Goal: Task Accomplishment & Management: Use online tool/utility

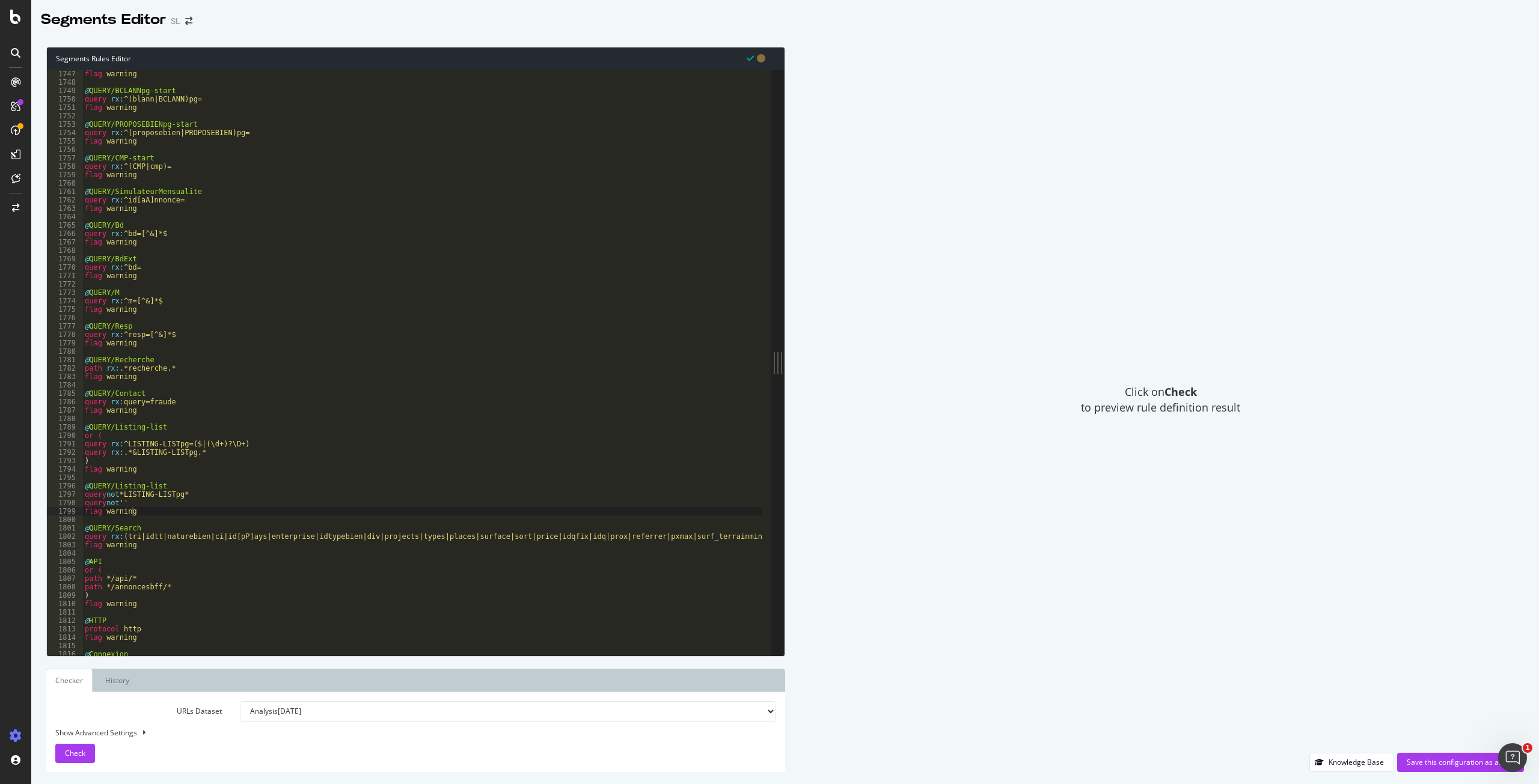
scroll to position [1787, 0]
click at [124, 444] on div "flag warning @ QUERY/BCLANNpg-start query rx : ^([PERSON_NAME]|BCLANN)pg= flag …" at bounding box center [768, 366] width 1373 height 594
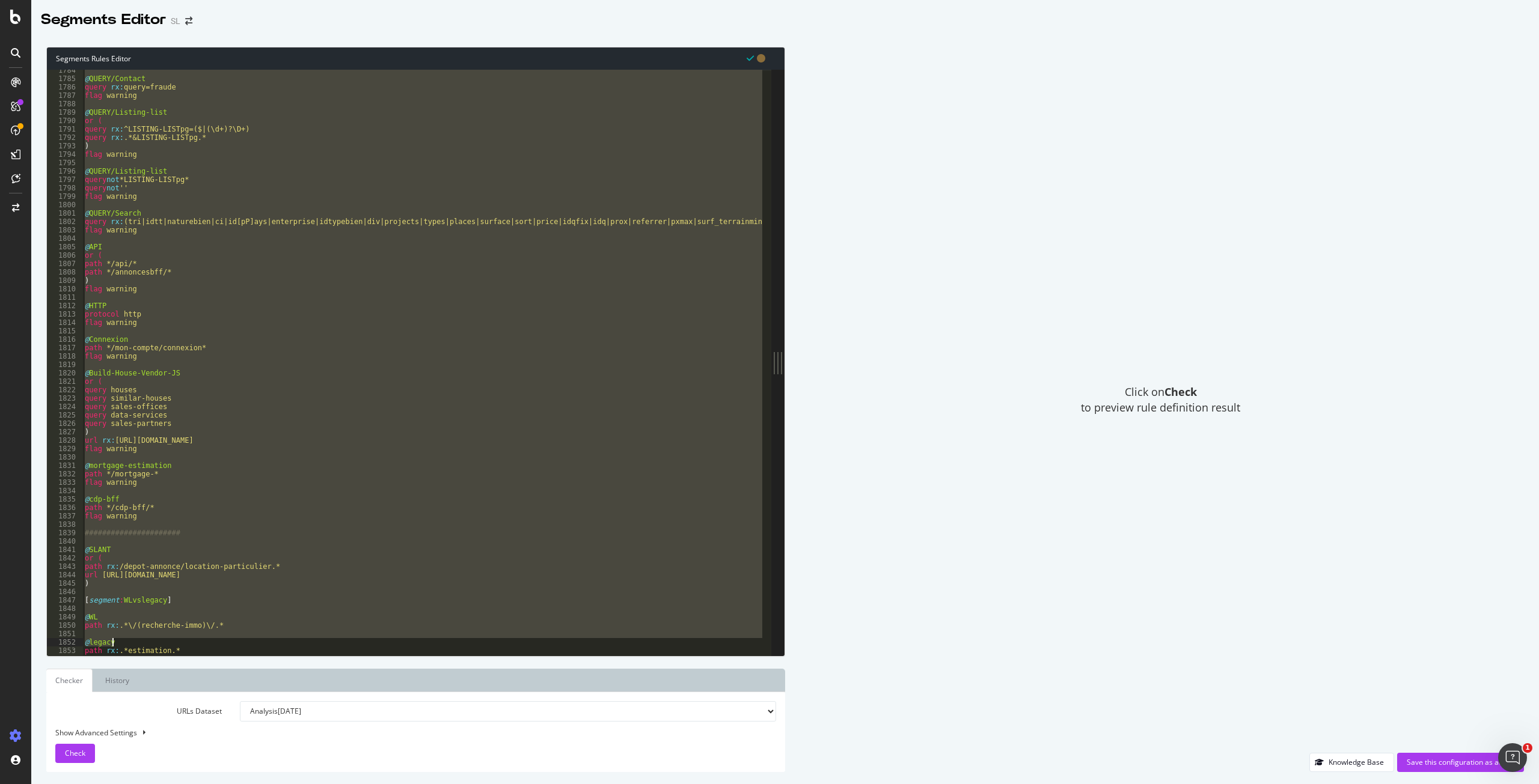
scroll to position [1826, 0]
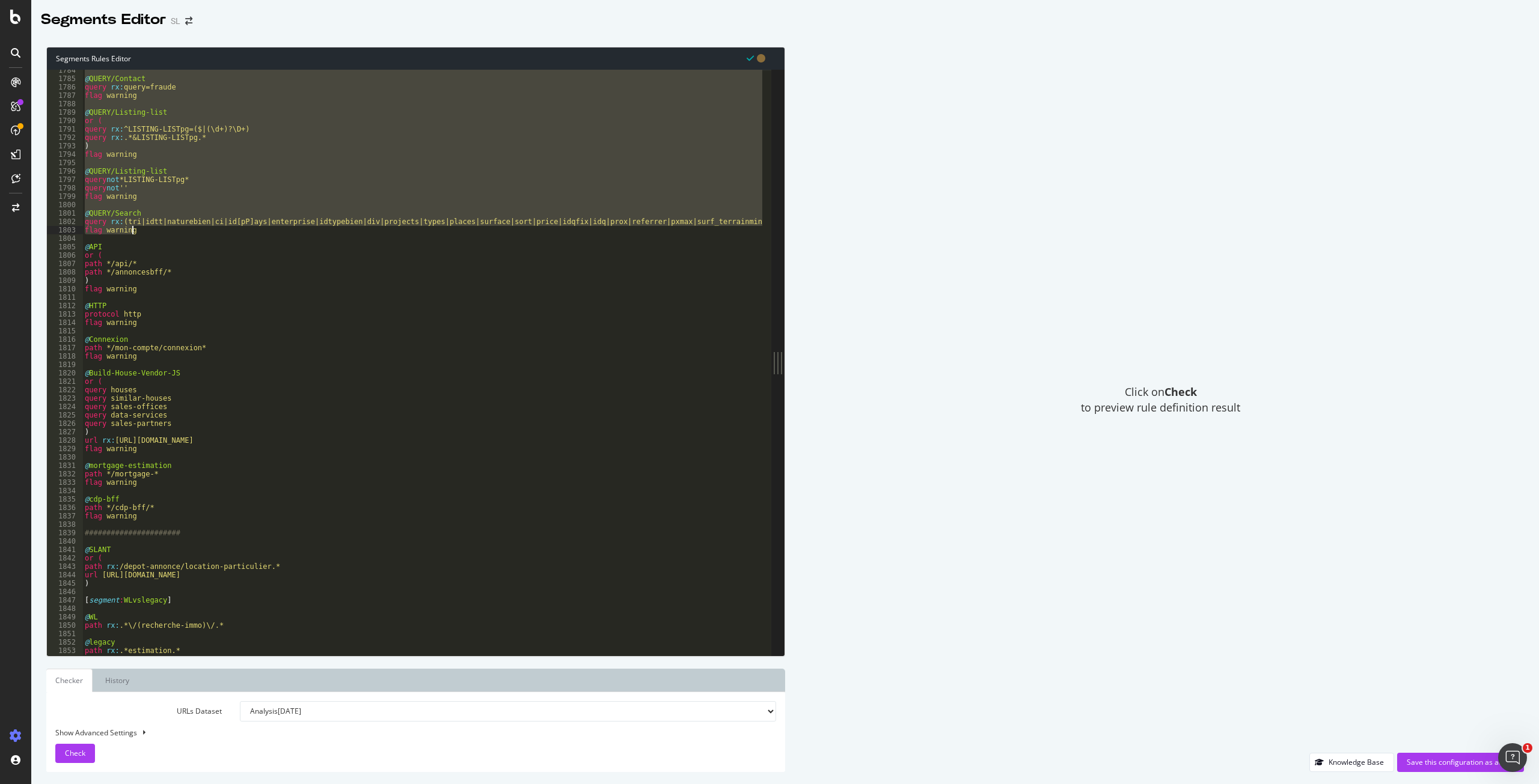
drag, startPoint x: 83, startPoint y: 253, endPoint x: 234, endPoint y: 233, distance: 152.3
click at [234, 233] on div "@ QUERY/Contact query rx : query=fraude flag warning @ QUERY/Listing-list or ( …" at bounding box center [768, 363] width 1373 height 594
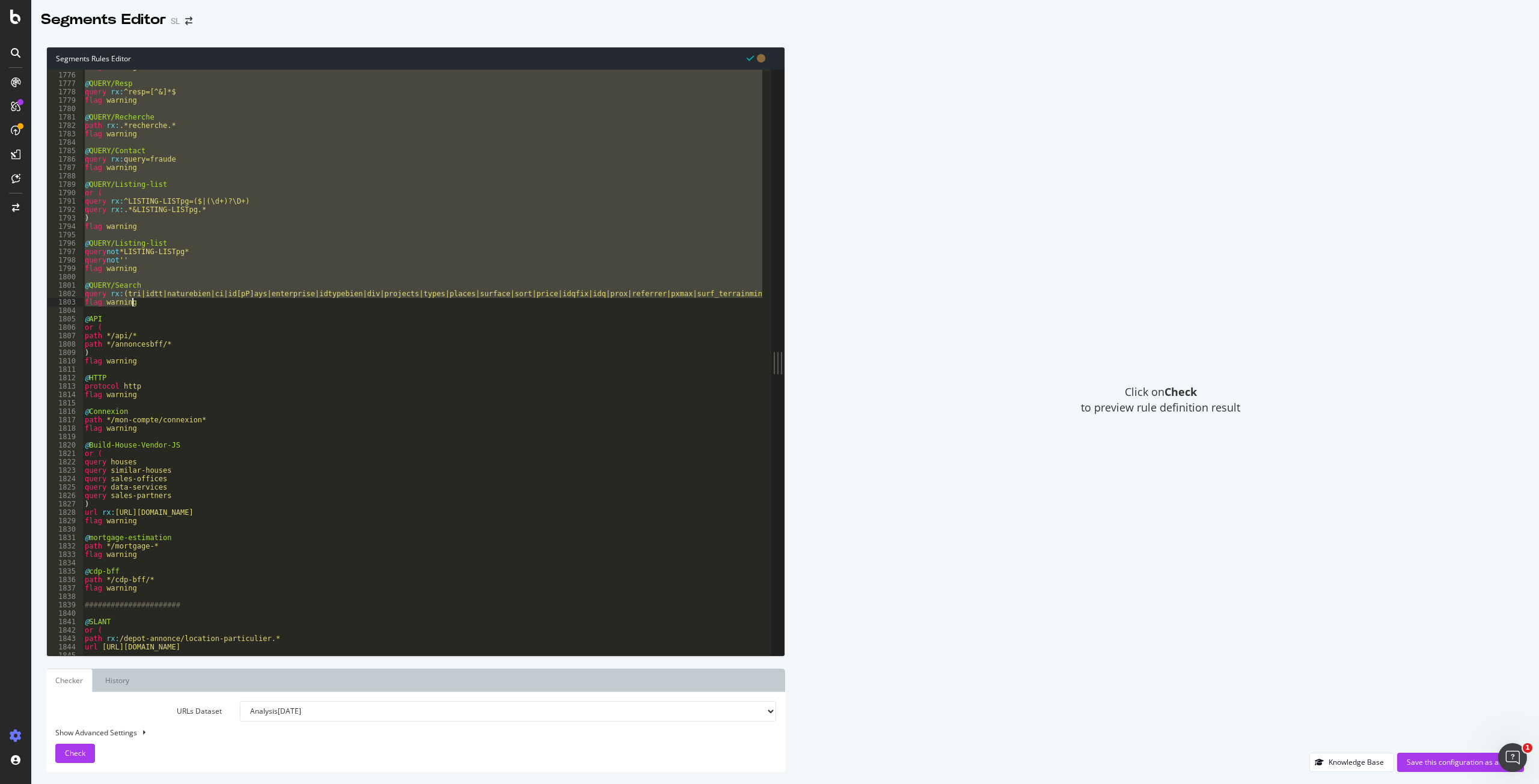
scroll to position [1813, 0]
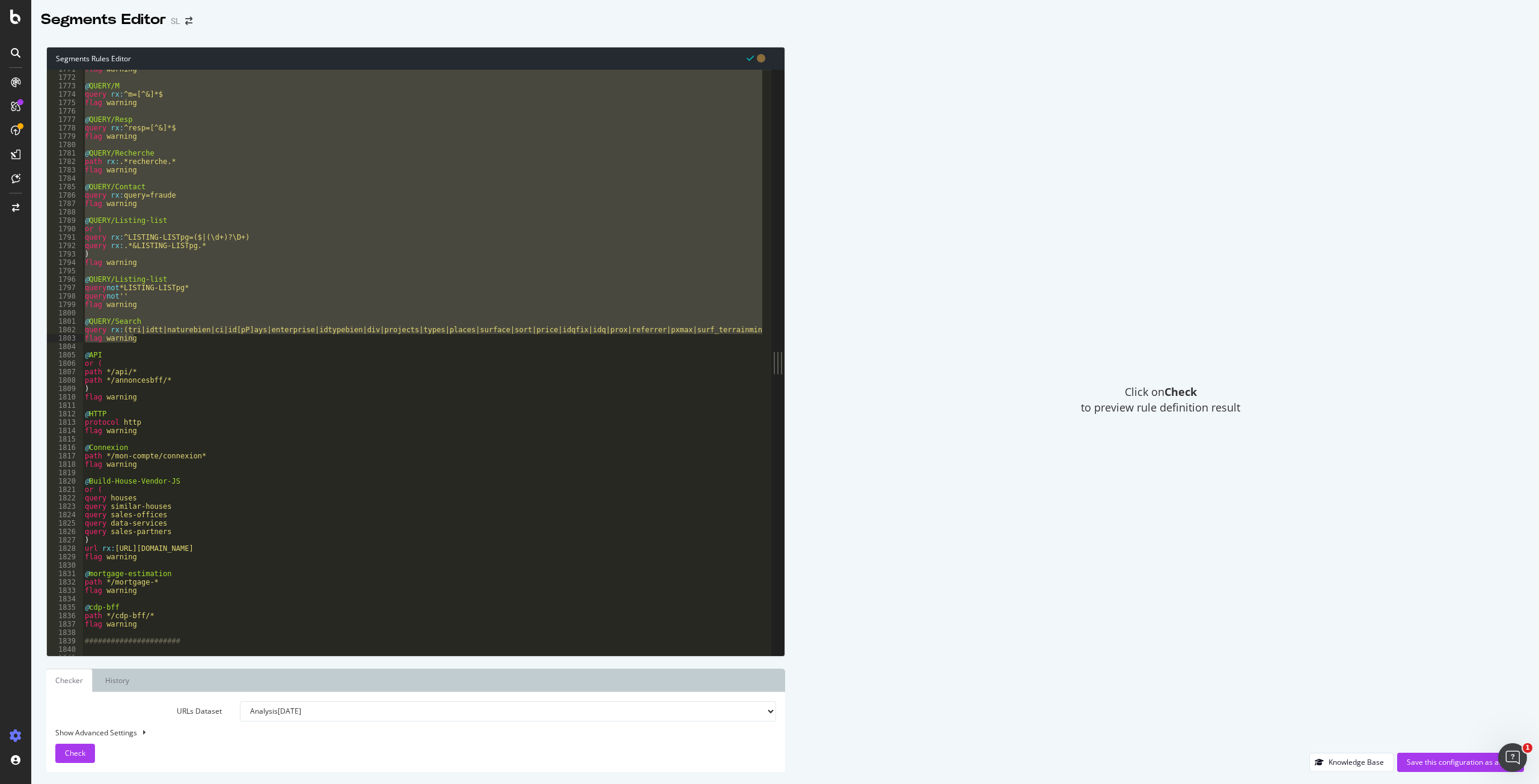
click at [254, 242] on div "flag warning @ QUERY/M query rx : ^m=[^&]*$ flag warning @ QUERY/Resp query rx …" at bounding box center [422, 362] width 679 height 586
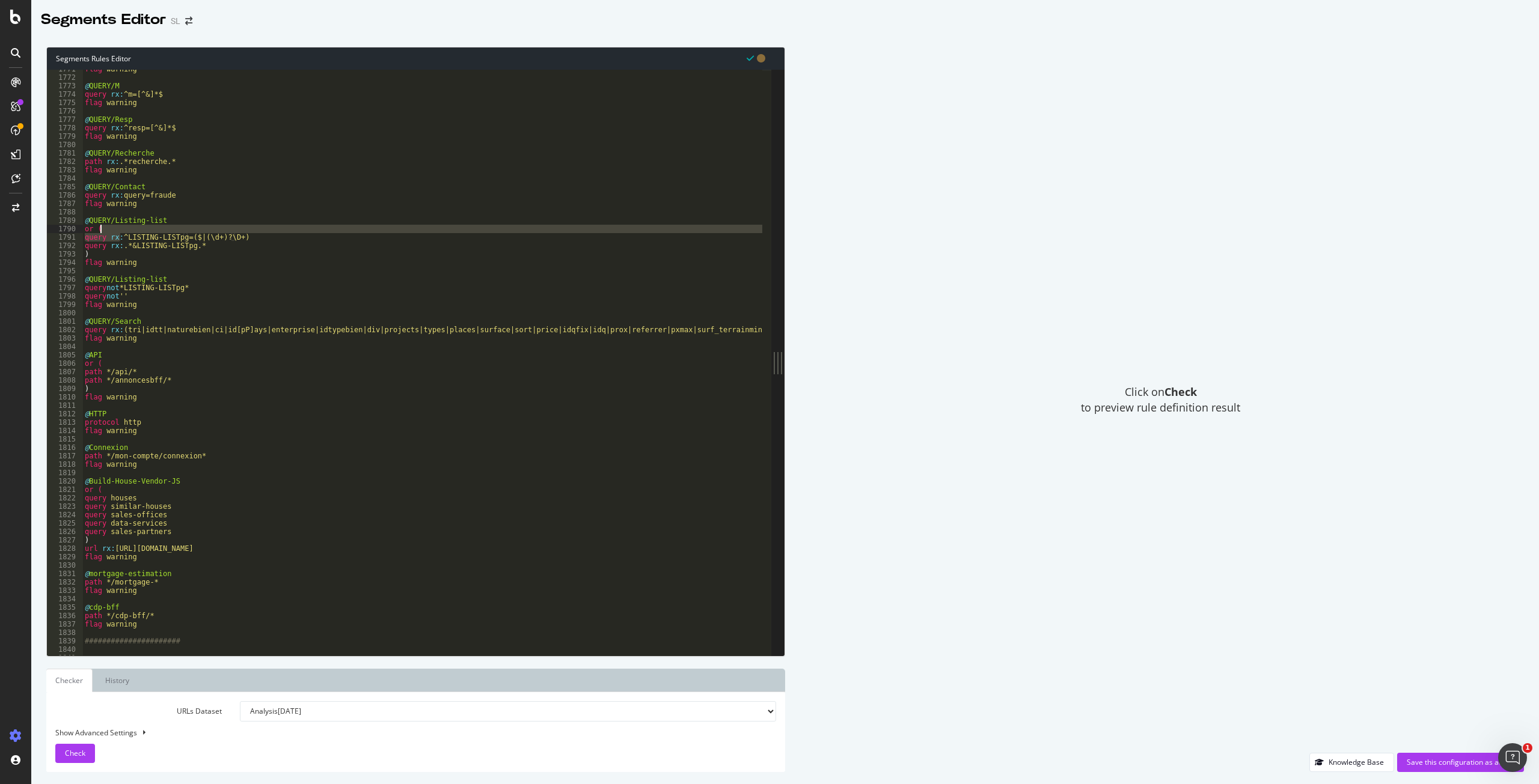
drag, startPoint x: 119, startPoint y: 235, endPoint x: 262, endPoint y: 233, distance: 143.0
click at [262, 233] on div "flag warning @ QUERY/M query rx : ^m=[^&]*$ flag warning @ QUERY/Resp query rx …" at bounding box center [768, 362] width 1373 height 594
click at [263, 233] on div "flag warning @ QUERY/M query rx : ^m=[^&]*$ flag warning @ QUERY/Resp query rx …" at bounding box center [422, 362] width 679 height 586
drag, startPoint x: 122, startPoint y: 238, endPoint x: 251, endPoint y: 238, distance: 129.0
click at [251, 238] on div "flag warning @ QUERY/M query rx : ^m=[^&]*$ flag warning @ QUERY/Resp query rx …" at bounding box center [768, 362] width 1373 height 594
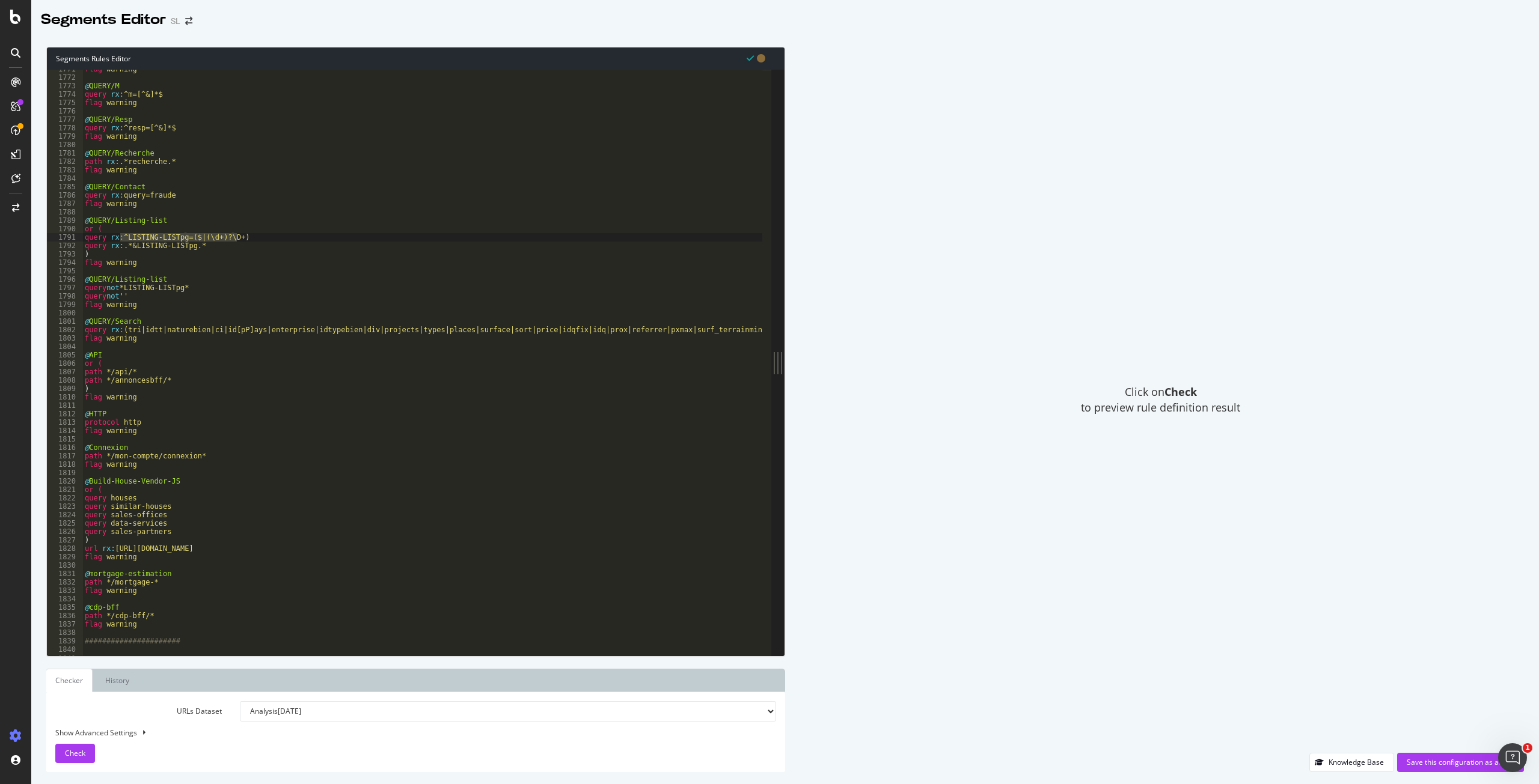
click at [149, 307] on div "flag warning @ QUERY/M query rx : ^m=[^&]*$ flag warning @ QUERY/Resp query rx …" at bounding box center [768, 362] width 1373 height 594
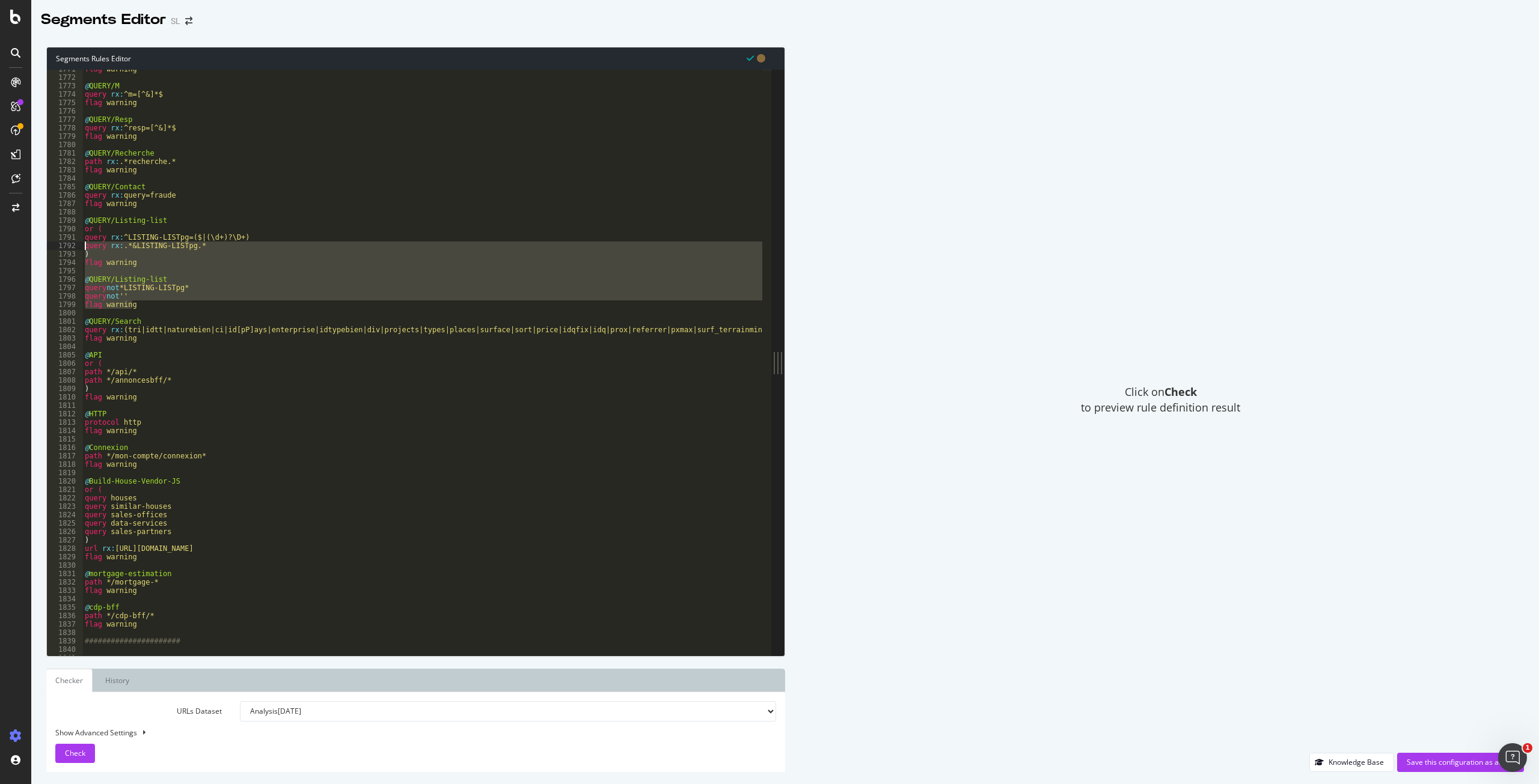
drag, startPoint x: 150, startPoint y: 307, endPoint x: 75, endPoint y: 246, distance: 96.7
click at [75, 246] on div "flag warning 1771 1772 1773 1774 1775 1776 1777 1778 1779 1780 1781 1782 1783 1…" at bounding box center [409, 362] width 724 height 586
type textarea "query rx:.*&LISTING-LISTpg.* )"
click at [83, 267] on div "flag warning @ QUERY/M query rx : ^m=[^&]*$ flag warning @ QUERY/Resp query rx …" at bounding box center [422, 362] width 679 height 586
drag, startPoint x: 143, startPoint y: 298, endPoint x: 70, endPoint y: 248, distance: 88.5
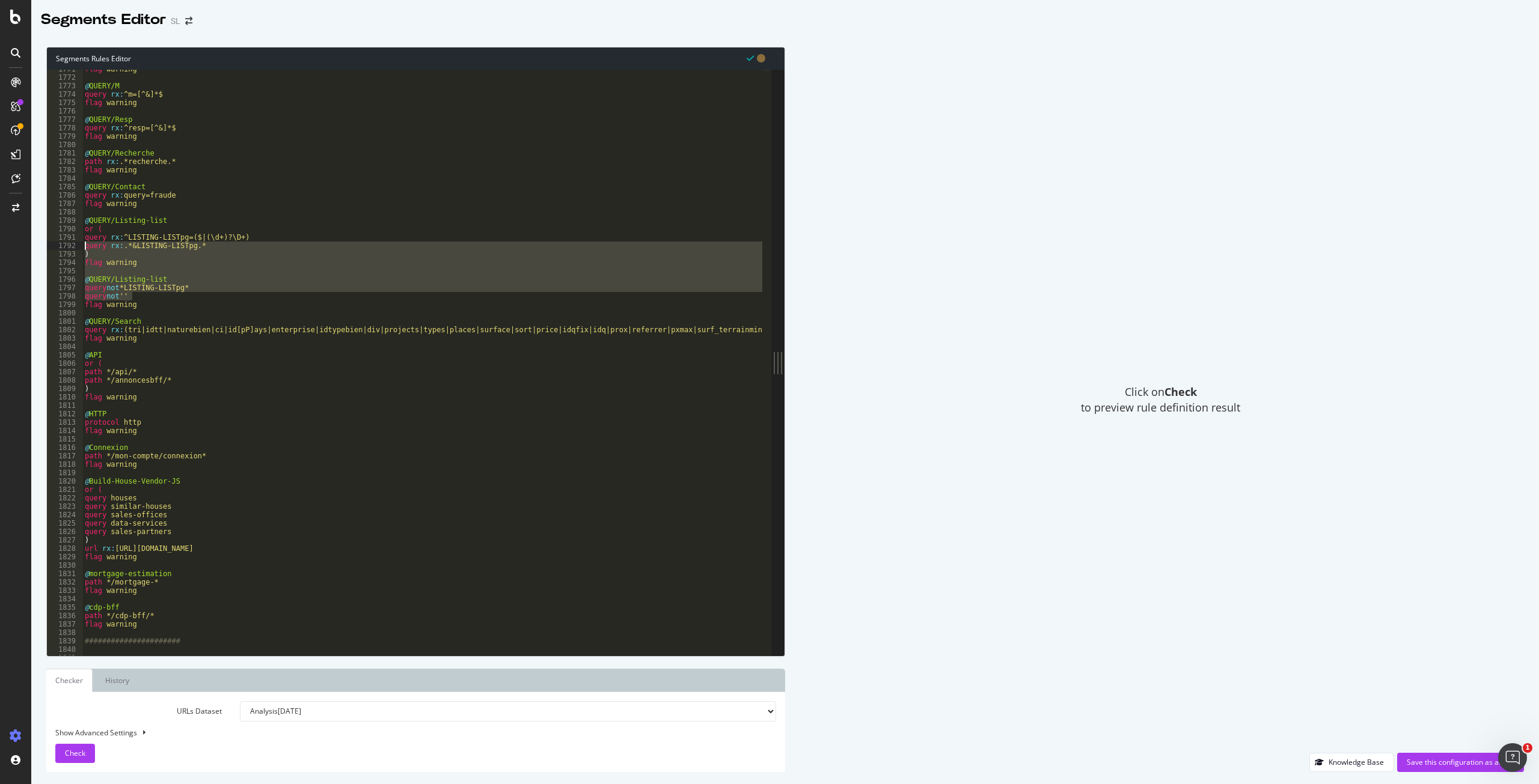
click at [70, 248] on div "1771 1772 1773 1774 1775 1776 1777 1778 1779 1780 1781 1782 1783 1784 1785 1786…" at bounding box center [409, 362] width 724 height 586
type textarea "query rx:.*&LISTING-LISTpg.* )"
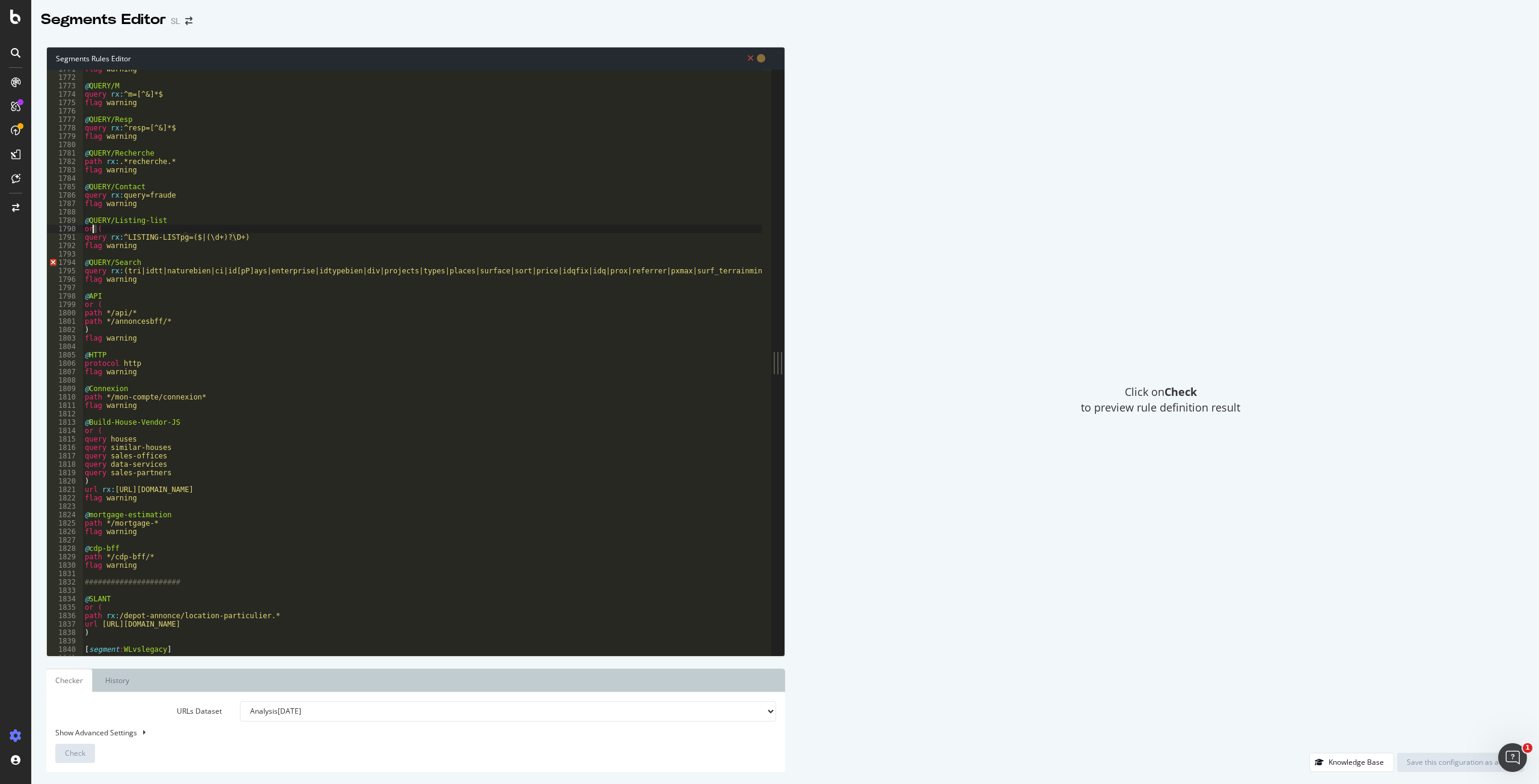
click at [93, 230] on div "flag warning @ QUERY/M query rx : ^m=[^&]*$ flag warning @ QUERY/Resp query rx …" at bounding box center [768, 362] width 1373 height 594
type textarea "or ("
drag, startPoint x: 109, startPoint y: 229, endPoint x: 66, endPoint y: 230, distance: 43.0
click at [66, 230] on div "or ( 1771 1772 1773 1774 1775 1776 1777 1778 1779 1780 1781 1782 1783 1784 1785…" at bounding box center [409, 362] width 724 height 586
click at [122, 228] on div "flag warning @ QUERY/M query rx : ^m=[^&]*$ flag warning @ QUERY/Resp query rx …" at bounding box center [768, 362] width 1373 height 594
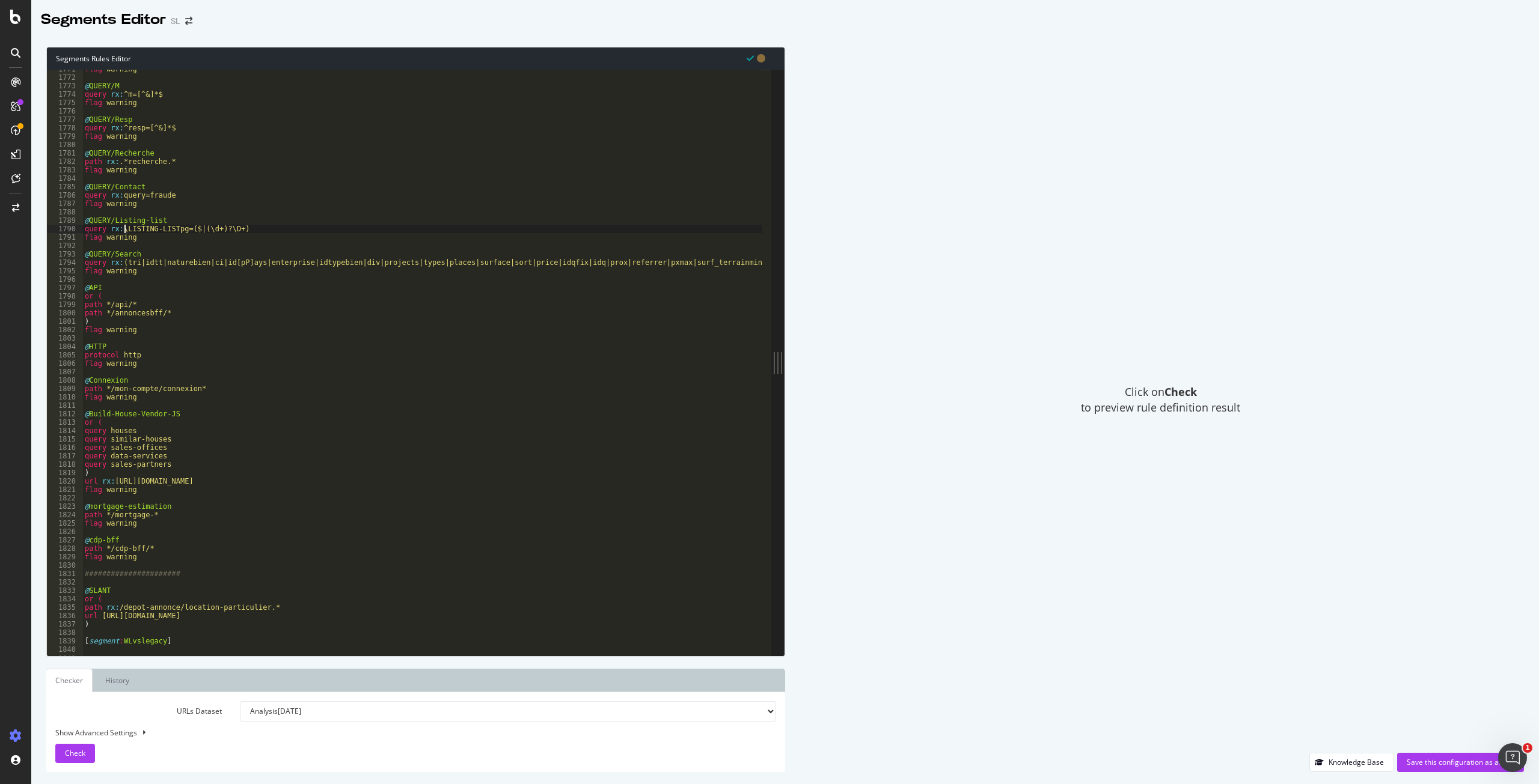
scroll to position [0, 4]
click at [263, 226] on div "flag warning @ QUERY/M query rx : ^m=[^&]*$ flag warning @ QUERY/Resp query rx …" at bounding box center [768, 362] width 1373 height 594
drag, startPoint x: 189, startPoint y: 226, endPoint x: 257, endPoint y: 226, distance: 68.0
click at [257, 226] on div "flag warning @ QUERY/M query rx : ^m=[^&]*$ flag warning @ QUERY/Resp query rx …" at bounding box center [768, 362] width 1373 height 594
type textarea "query rx:\?LISTING-LISTpg="
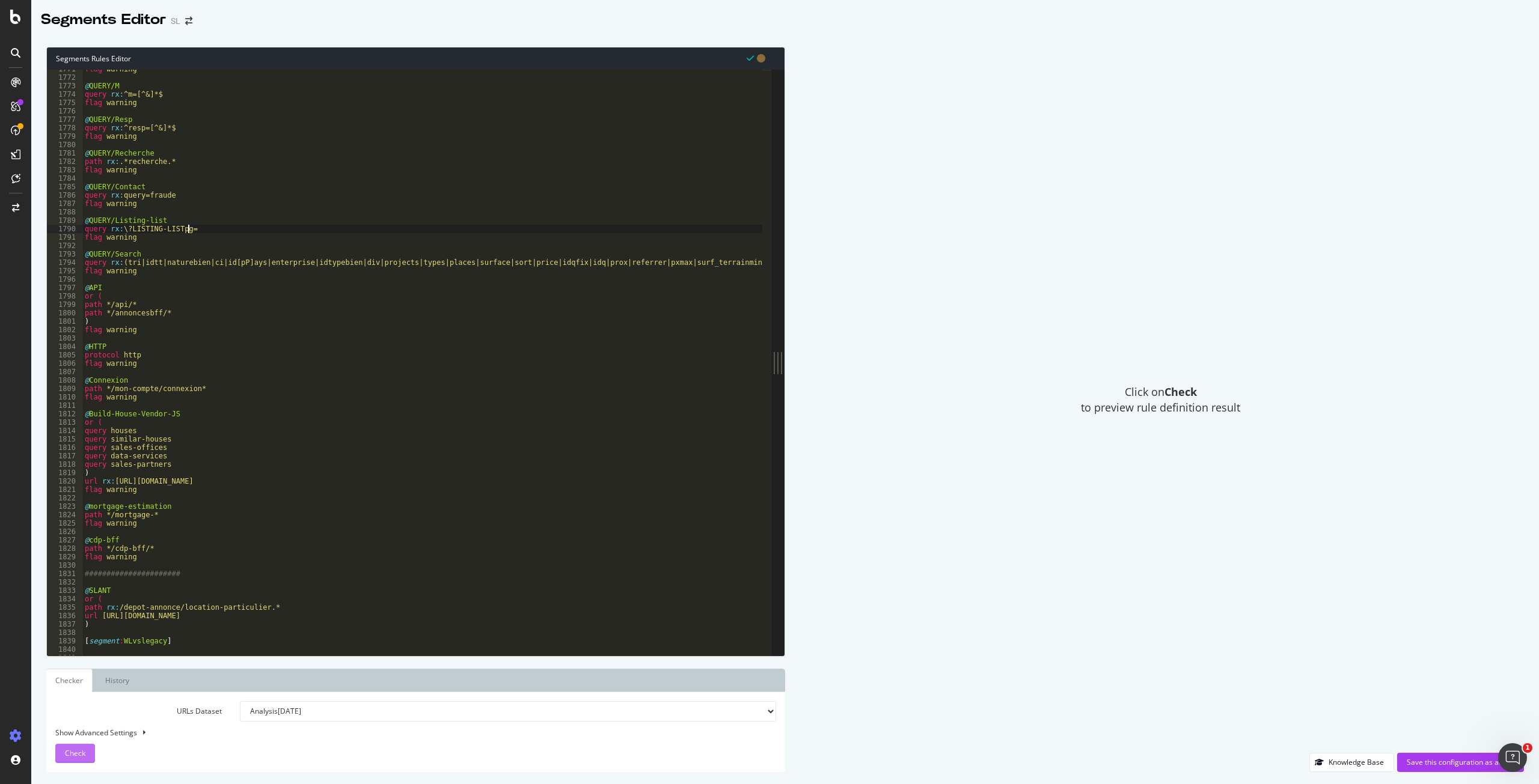
click at [83, 754] on span "Check" at bounding box center [75, 753] width 21 height 10
click at [136, 732] on div "Show Advanced Settings" at bounding box center [407, 732] width 720 height 10
select select "5000"
select select "100"
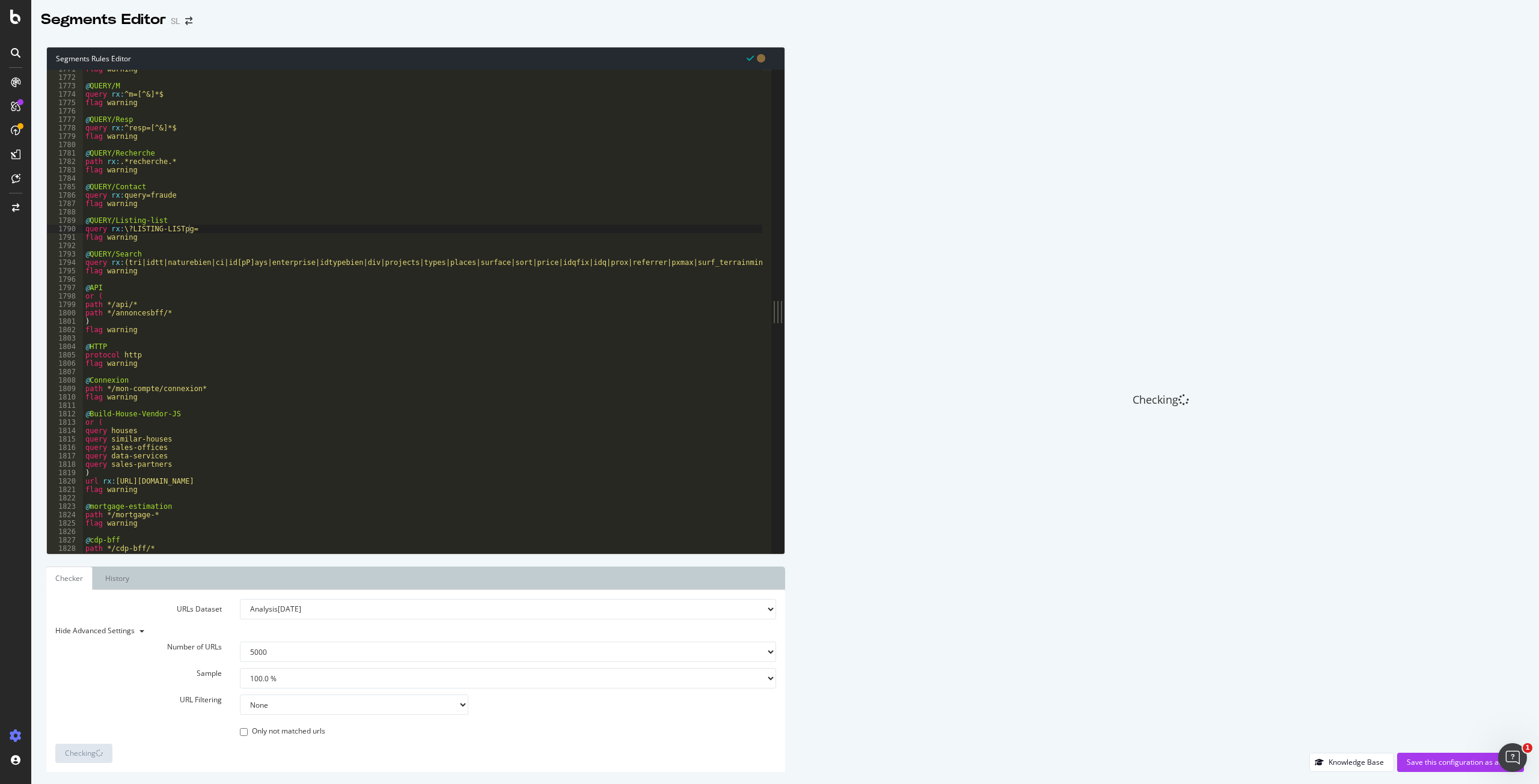
click at [299, 611] on select "Analysis [DATE] Analysis [DATE] Analysis [DATE] Analysis [DATE] Analysis [DATE]…" at bounding box center [508, 610] width 536 height 21
select select "log_analysis:202509"
click at [240, 599] on select "Analysis [DATE] Analysis [DATE] Analysis [DATE] Analysis [DATE] Analysis [DATE]…" at bounding box center [508, 610] width 536 height 21
click at [926, 597] on div "Checking" at bounding box center [1160, 400] width 727 height 706
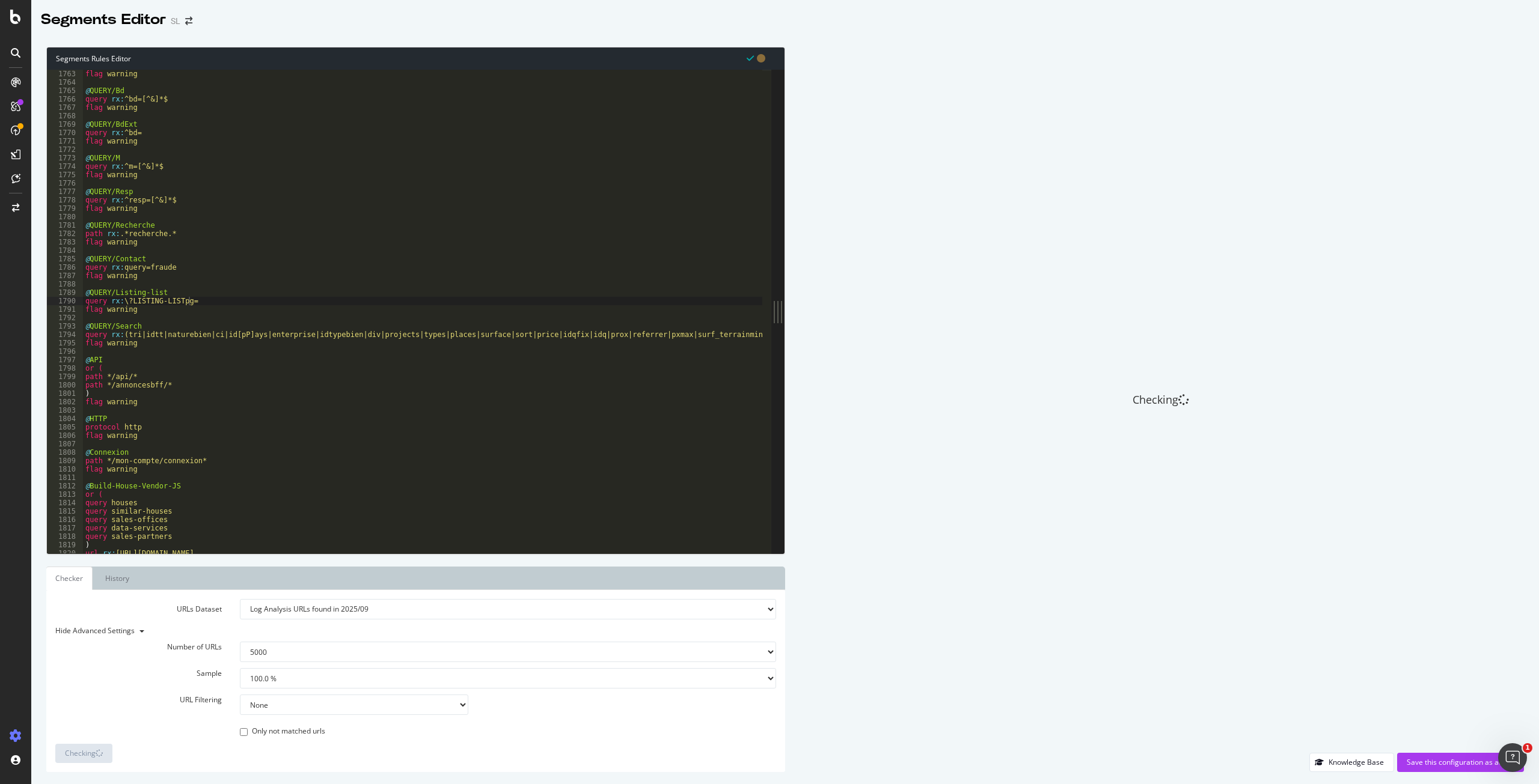
scroll to position [1805, 0]
click at [143, 310] on div "flag warning @ QUERY/Bd query rx : ^bd=[^&]*$ flag warning @ QUERY/BdExt query …" at bounding box center [769, 315] width 1373 height 491
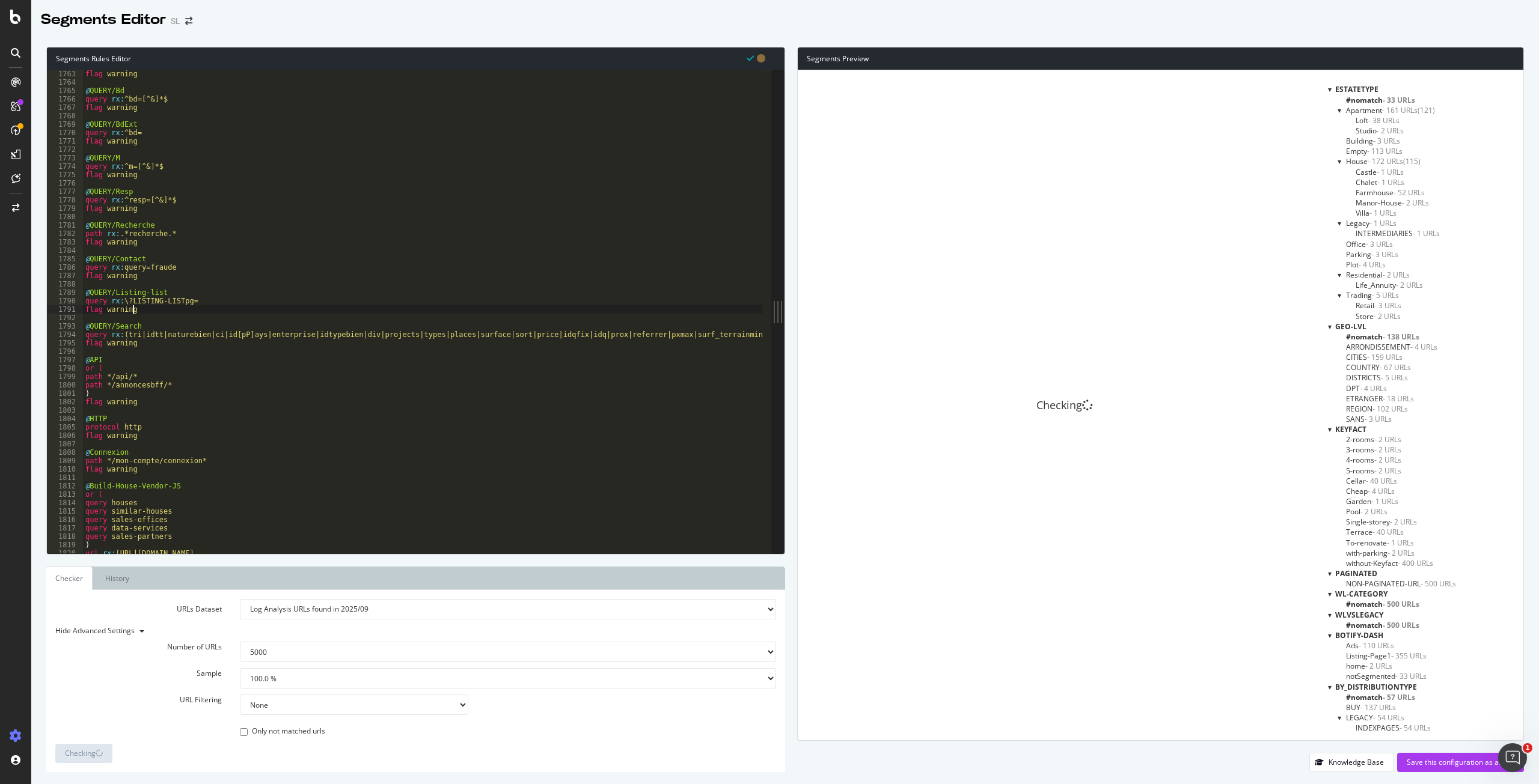
click at [167, 293] on div "flag warning @ QUERY/Bd query rx : ^bd=[^&]*$ flag warning @ QUERY/BdExt query …" at bounding box center [769, 315] width 1373 height 491
type textarea "@QUERY/Listing-list"
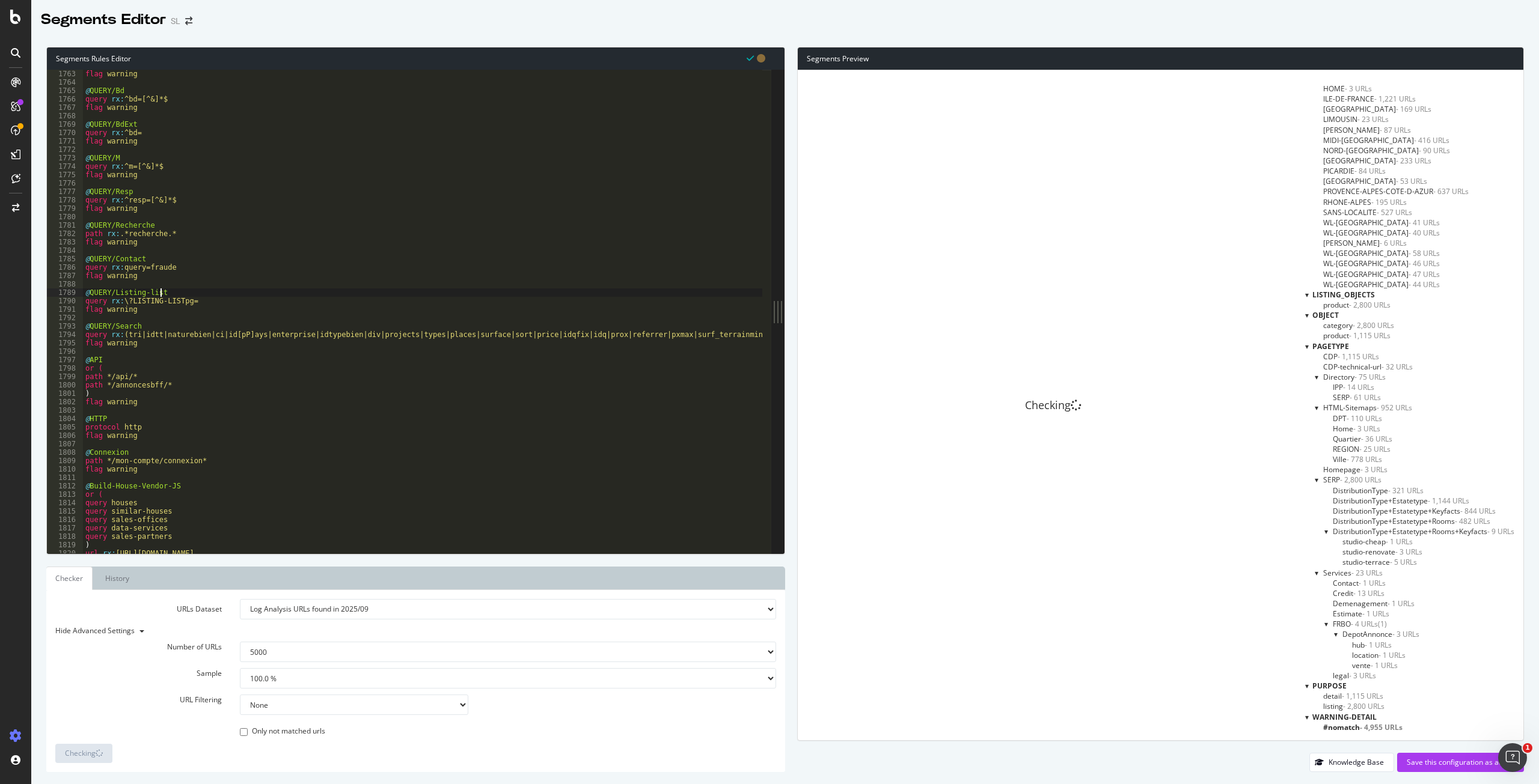
scroll to position [1289, 0]
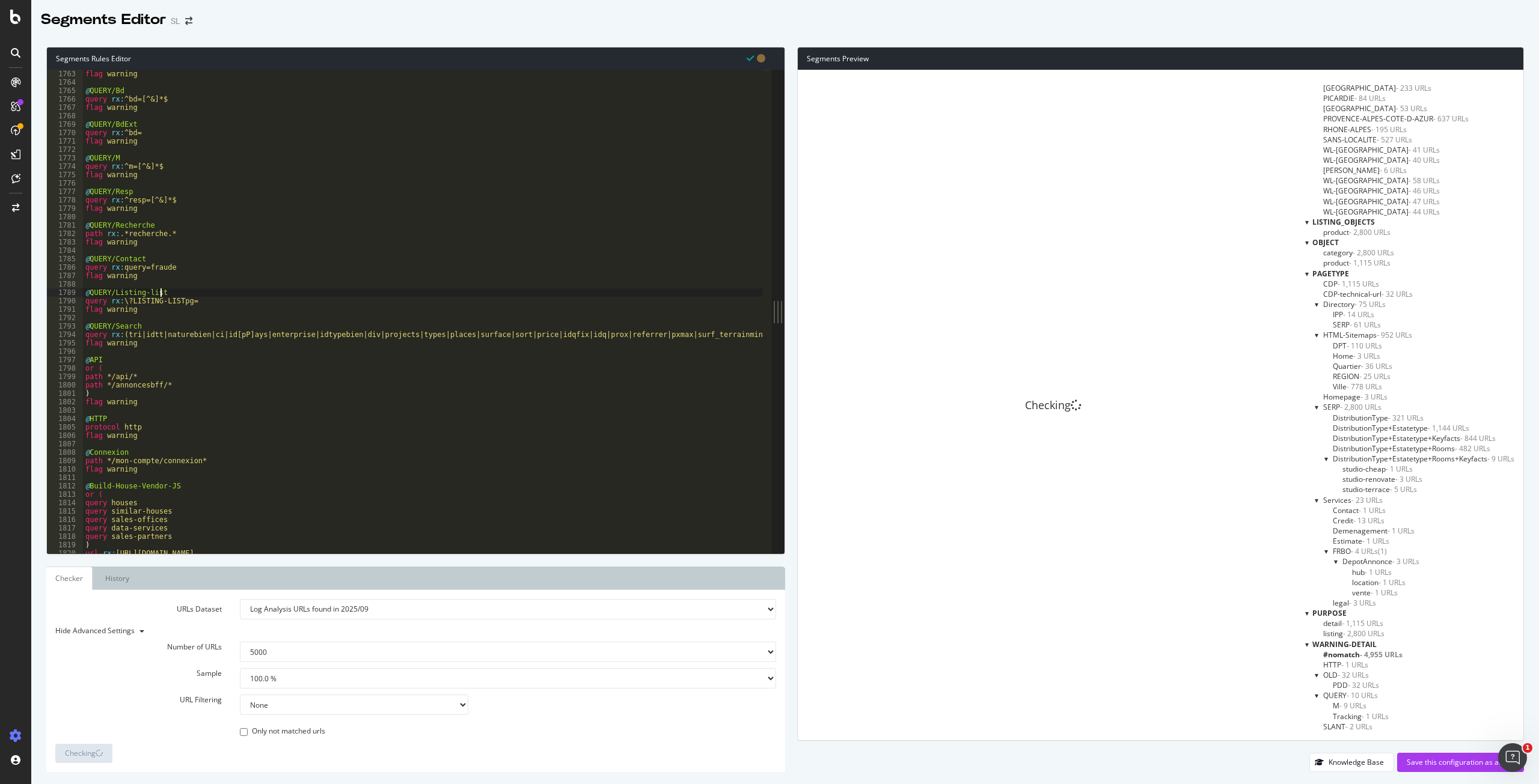
click at [418, 612] on select "Analysis [DATE] Analysis [DATE] Analysis [DATE] Analysis [DATE] Analysis [DATE]…" at bounding box center [508, 610] width 536 height 21
click at [240, 599] on select "Analysis [DATE] Analysis [DATE] Analysis [DATE] Analysis [DATE] Analysis [DATE]…" at bounding box center [508, 610] width 536 height 21
click at [931, 650] on div "Checking" at bounding box center [1052, 405] width 492 height 652
click at [1323, 694] on span "QUERY - 10 URLs" at bounding box center [1350, 695] width 54 height 10
click at [1329, 694] on span "QUERY - 10 URLs" at bounding box center [1351, 695] width 57 height 10
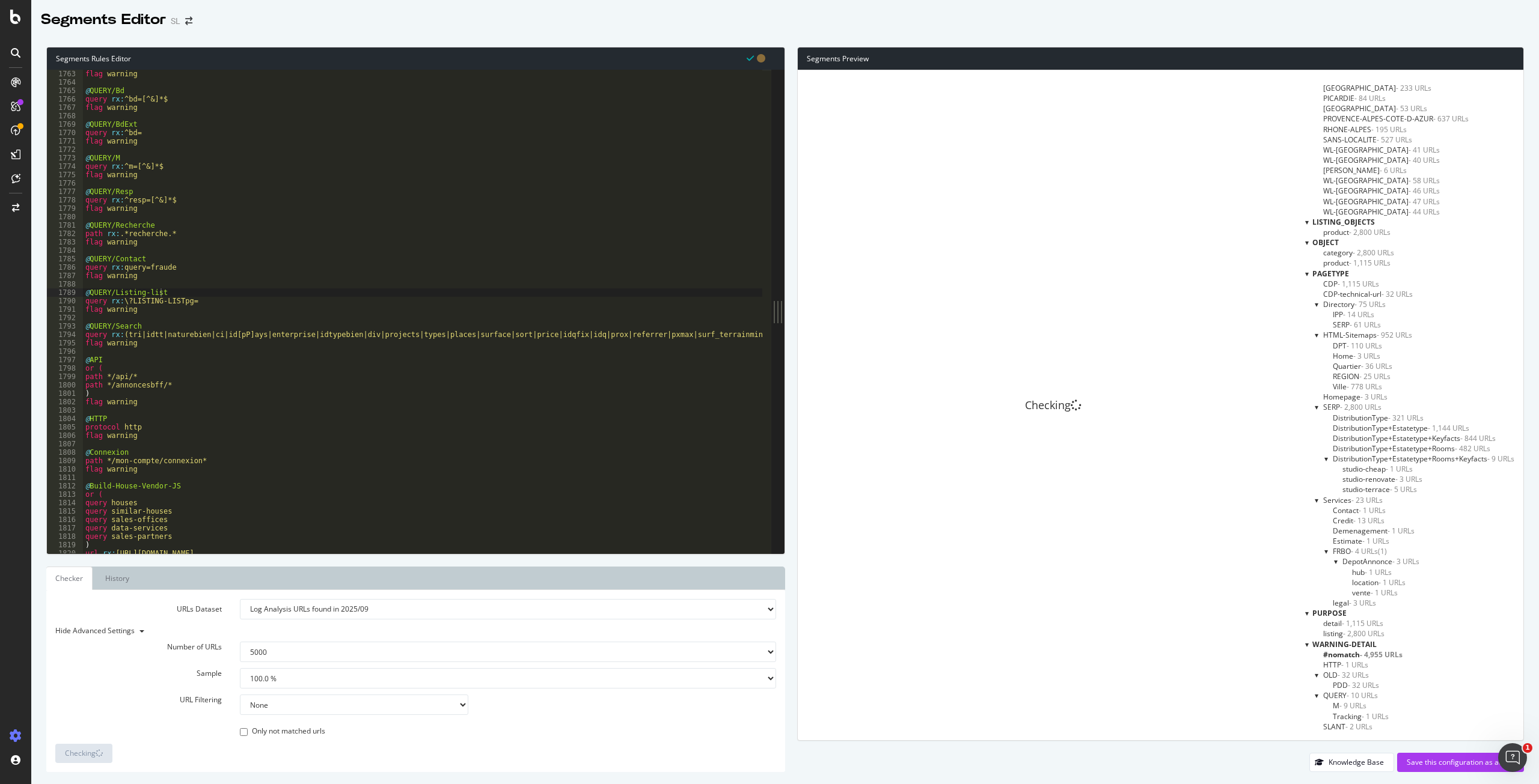
click at [651, 654] on select "100 500 1000 5000" at bounding box center [508, 652] width 536 height 21
click at [1067, 638] on div "Checking" at bounding box center [1052, 405] width 492 height 652
click at [325, 680] on select "1.0 % 10.0 % 20.0 % 50.0 % 100.0 %" at bounding box center [508, 678] width 536 height 21
click at [926, 627] on div "Checking" at bounding box center [1052, 405] width 492 height 652
click at [416, 701] on select "None Equal to Not equal to Starts with Doesn't start with Ends with Doesn't end…" at bounding box center [354, 705] width 228 height 21
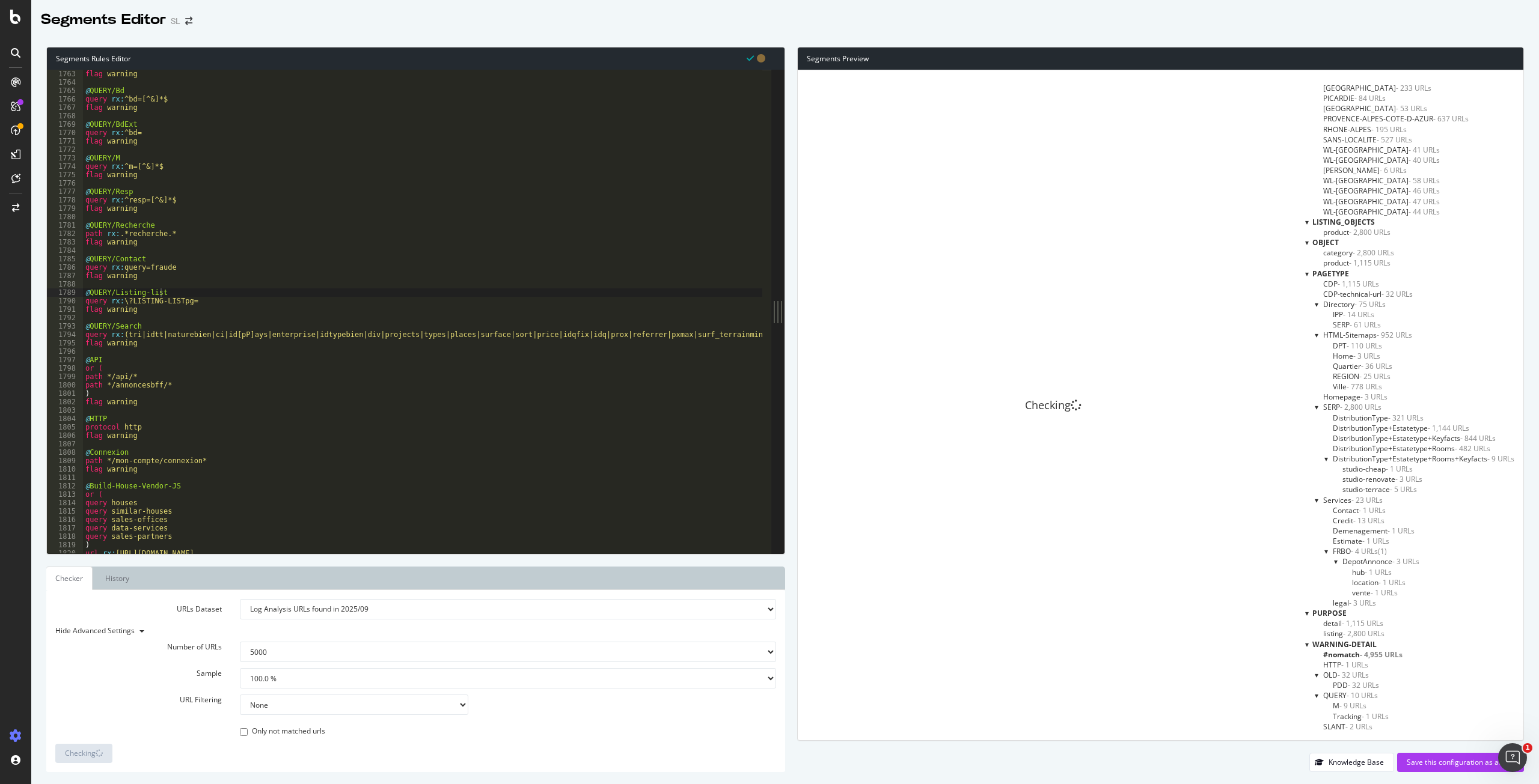
select select "contains"
click at [240, 694] on select "None Equal to Not equal to Starts with Doesn't start with Ends with Doesn't end…" at bounding box center [354, 705] width 228 height 21
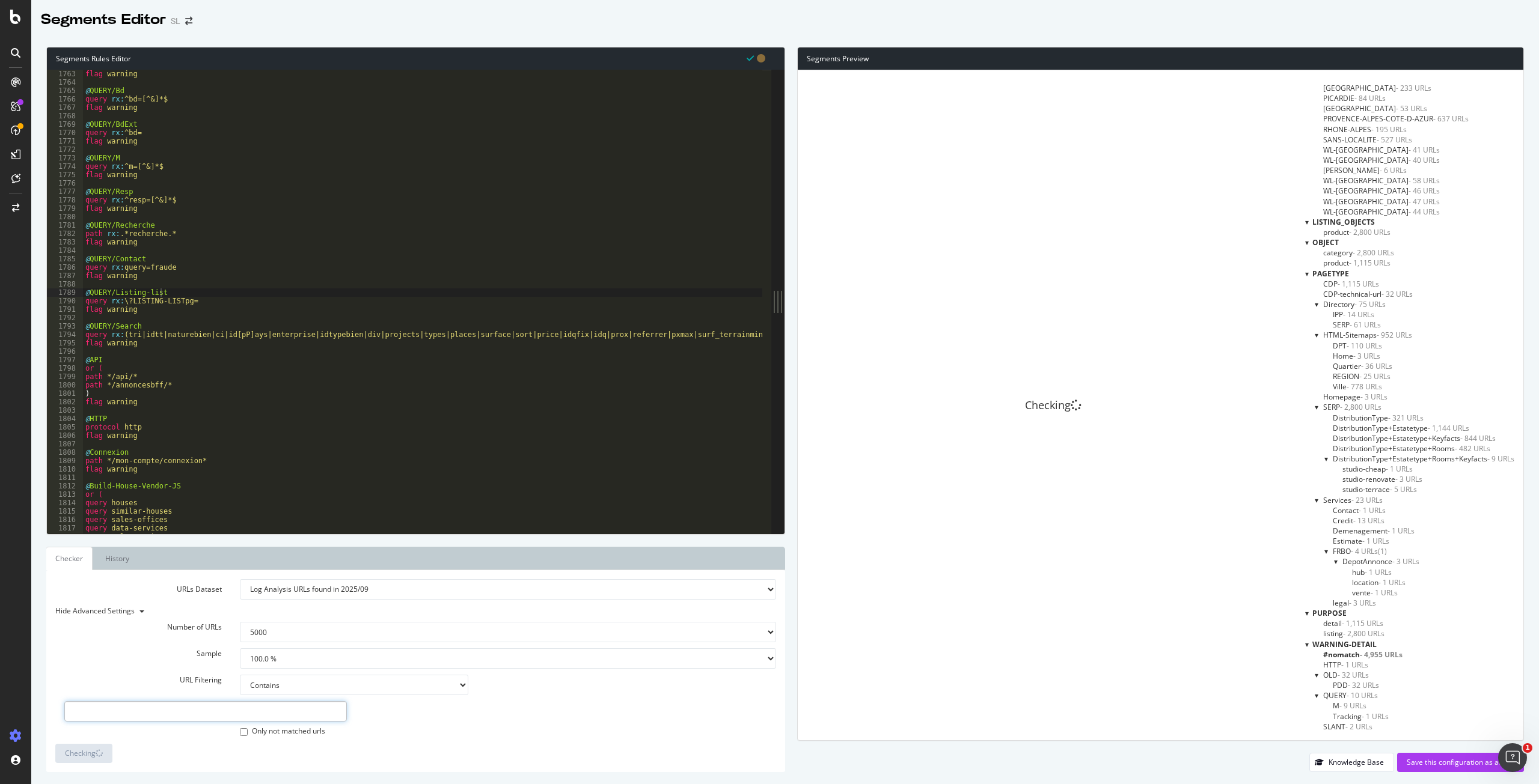
click at [234, 711] on input "text" at bounding box center [205, 711] width 283 height 21
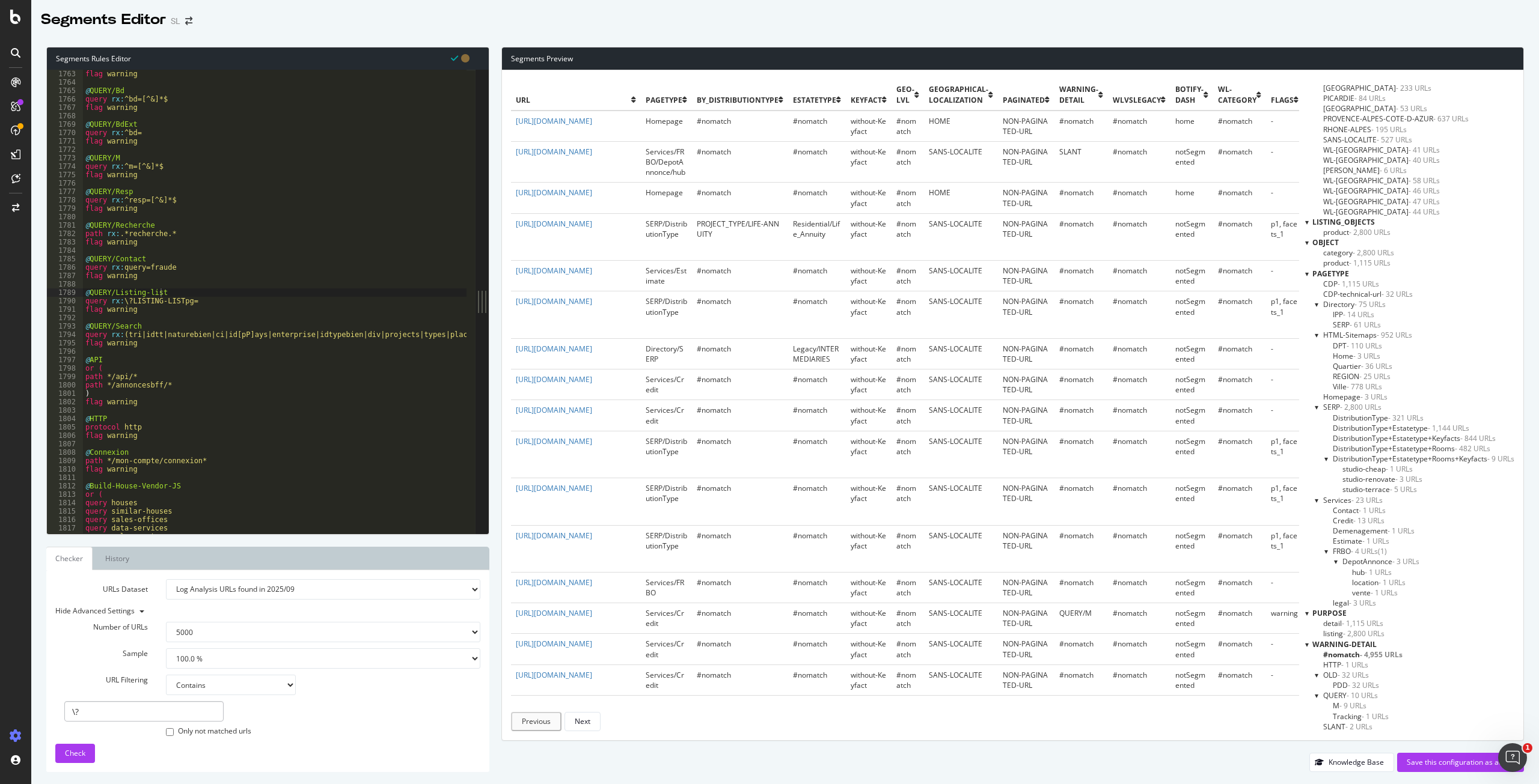
click at [940, 634] on td "SANS-LOCALITE" at bounding box center [960, 618] width 74 height 30
click at [81, 747] on div "Check" at bounding box center [75, 754] width 21 height 18
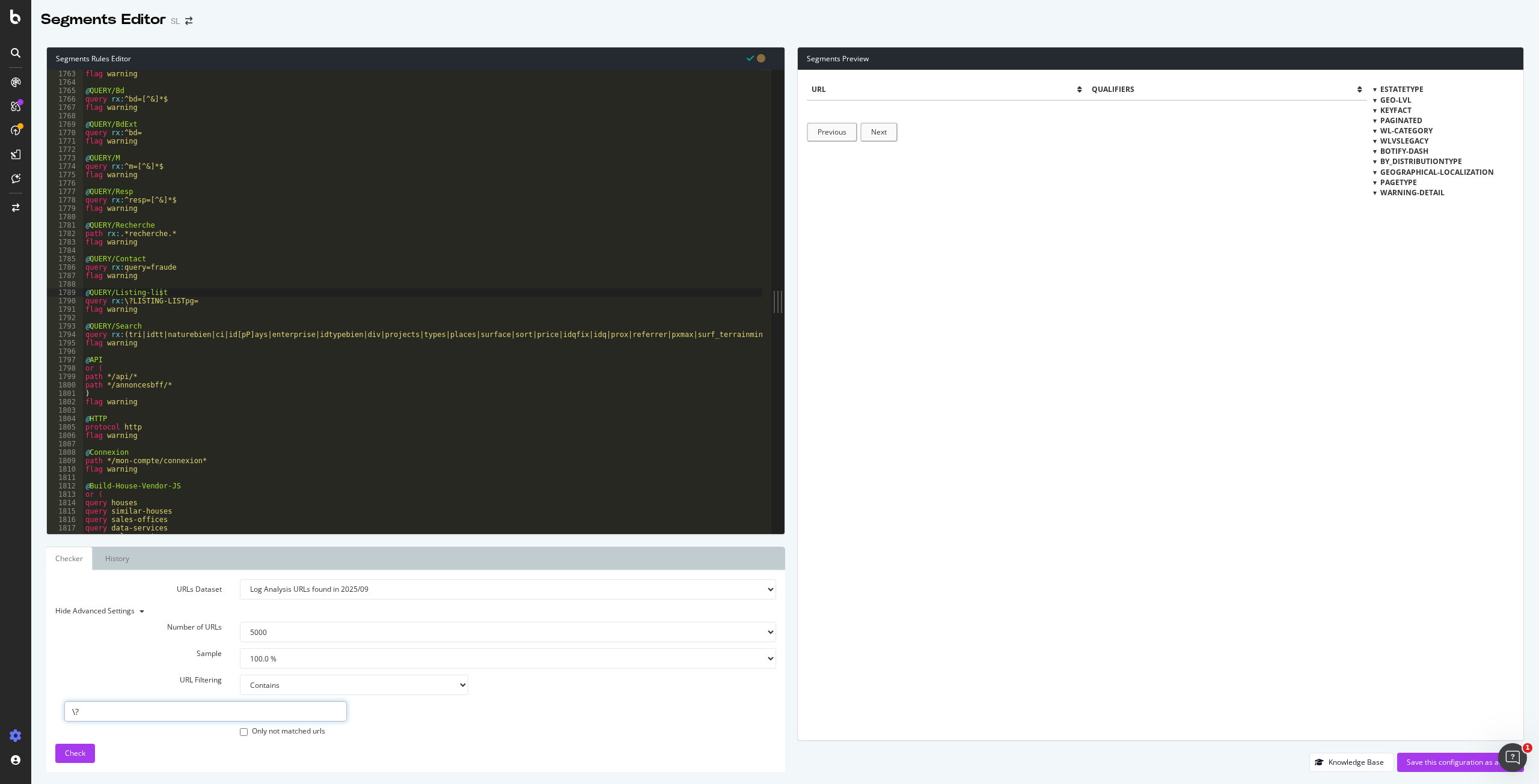
click at [74, 714] on input "\?" at bounding box center [205, 711] width 283 height 21
click at [80, 752] on span "Check" at bounding box center [75, 753] width 21 height 10
click at [75, 713] on input "~?" at bounding box center [205, 711] width 283 height 21
type input "?"
click at [82, 750] on span "Check" at bounding box center [75, 753] width 21 height 10
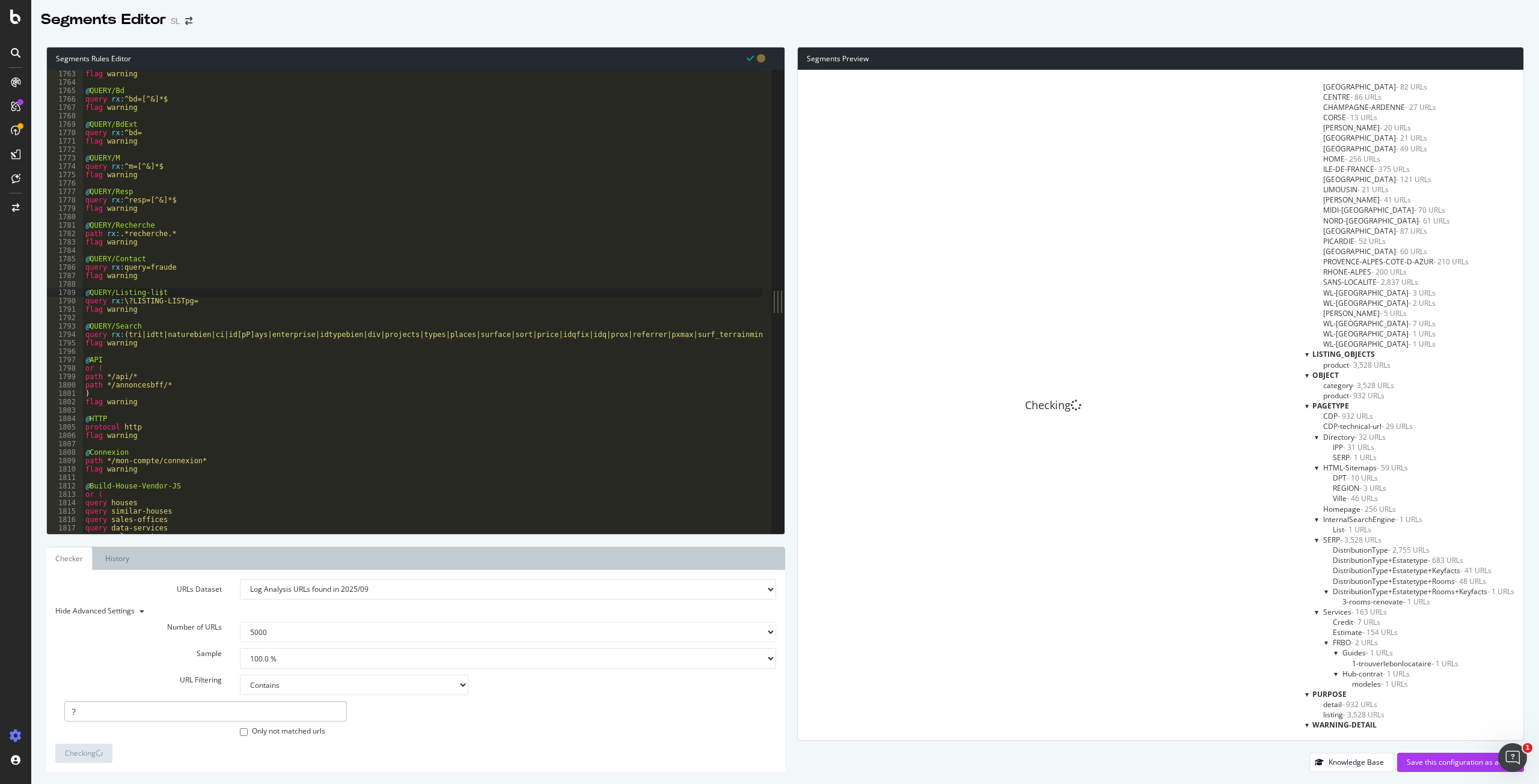
scroll to position [1320, 0]
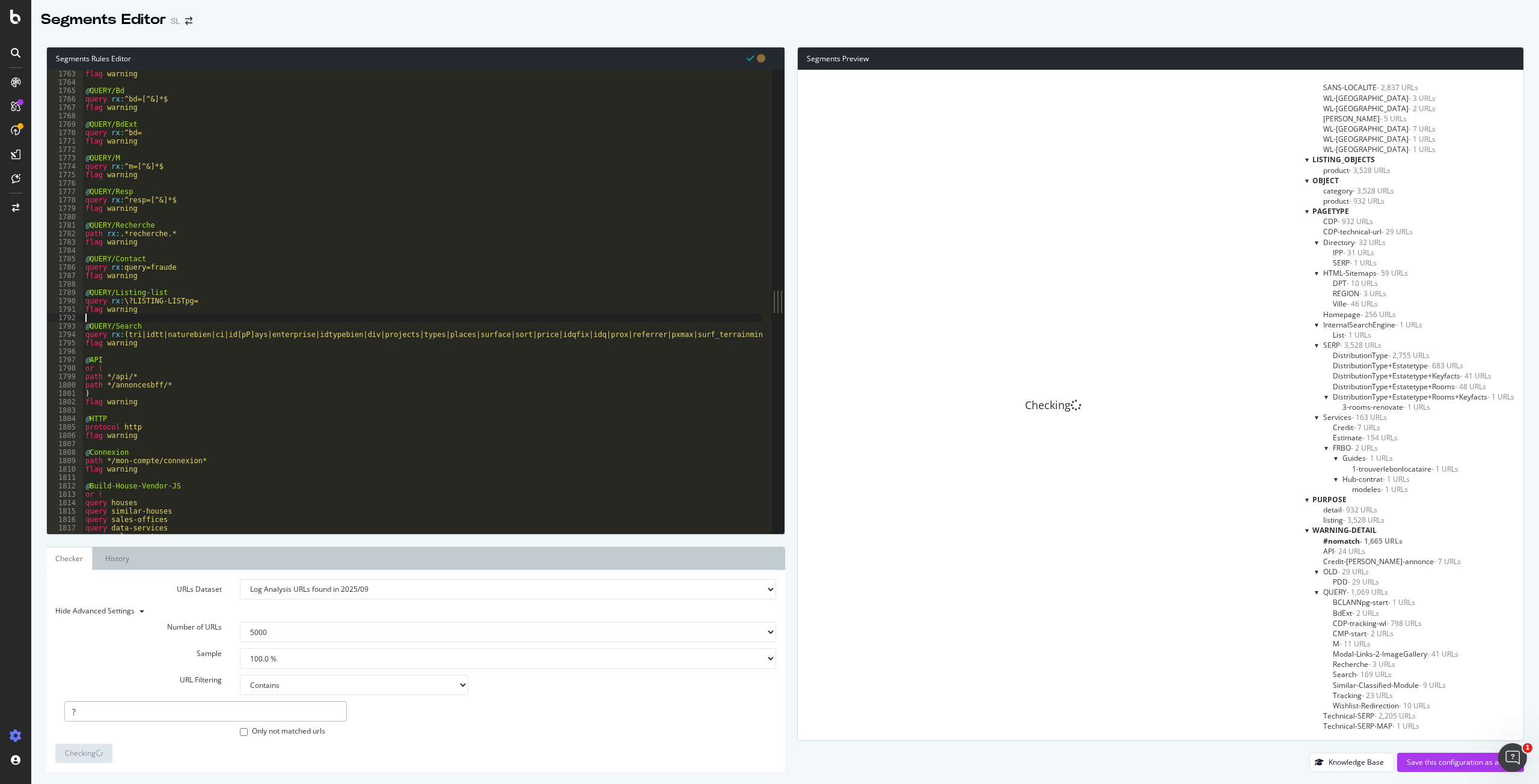
click at [241, 318] on div "flag warning @ QUERY/Bd query rx : ^bd=[^&]*$ flag warning @ QUERY/BdExt query …" at bounding box center [769, 306] width 1373 height 472
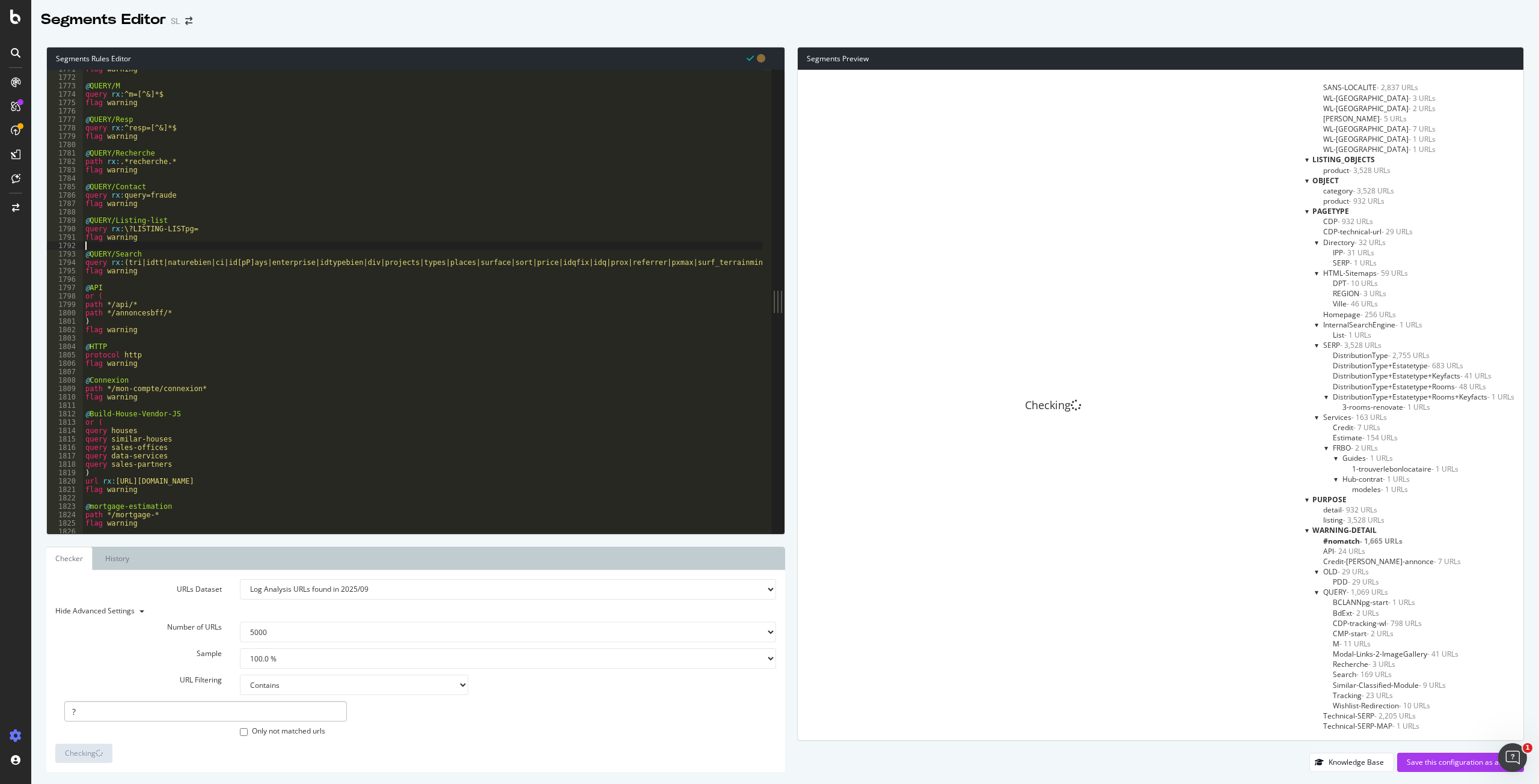
scroll to position [1809, 0]
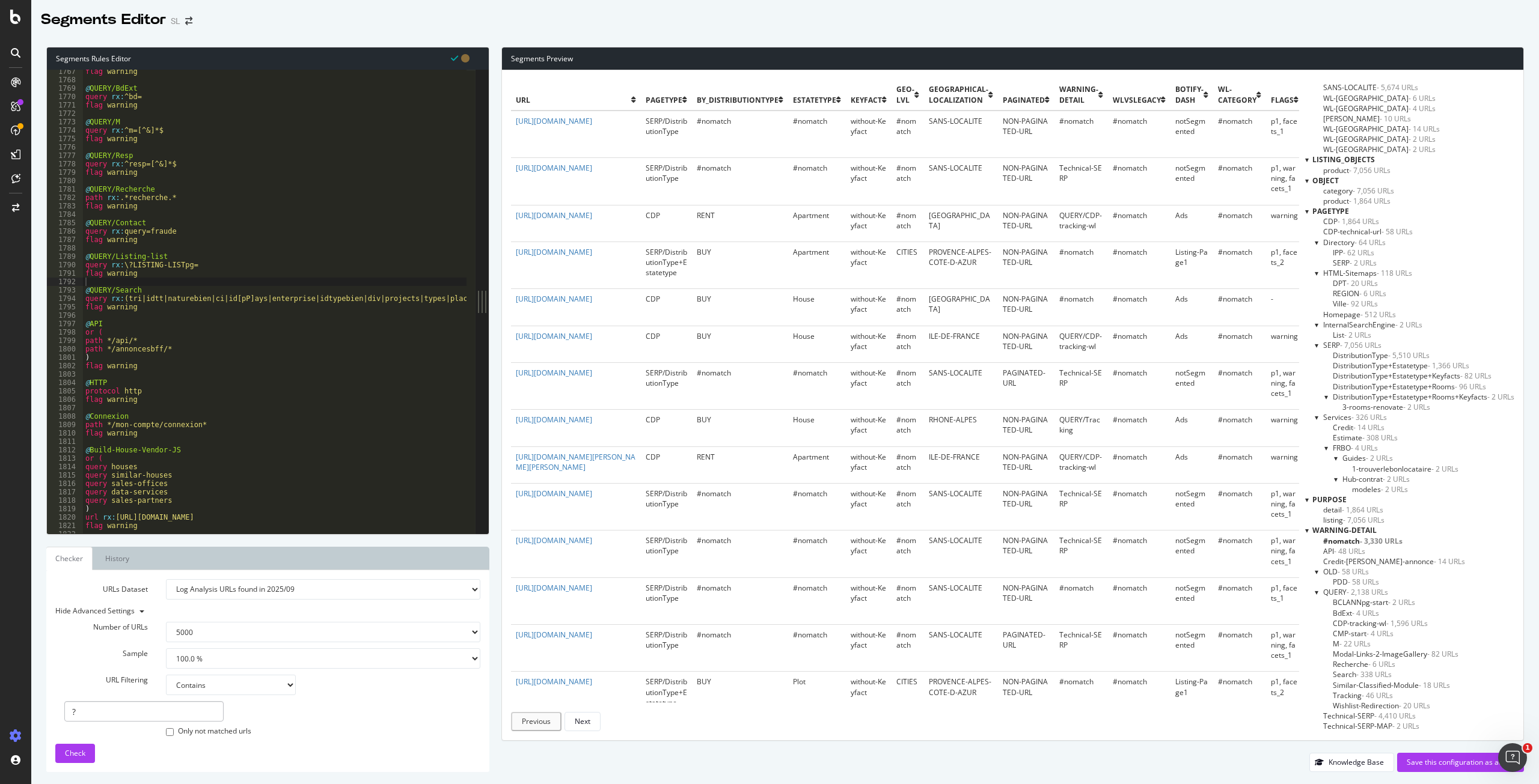
click at [590, 29] on div "Segments Editor SL" at bounding box center [785, 15] width 1508 height 30
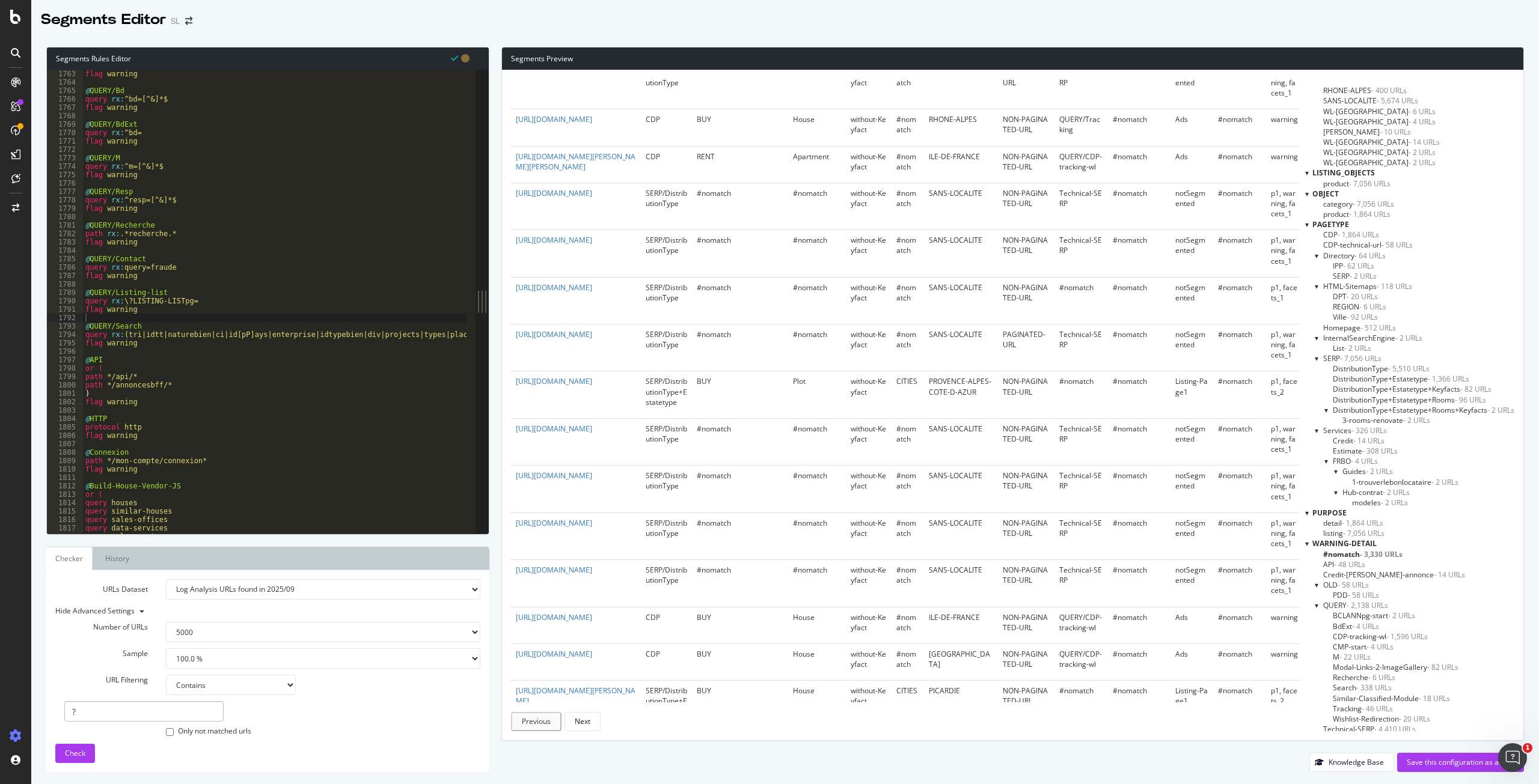
scroll to position [1320, 0]
type textarea "query rx:\?LISTING-LISTpg="
click at [126, 301] on div "flag warning @ QUERY/Bd query rx : ^bd=[^&]*$ flag warning @ QUERY/BdExt query …" at bounding box center [769, 306] width 1373 height 472
click at [100, 713] on input "?" at bounding box center [143, 711] width 159 height 21
type input "/?"
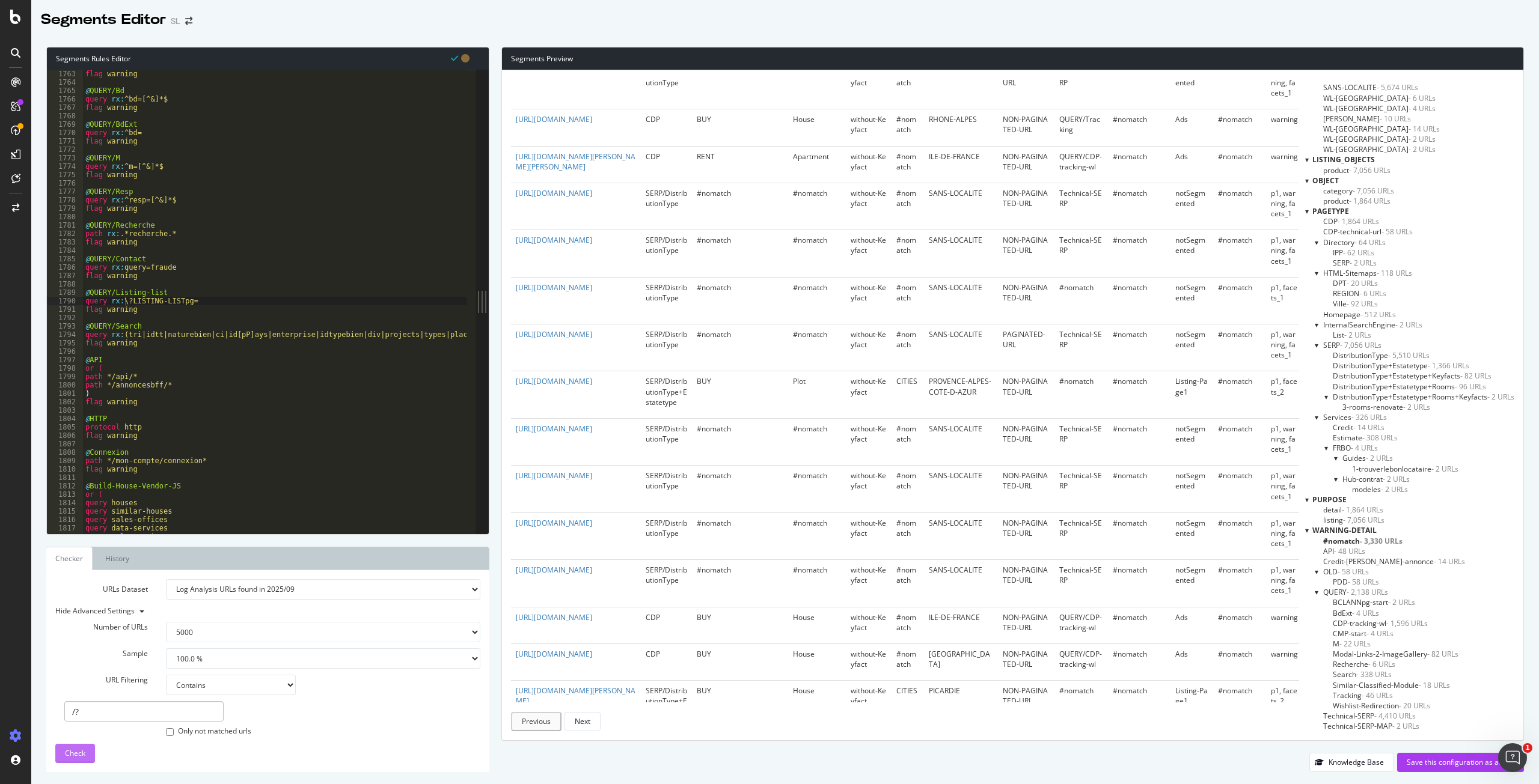
click at [81, 758] on div "Check" at bounding box center [75, 753] width 21 height 10
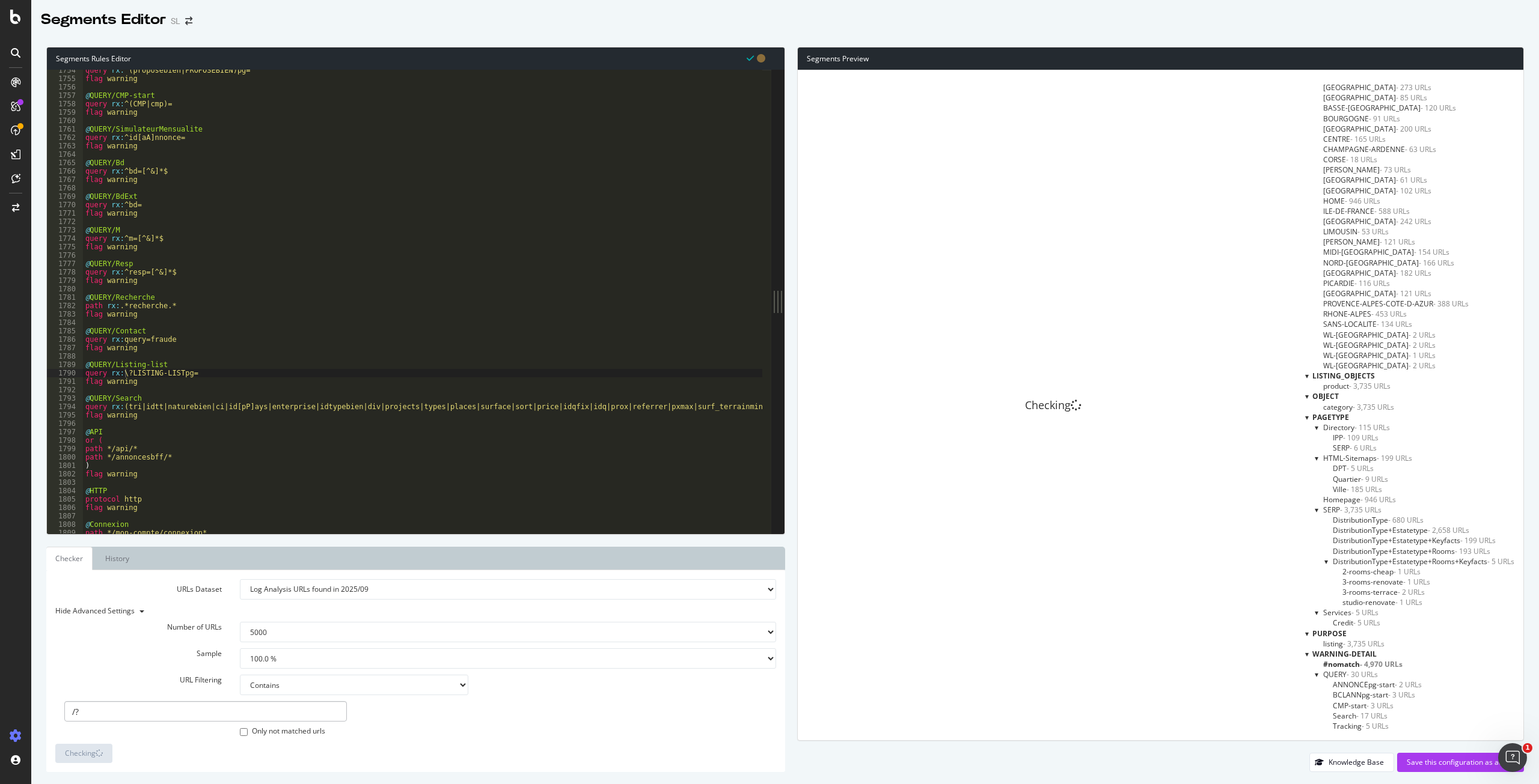
scroll to position [1796, 0]
click at [122, 406] on div "query rx : ^(proposebien|PROPOSEBIEN)pg= flag warning @ QUERY/CMP-start query r…" at bounding box center [769, 302] width 1373 height 472
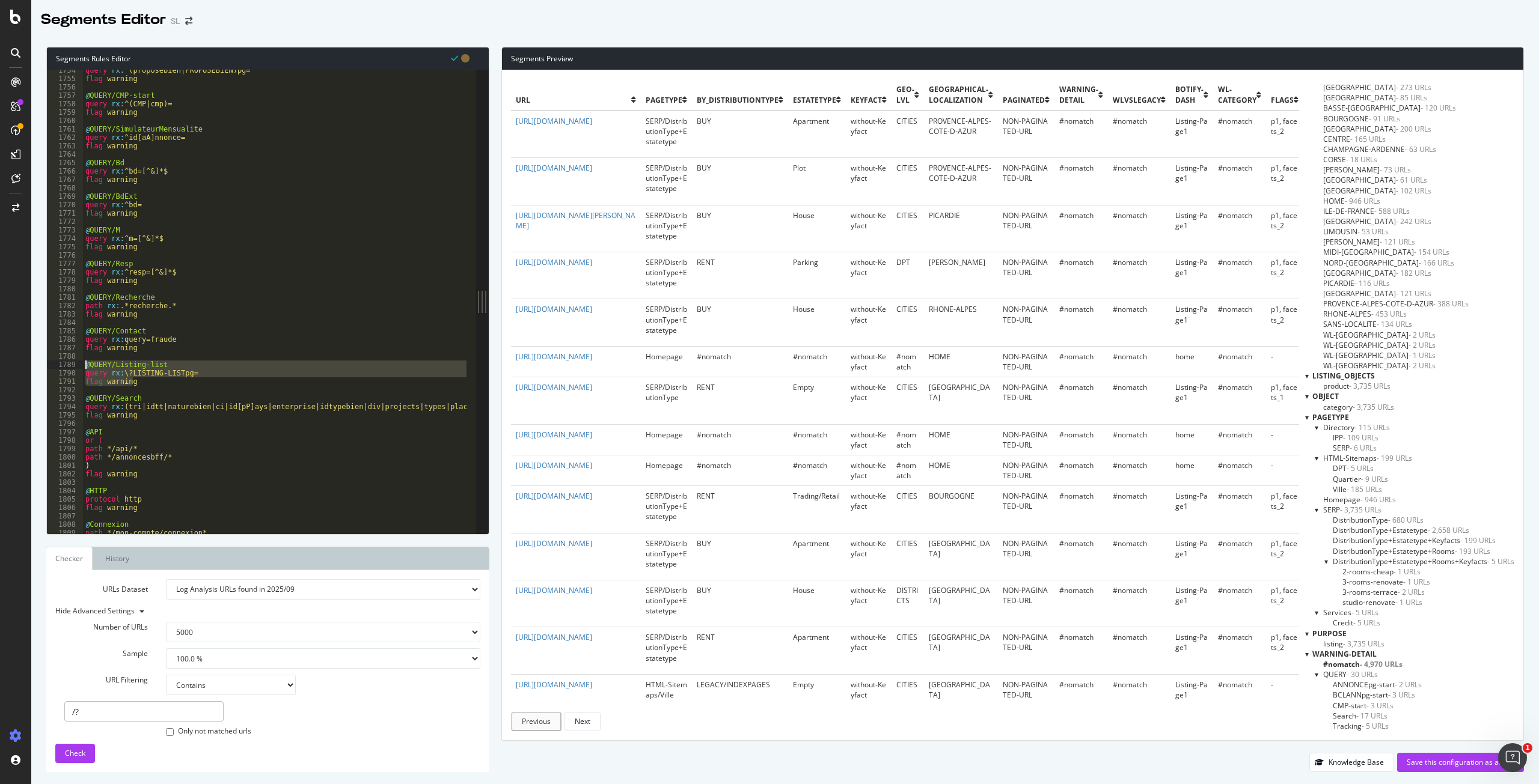
drag, startPoint x: 144, startPoint y: 382, endPoint x: 78, endPoint y: 363, distance: 68.7
click at [78, 363] on div "query rx:(tri|idtt|naturebien|ci|id[pP]ays|enterprise|idtypebien|div|projects|t…" at bounding box center [261, 302] width 428 height 464
type textarea "@QUERY/Listing-list query rx:\?LISTING-LISTpg="
click at [141, 426] on div "query rx : ^(proposebien|PROPOSEBIEN)pg= flag warning @ QUERY/CMP-start query r…" at bounding box center [769, 302] width 1373 height 472
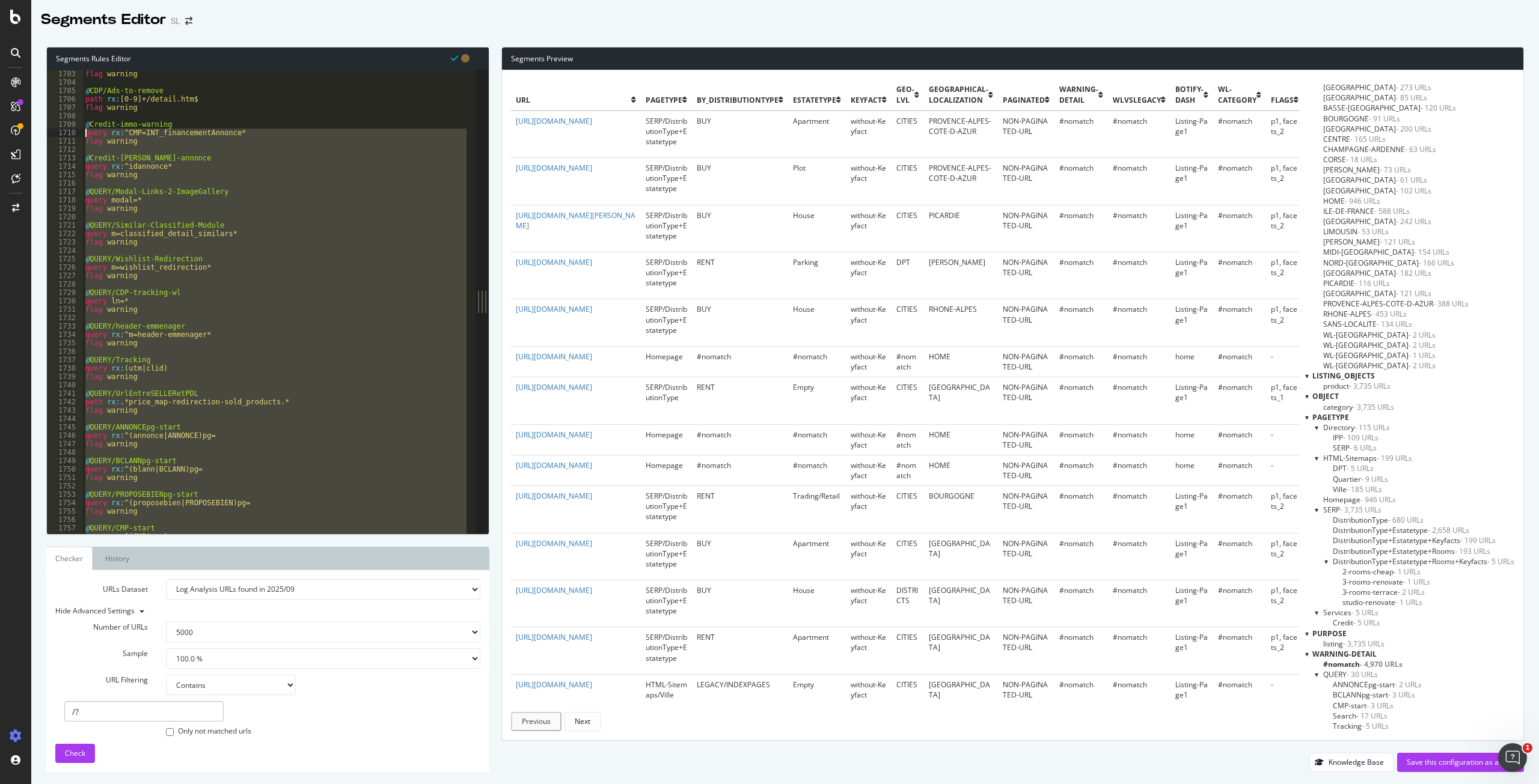
scroll to position [1743, 0]
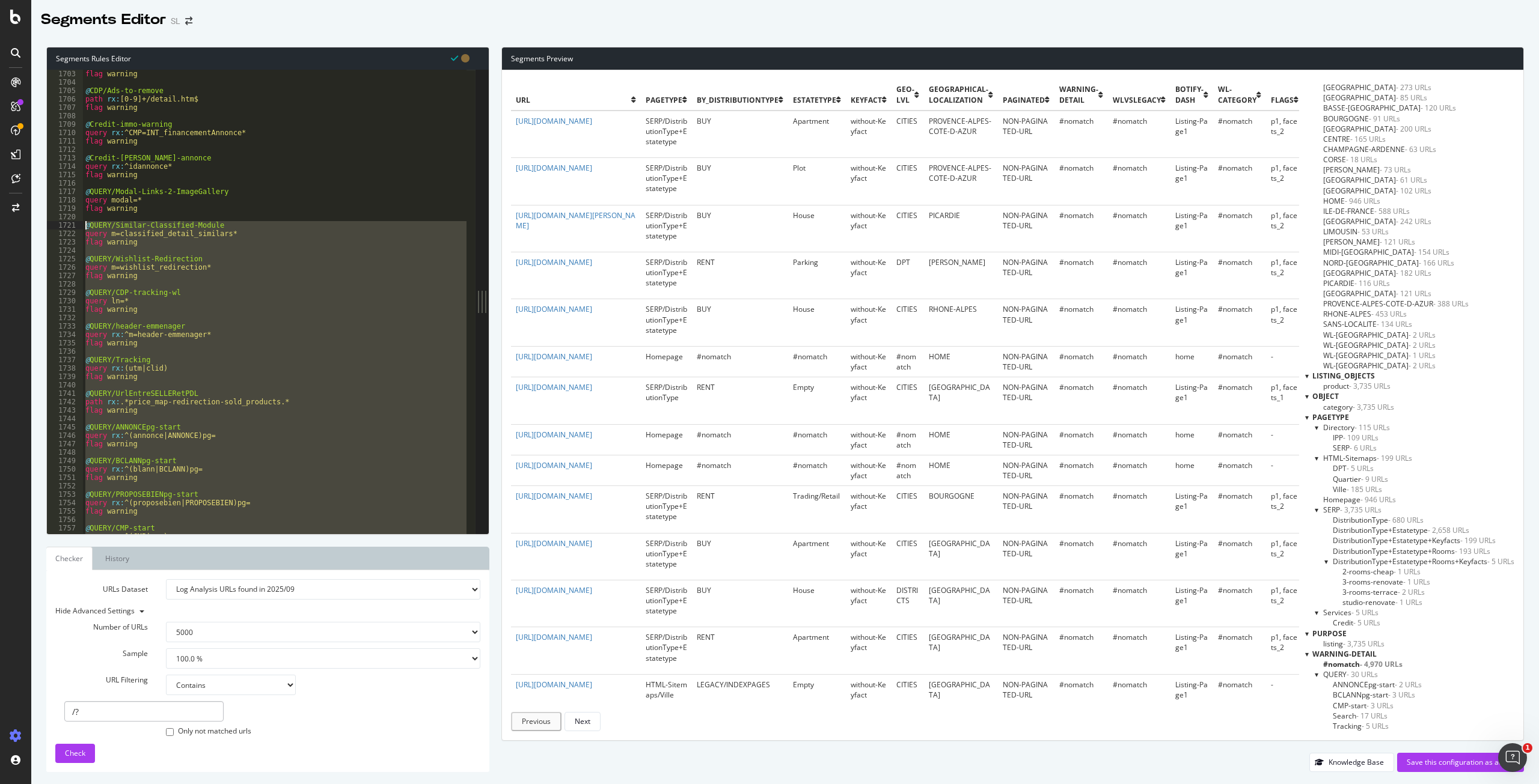
drag, startPoint x: 143, startPoint y: 418, endPoint x: 76, endPoint y: 226, distance: 203.4
click at [76, 226] on div "1703 1704 1705 1706 1707 1708 1709 1710 1711 1712 1713 1714 1715 1716 1717 1718…" at bounding box center [261, 302] width 428 height 464
paste textarea "flag warning"
type textarea "flag warning"
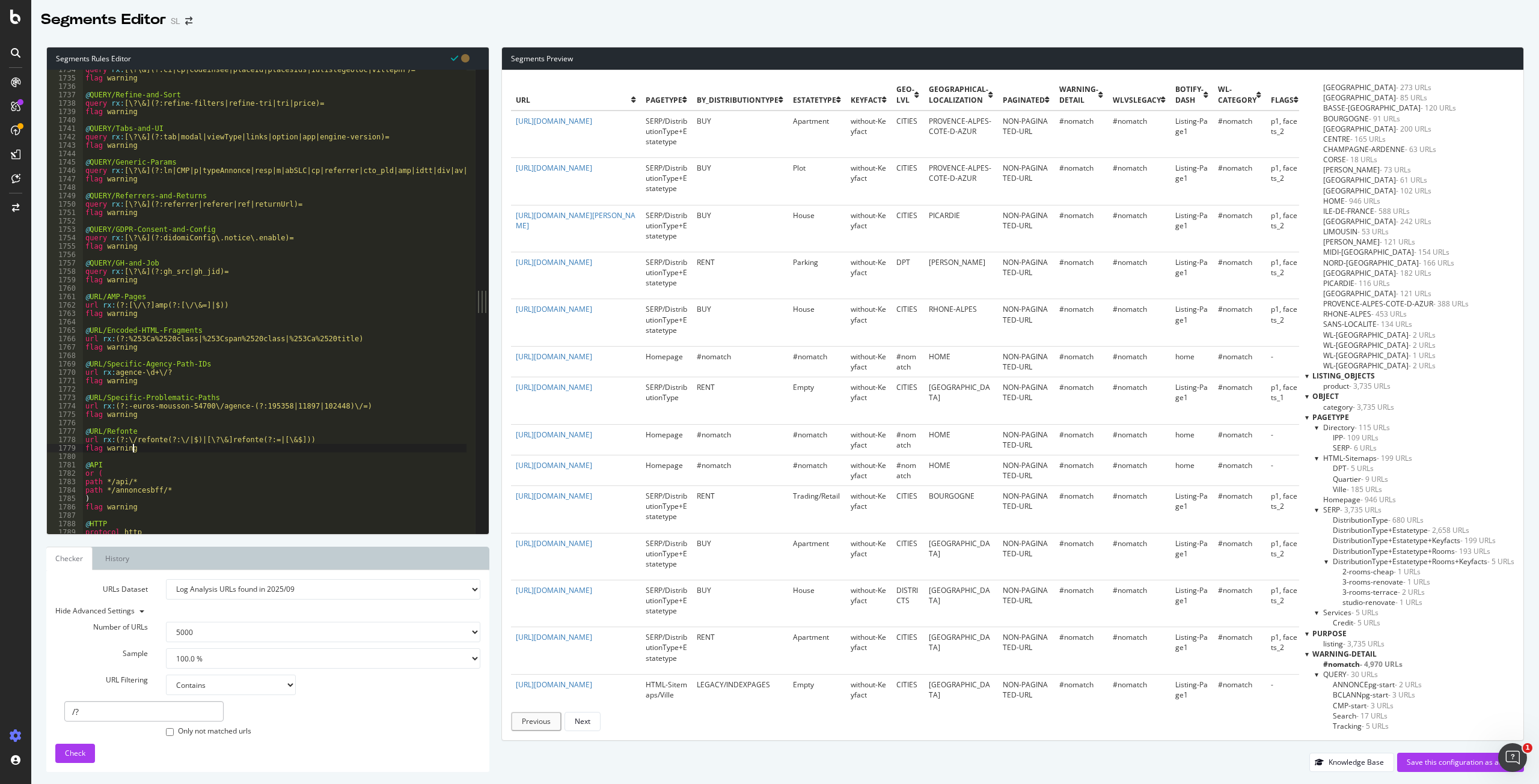
scroll to position [1786, 0]
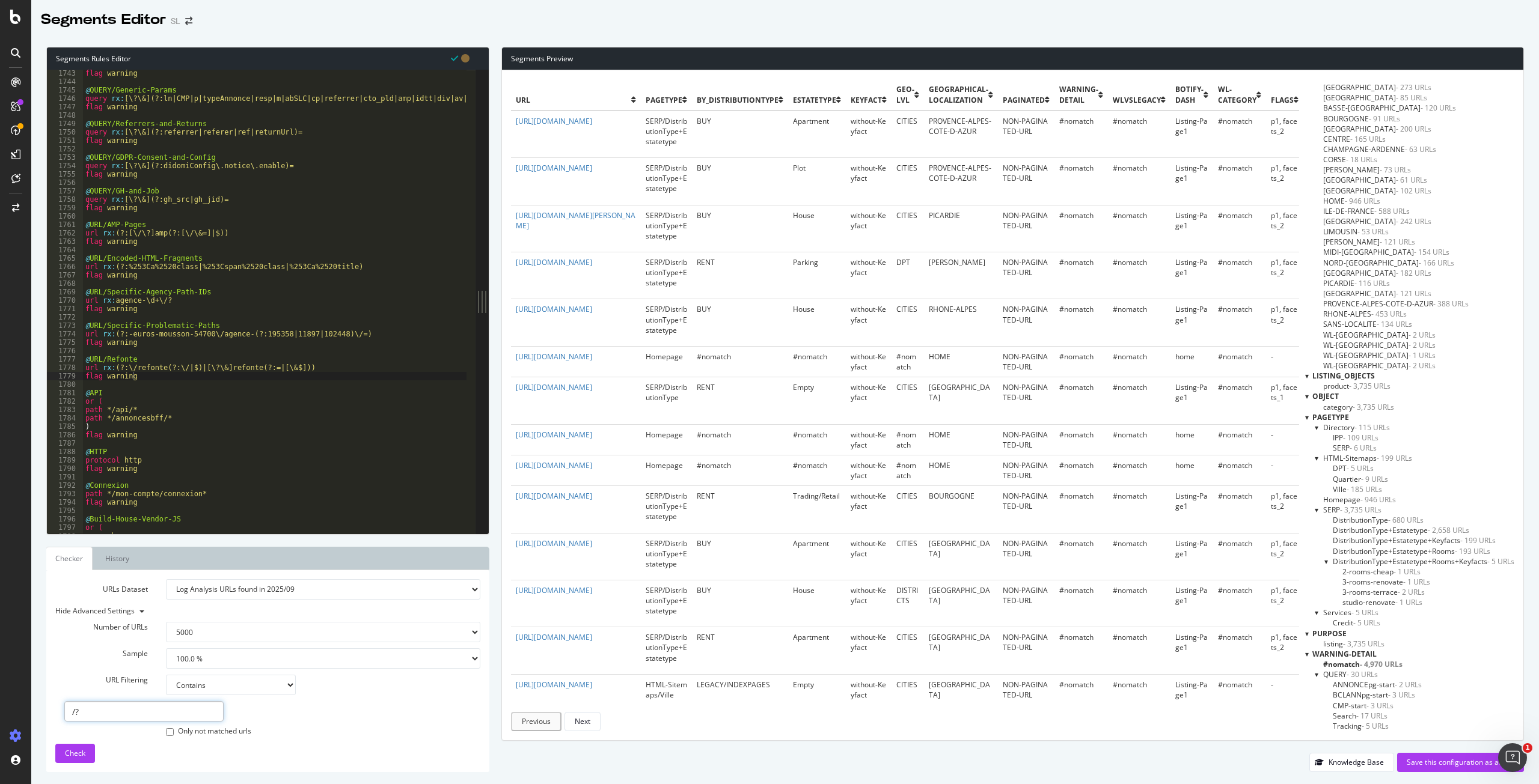
drag, startPoint x: 98, startPoint y: 714, endPoint x: 54, endPoint y: 718, distance: 44.2
click at [56, 719] on div "/?" at bounding box center [144, 711] width 178 height 21
click at [74, 752] on span "Check" at bounding box center [75, 753] width 21 height 10
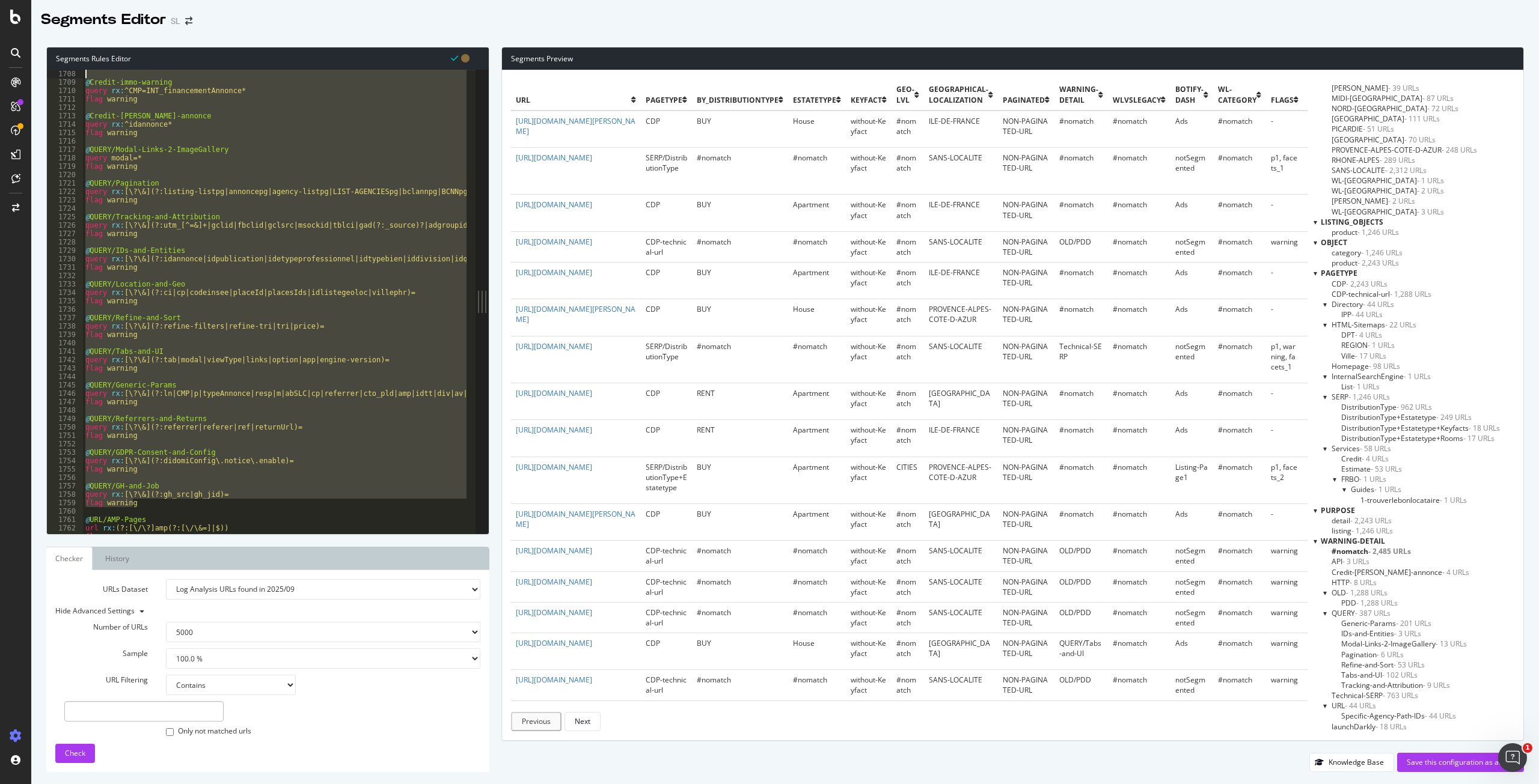
scroll to position [1741, 0]
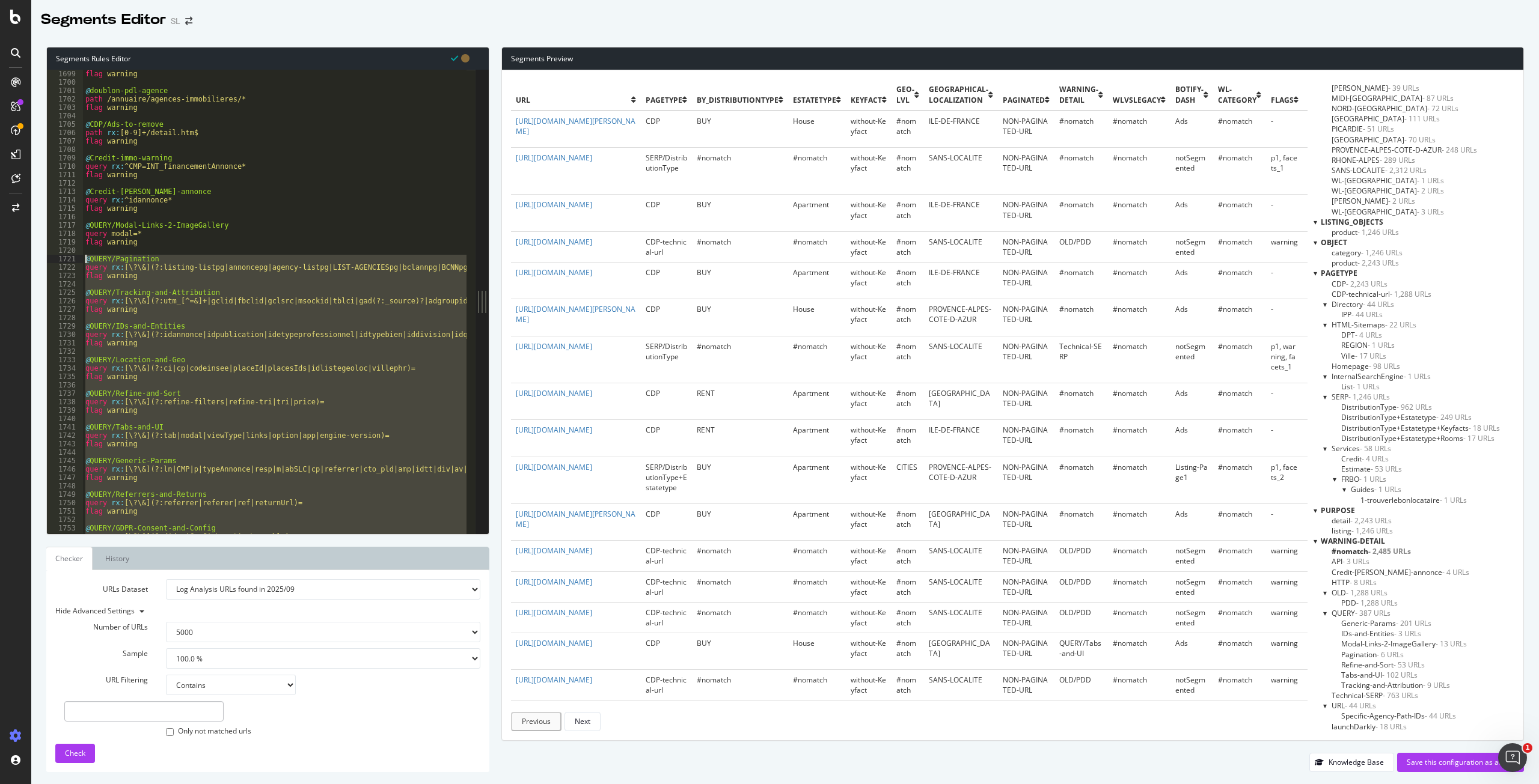
drag, startPoint x: 146, startPoint y: 498, endPoint x: 66, endPoint y: 258, distance: 253.0
click at [66, 258] on div "flag warning 1699 1700 1701 1702 1703 1704 1705 1706 1707 1708 1709 1710 1711 1…" at bounding box center [261, 302] width 428 height 464
type textarea "@QUERY/Pagination query rx:[\?\&](?:listing-listpg|annoncepg|agency-listpg|LIST…"
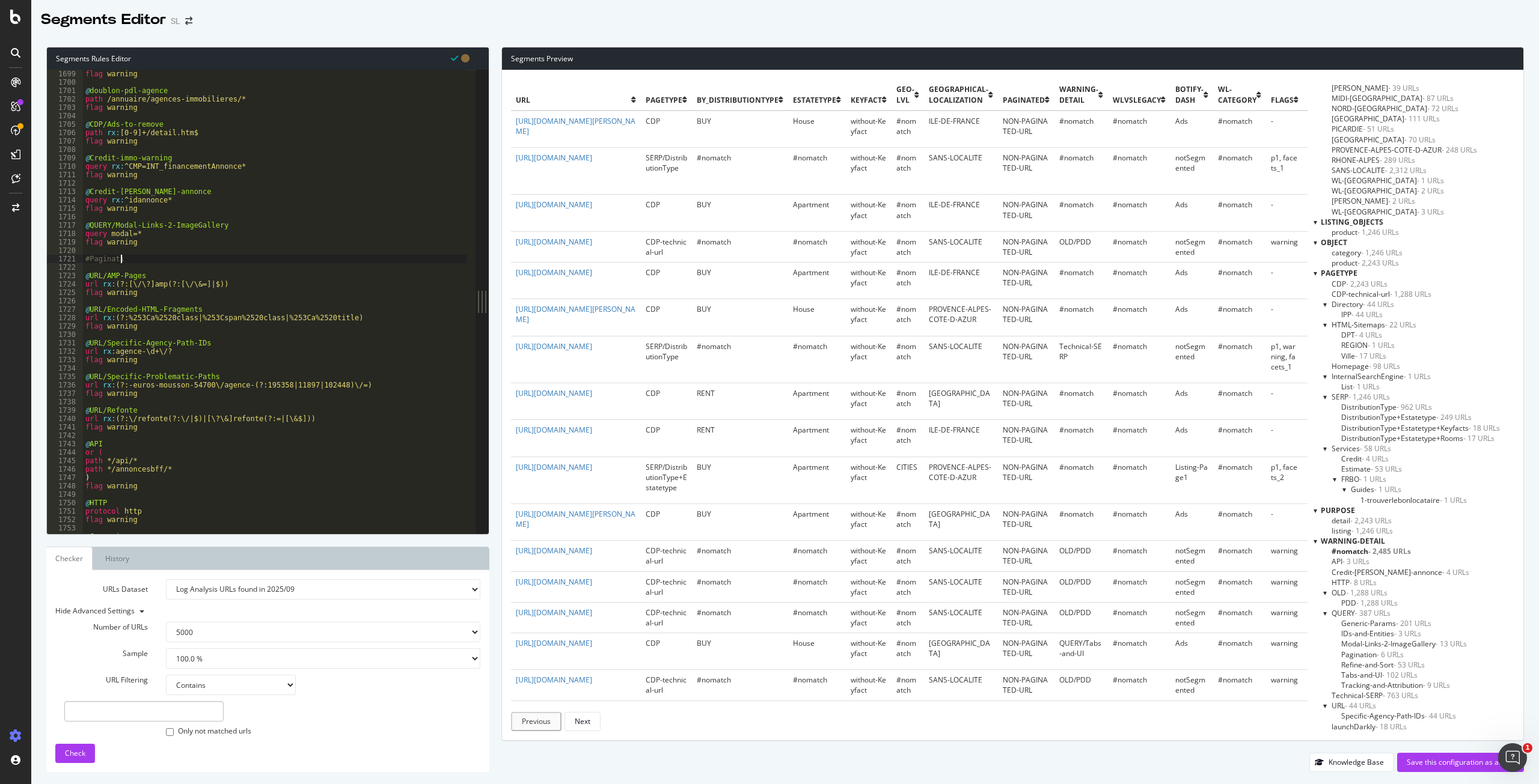
type textarea "#Pagination"
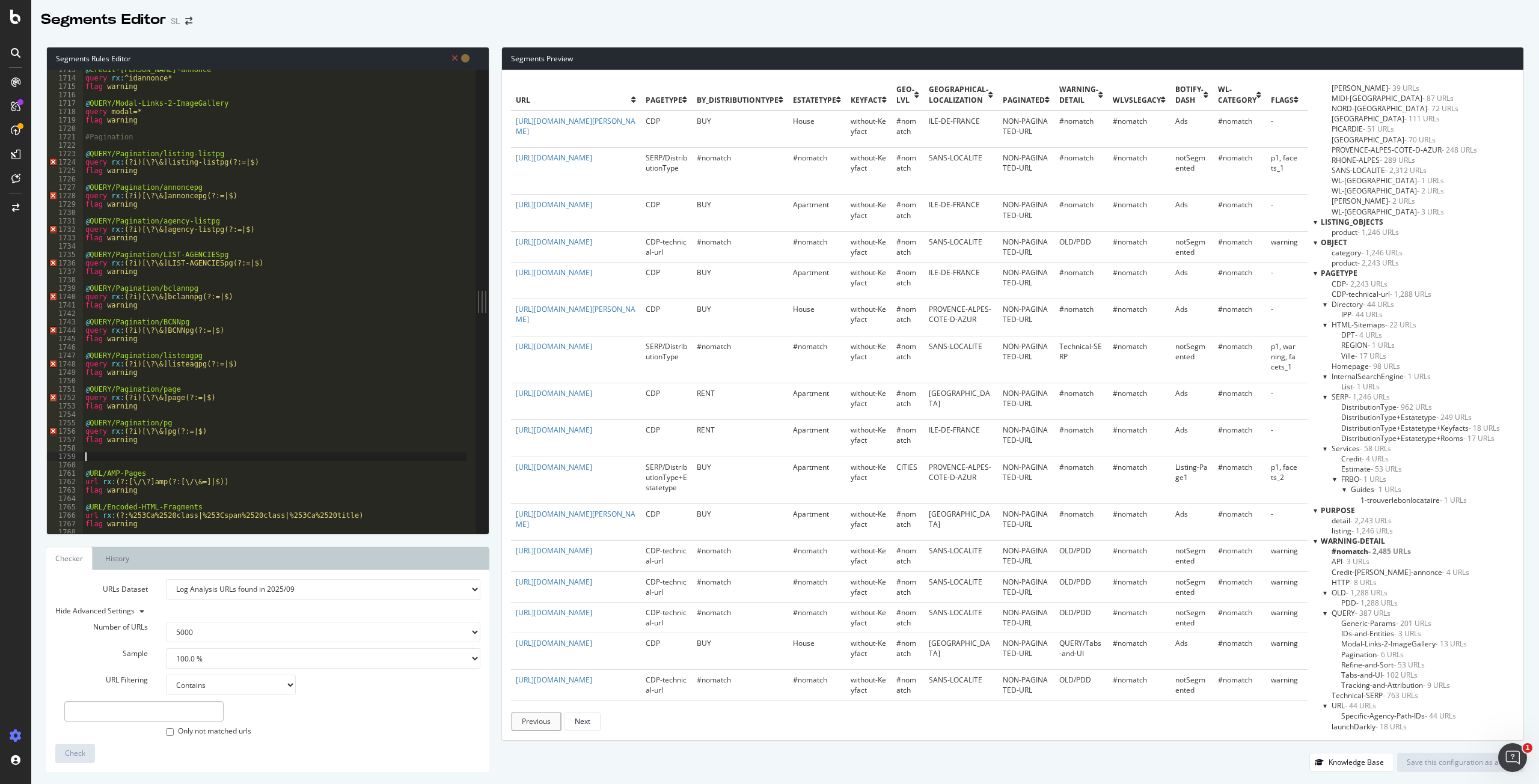
scroll to position [1750, 0]
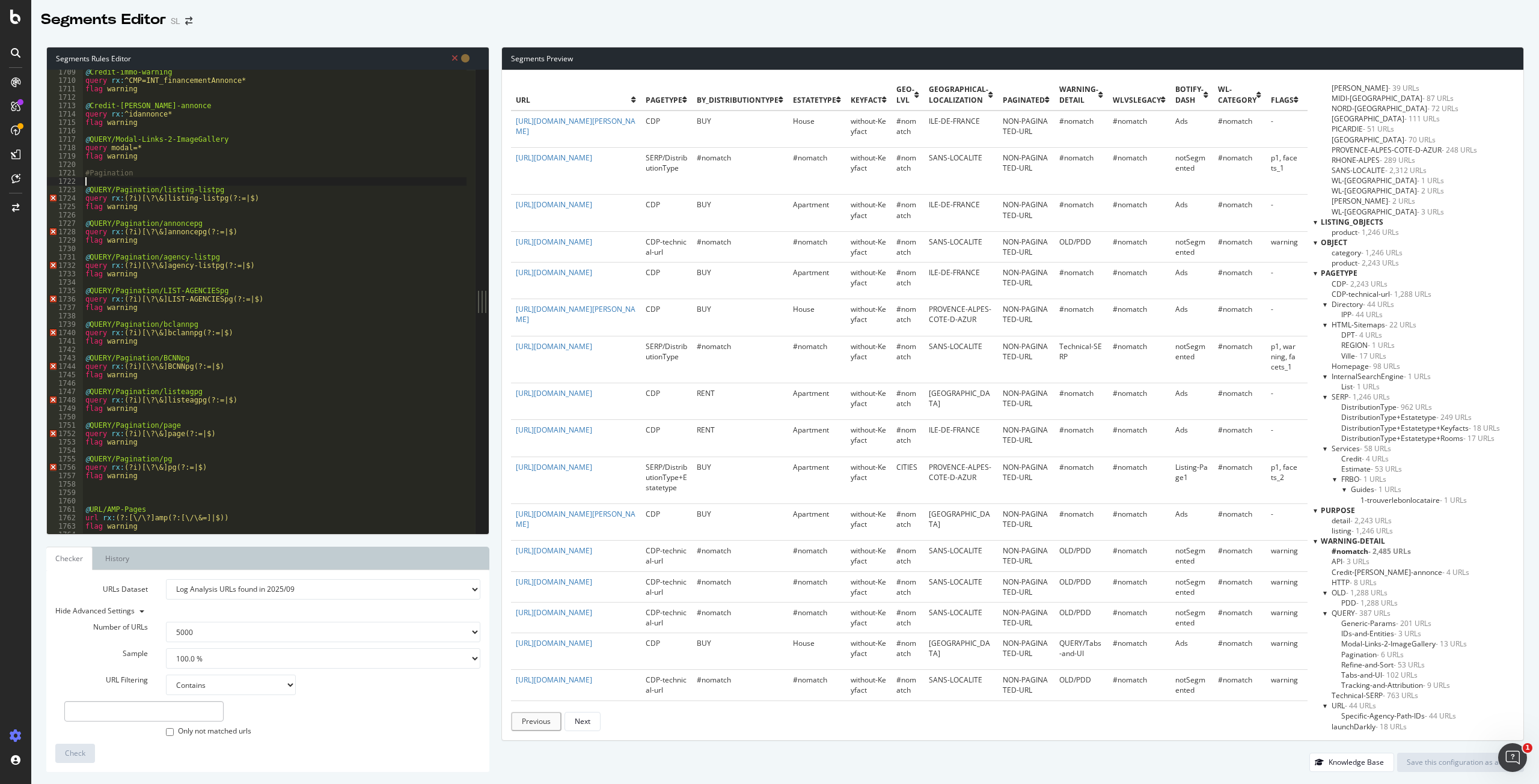
click at [206, 185] on div "@ Credit-immo-warning query rx : ^CMP=INT_financementAnnonce* flag warning @ Cr…" at bounding box center [514, 304] width 861 height 472
click at [94, 181] on div "@ Credit-immo-warning query rx : ^CMP=INT_financementAnnonce* flag warning @ Cr…" at bounding box center [514, 304] width 861 height 472
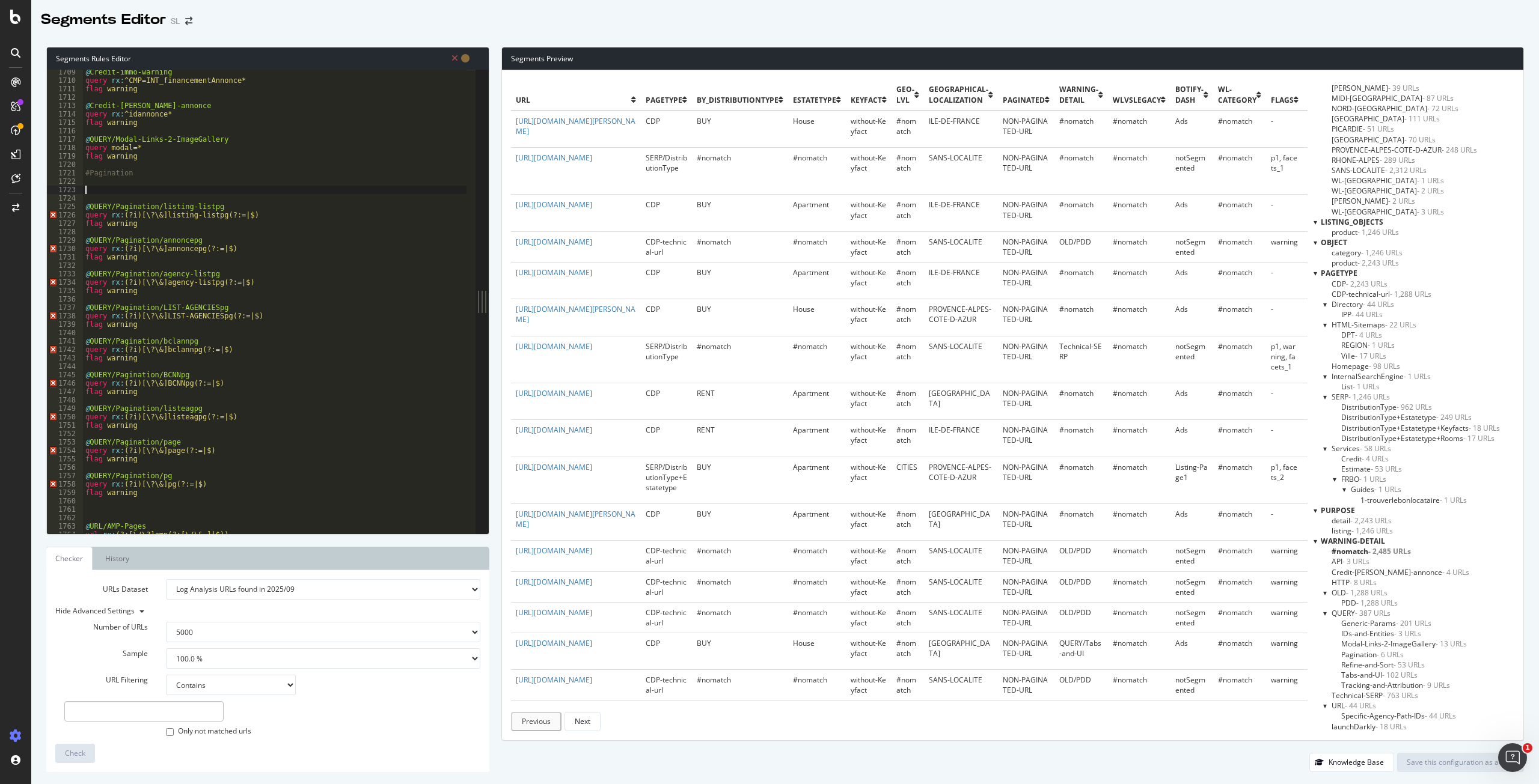
paste textarea "flag warning"
type textarea "flag warning"
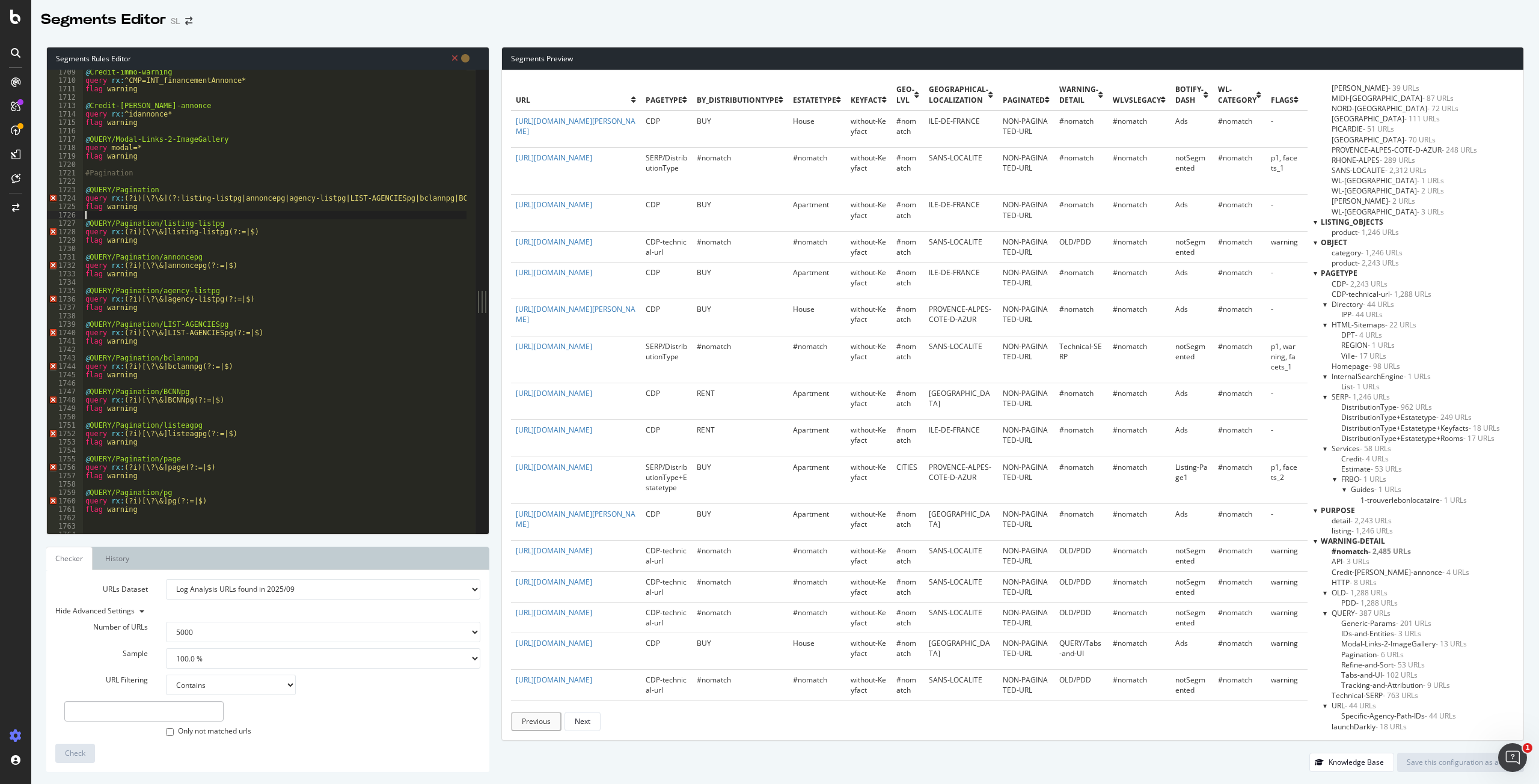
click at [209, 215] on div "@ Credit-immo-warning query rx : ^CMP=INT_financementAnnonce* flag warning @ Cr…" at bounding box center [514, 304] width 861 height 472
click at [194, 254] on div "@ Credit-immo-warning query rx : ^CMP=INT_financementAnnonce* flag warning @ Cr…" at bounding box center [514, 304] width 861 height 472
click at [195, 309] on div "@ Credit-immo-warning query rx : ^CMP=INT_financementAnnonce* flag warning @ Cr…" at bounding box center [514, 304] width 861 height 472
click at [157, 209] on div "@ Credit-immo-warning query rx : ^CMP=INT_financementAnnonce* flag warning @ Cr…" at bounding box center [514, 304] width 861 height 472
drag, startPoint x: 208, startPoint y: 197, endPoint x: 436, endPoint y: 218, distance: 229.0
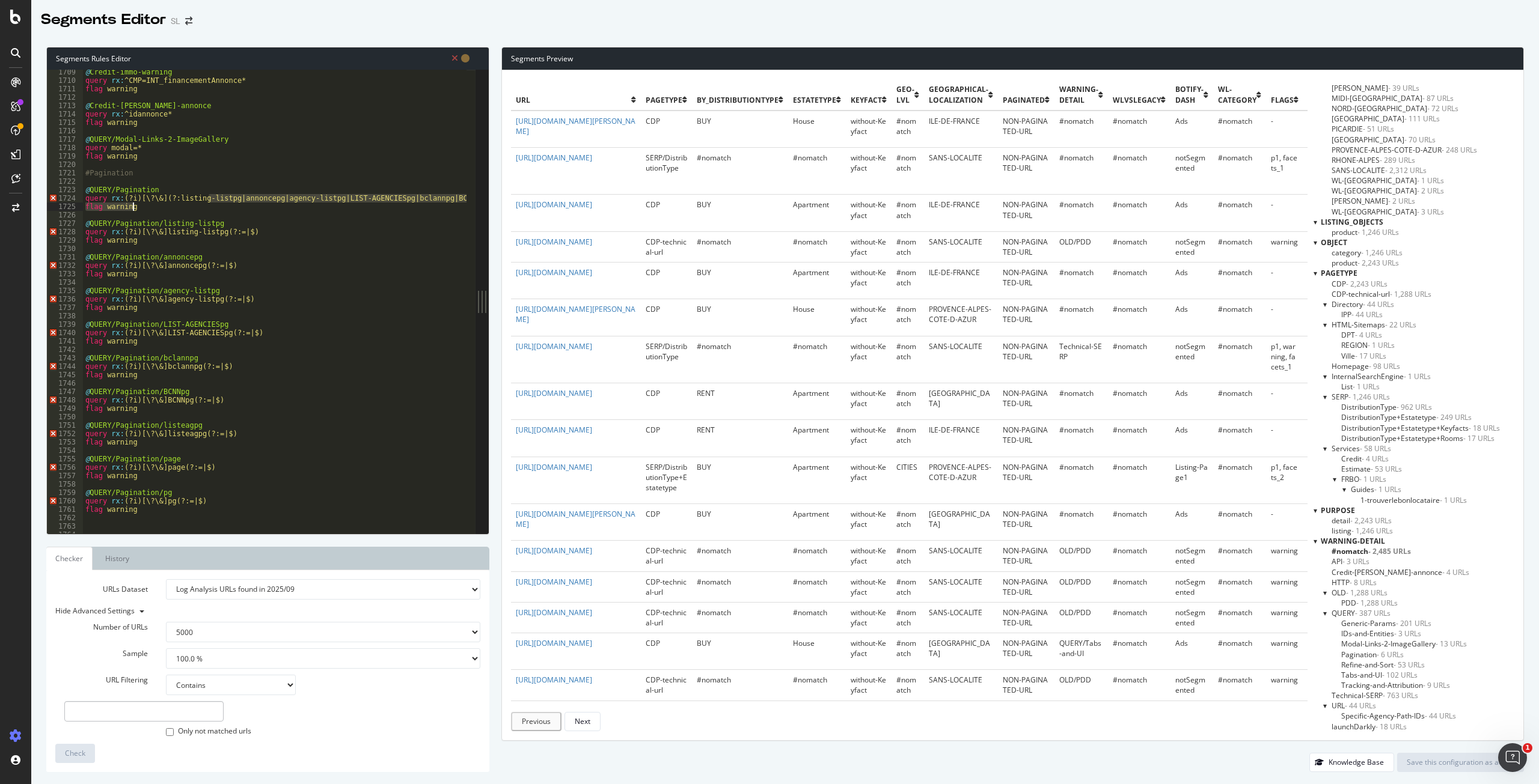
click at [438, 218] on div "@ Credit-immo-warning query rx : ^CMP=INT_financementAnnonce* flag warning @ Cr…" at bounding box center [514, 304] width 861 height 472
type textarea "flag warning"
click at [329, 278] on div "@ Credit-immo-warning query rx : ^CMP=INT_financementAnnonce* flag warning @ Cr…" at bounding box center [514, 304] width 861 height 472
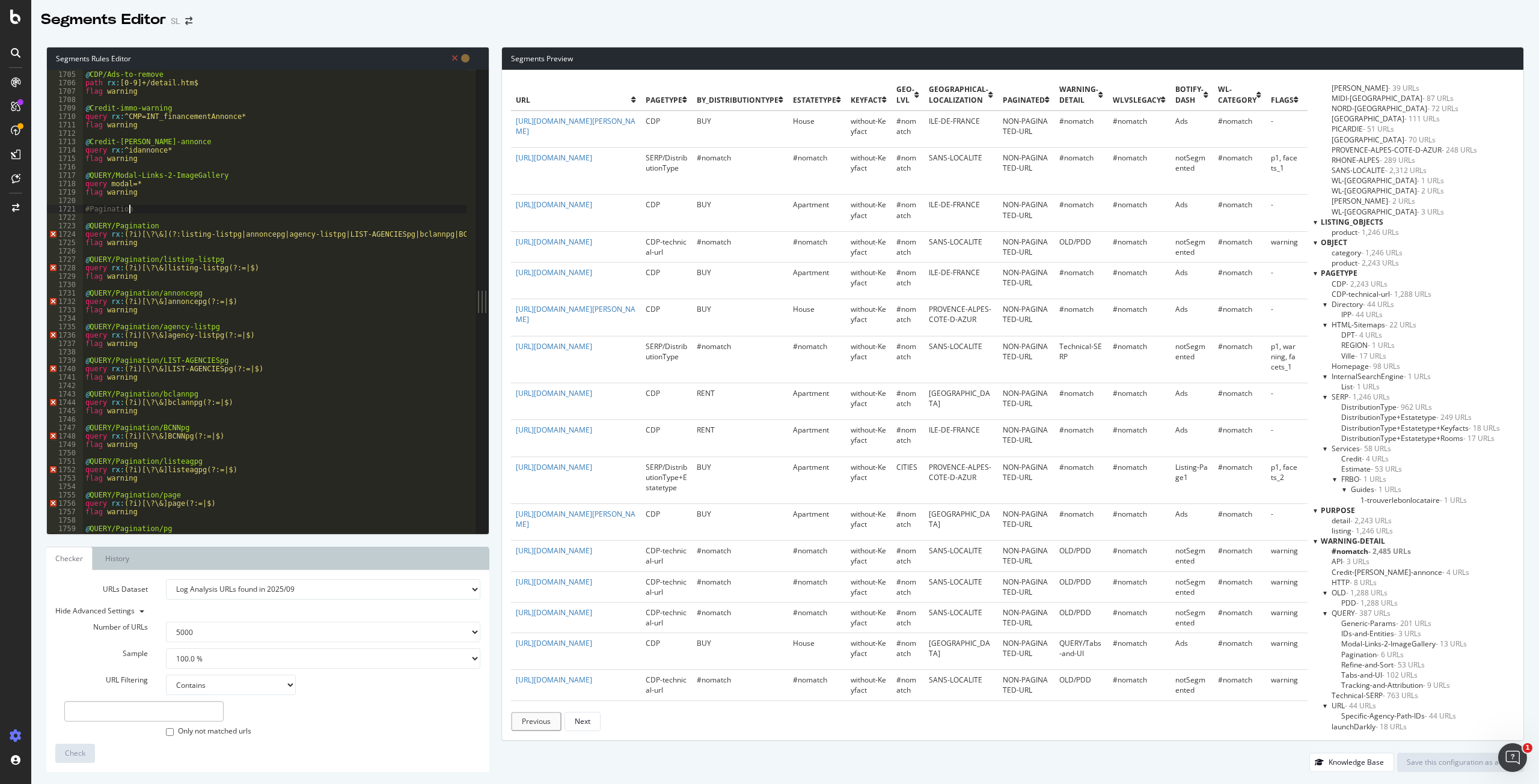
click at [146, 208] on div "@ CDP/Ads-to-remove path rx : [0-9]+/detail.htm$ flag warning @ Credit-immo-war…" at bounding box center [514, 298] width 861 height 472
click at [214, 278] on div "@ CDP/Ads-to-remove path rx : [0-9]+/detail.htm$ flag warning @ Credit-immo-war…" at bounding box center [514, 298] width 861 height 472
type textarea "flag warning"
click at [199, 252] on div "@ CDP/Ads-to-remove path rx : [0-9]+/detail.htm$ flag warning @ Credit-immo-war…" at bounding box center [514, 298] width 861 height 472
drag, startPoint x: 137, startPoint y: 242, endPoint x: 74, endPoint y: 222, distance: 66.1
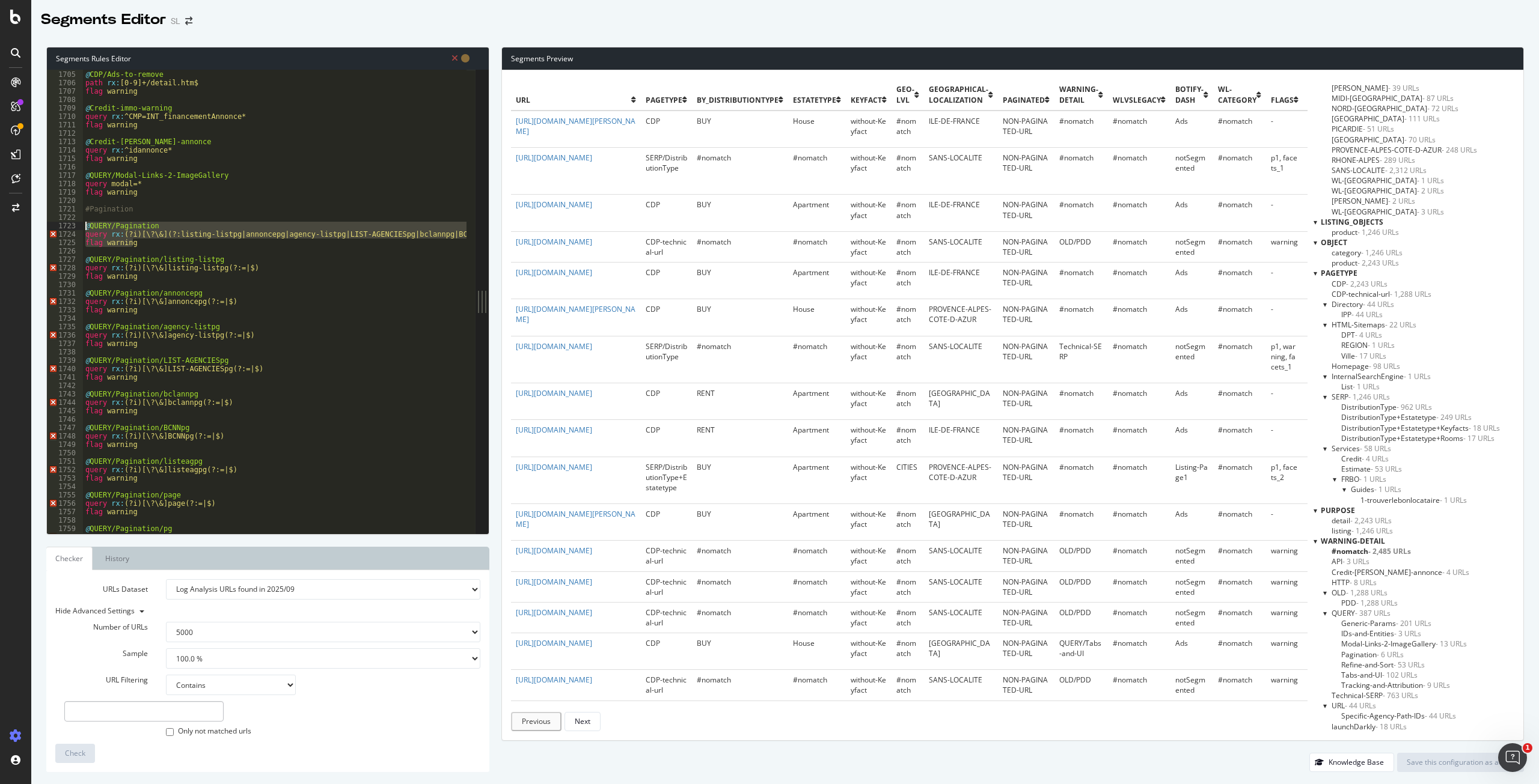
click at [74, 222] on div "1704 1705 1706 1707 1708 1709 1710 1711 1712 1713 1714 1715 1716 1717 1718 1719…" at bounding box center [261, 302] width 428 height 464
type textarea "@QUERY/Pagination query rx:(?i)[\?\&](?:listing-listpg|annoncepg|agency-listpg|…"
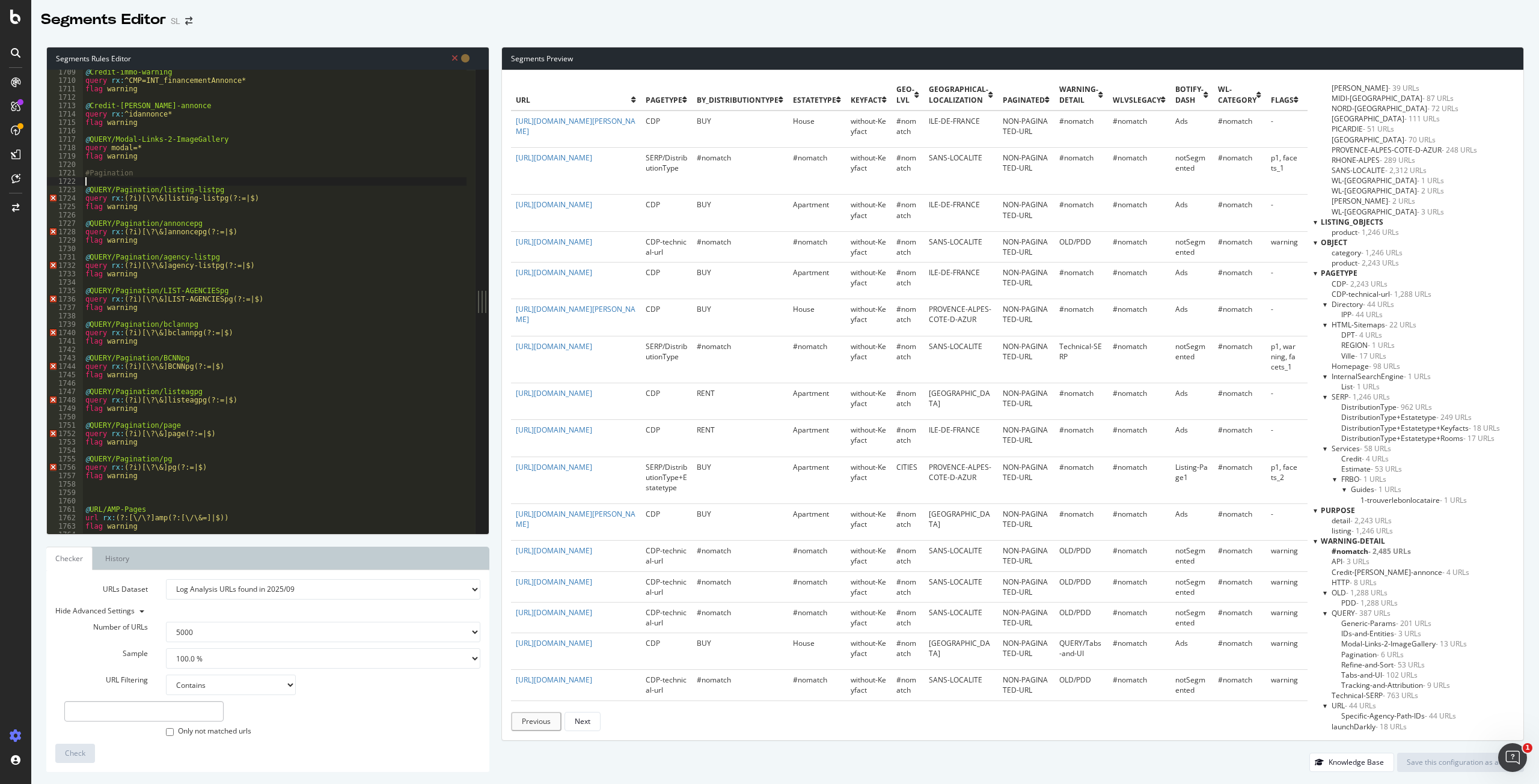
scroll to position [1755, 0]
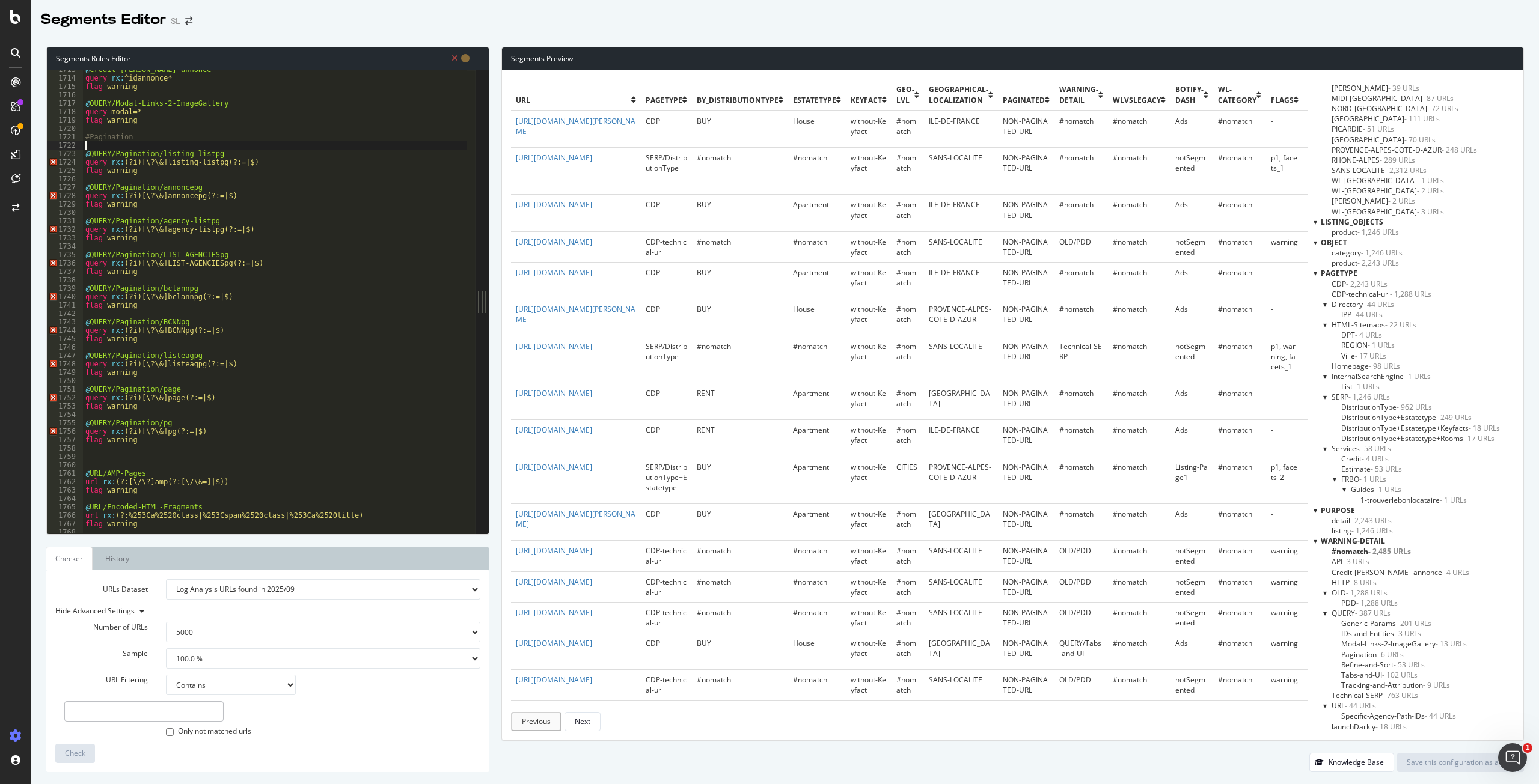
click at [112, 462] on div "@ Credit-immo-warnong-annonce query rx : ^idannonce* flag warning @ QUERY/Modal…" at bounding box center [514, 302] width 861 height 472
click at [97, 158] on div "@ Credit-immo-warnong-annonce query rx : ^idannonce* flag warning @ QUERY/Modal…" at bounding box center [514, 302] width 861 height 472
click at [100, 194] on div "@ Credit-immo-warnong-annonce query rx : ^idannonce* flag warning @ QUERY/Modal…" at bounding box center [514, 302] width 861 height 472
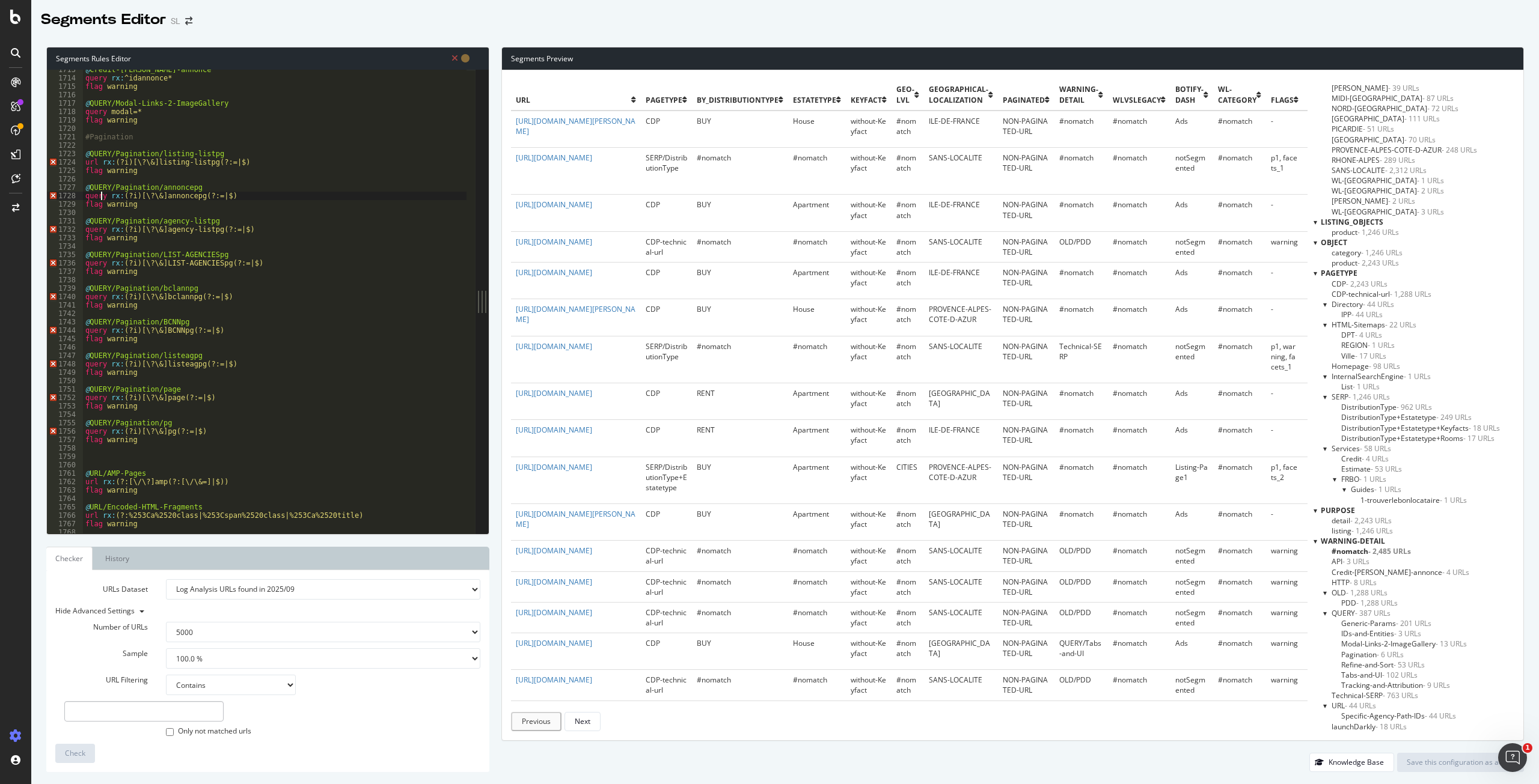
click at [100, 194] on div "@ Credit-immo-warnong-annonce query rx : ^idannonce* flag warning @ QUERY/Modal…" at bounding box center [514, 302] width 861 height 472
click at [129, 260] on div "@ Credit-immo-warnong-annonce query rx : ^idannonce* flag warning @ QUERY/Modal…" at bounding box center [514, 302] width 861 height 472
click at [91, 163] on div "@ Credit-immo-warnong-annonce query rx : ^idannonce* flag warning @ QUERY/Modal…" at bounding box center [514, 302] width 861 height 472
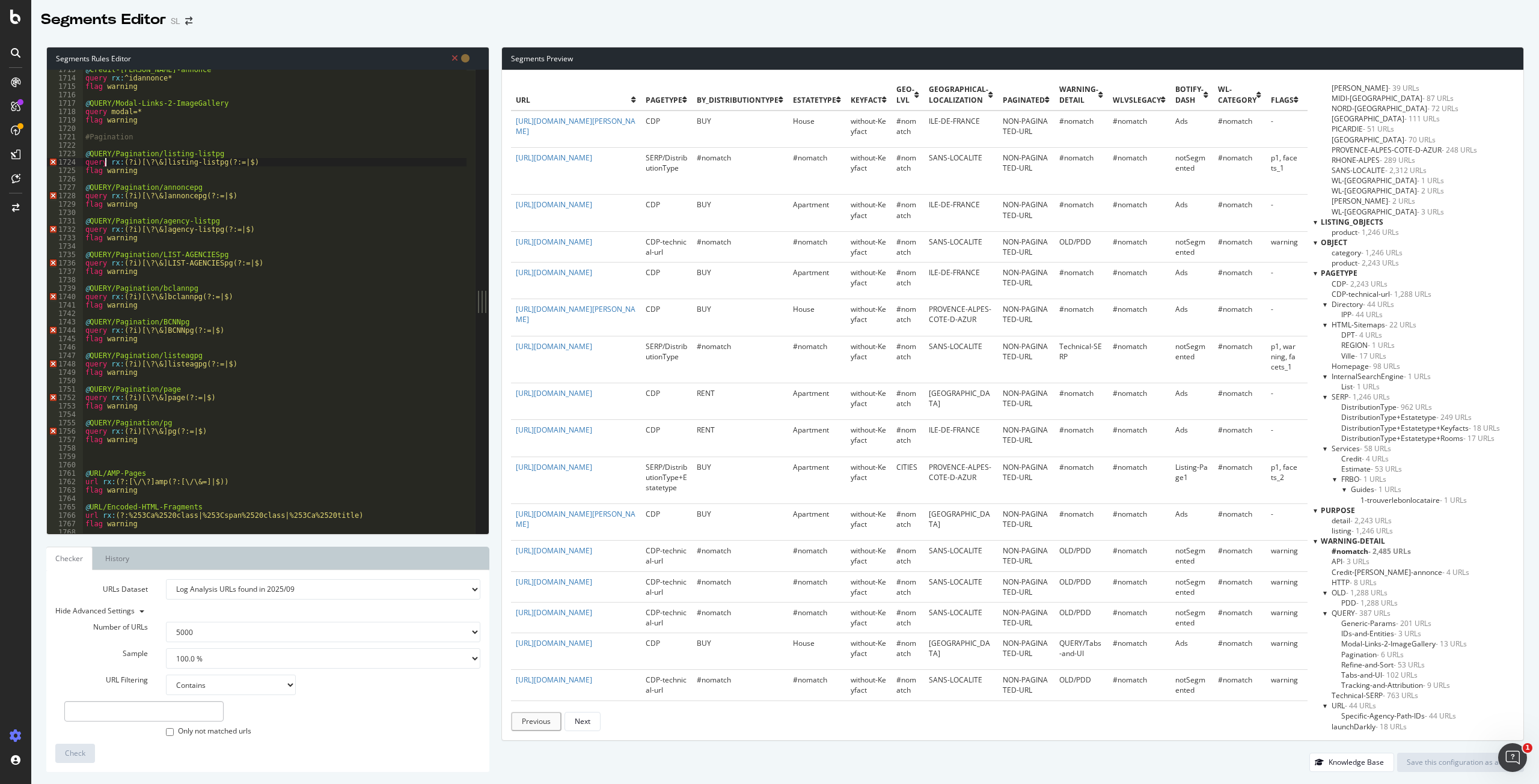
click at [247, 257] on div "@ Credit-immo-warnong-annonce query rx : ^idannonce* flag warning @ QUERY/Modal…" at bounding box center [514, 302] width 861 height 472
click at [136, 168] on div "@ Credit-immo-warnong-annonce query rx : ^idannonce* flag warning @ QUERY/Modal…" at bounding box center [514, 302] width 861 height 472
click at [279, 161] on div "@ Credit-immo-warnong-annonce query rx : ^idannonce* flag warning @ QUERY/Modal…" at bounding box center [514, 302] width 861 height 472
click at [202, 163] on div "@ Credit-immo-warnong-annonce query rx : ^idannonce* flag warning @ QUERY/Modal…" at bounding box center [514, 302] width 861 height 472
click at [273, 161] on div "@ Credit-immo-warnong-annonce query rx : ^idannonce* flag warning @ QUERY/Modal…" at bounding box center [514, 302] width 861 height 472
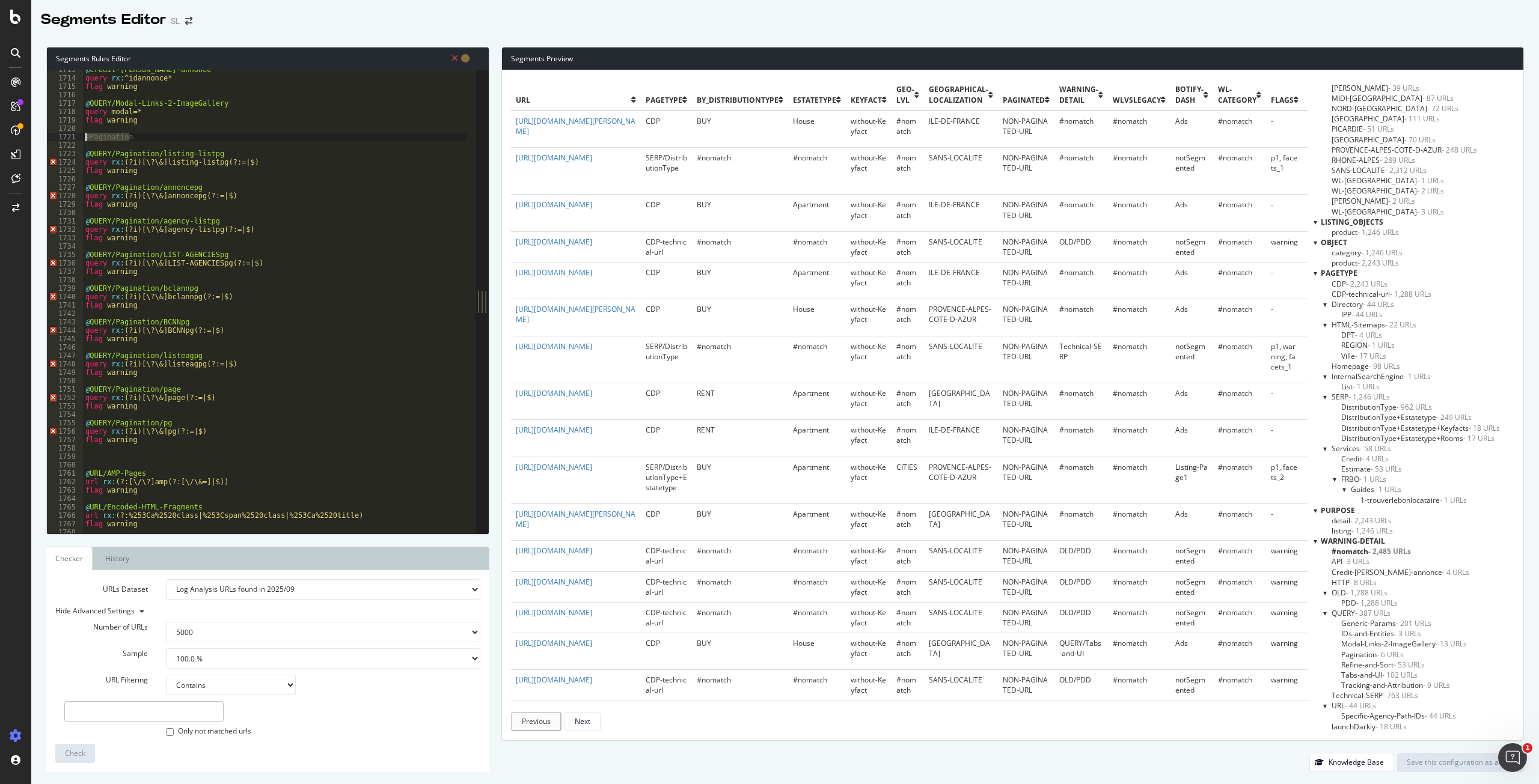
drag, startPoint x: 141, startPoint y: 136, endPoint x: 75, endPoint y: 138, distance: 66.0
click at [76, 138] on div "query rx:(?i)[\?\&]listing-listpg(?:=|$) 1713 1714 1715 1716 1717 1718 1719 172…" at bounding box center [261, 302] width 428 height 464
type textarea "#Pagination"
type textarea "query rx:(?i)[\?\&]listing-listpg(?:=|$)"
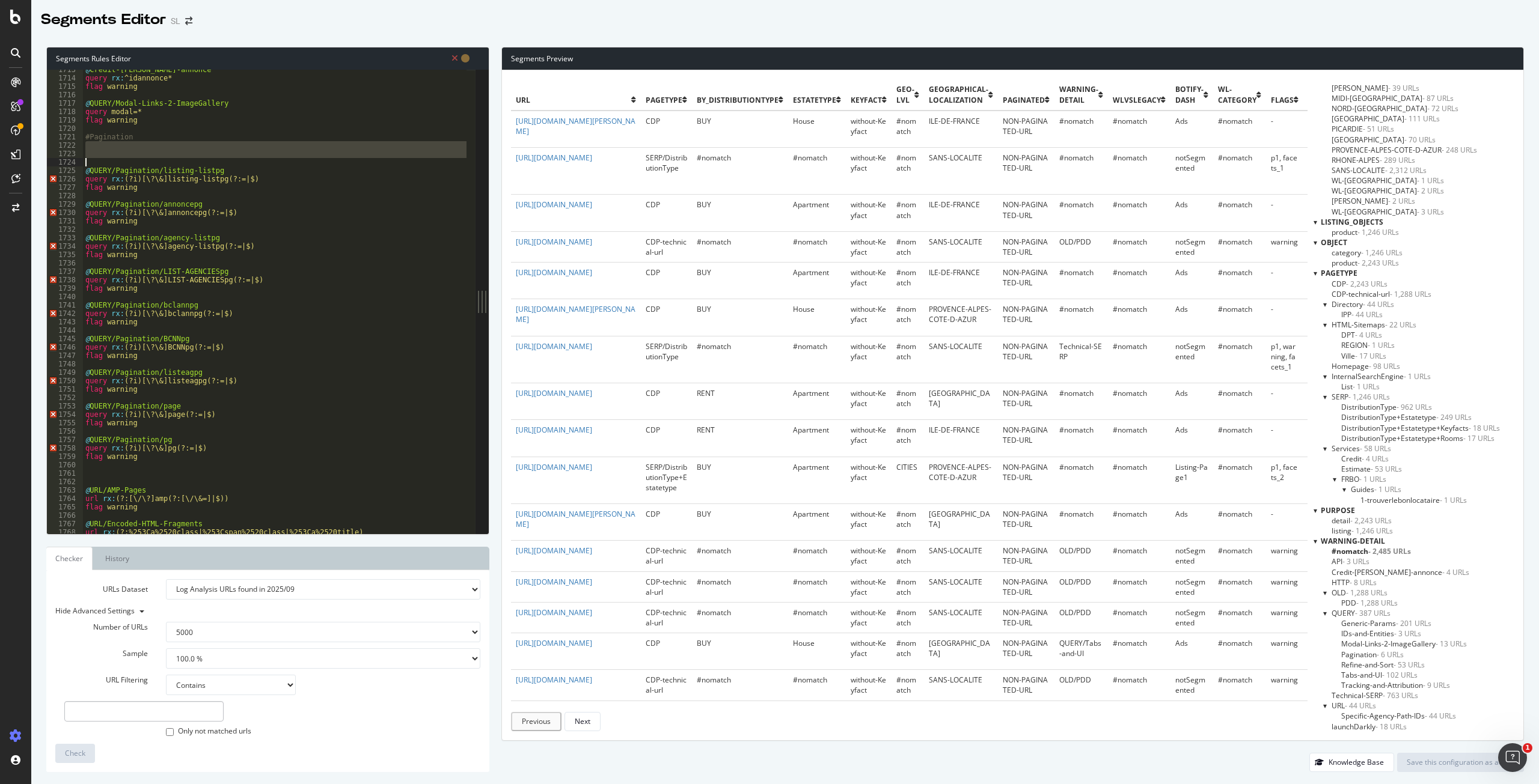
type textarea "query rx:(?i)[\?\&](?:listing-listpg|annoncepg|agency-listpg|LIST-AGENCIESpg|bc…"
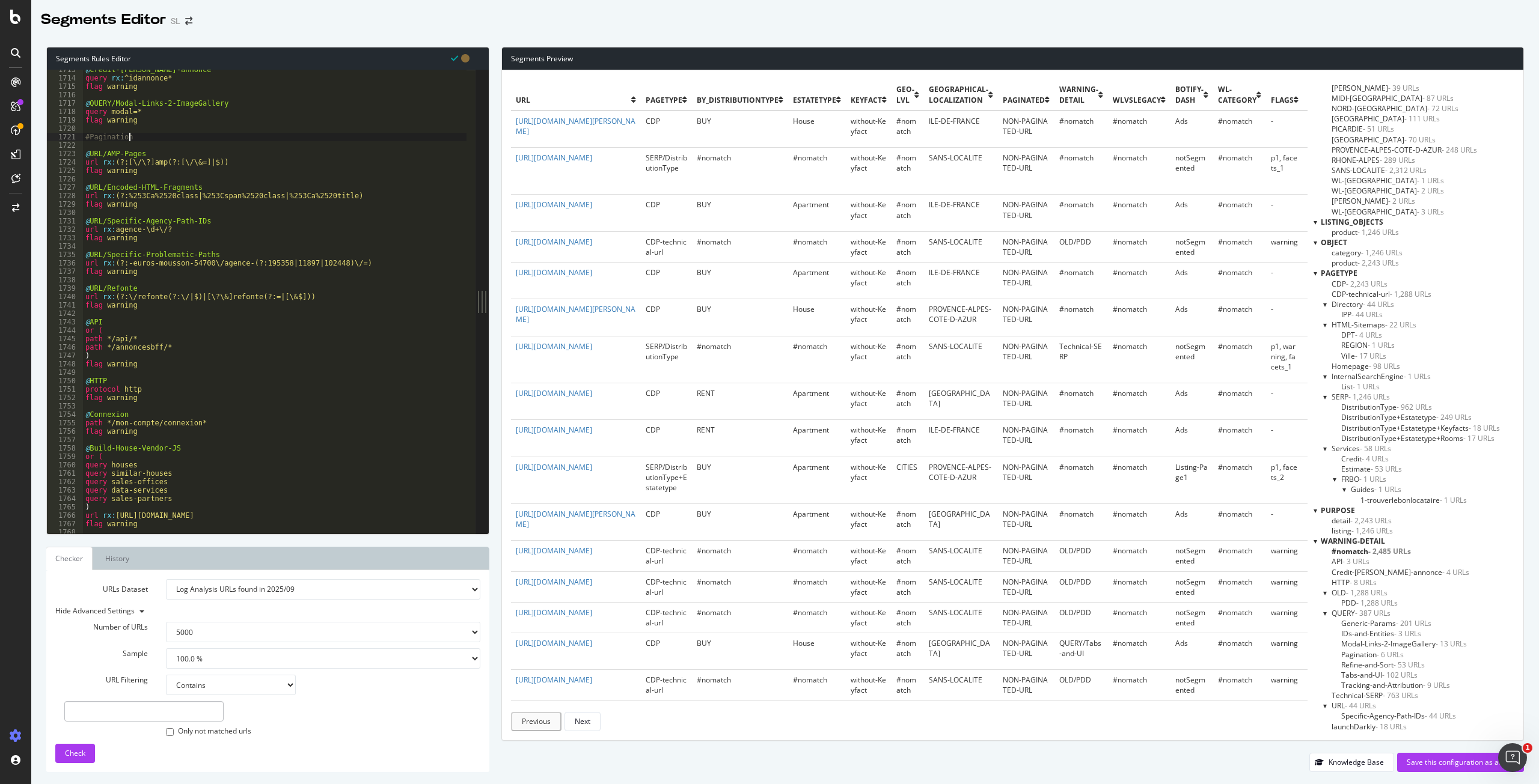
type textarea "#P"
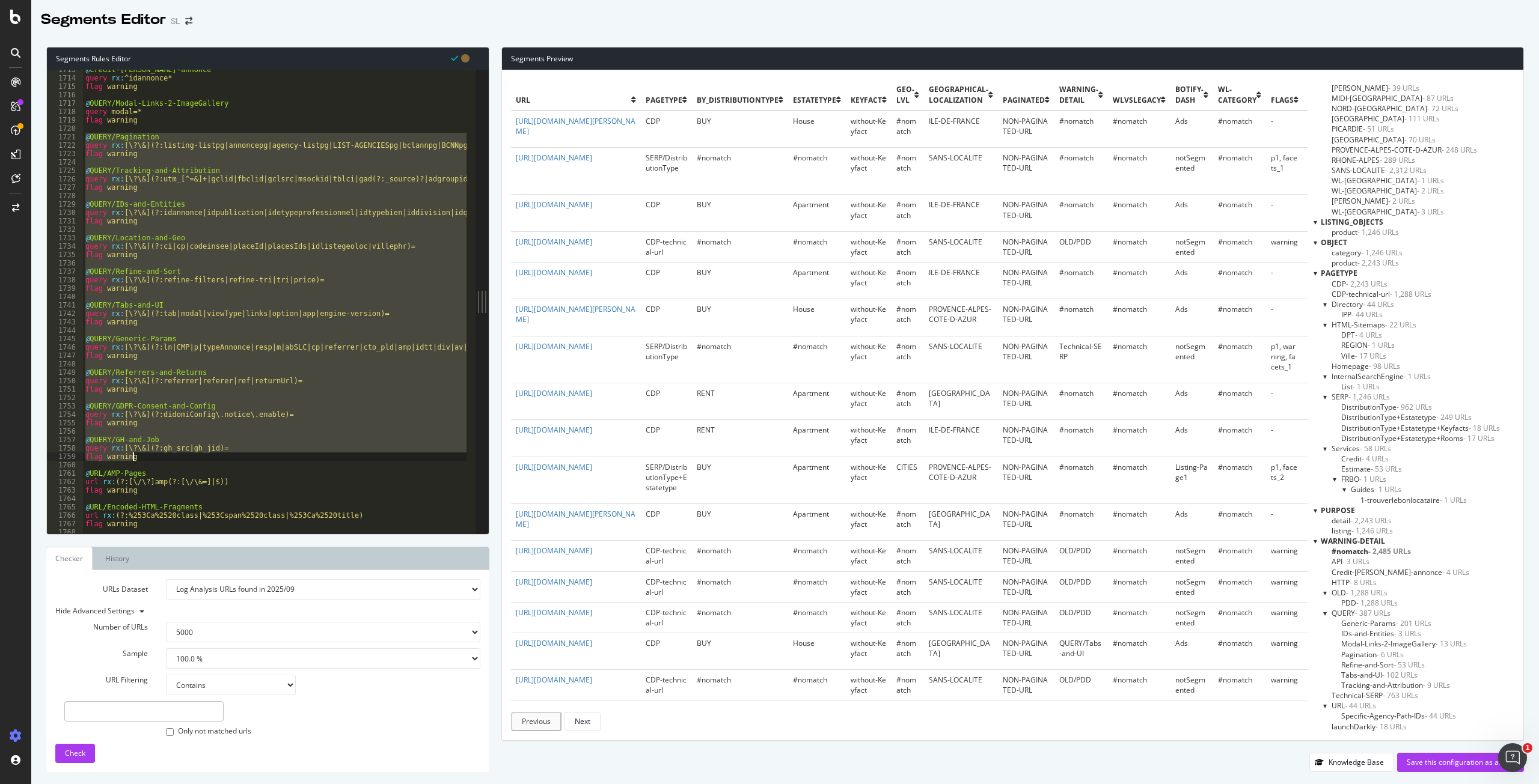
click at [368, 370] on div "@ Credit-immo-warnong-annonce query rx : ^idannonce* flag warning @ QUERY/Modal…" at bounding box center [275, 302] width 383 height 464
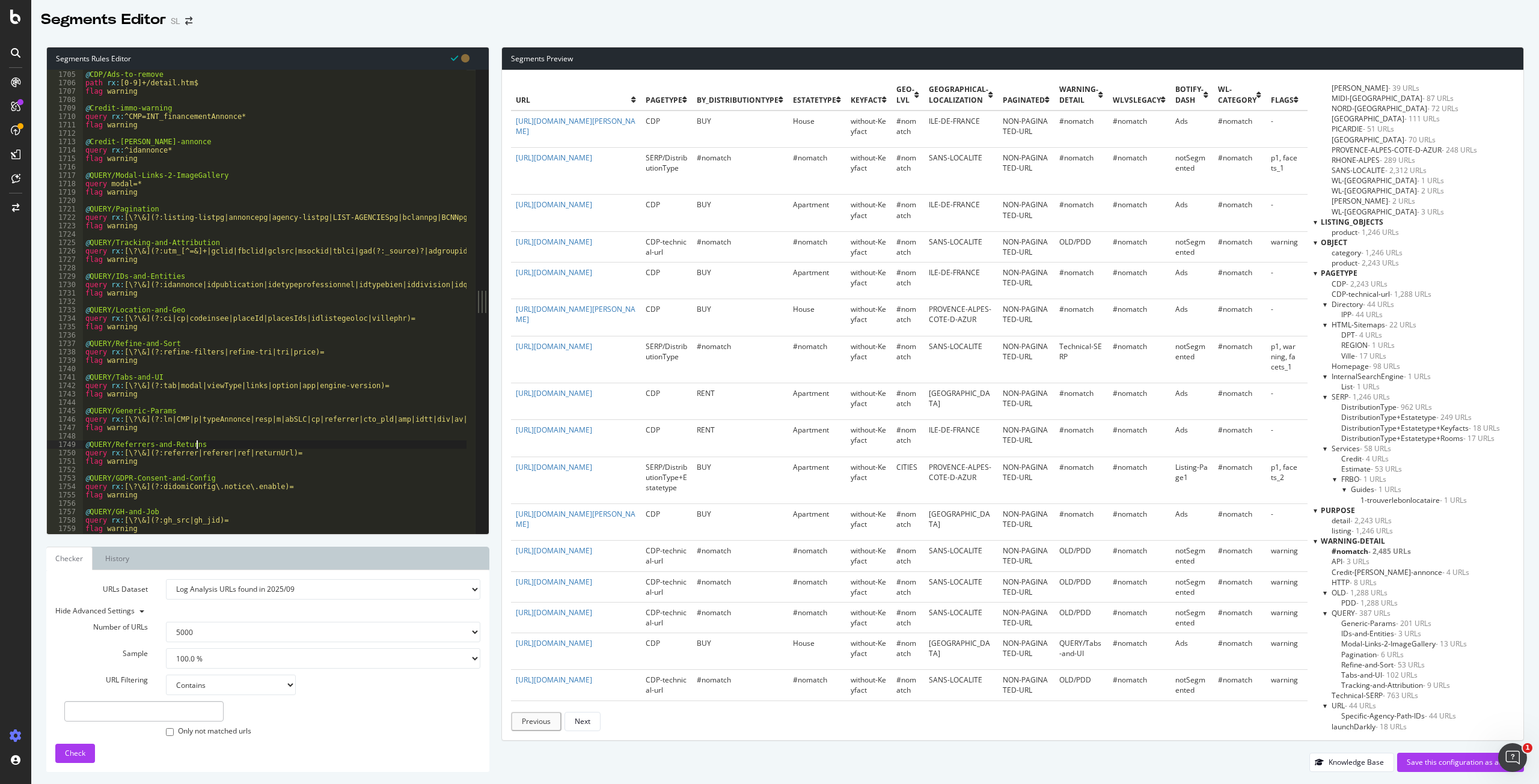
scroll to position [1750, 0]
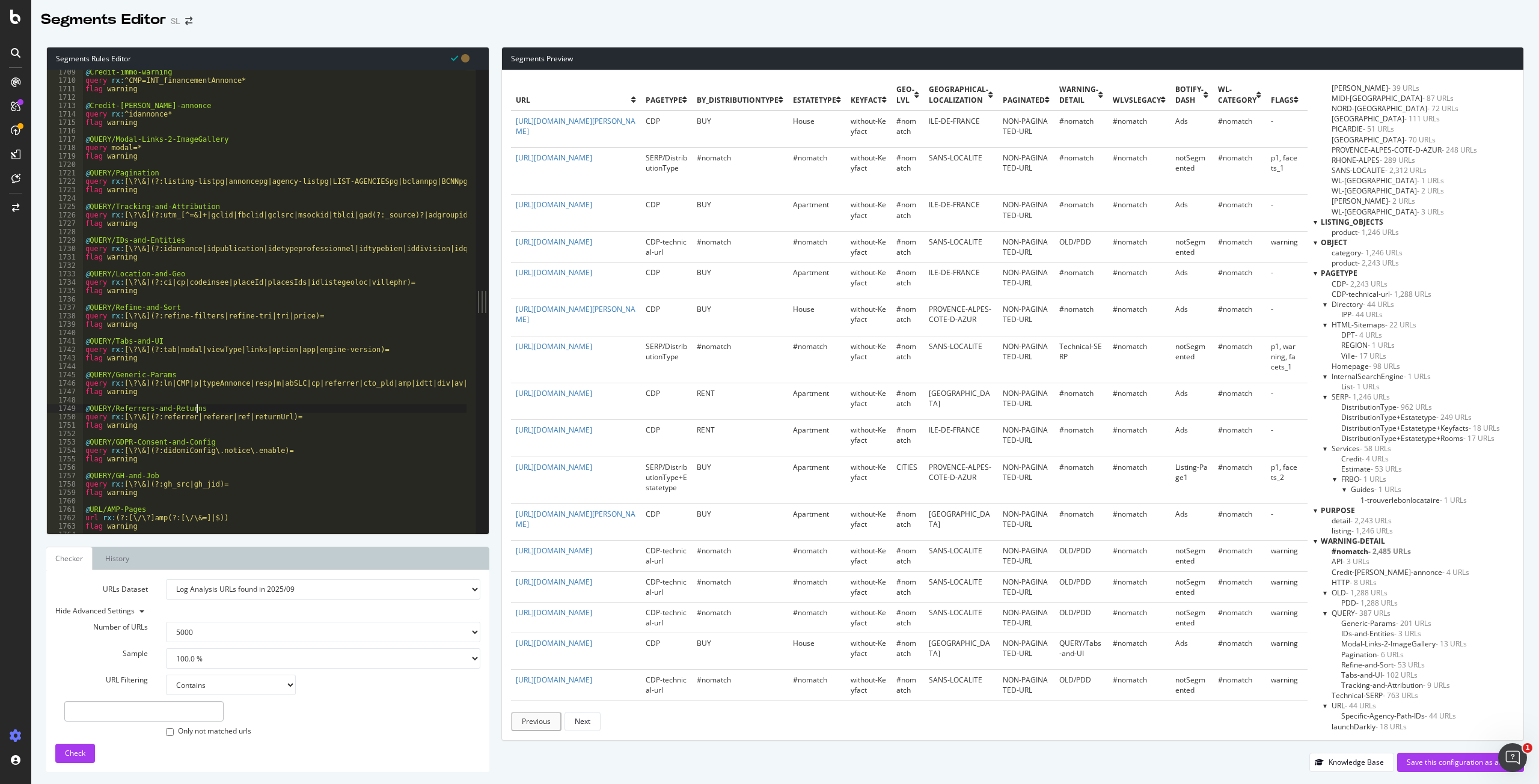
click at [168, 158] on div "@ Credit-immo-warning query rx : ^CMP=INT_financementAnnonce* flag warning @ Cr…" at bounding box center [821, 304] width 1477 height 472
type textarea "flag warning"
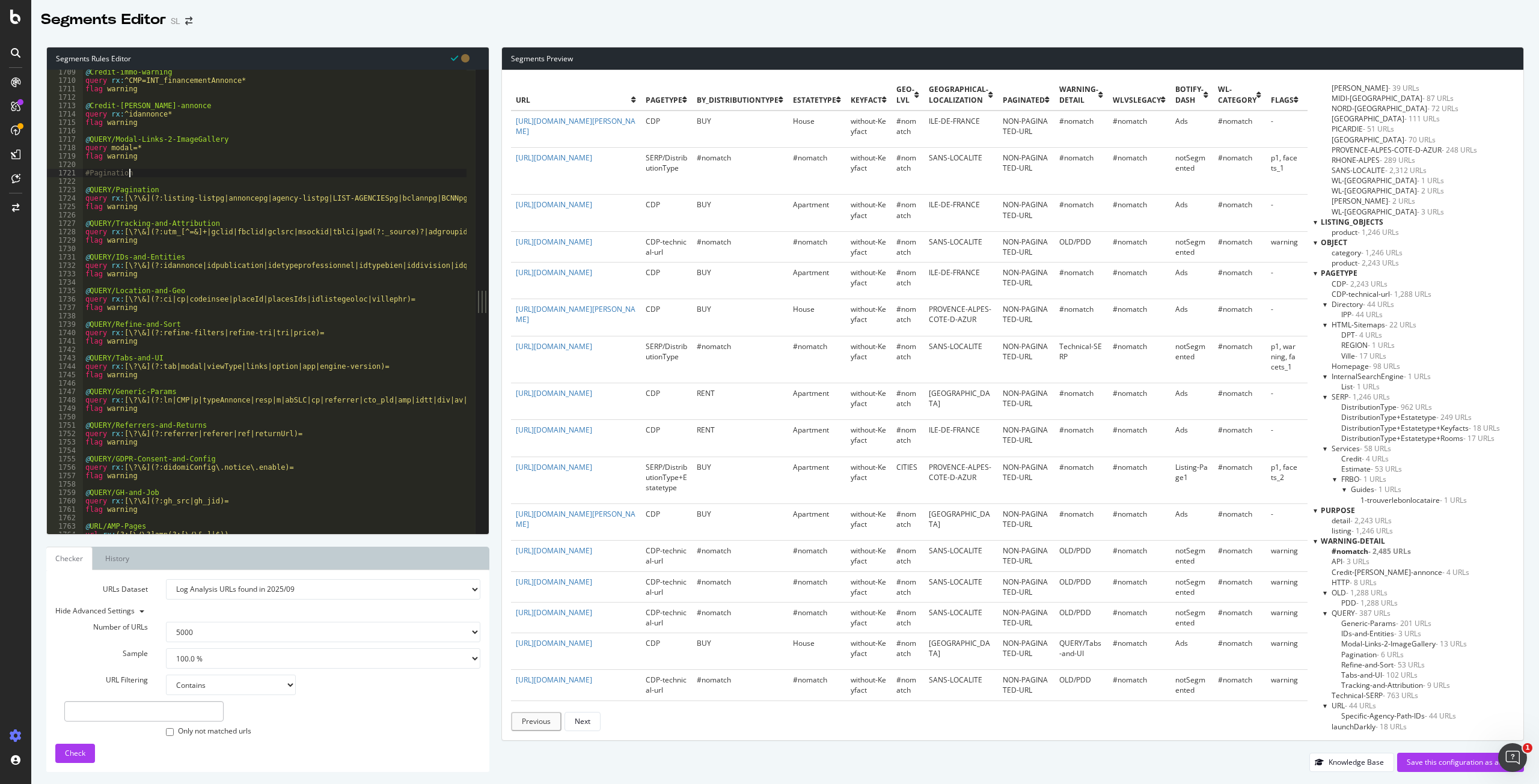
scroll to position [0, 3]
click at [153, 206] on div "@ Credit-immo-warning query rx : ^CMP=INT_financementAnnonce* flag warning @ Cr…" at bounding box center [821, 304] width 1477 height 472
type textarea "flag warning"
click at [134, 178] on div "@ Credit-immo-warning query rx : ^CMP=INT_financementAnnonce* flag warning @ Cr…" at bounding box center [821, 304] width 1477 height 472
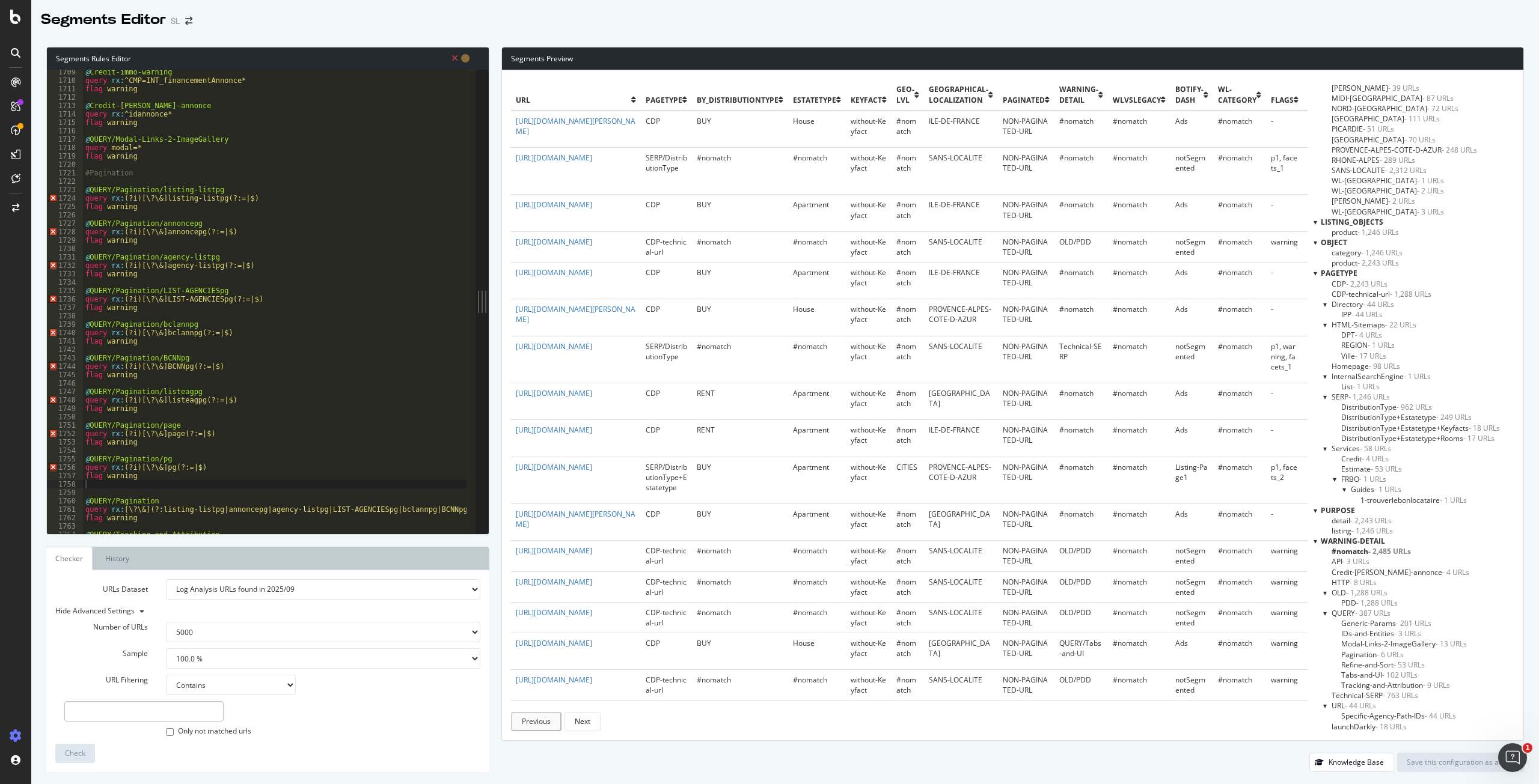
drag, startPoint x: 138, startPoint y: 198, endPoint x: 145, endPoint y: 199, distance: 7.1
click at [138, 198] on div "@ Credit-immo-warning query rx : ^CMP=INT_financementAnnonce* flag warning @ Cr…" at bounding box center [821, 304] width 1477 height 472
type textarea "flag warning"
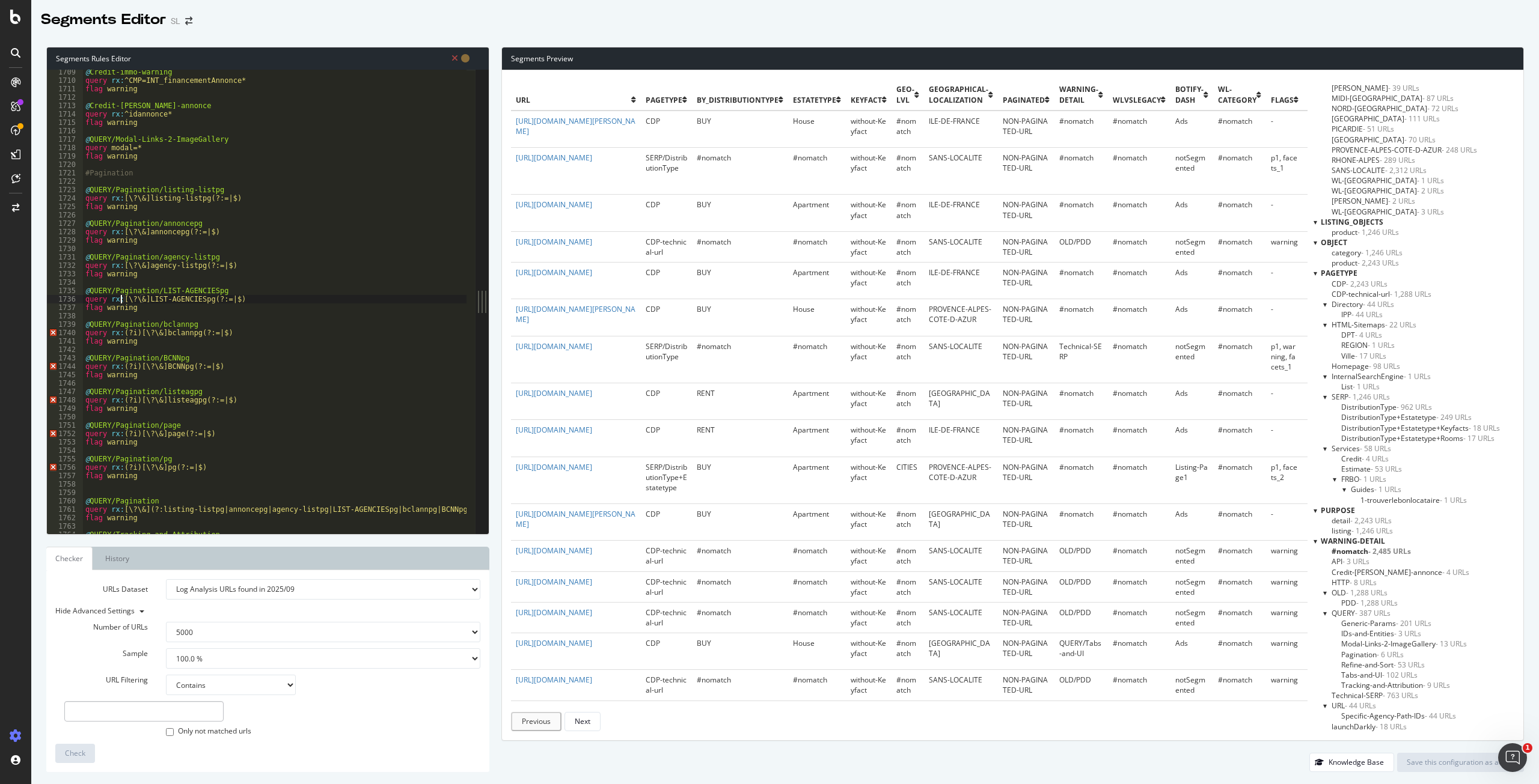
type textarea "flag warning"
click at [136, 333] on div "@ Credit-immo-warning query rx : ^CMP=INT_financementAnnonce* flag warning @ Cr…" at bounding box center [821, 304] width 1477 height 472
click at [136, 370] on div "@ Credit-immo-warning query rx : ^CMP=INT_financementAnnonce* flag warning @ Cr…" at bounding box center [821, 304] width 1477 height 472
click at [136, 402] on div "@ Credit-immo-warning query rx : ^CMP=INT_financementAnnonce* flag warning @ Cr…" at bounding box center [821, 304] width 1477 height 472
type textarea "flag warning"
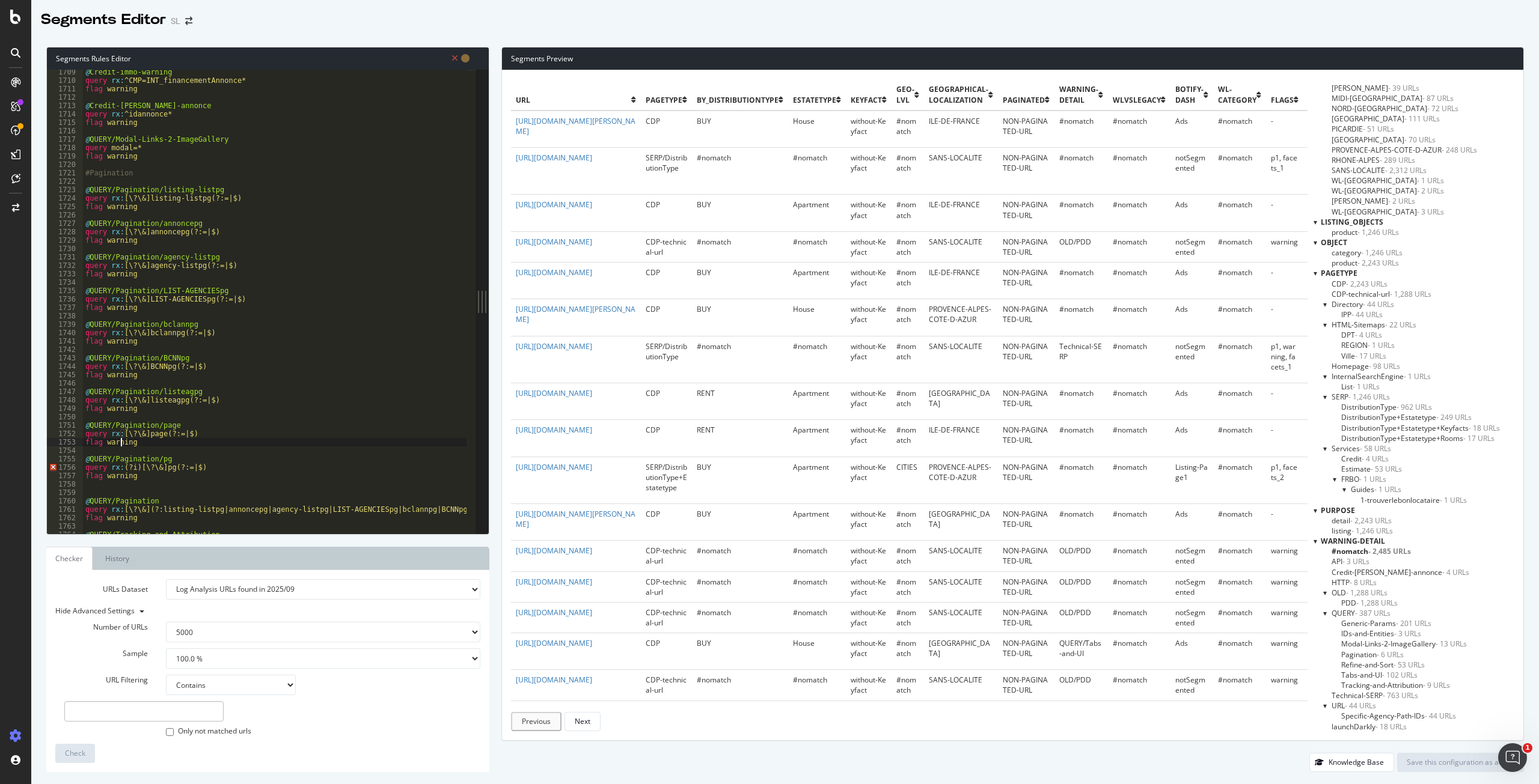
type textarea "flag warning"
type textarea "query rx:[\?\&]pg(?:=|$)"
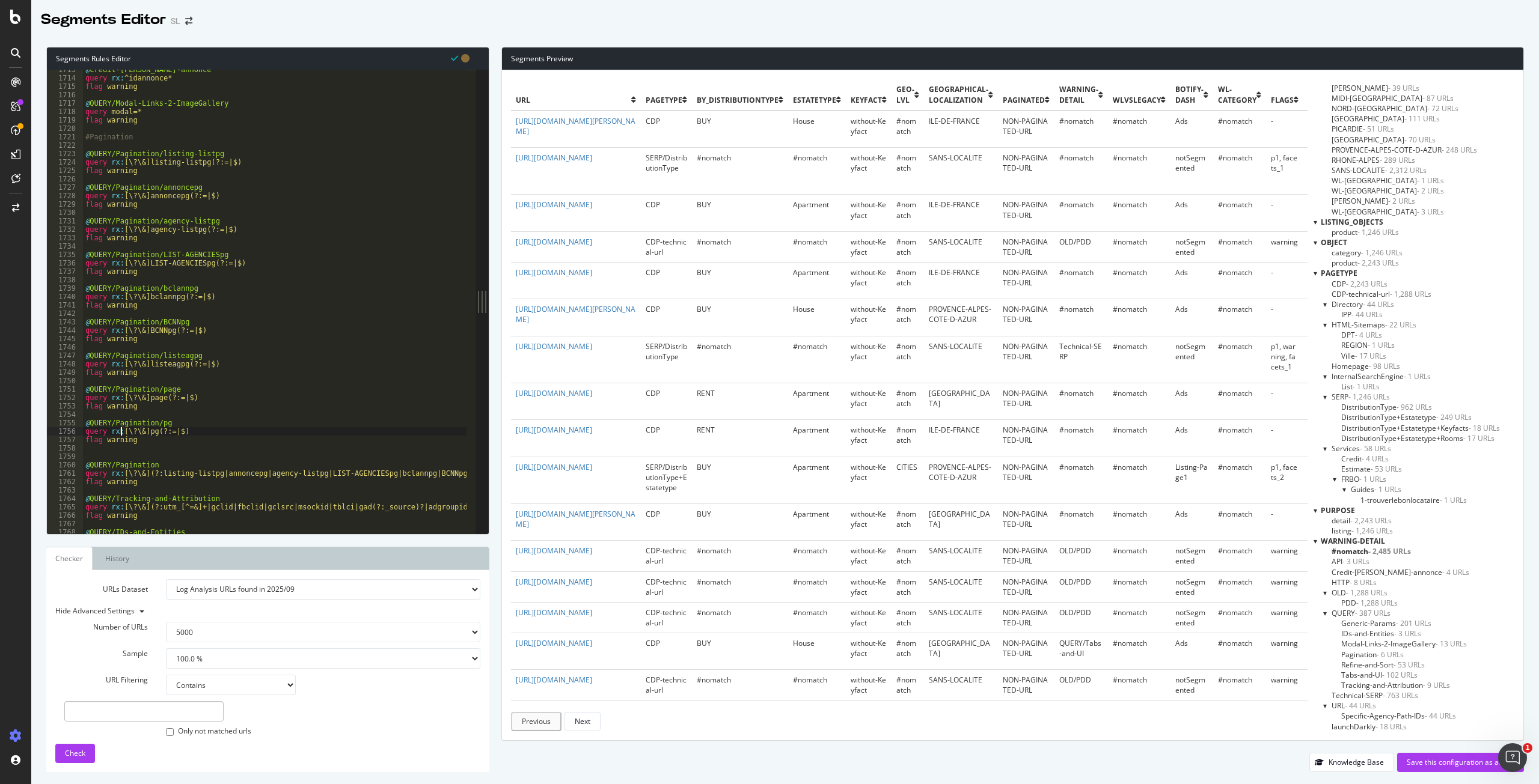
scroll to position [1752, 0]
click at [132, 451] on div "@ Credit-immo-warnong-annonce query rx : ^idannonce* flag warning @ QUERY/Modal…" at bounding box center [821, 302] width 1477 height 472
paste textarea "Tracking & Attribution"
type textarea "#Tracking & Attribution"
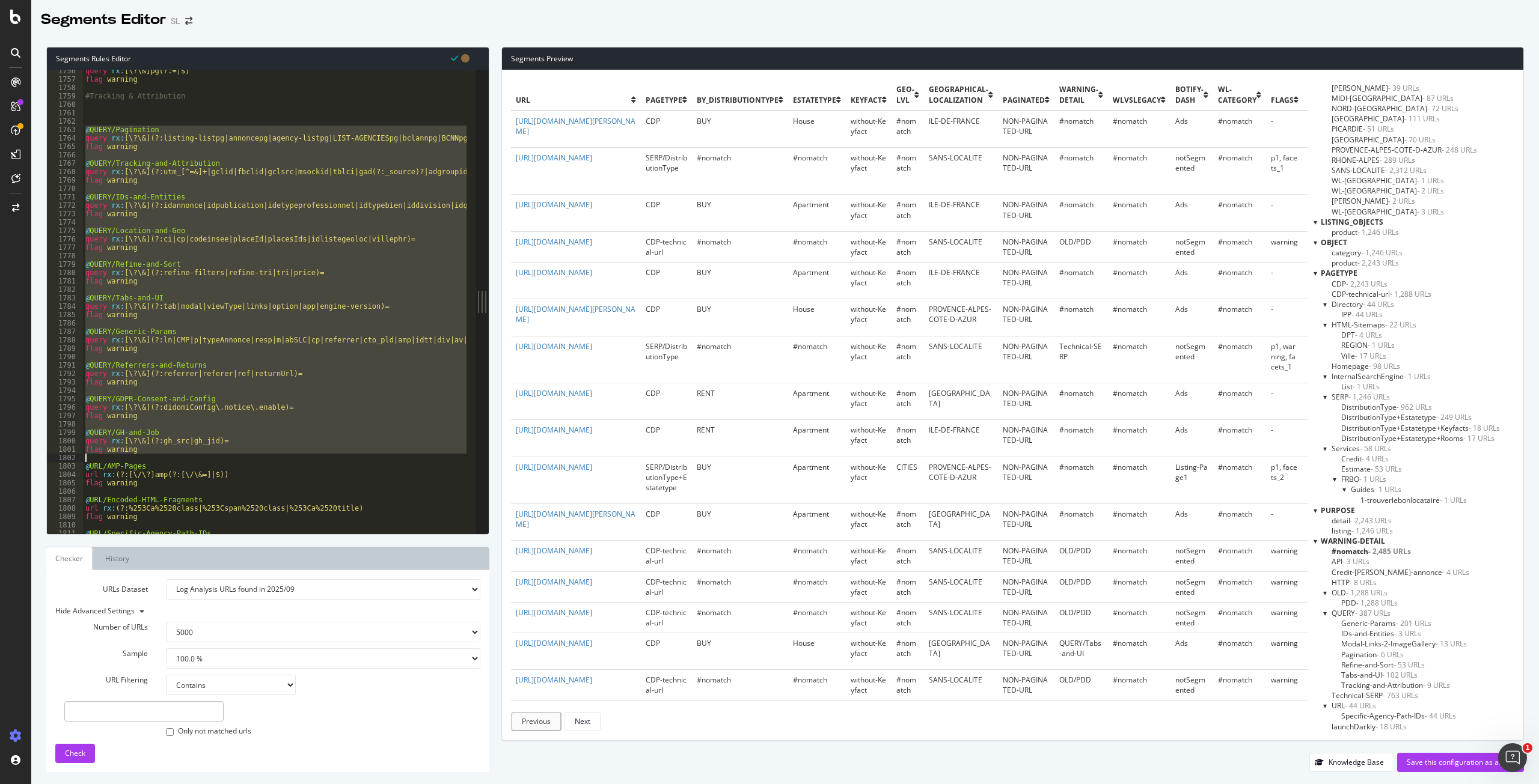
scroll to position [1795, 0]
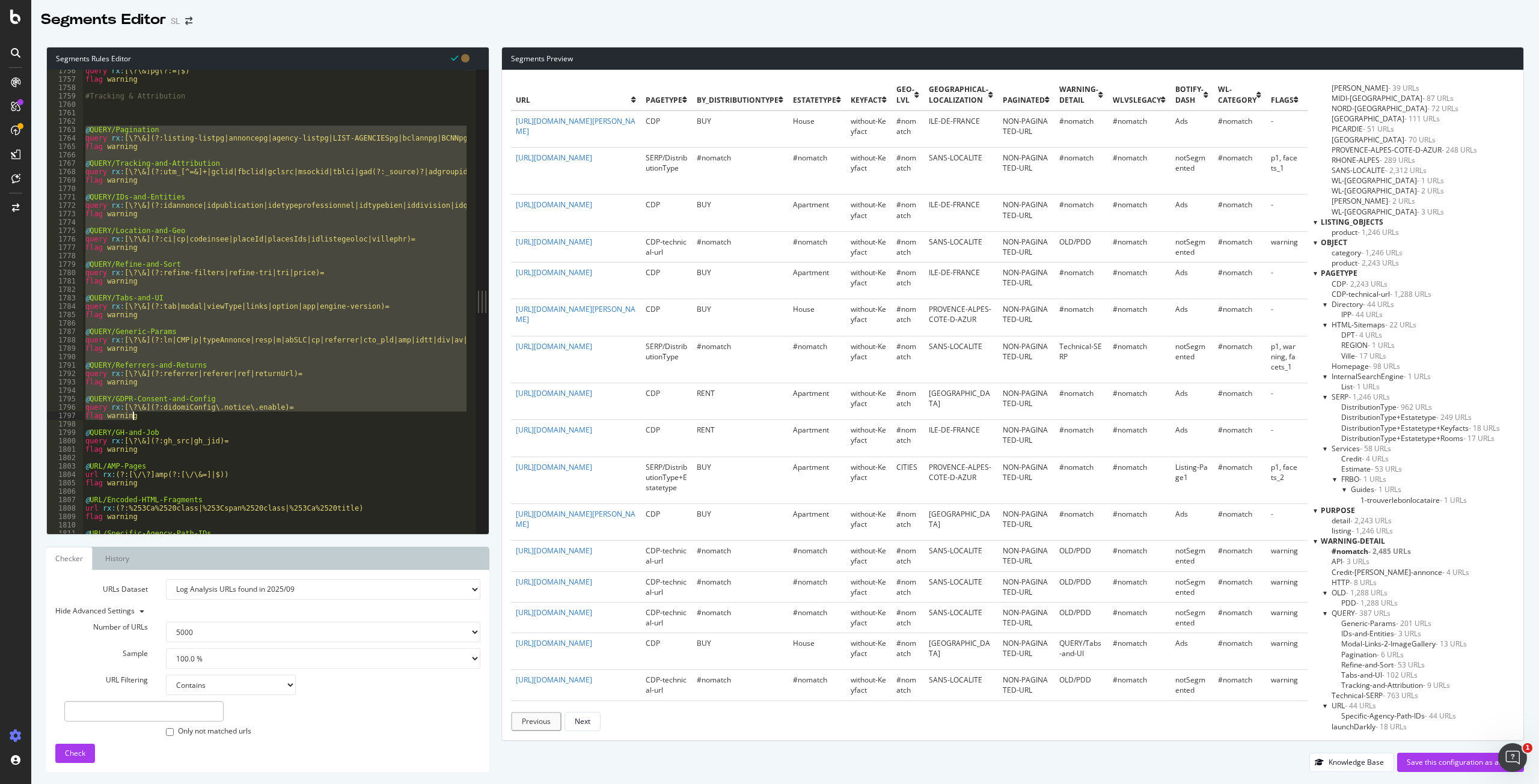
drag, startPoint x: 85, startPoint y: 382, endPoint x: 208, endPoint y: 413, distance: 126.8
click at [208, 413] on div "query rx : [\?\&]pg(?:=|$) flag warning #Tracking & Attribution @ QUERY/Paginat…" at bounding box center [821, 302] width 1477 height 472
type textarea "query rx:[\?\&](?:gh_src|gh_jid)= flag warning"
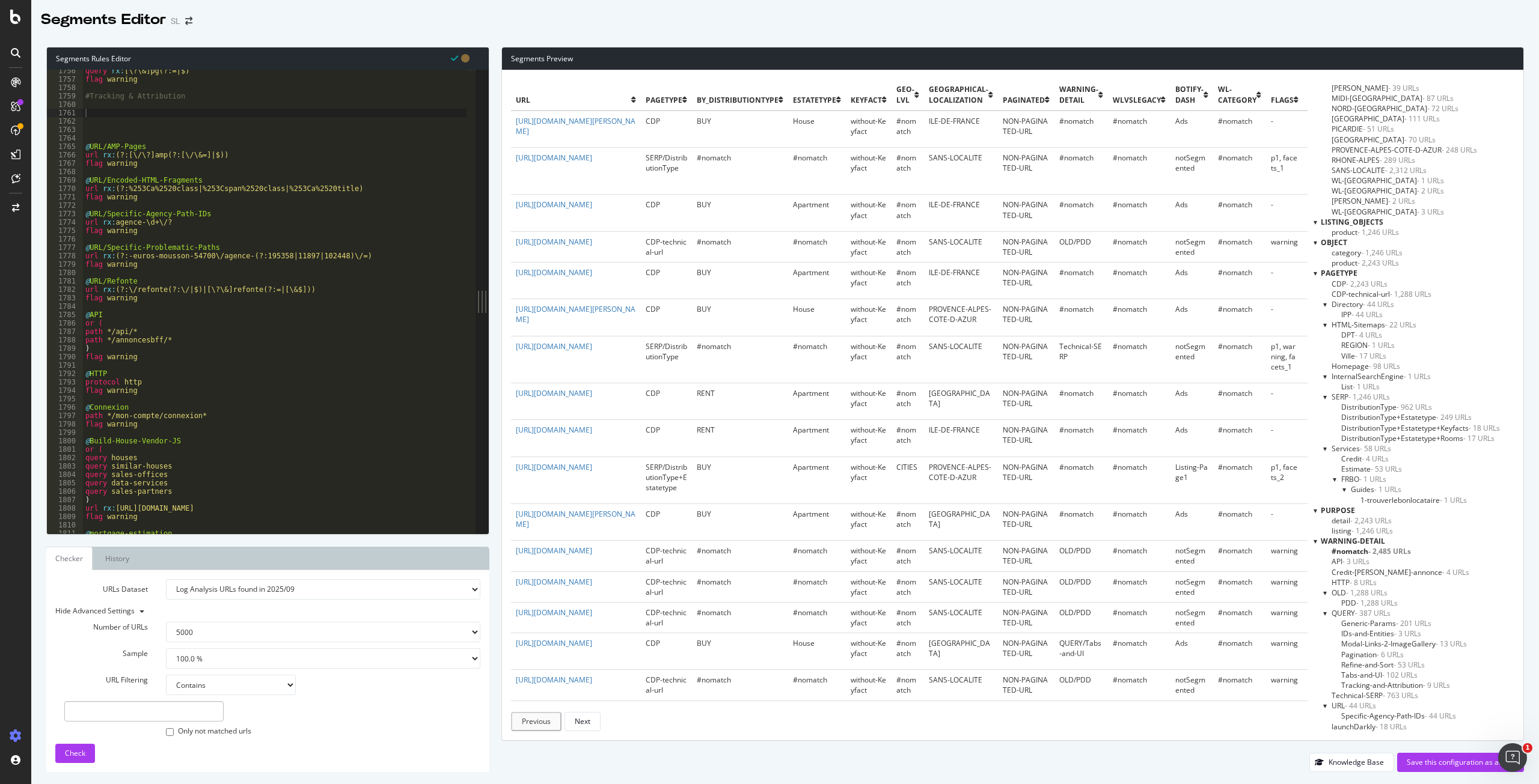
click at [89, 114] on div "query rx : [\?\&]pg(?:=|$) flag warning #Tracking & Attribution @ URL/AMP-Pages…" at bounding box center [514, 302] width 861 height 472
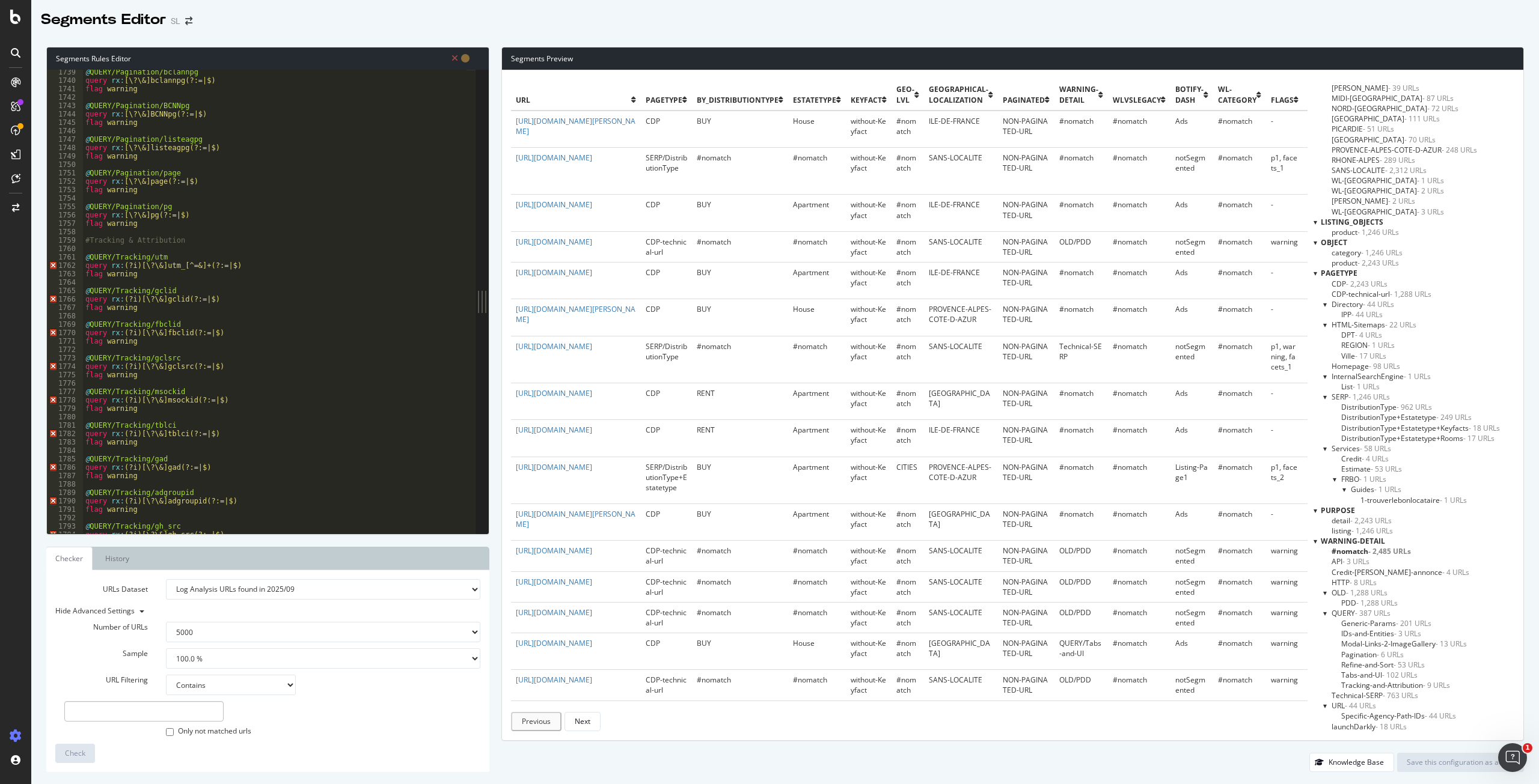
scroll to position [1769, 0]
click at [134, 299] on div "@ QUERY/Pagination/LIST-AGENCIESpg query rx : [\?\&]LIST-AGENCIESpg(?:=|$) flag…" at bounding box center [514, 298] width 861 height 472
type textarea "flag warning"
click at [136, 370] on div "@ QUERY/Pagination/LIST-AGENCIESpg query rx : [\?\&]LIST-AGENCIESpg(?:=|$) flag…" at bounding box center [514, 298] width 861 height 472
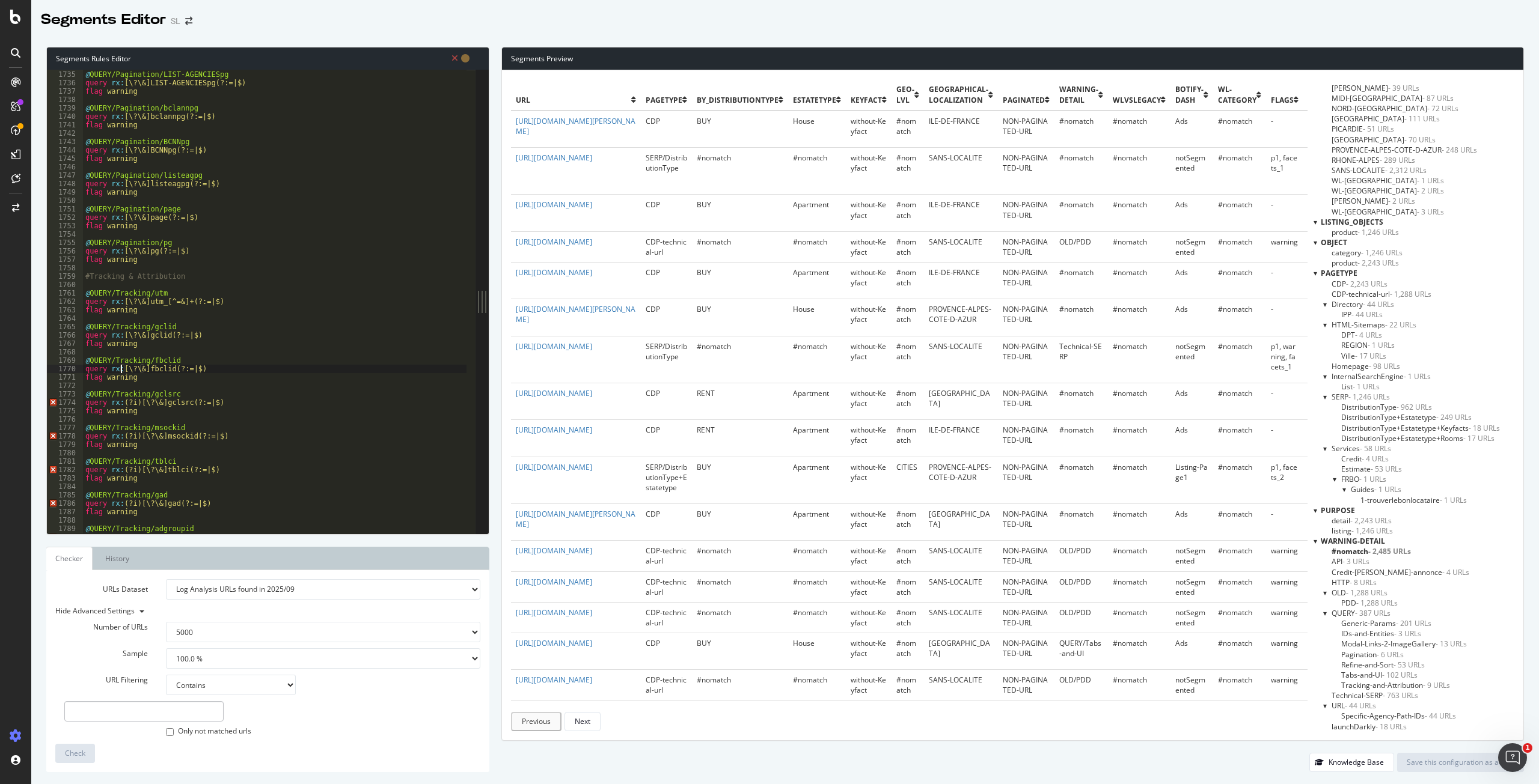
click at [135, 403] on div "@ QUERY/Pagination/LIST-AGENCIESpg query rx : [\?\&]LIST-AGENCIESpg(?:=|$) flag…" at bounding box center [514, 298] width 861 height 472
click at [137, 434] on div "@ QUERY/Pagination/LIST-AGENCIESpg query rx : [\?\&]LIST-AGENCIESpg(?:=|$) flag…" at bounding box center [514, 298] width 861 height 472
click at [137, 361] on div "@ QUERY/Pagination/listeagpg query rx : [\?\&]listeagpg(?:=|$) flag warning @ Q…" at bounding box center [514, 299] width 861 height 472
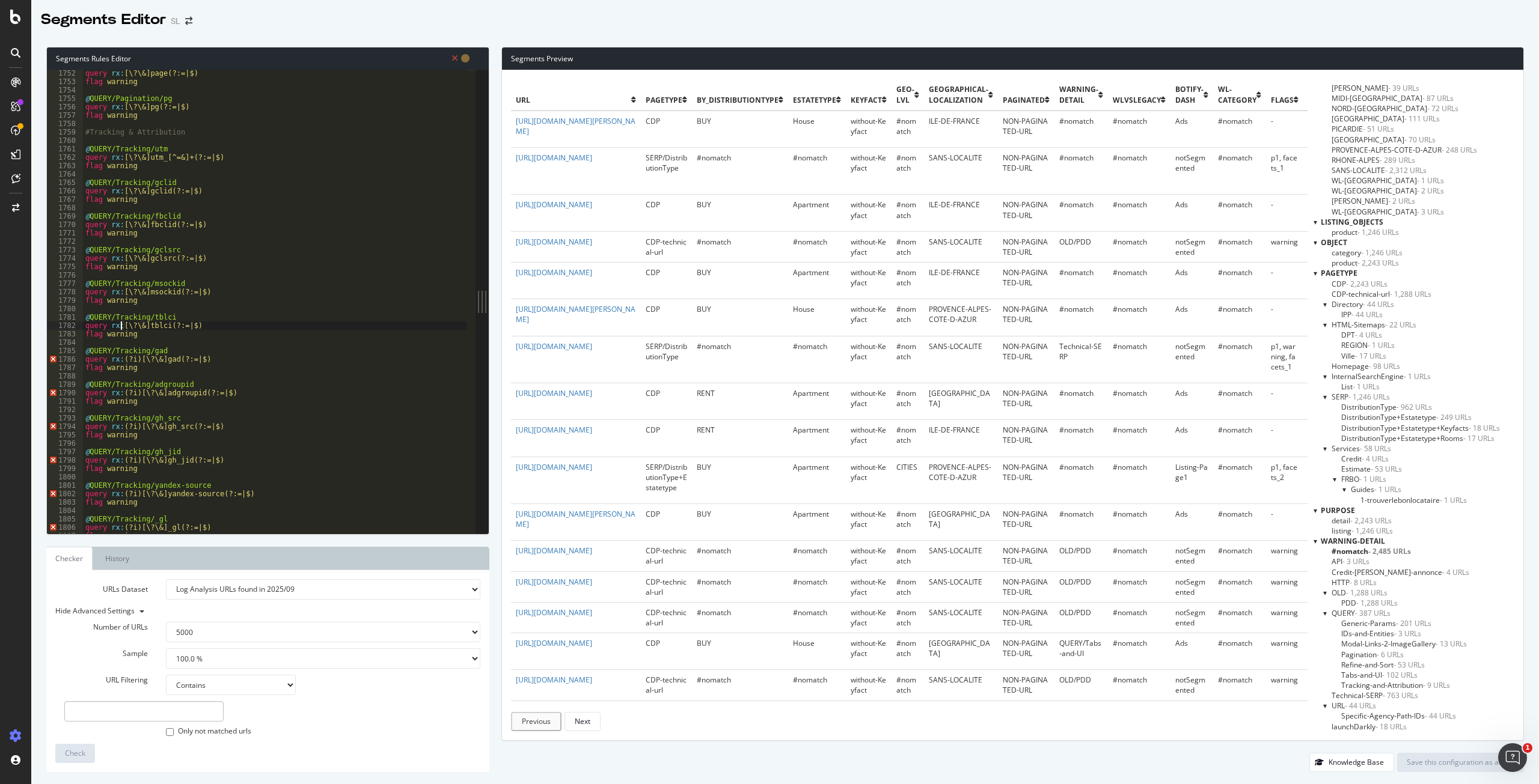
click at [136, 361] on div "query rx : [\?\&]page(?:=|$) flag warning @ QUERY/Pagination/pg query rx : [\?\…" at bounding box center [514, 305] width 861 height 472
click at [136, 394] on div "query rx : [\?\&]page(?:=|$) flag warning @ QUERY/Pagination/pg query rx : [\?\…" at bounding box center [514, 305] width 861 height 472
click at [136, 424] on div "query rx : [\?\&]page(?:=|$) flag warning @ QUERY/Pagination/pg query rx : [\?\…" at bounding box center [514, 305] width 861 height 472
click at [135, 423] on div "query rx : [\?\&]pg(?:=|$) flag warning #Tracking & Attribution @ QUERY/Trackin…" at bounding box center [514, 302] width 861 height 472
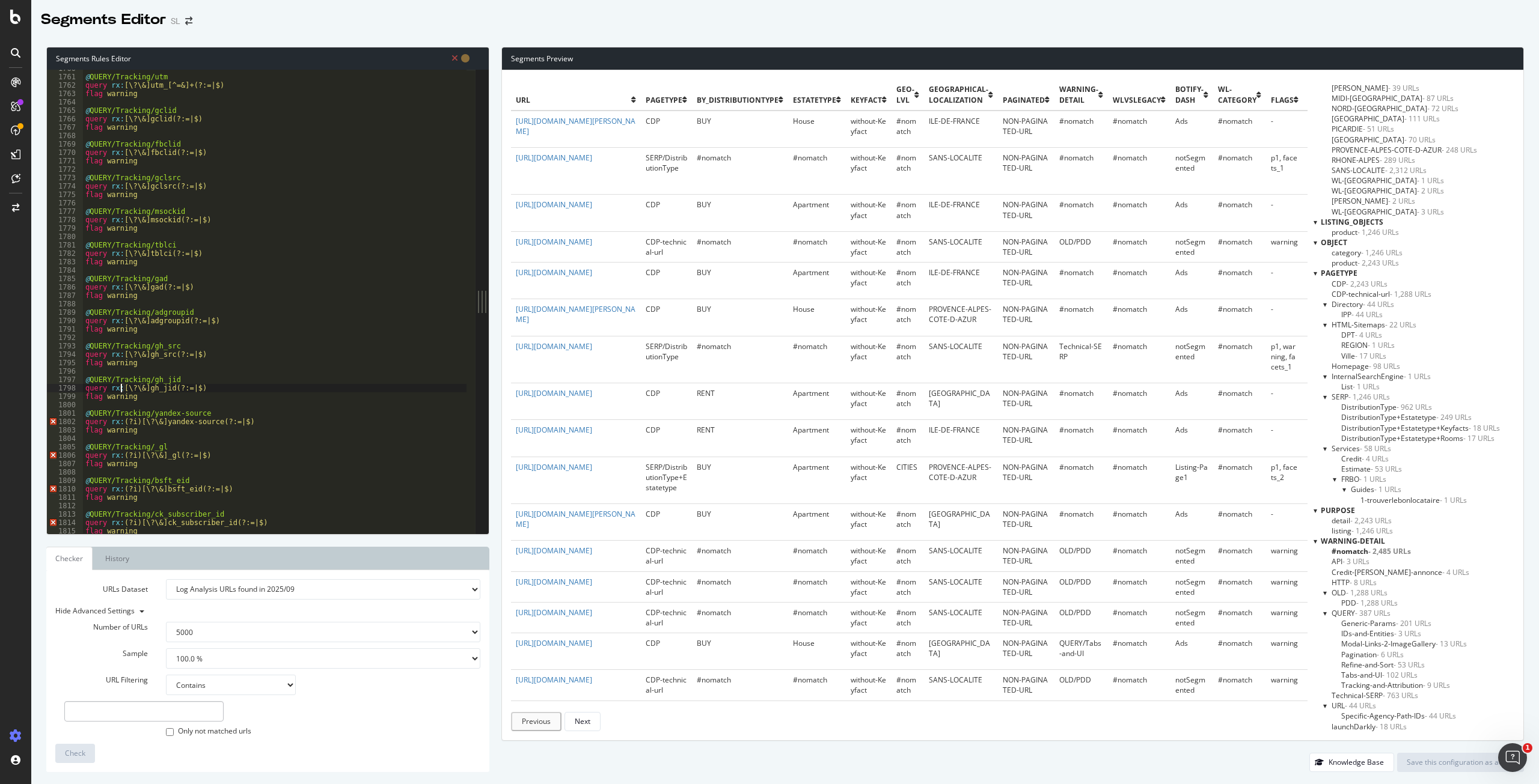
scroll to position [1795, 0]
click at [136, 424] on div "@ QUERY/Tracking/utm query rx : [\?\&]utm_[^=&]+(?:=|$) flag warning @ QUERY/Tr…" at bounding box center [514, 300] width 861 height 472
click at [136, 349] on div "@ QUERY/Tracking/gclsrc query rx : [\?\&]gclsrc(?:=|$) flag warning @ QUERY/Tra…" at bounding box center [514, 302] width 861 height 472
click at [138, 381] on div "@ QUERY/Tracking/gclsrc query rx : [\?\&]gclsrc(?:=|$) flag warning @ QUERY/Tra…" at bounding box center [514, 302] width 861 height 472
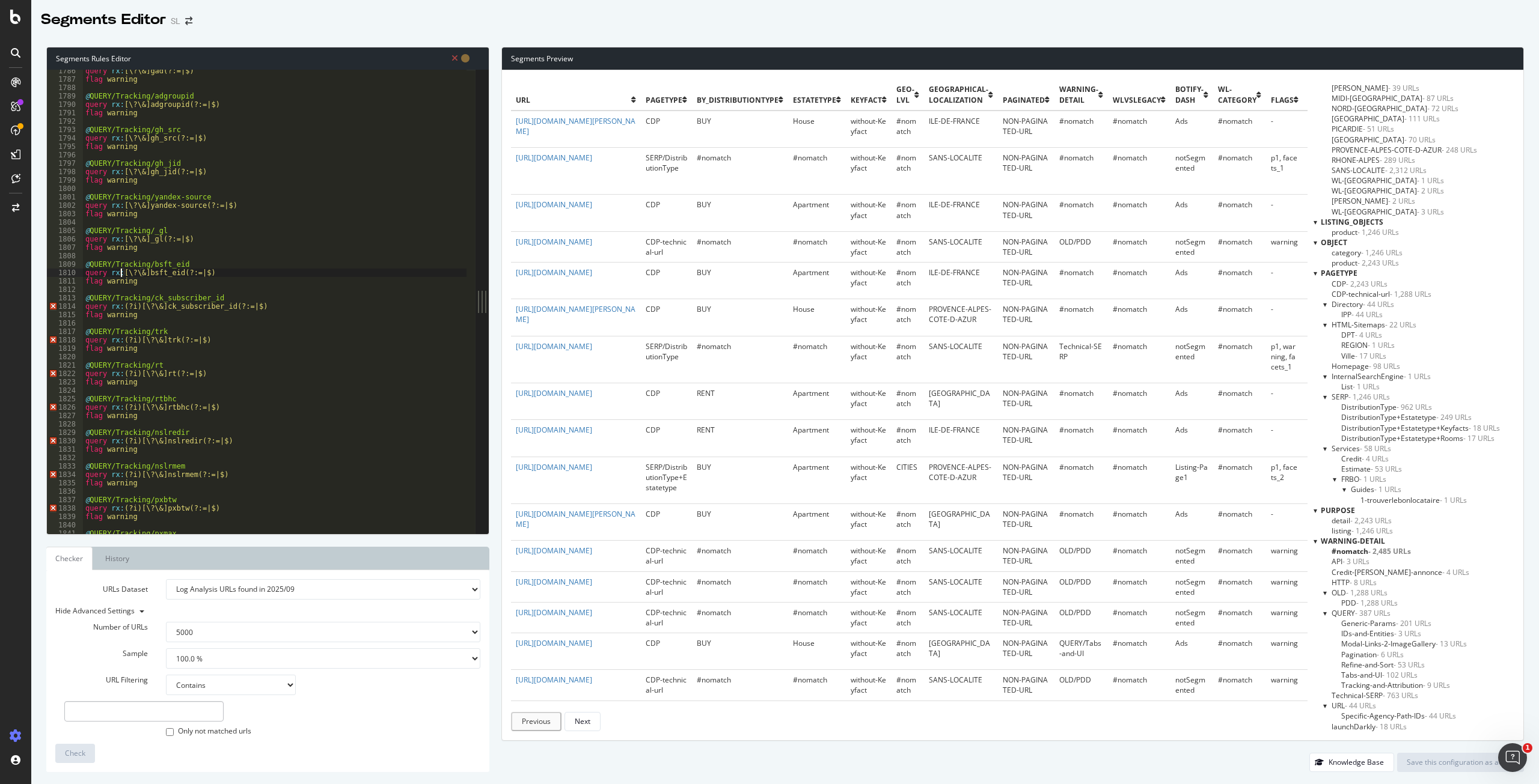
scroll to position [1826, 0]
click at [135, 271] on div "query rx : [\?\&]adgroupid(?:=|$) flag warning @ QUERY/Tracking/gh_src query rx…" at bounding box center [514, 300] width 861 height 472
click at [138, 304] on div "query rx : [\?\&]adgroupid(?:=|$) flag warning @ QUERY/Tracking/gh_src query rx…" at bounding box center [514, 300] width 861 height 472
click at [137, 336] on div "query rx : [\?\&]adgroupid(?:=|$) flag warning @ QUERY/Tracking/gh_src query rx…" at bounding box center [514, 300] width 861 height 472
click at [136, 371] on div "query rx : [\?\&]adgroupid(?:=|$) flag warning @ QUERY/Tracking/gh_src query rx…" at bounding box center [514, 300] width 861 height 472
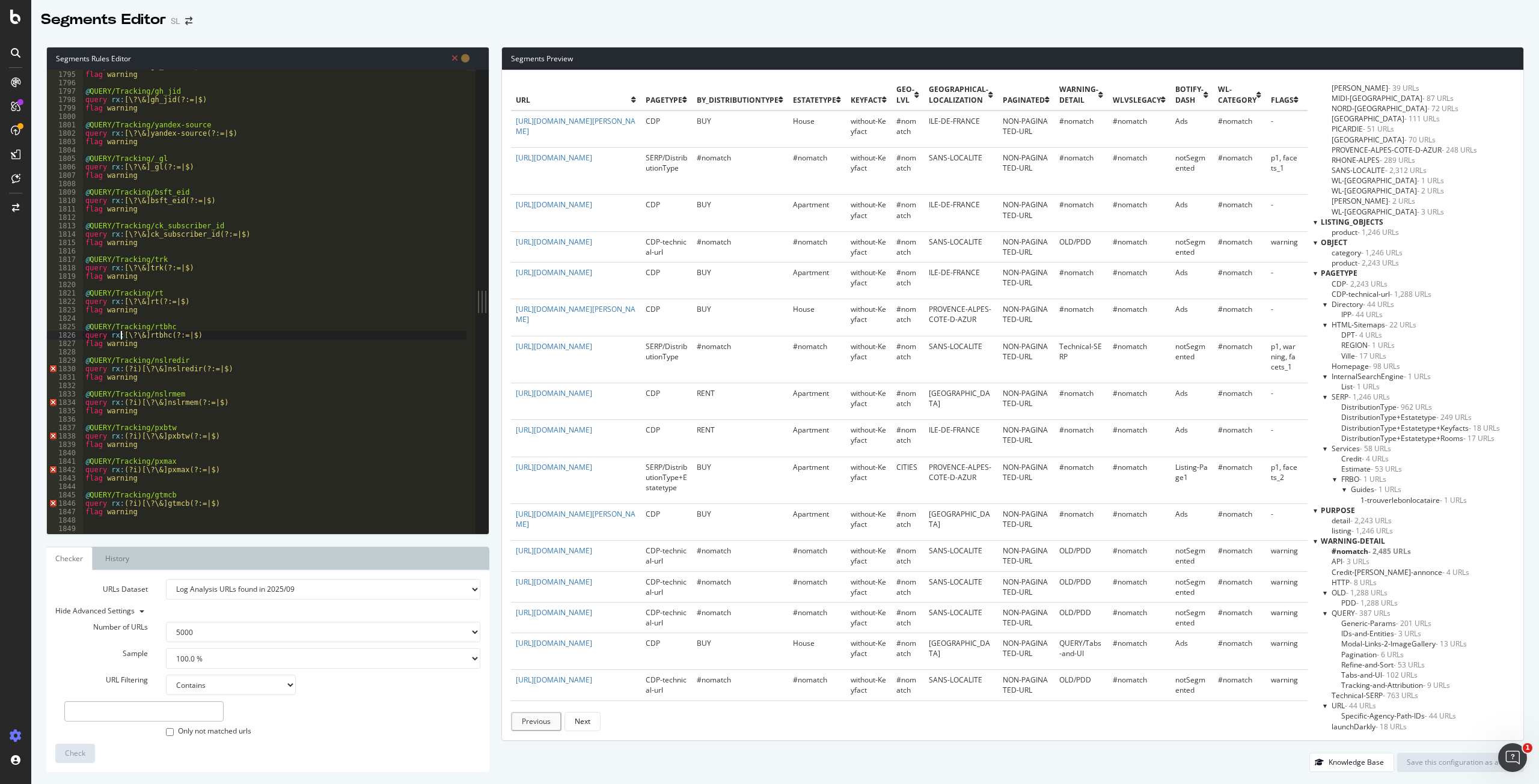
scroll to position [1843, 0]
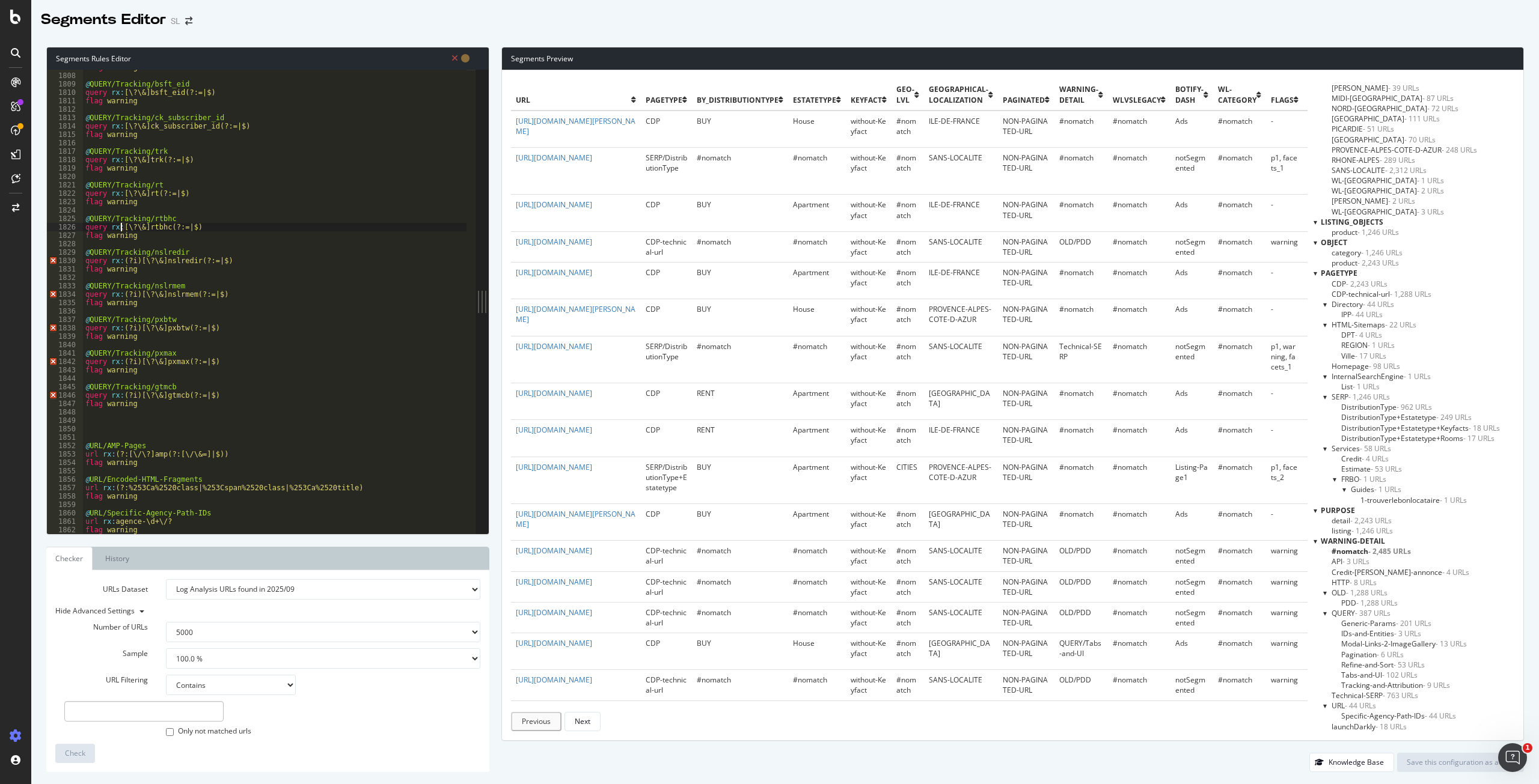
click at [136, 264] on div "flag warning @ QUERY/Tracking/bsft_eid query rx : [\?\&]bsft_eid(?:=|$) flag wa…" at bounding box center [514, 299] width 861 height 472
click at [135, 294] on div "flag warning @ QUERY/Tracking/bsft_eid query rx : [\?\&]bsft_eid(?:=|$) flag wa…" at bounding box center [514, 299] width 861 height 472
click at [137, 327] on div "flag warning @ QUERY/Tracking/bsft_eid query rx : [\?\&]bsft_eid(?:=|$) flag wa…" at bounding box center [514, 299] width 861 height 472
click at [135, 362] on div "flag warning @ QUERY/Tracking/bsft_eid query rx : [\?\&]bsft_eid(?:=|$) flag wa…" at bounding box center [514, 299] width 861 height 472
click at [136, 394] on div "flag warning @ QUERY/Tracking/bsft_eid query rx : [\?\&]bsft_eid(?:=|$) flag wa…" at bounding box center [514, 299] width 861 height 472
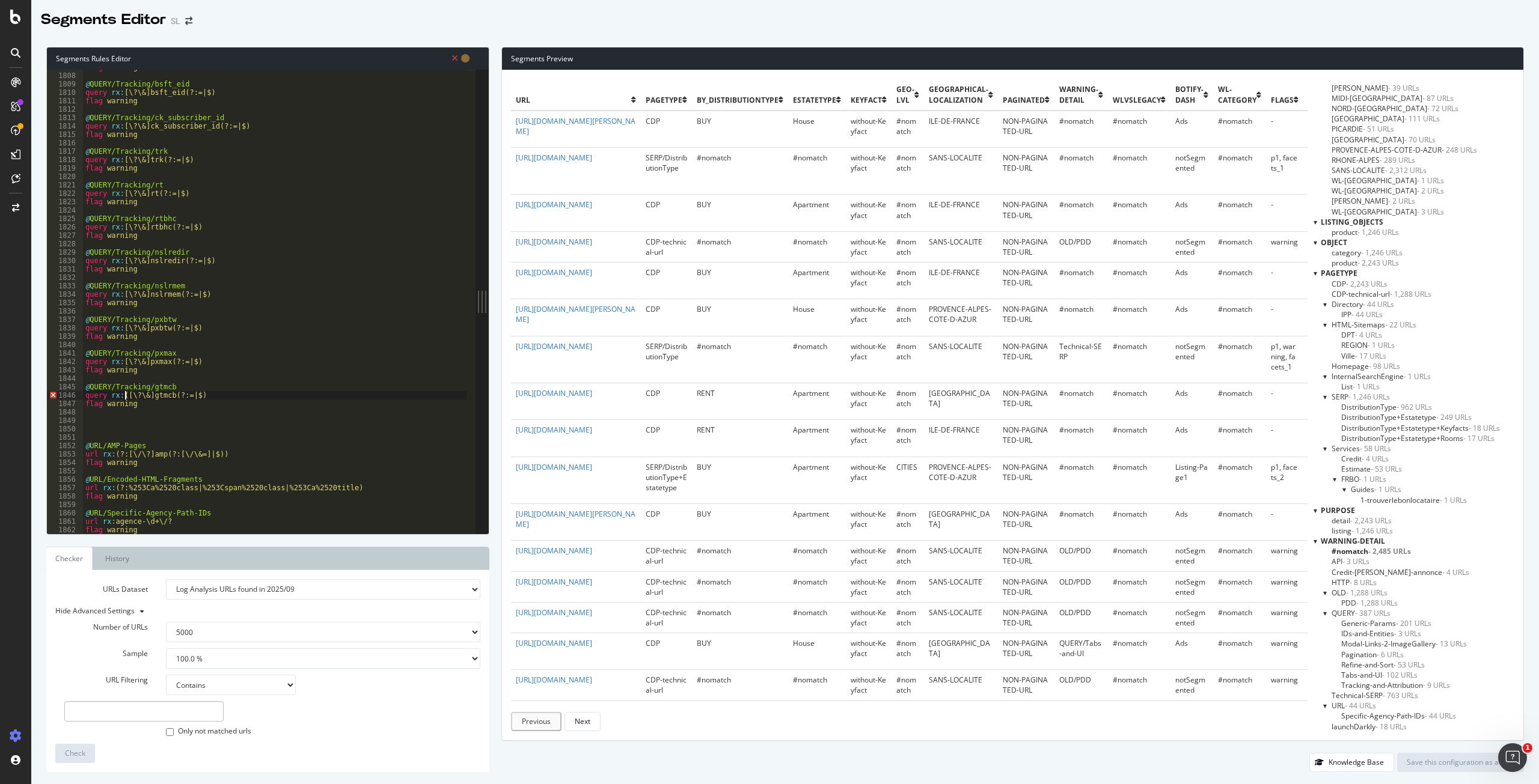
type textarea "query rx:[\?\&]gtmcb(?:=|$)"
click at [122, 423] on div "flag warning @ QUERY/Tracking/bsft_eid query rx : [\?\&]bsft_eid(?:=|$) flag wa…" at bounding box center [514, 299] width 861 height 472
click at [90, 416] on div "flag warning @ QUERY/Tracking/bsft_eid query rx : [\?\&]bsft_eid(?:=|$) flag wa…" at bounding box center [514, 299] width 861 height 472
click at [94, 426] on div "flag warning @ QUERY/Tracking/bsft_eid query rx : [\?\&]bsft_eid(?:=|$) flag wa…" at bounding box center [514, 299] width 861 height 472
paste textarea "IDs & Entities"
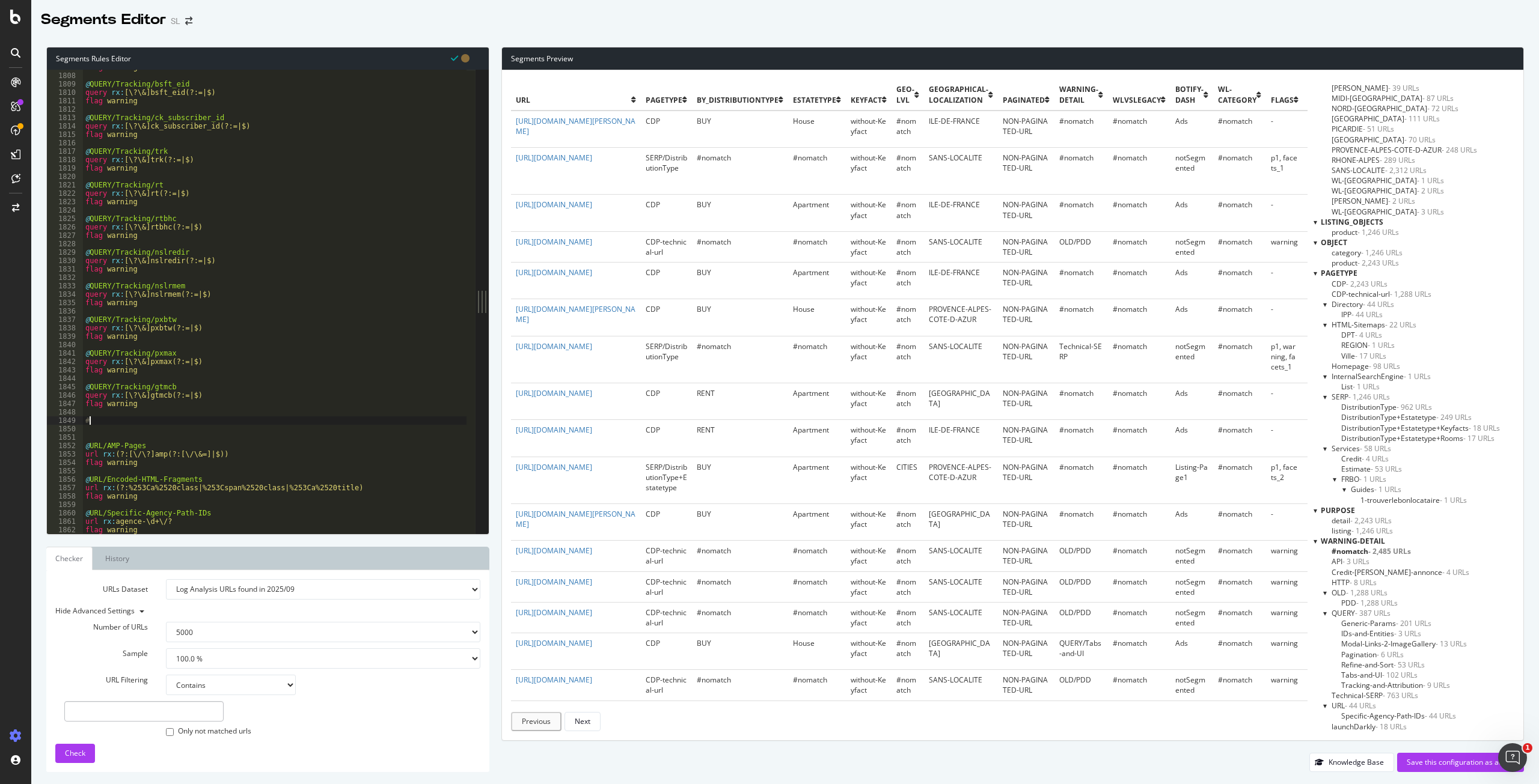
type textarea "#IDs & Entities"
click at [93, 437] on div "flag warning @ QUERY/Tracking/bsft_eid query rx : [\?\&]bsft_eid(?:=|$) flag wa…" at bounding box center [514, 299] width 861 height 472
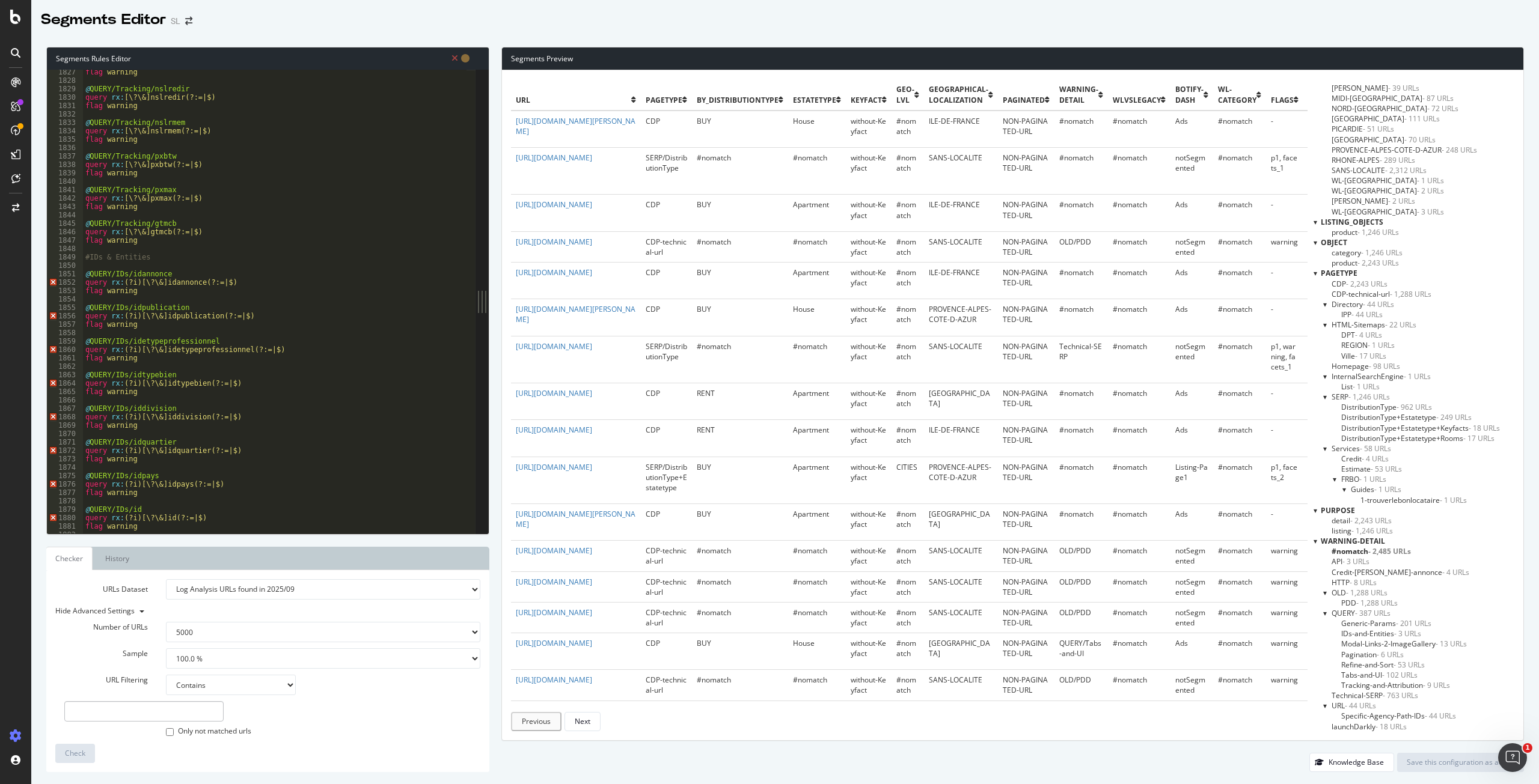
scroll to position [1862, 0]
click at [136, 245] on div "flag warning @ QUERY/Tracking/nslrmem query rx : [\?\&]nslrmem(?:=|$) flag warn…" at bounding box center [514, 302] width 861 height 472
click at [135, 278] on div "flag warning @ QUERY/Tracking/nslrmem query rx : [\?\&]nslrmem(?:=|$) flag warn…" at bounding box center [514, 302] width 861 height 472
type textarea "flag warning"
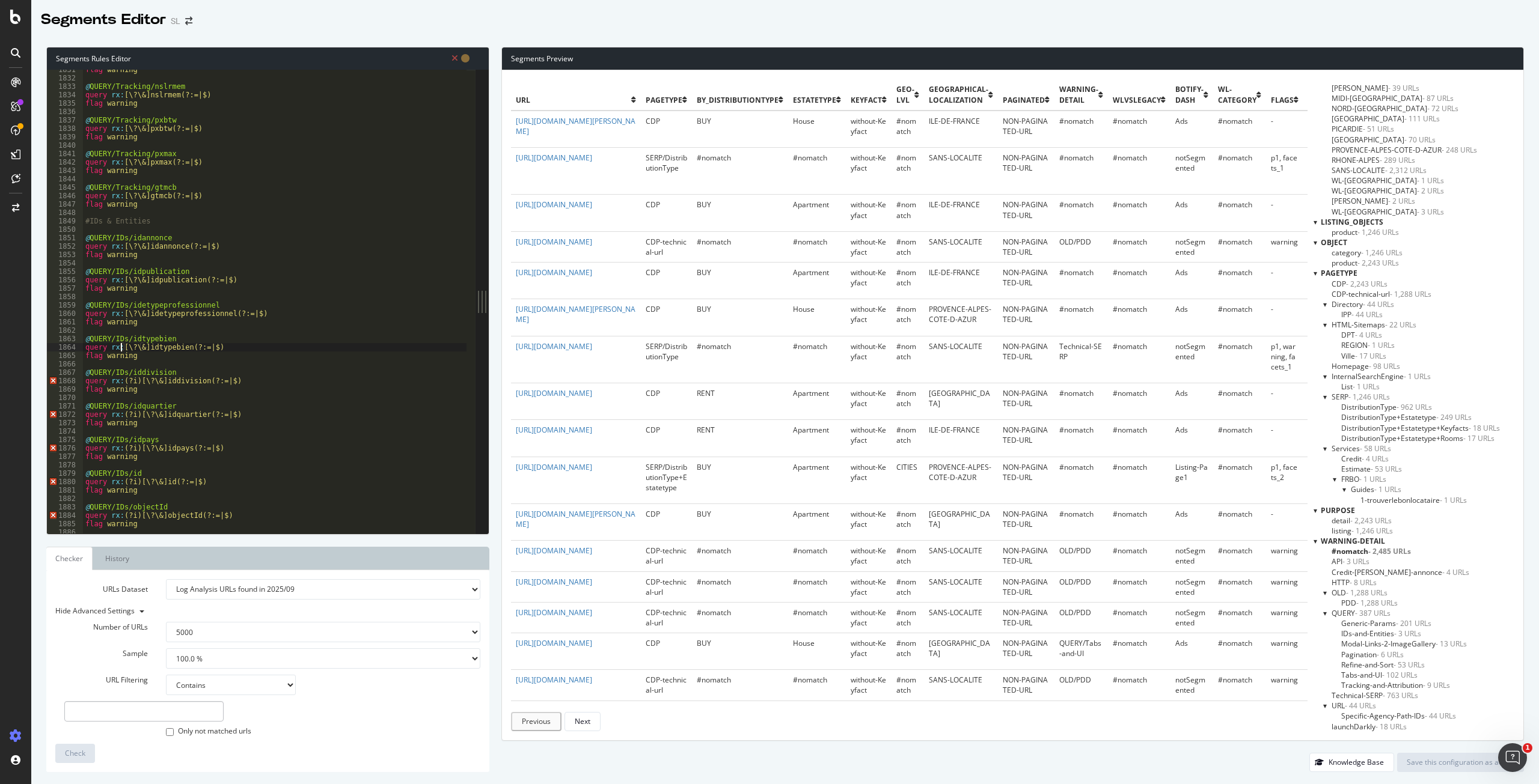
type textarea "flag warning"
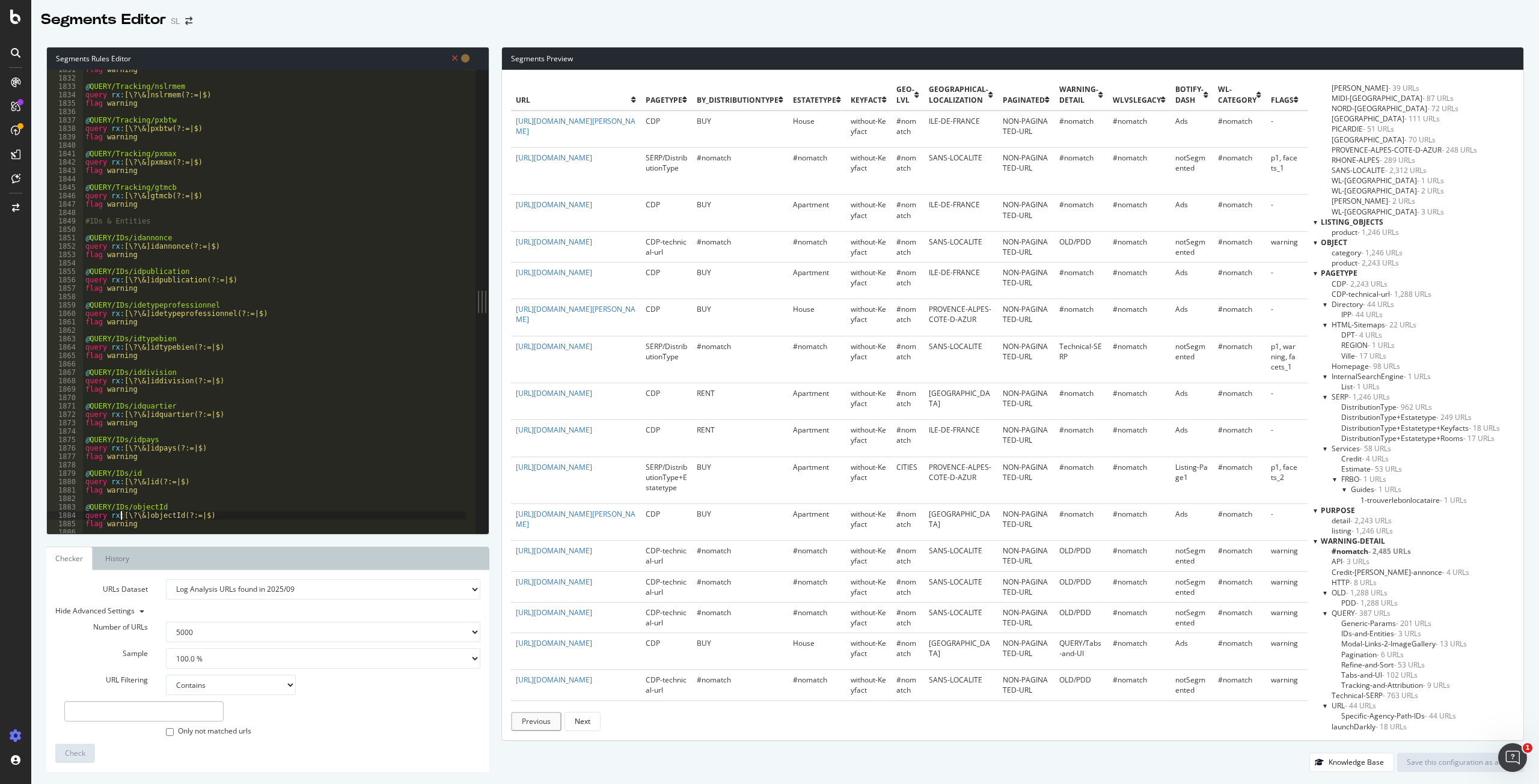
type textarea "flag warning"
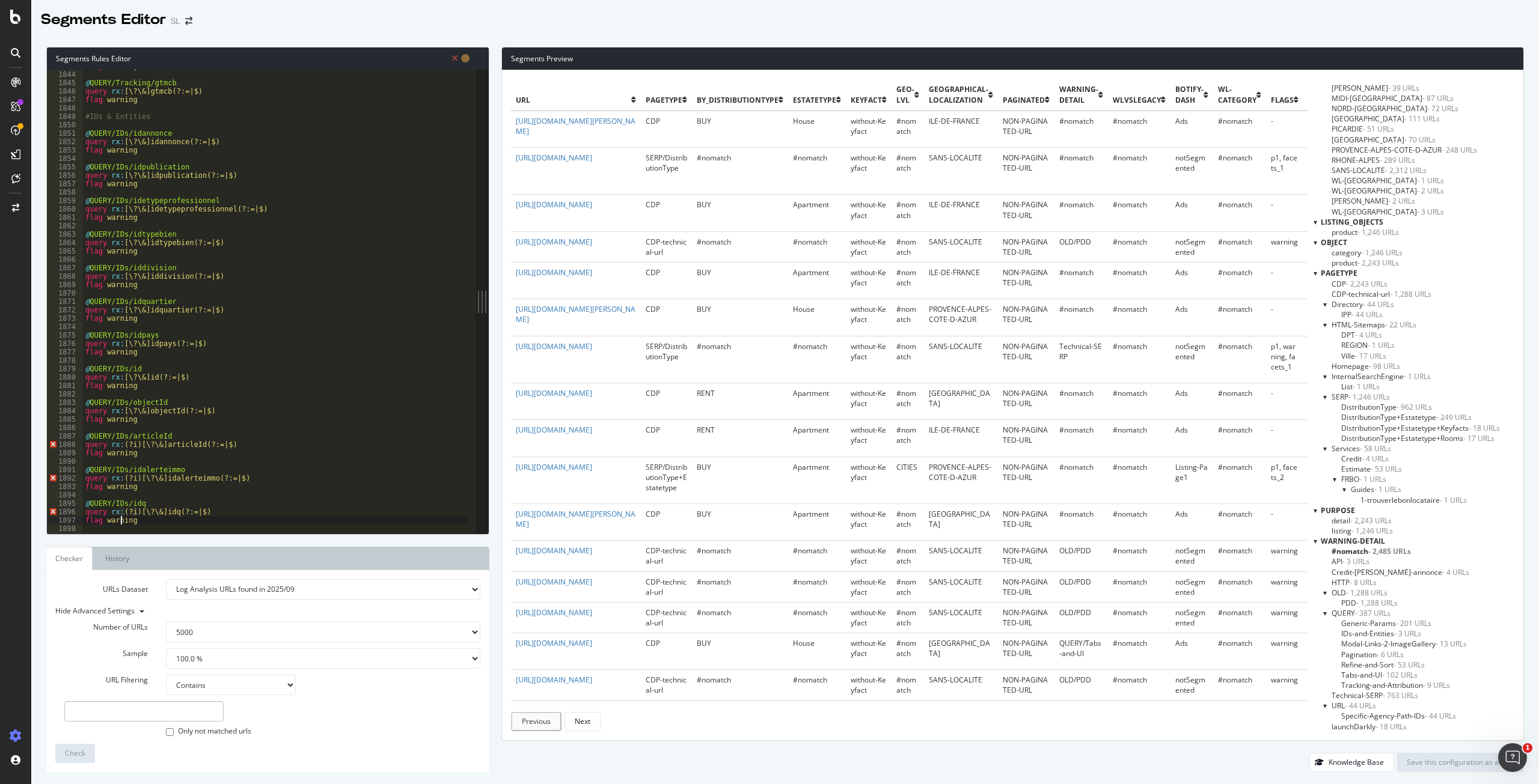
type textarea "flag warning"
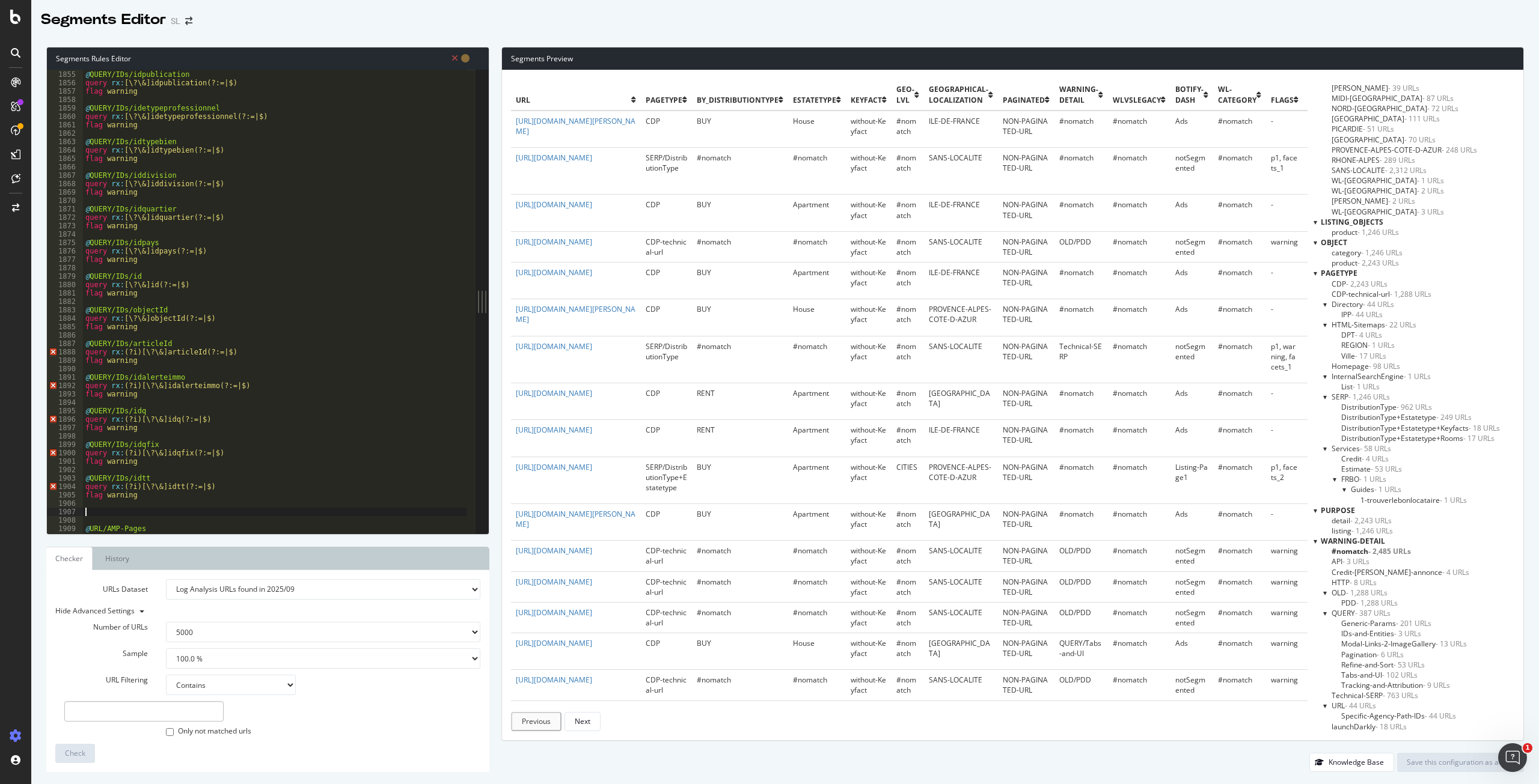
type textarea "@QUERY/IDs/idtt"
type textarea "@QUERY/IDs/idqfix"
type textarea "@QUERY/IDs/idq"
type textarea "@QUERY/IDs/idalerteimmo"
type textarea "flag warning"
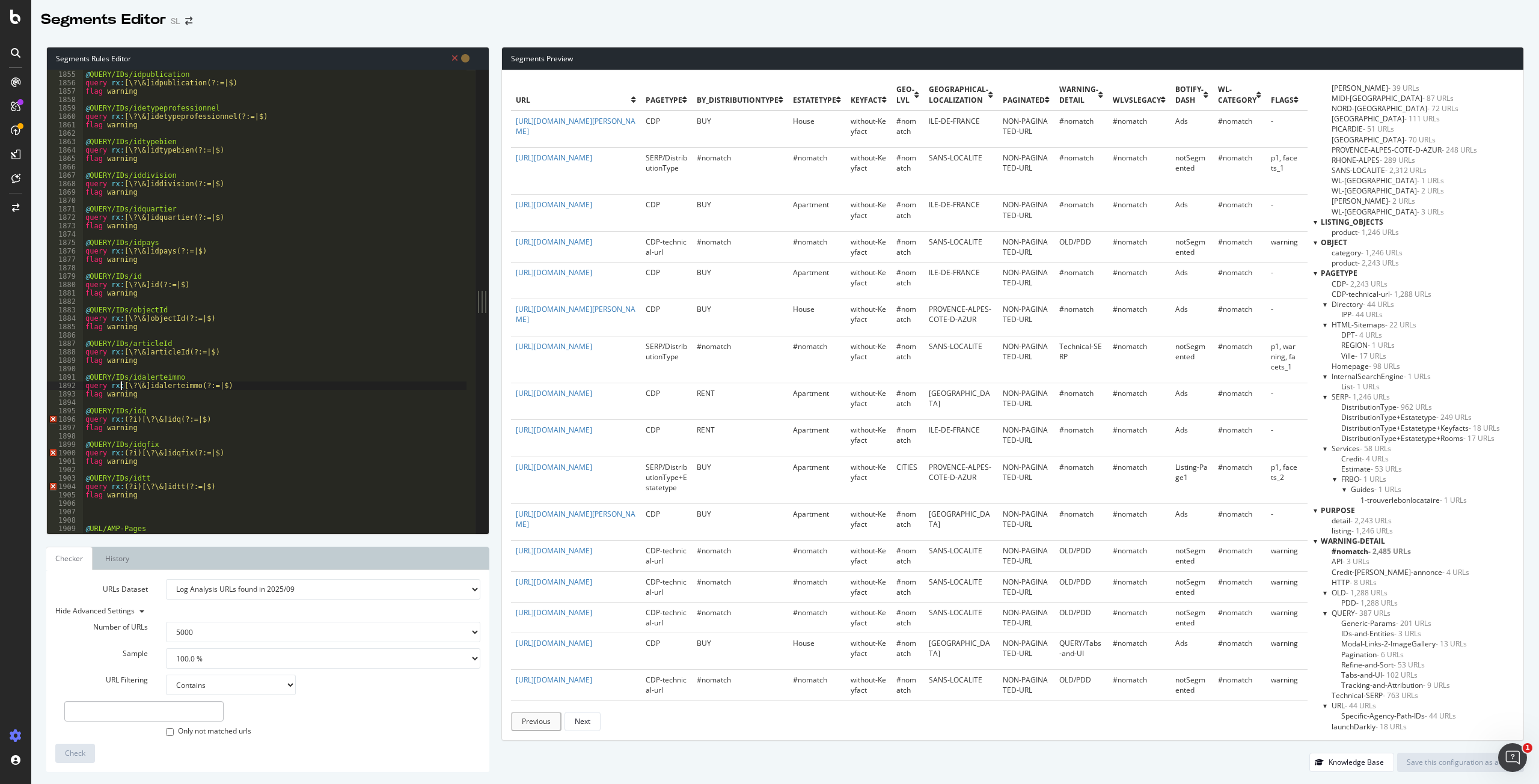
type textarea "flag warning"
type textarea "query rx:[\?\&]idtt(?:=|$)"
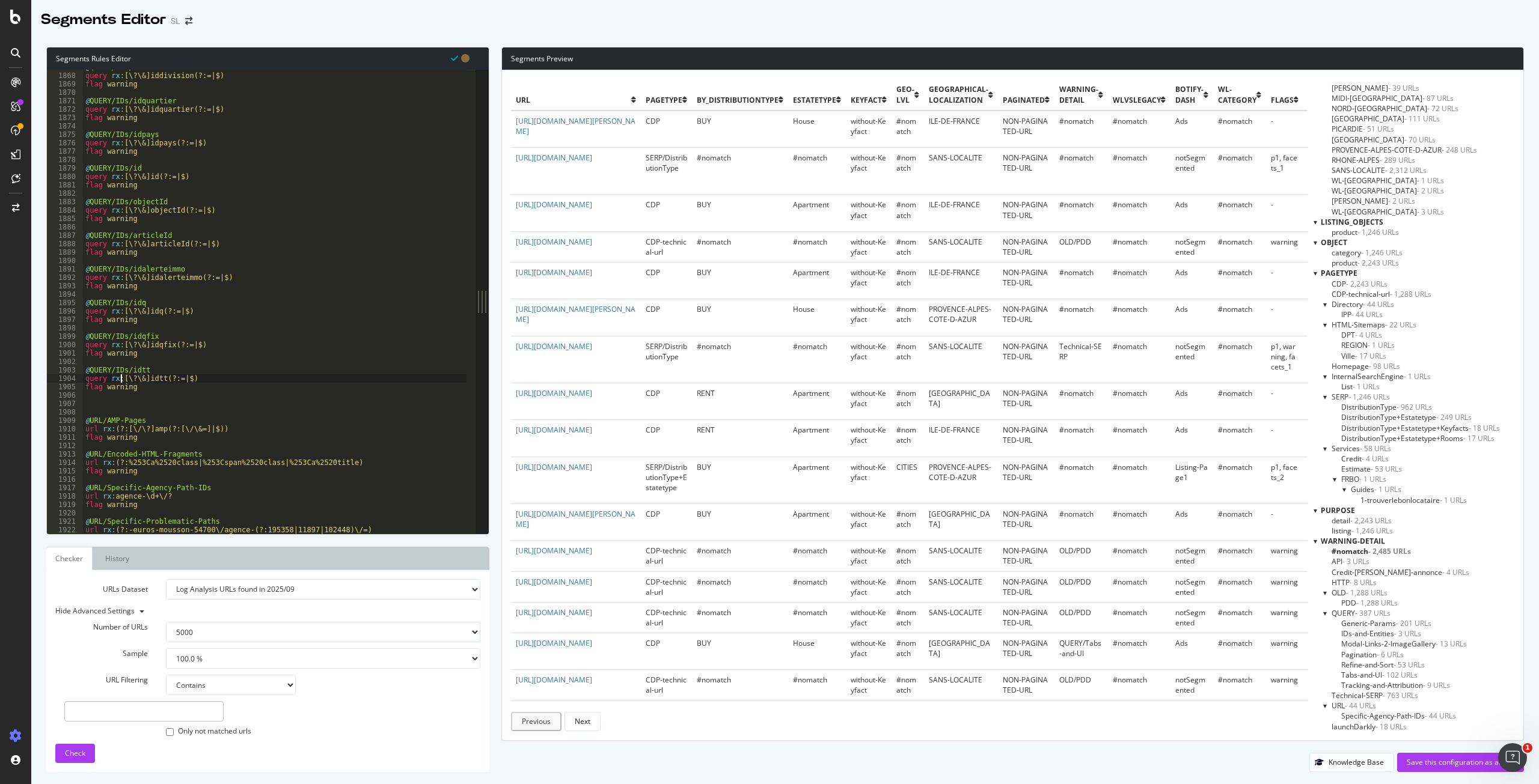
scroll to position [1903, 0]
click at [101, 369] on div "query rx : [\?\&]idquartier(?:=|$) flag warning @ QUERY/IDs/idpays query rx : […" at bounding box center [514, 305] width 861 height 472
click at [88, 365] on div "query rx : [\?\&]idquartier(?:=|$) flag warning @ QUERY/IDs/idpays query rx : […" at bounding box center [514, 305] width 861 height 472
paste textarea "Localisation & Géo"
type textarea "# Localisation & Géo"
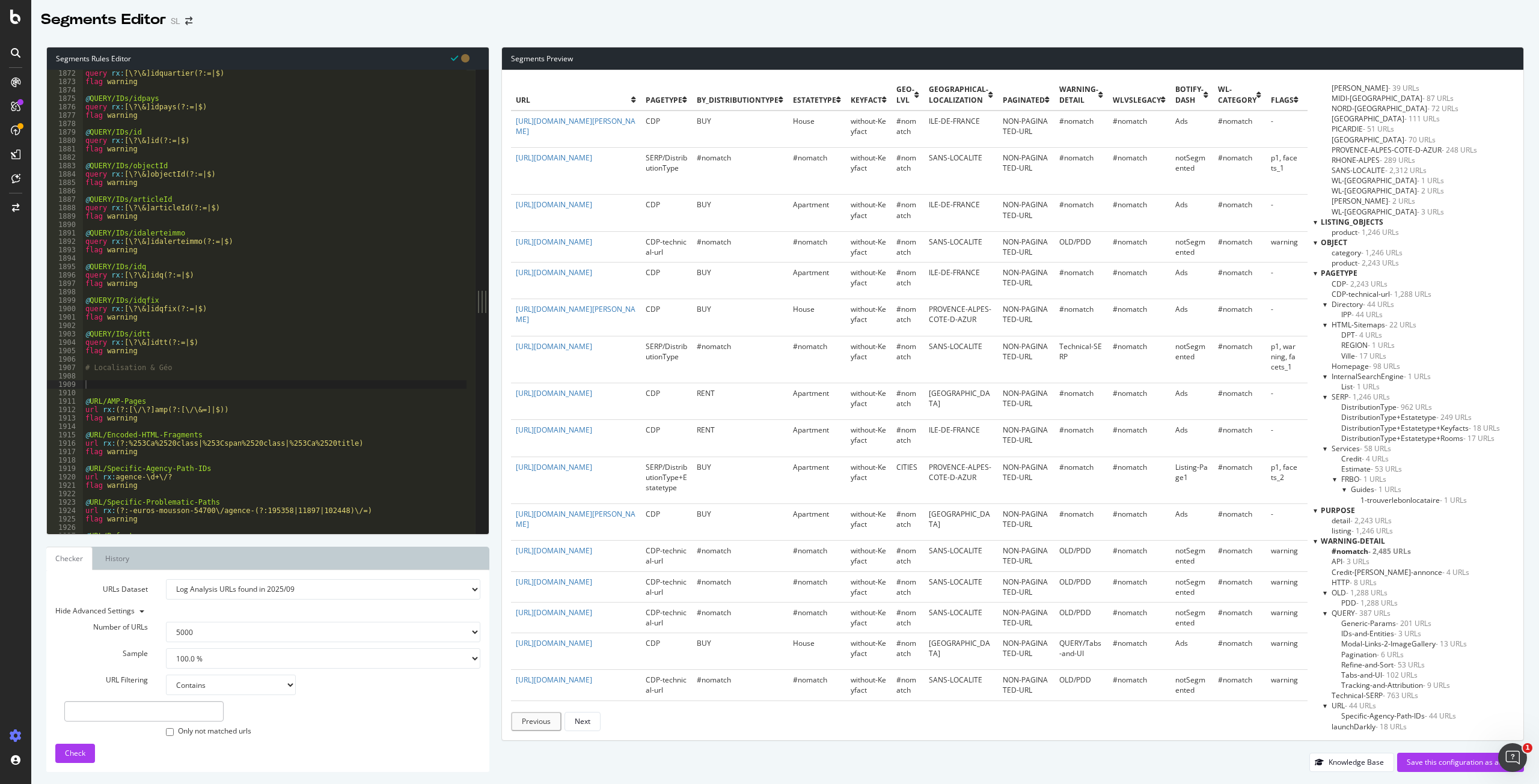
click at [112, 387] on div "query rx : [\?\&]idquartier(?:=|$) flag warning @ QUERY/IDs/idpays query rx : […" at bounding box center [514, 305] width 861 height 472
paste textarea "query rx:(?i)[\?\&]ci(?:=|$)"
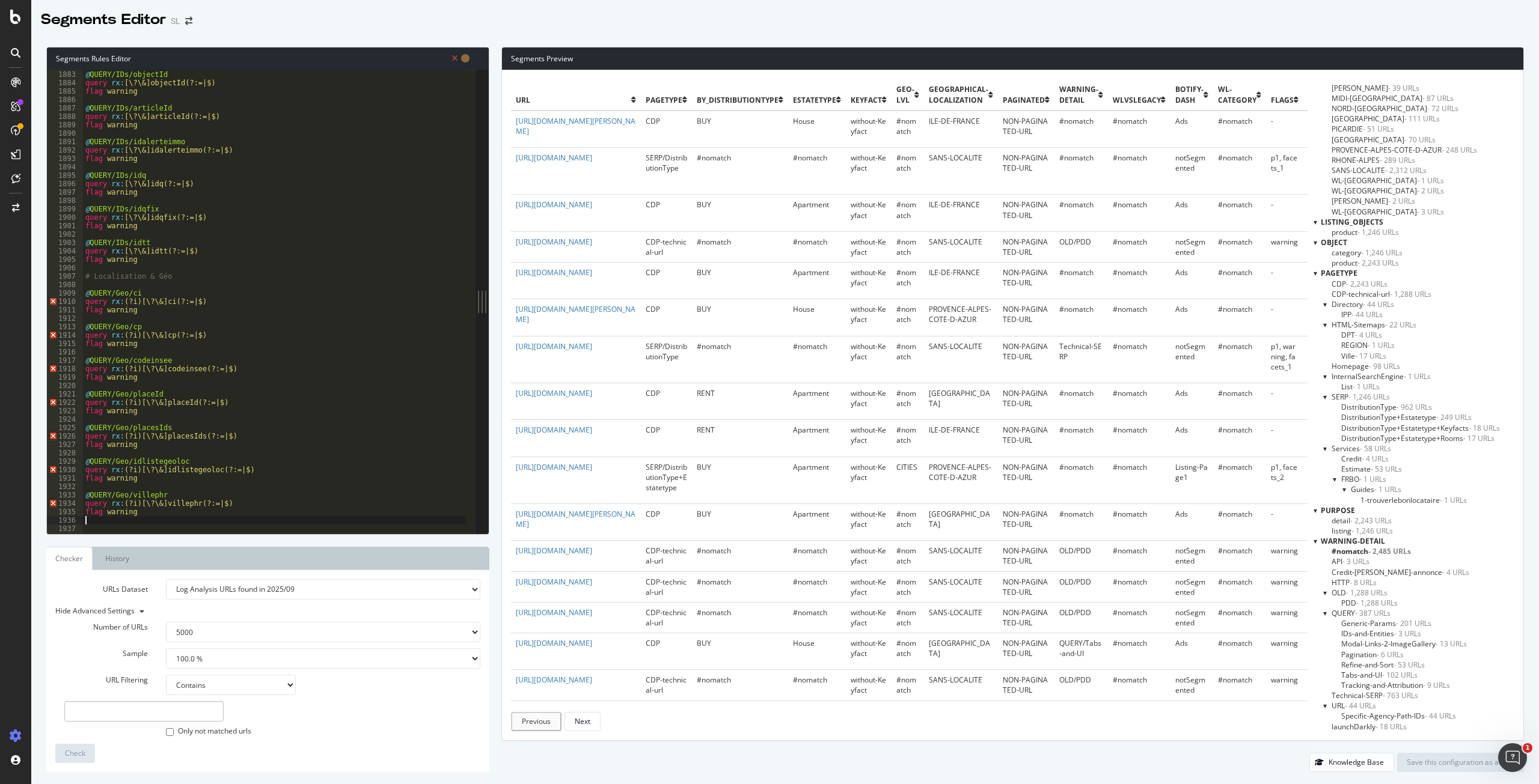
scroll to position [1911, 0]
click at [134, 301] on div "@ QUERY/IDs/objectId query rx : [\?\&]objectId(?:=|$) flag warning @ QUERY/IDs/…" at bounding box center [514, 298] width 861 height 472
click at [137, 336] on div "@ QUERY/IDs/objectId query rx : [\?\&]objectId(?:=|$) flag warning @ QUERY/IDs/…" at bounding box center [514, 298] width 861 height 472
click at [136, 370] on div "@ QUERY/IDs/objectId query rx : [\?\&]objectId(?:=|$) flag warning @ QUERY/IDs/…" at bounding box center [514, 298] width 861 height 472
click at [134, 403] on div "@ QUERY/IDs/objectId query rx : [\?\&]objectId(?:=|$) flag warning @ QUERY/IDs/…" at bounding box center [514, 298] width 861 height 472
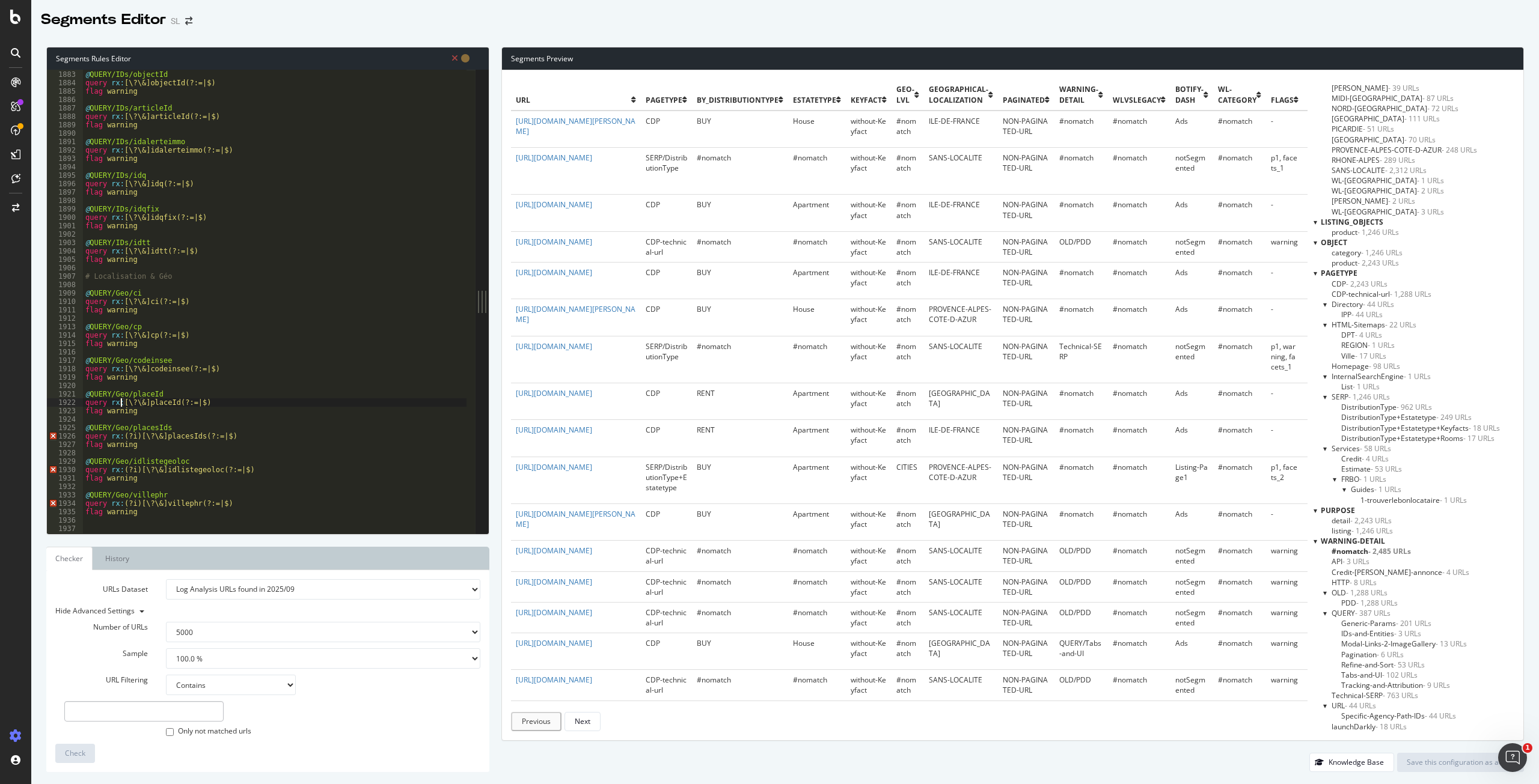
type textarea "flag warning"
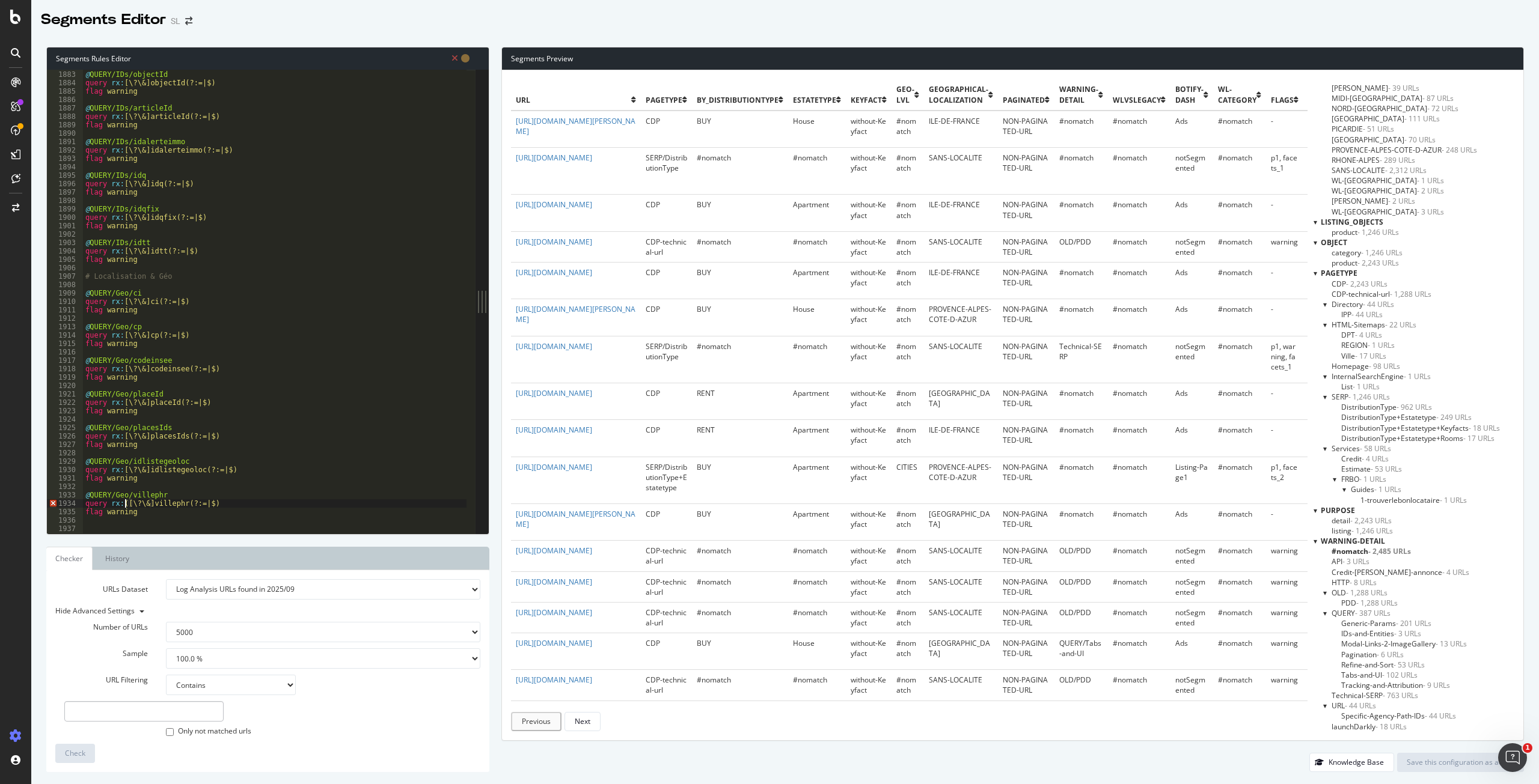
type textarea "query rx:[\?\&]villephr(?:=|$)"
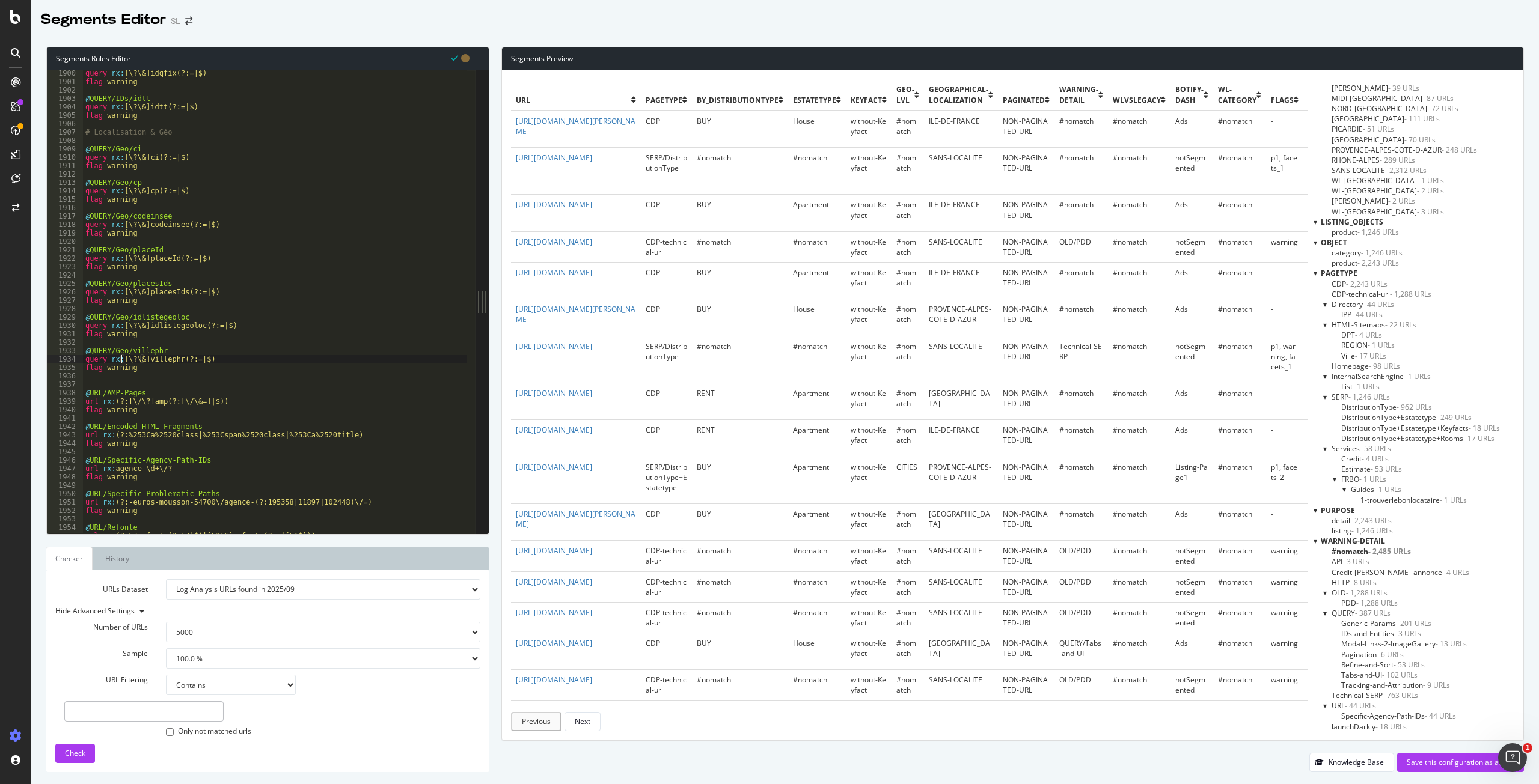
scroll to position [1934, 0]
click at [108, 341] on div "query rx : [\?\&]idtt(?:=|$) flag warning # Localisation & Géo @ QUERY/Geo/ci q…" at bounding box center [514, 302] width 861 height 472
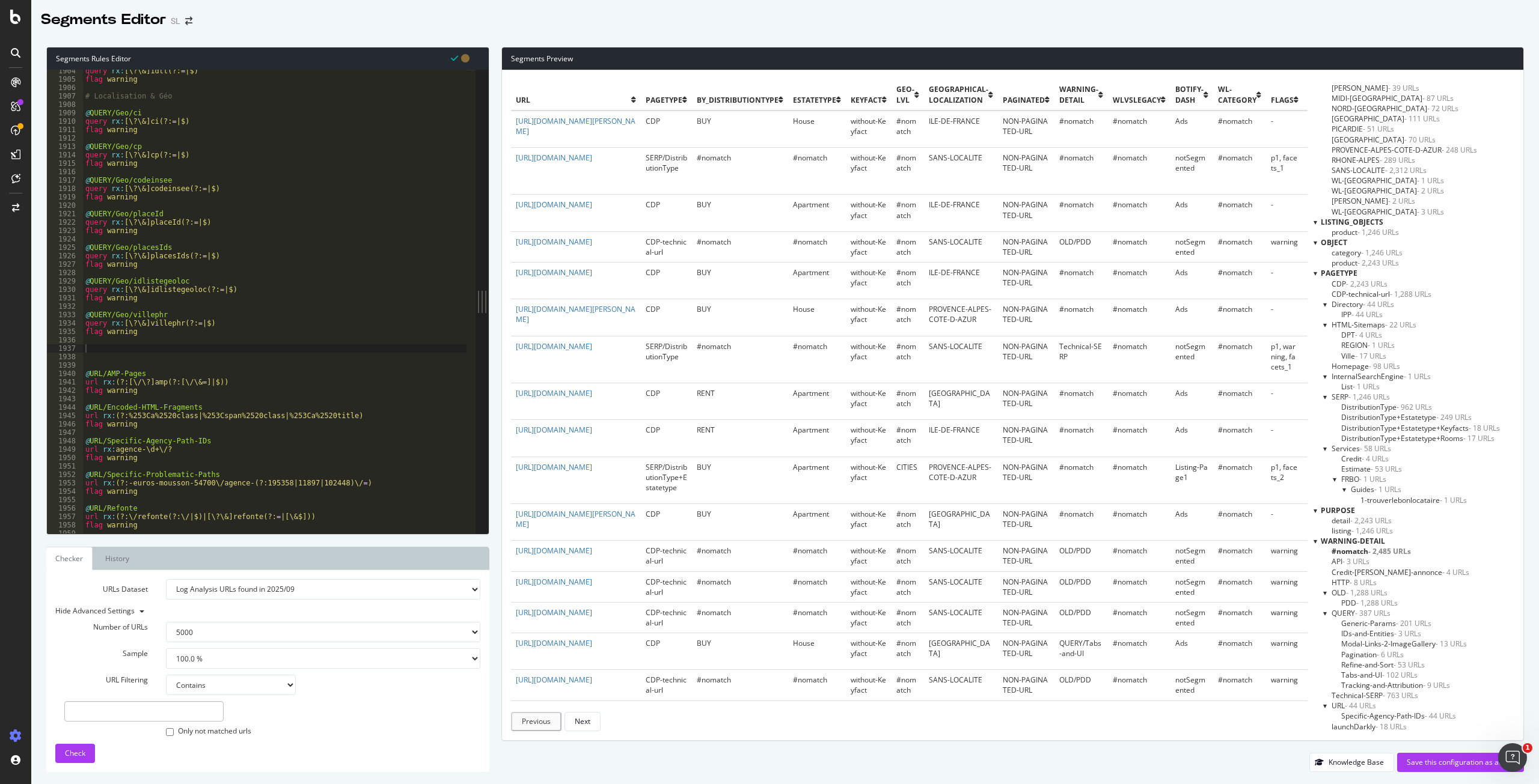
drag, startPoint x: 86, startPoint y: 347, endPoint x: 98, endPoint y: 348, distance: 12.0
click at [86, 347] on div "query rx : [\?\&]idtt(?:=|$) flag warning # Localisation & Géo @ QUERY/Geo/ci q…" at bounding box center [514, 302] width 861 height 472
paste textarea "Filtres & Tri"
type textarea "#Filtres & Tri"
click at [97, 356] on div "query rx : [\?\&]idtt(?:=|$) flag warning # Localisation & Géo @ QUERY/Geo/ci q…" at bounding box center [514, 302] width 861 height 472
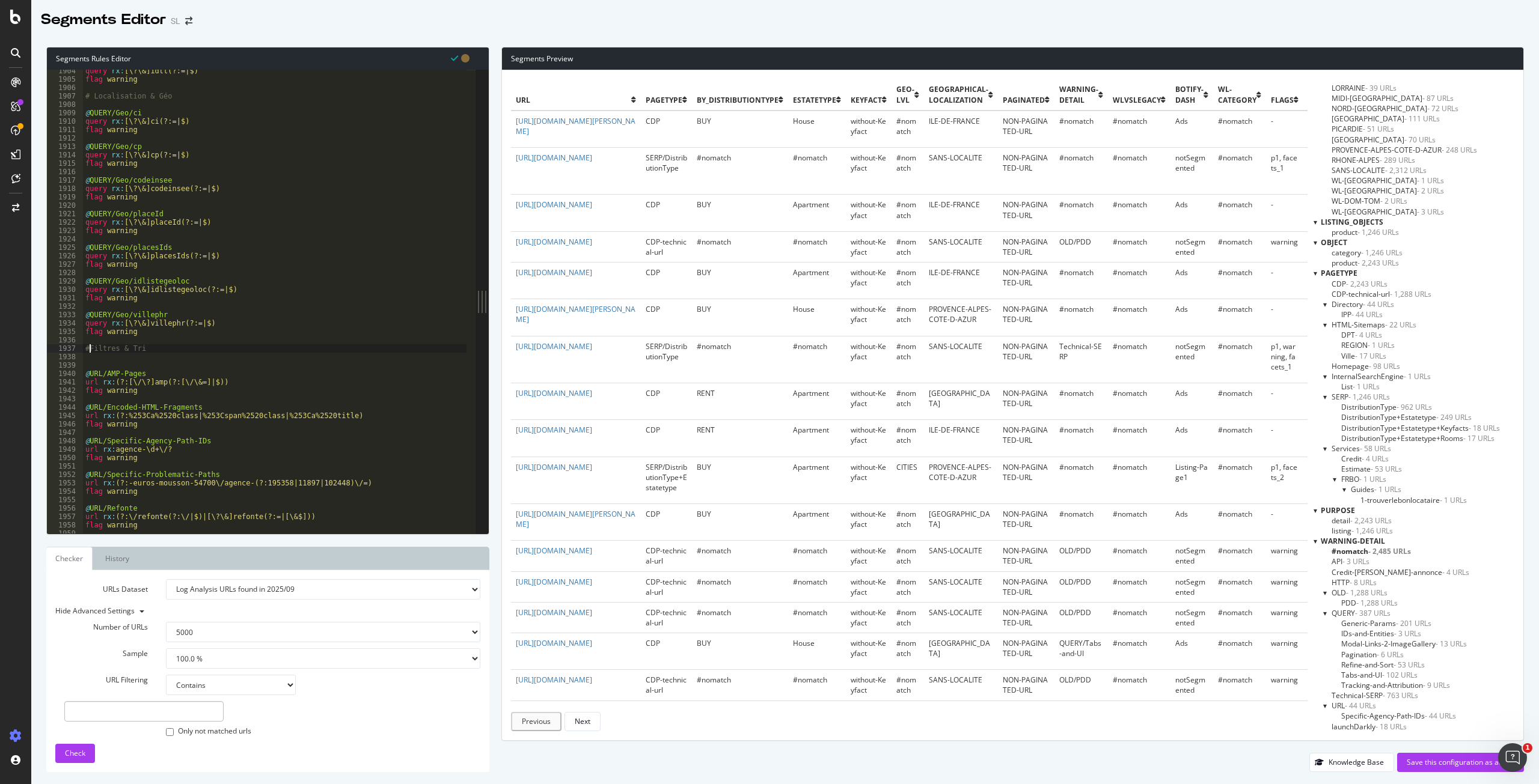
type textarea "# Filtres & Tri"
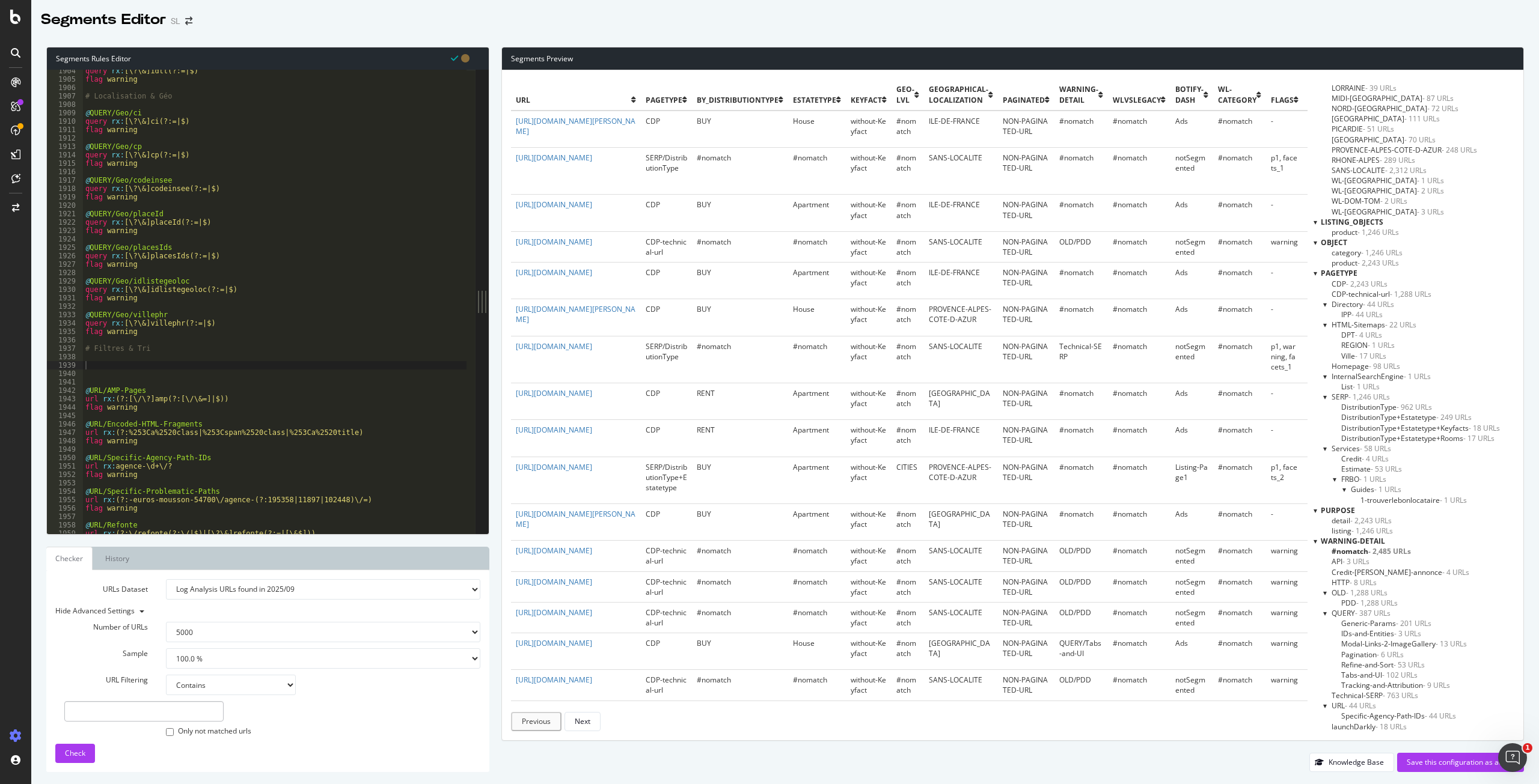
click at [94, 364] on div "query rx : [\?\&]idtt(?:=|$) flag warning # Localisation & Géo @ QUERY/Geo/ci q…" at bounding box center [514, 302] width 861 height 472
paste textarea "query rx:(?i)[\?\&]refine-filters(?:=|$)"
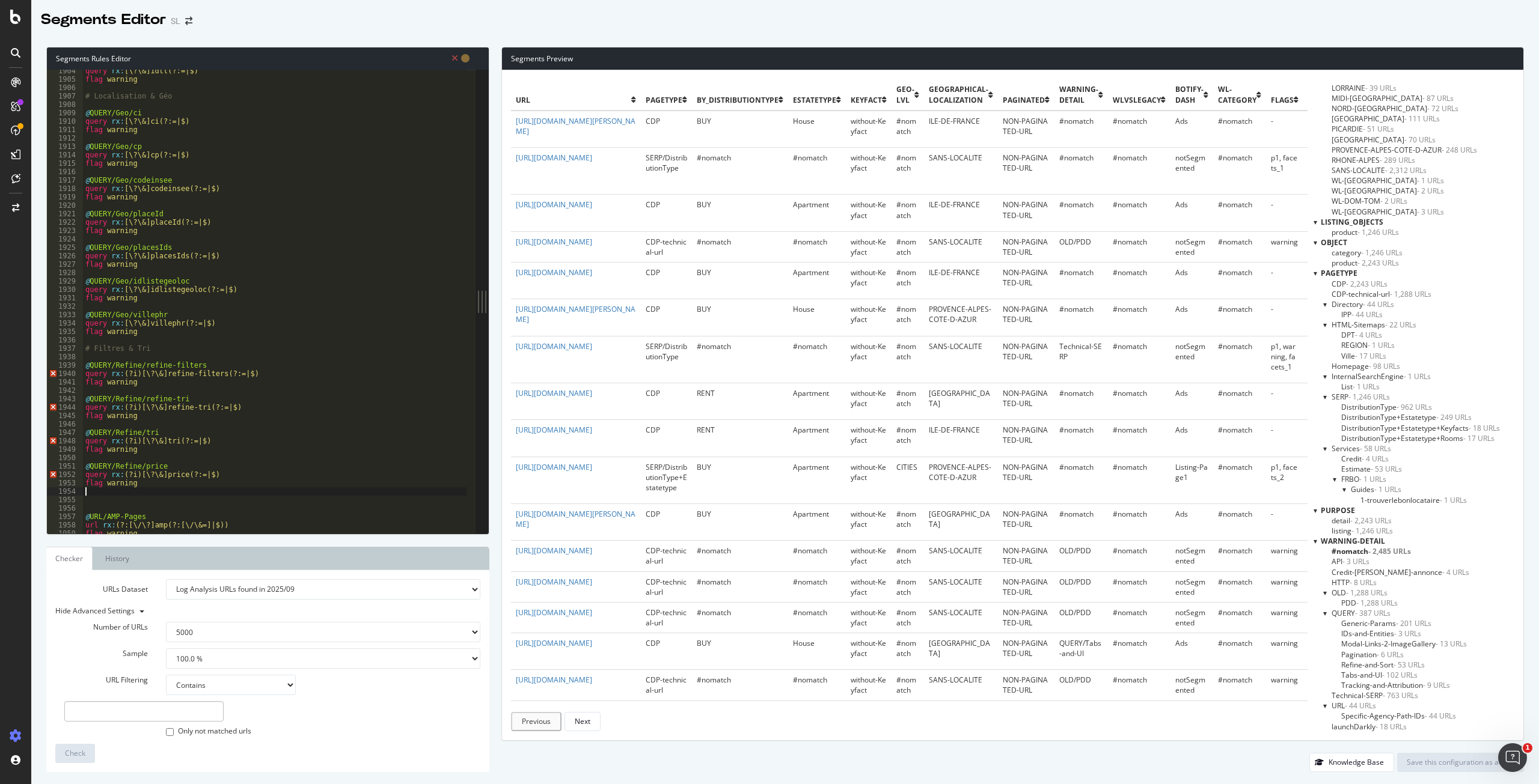
click at [134, 372] on div "query rx : [\?\&]idtt(?:=|$) flag warning # Localisation & Géo @ QUERY/Geo/ci q…" at bounding box center [514, 302] width 861 height 472
type textarea "flag warning"
type textarea "query rx:[\?\&]price(?:=|$)"
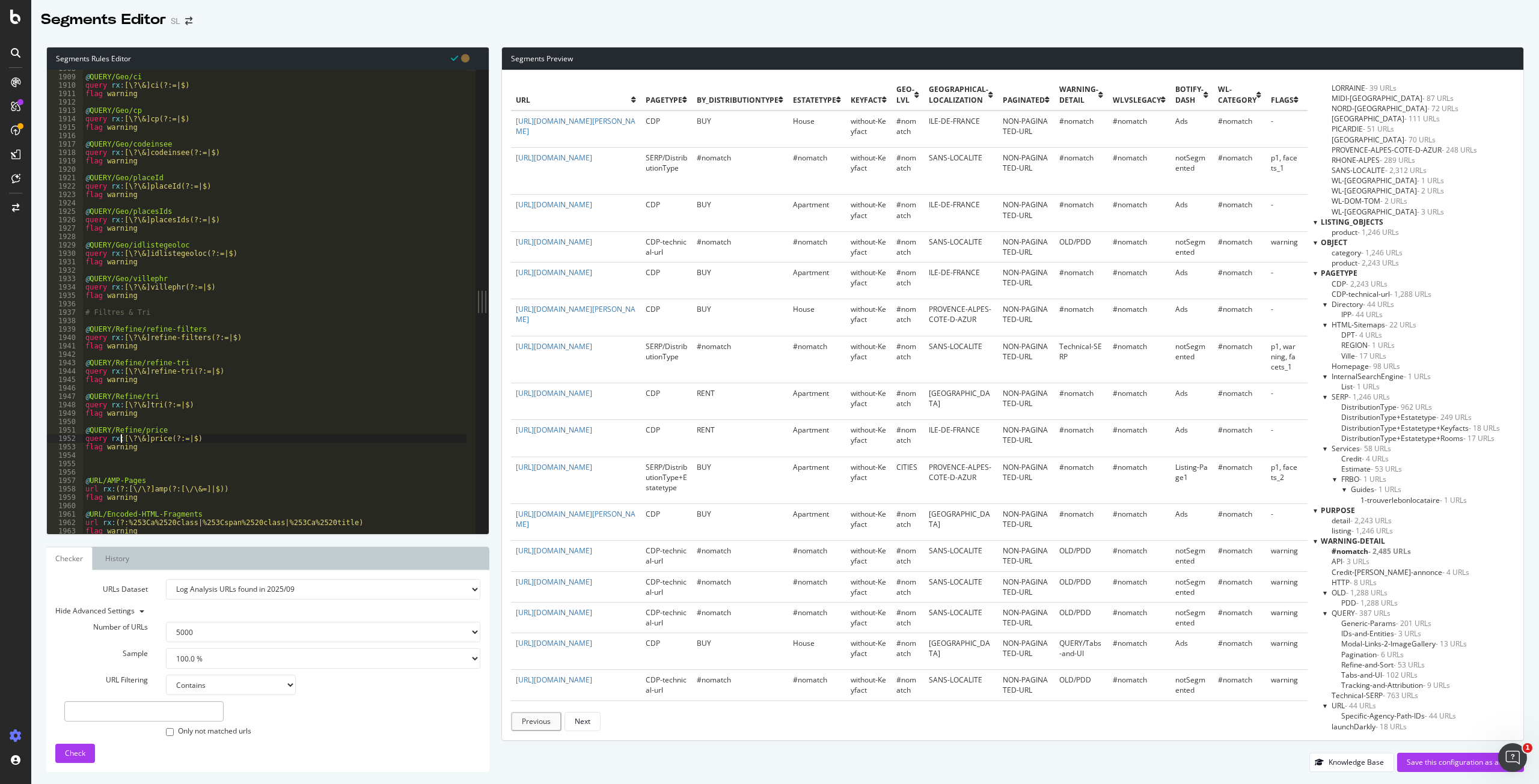
scroll to position [1949, 0]
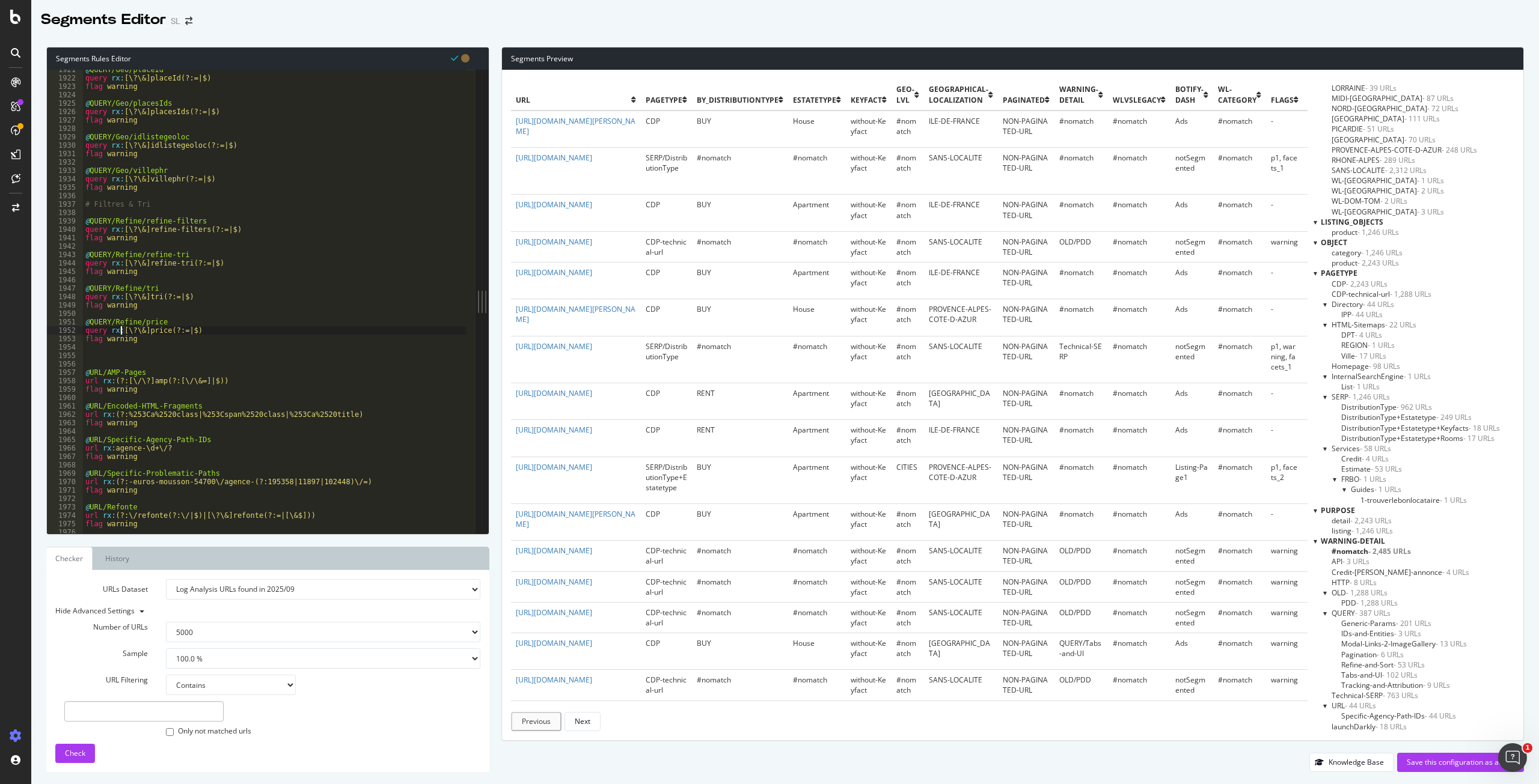
click at [102, 345] on div "@ QUERY/Geo/placeId query rx : [\?\&]placeId(?:=|$) flag warning @ QUERY/Geo/pl…" at bounding box center [514, 302] width 861 height 472
drag, startPoint x: 98, startPoint y: 356, endPoint x: 95, endPoint y: 374, distance: 18.2
click at [98, 356] on div "@ QUERY/Geo/placeId query rx : [\?\&]placeId(?:=|$) flag warning @ QUERY/Geo/pl…" at bounding box center [514, 302] width 861 height 472
paste textarea "Onglets & UI"
type textarea "# Onglets & UI"
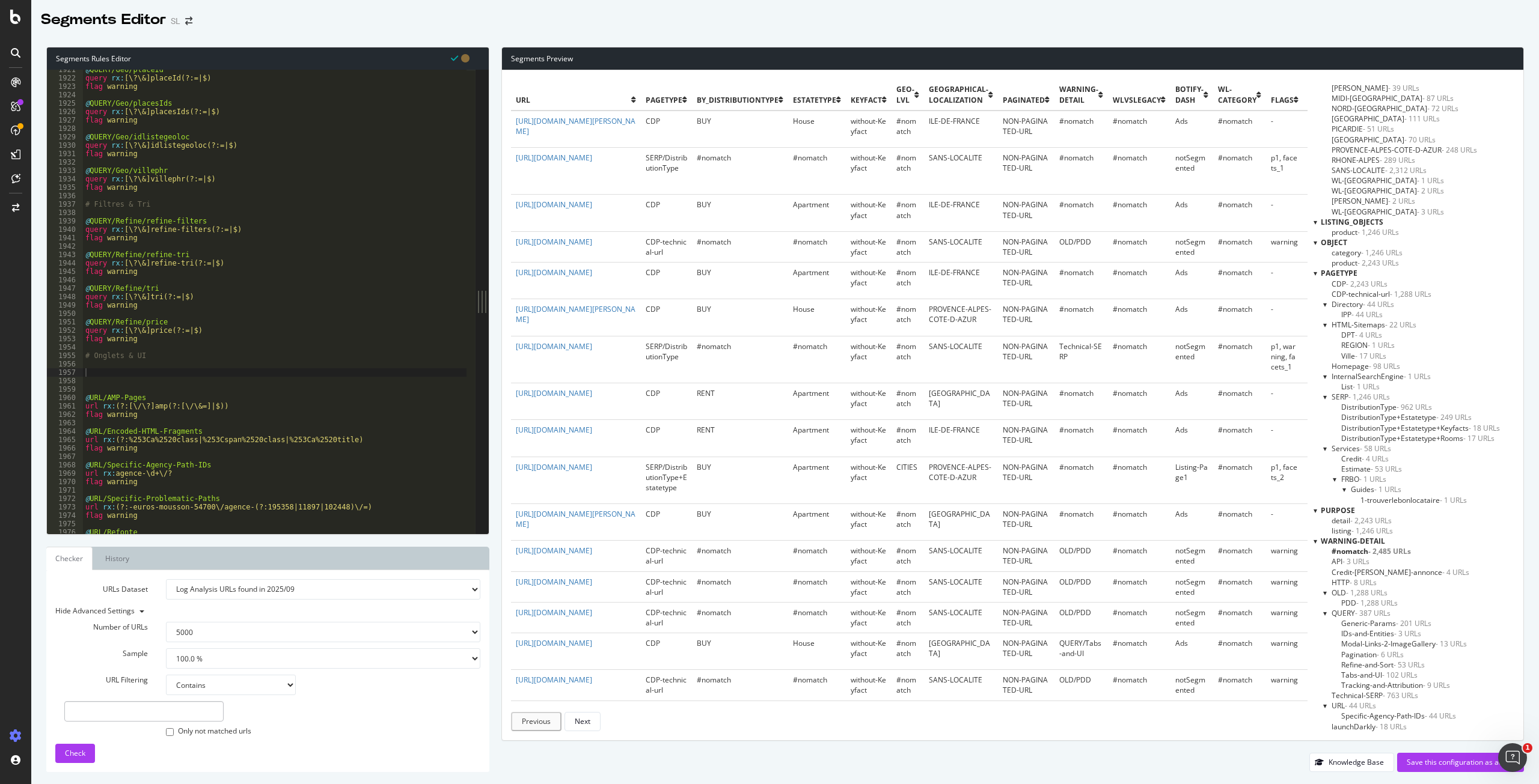
click at [104, 374] on div "@ QUERY/Geo/placeId query rx : [\?\&]placeId(?:=|$) flag warning @ QUERY/Geo/pl…" at bounding box center [514, 302] width 861 height 472
paste textarea "query rx:(?i)[\?\&]tab(?:=|$)"
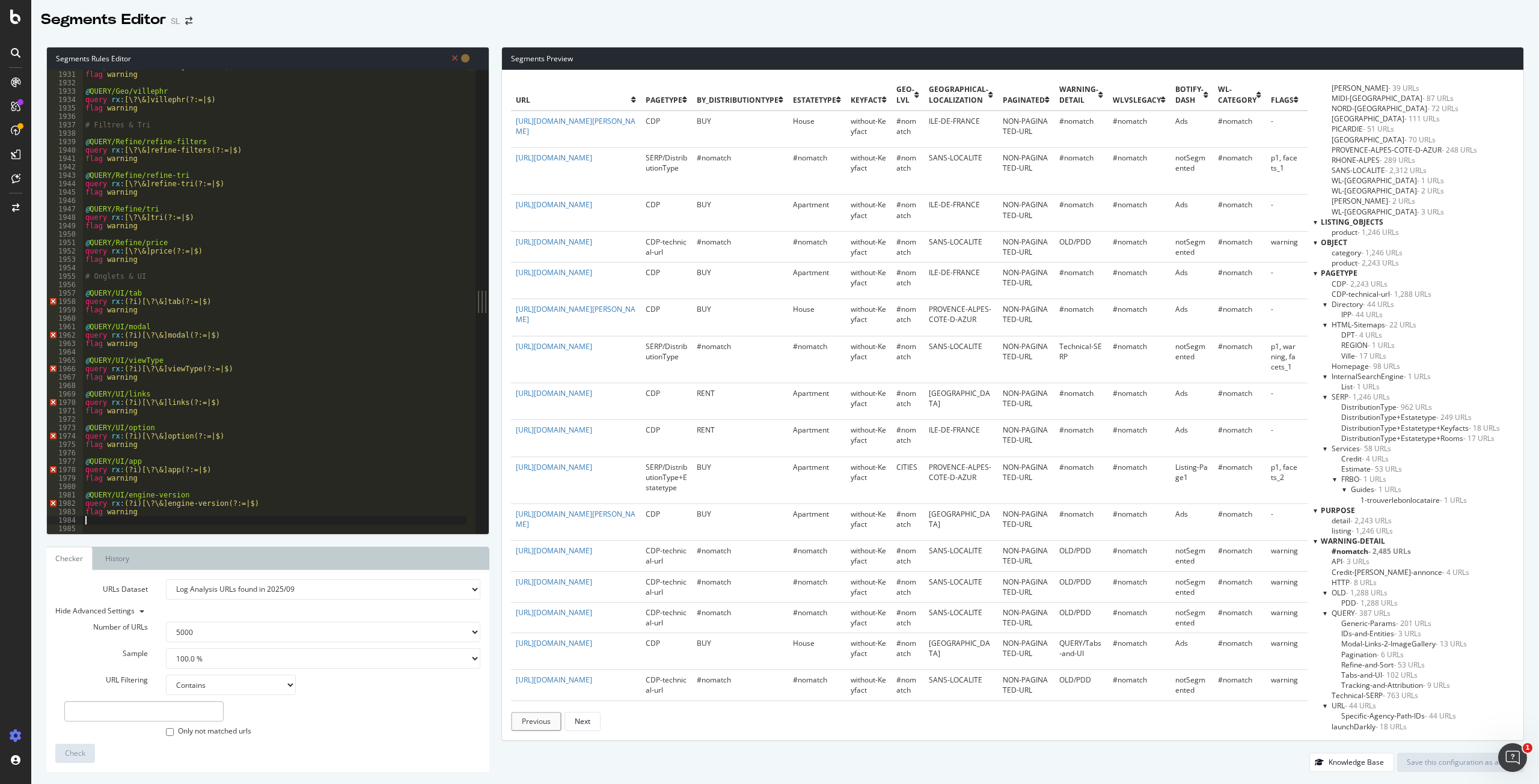
scroll to position [1955, 0]
click at [135, 299] on div "query rx : [\?\&]idlistegeoloc(?:=|$) flag warning @ QUERY/Geo/villephr query r…" at bounding box center [514, 298] width 861 height 472
type textarea "flag warning"
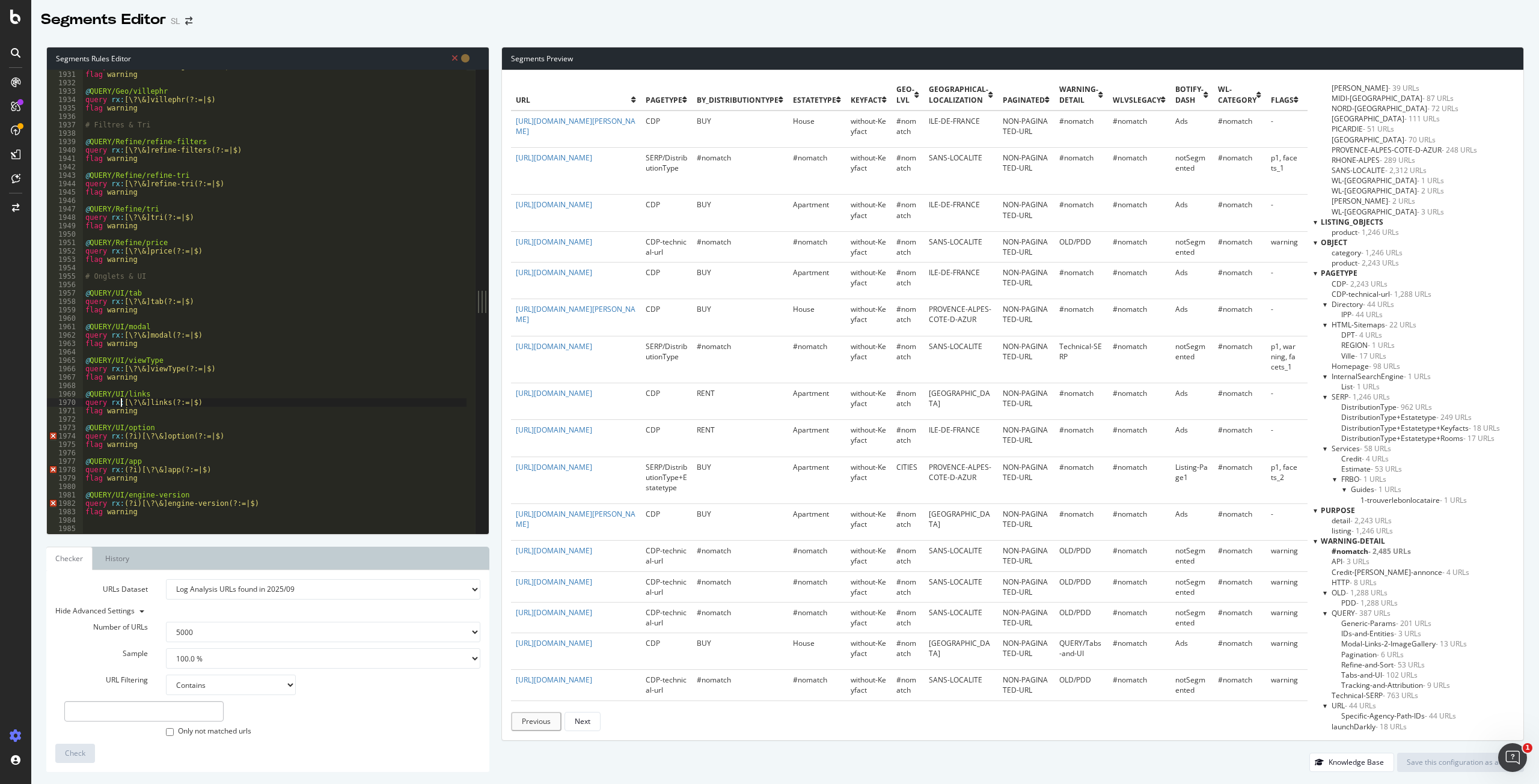
type textarea "flag warning"
type textarea "query rx:[\?\&]engine-version(?:=|$)"
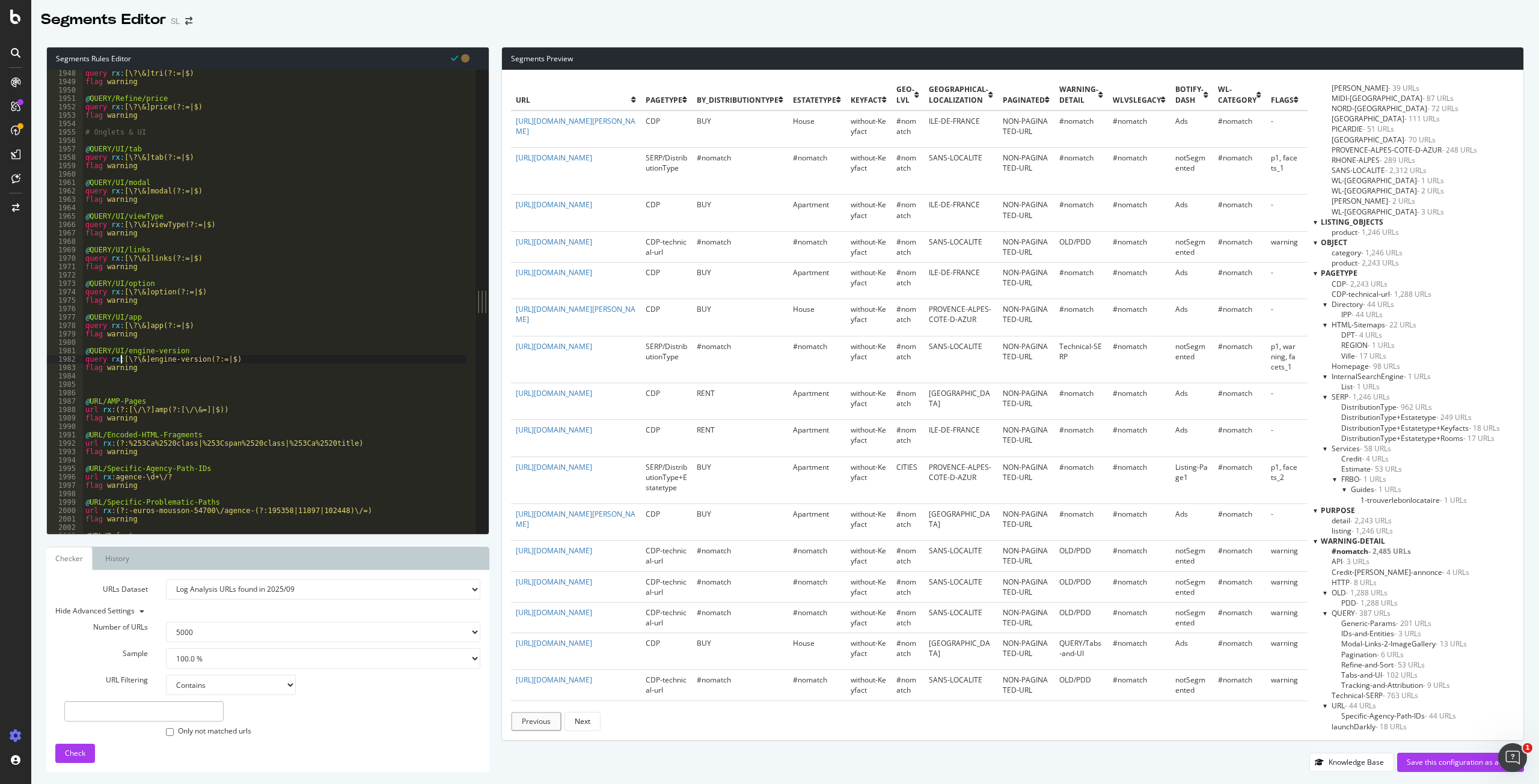
scroll to position [1973, 0]
click at [89, 375] on div "query rx : [\?\&]tri(?:=|$) flag warning @ QUERY/Refine/price query rx : [\?\&]…" at bounding box center [514, 305] width 861 height 472
click at [87, 385] on div "query rx : [\?\&]tri(?:=|$) flag warning @ QUERY/Refine/price query rx : [\?\&]…" at bounding box center [514, 305] width 861 height 472
paste textarea "Paramètres génériques (techniques & divers)"
type textarea "#Paramètres génériques (techniques & divers)"
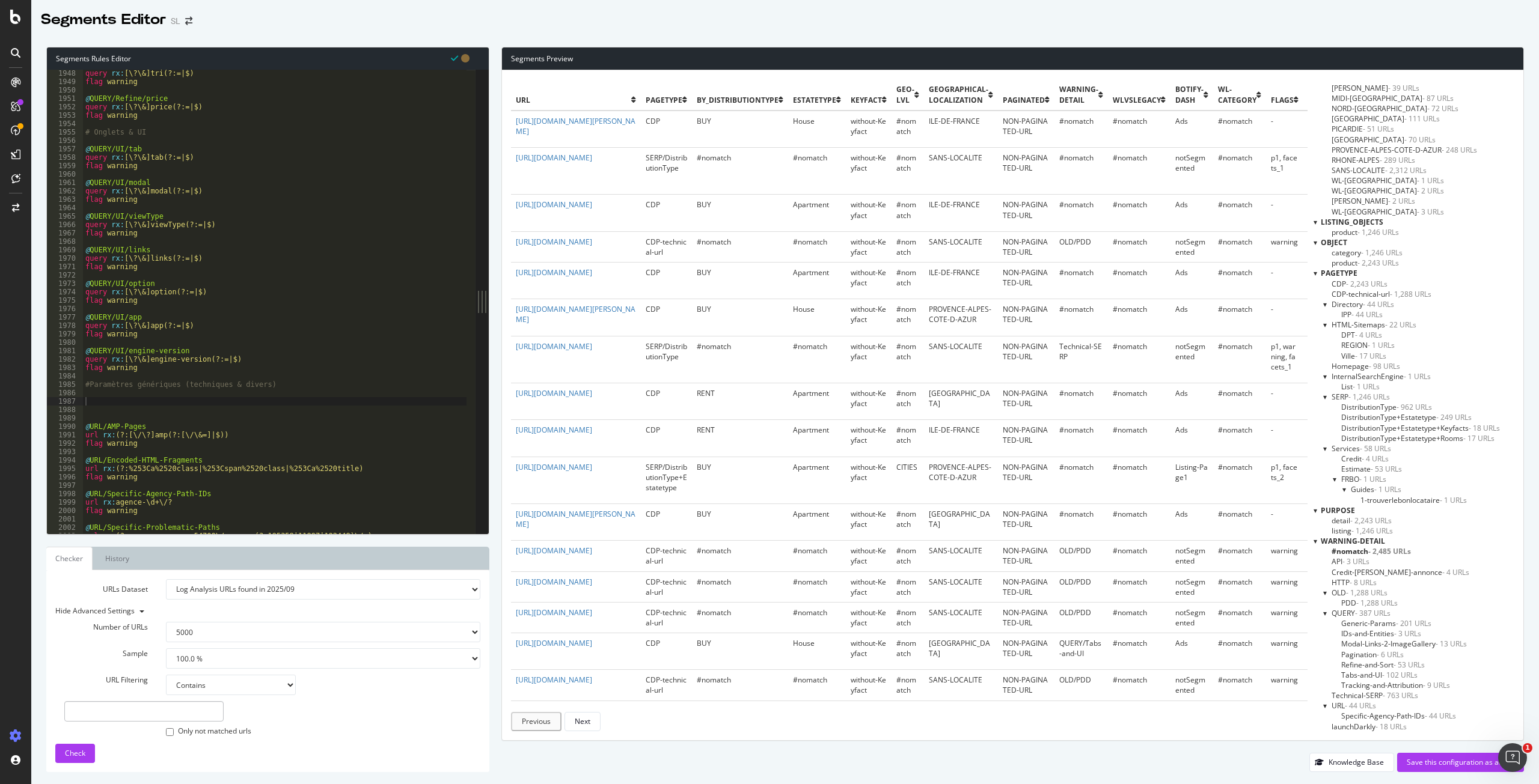
click at [93, 402] on div "query rx : [\?\&]tri(?:=|$) flag warning @ QUERY/Refine/price query rx : [\?\&]…" at bounding box center [514, 305] width 861 height 472
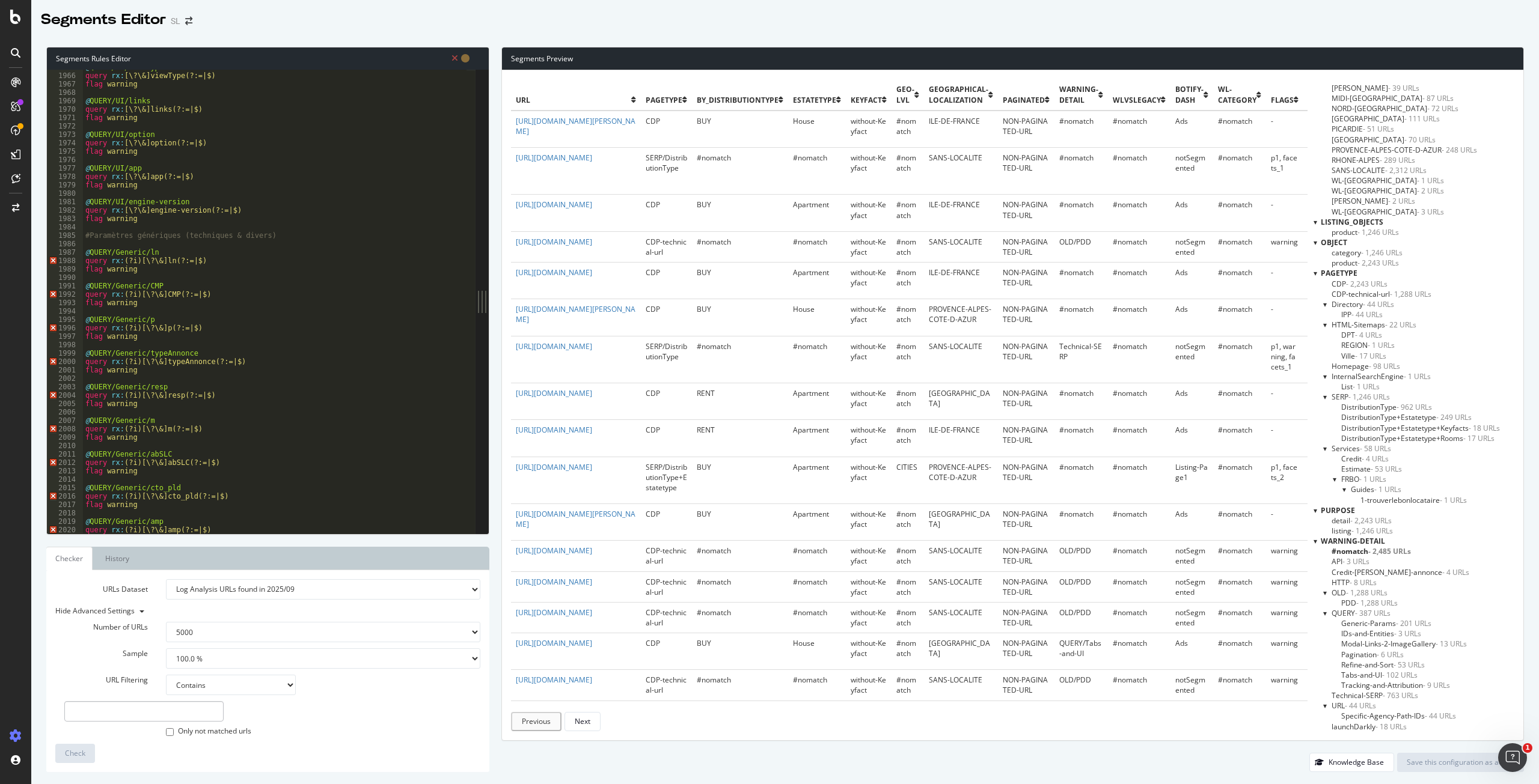
scroll to position [1970, 0]
click at [137, 261] on div "@ QUERY/UI/viewType query rx : [\?\&]viewType(?:=|$) flag warning @ QUERY/UI/li…" at bounding box center [514, 299] width 861 height 472
type textarea "flag warning"
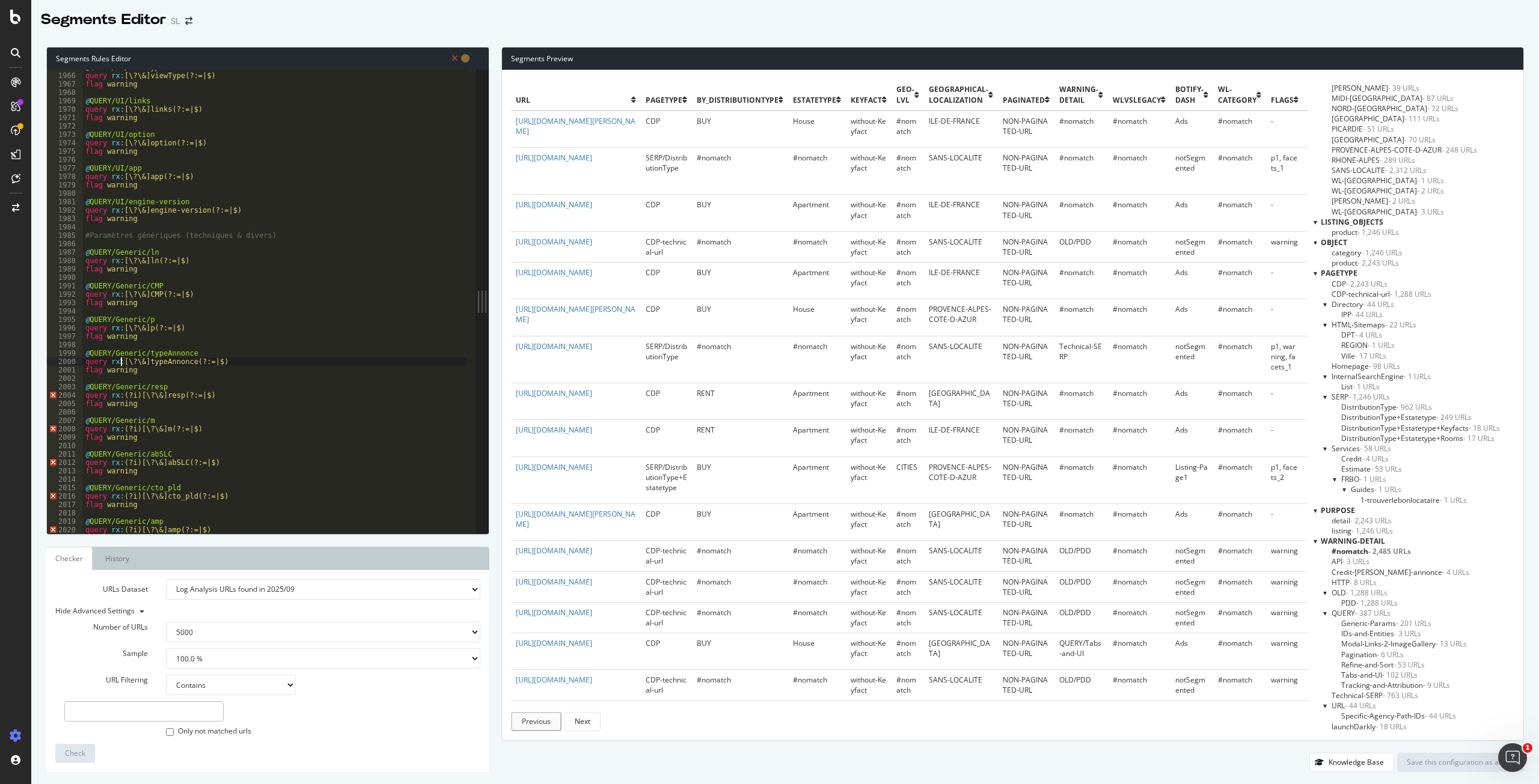
type textarea "flag warning"
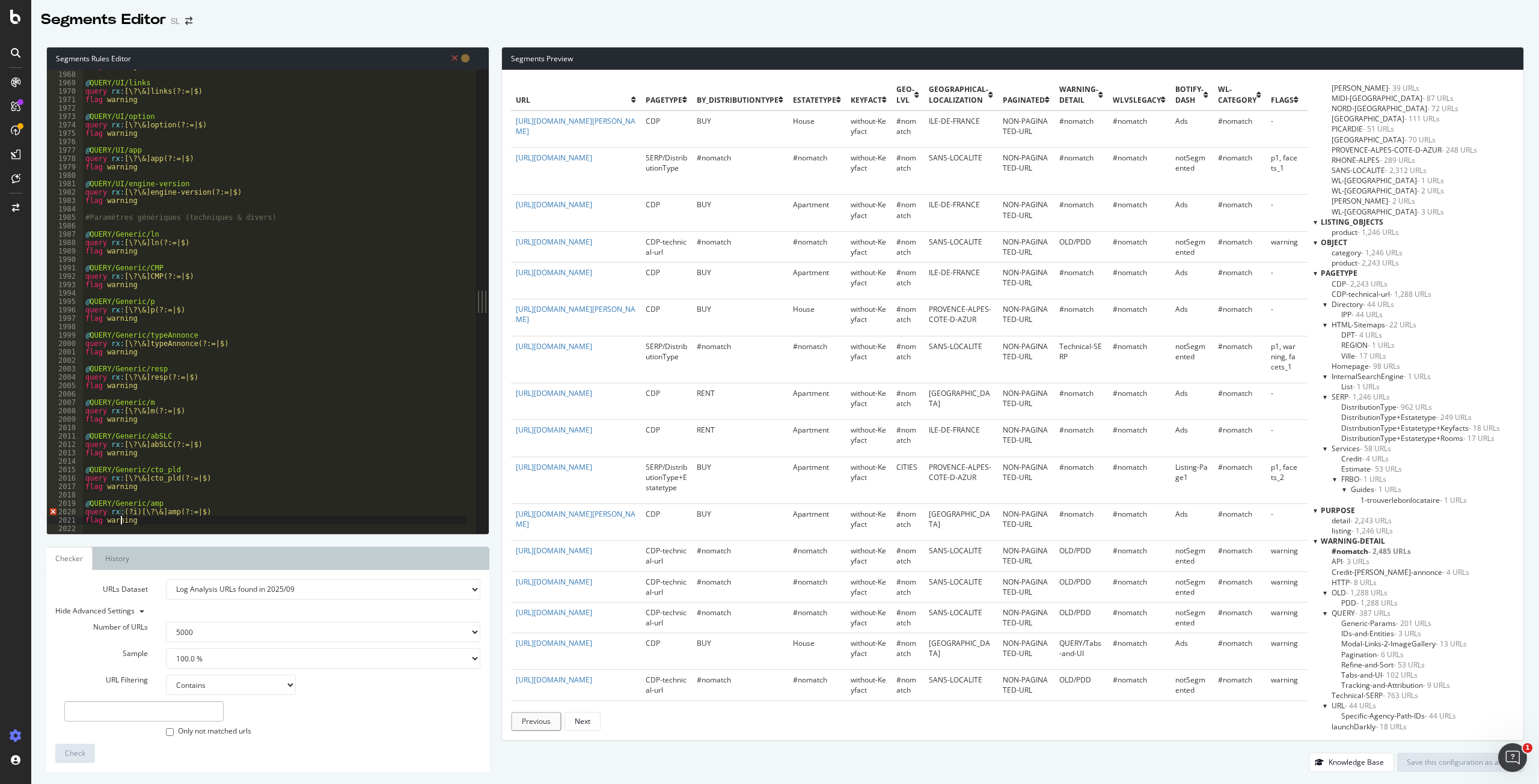
scroll to position [1973, 0]
type textarea "flag warning"
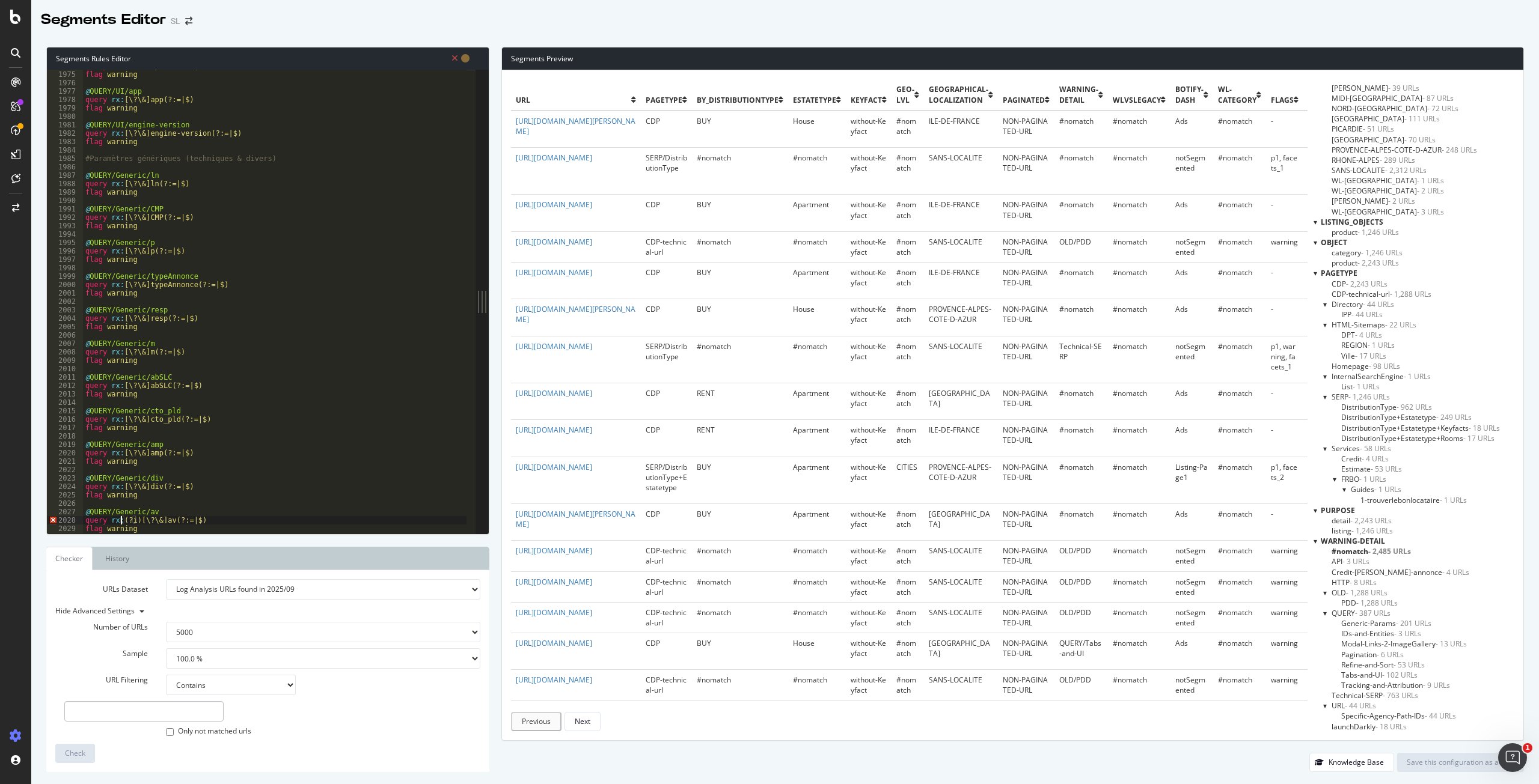
type textarea "flag warning"
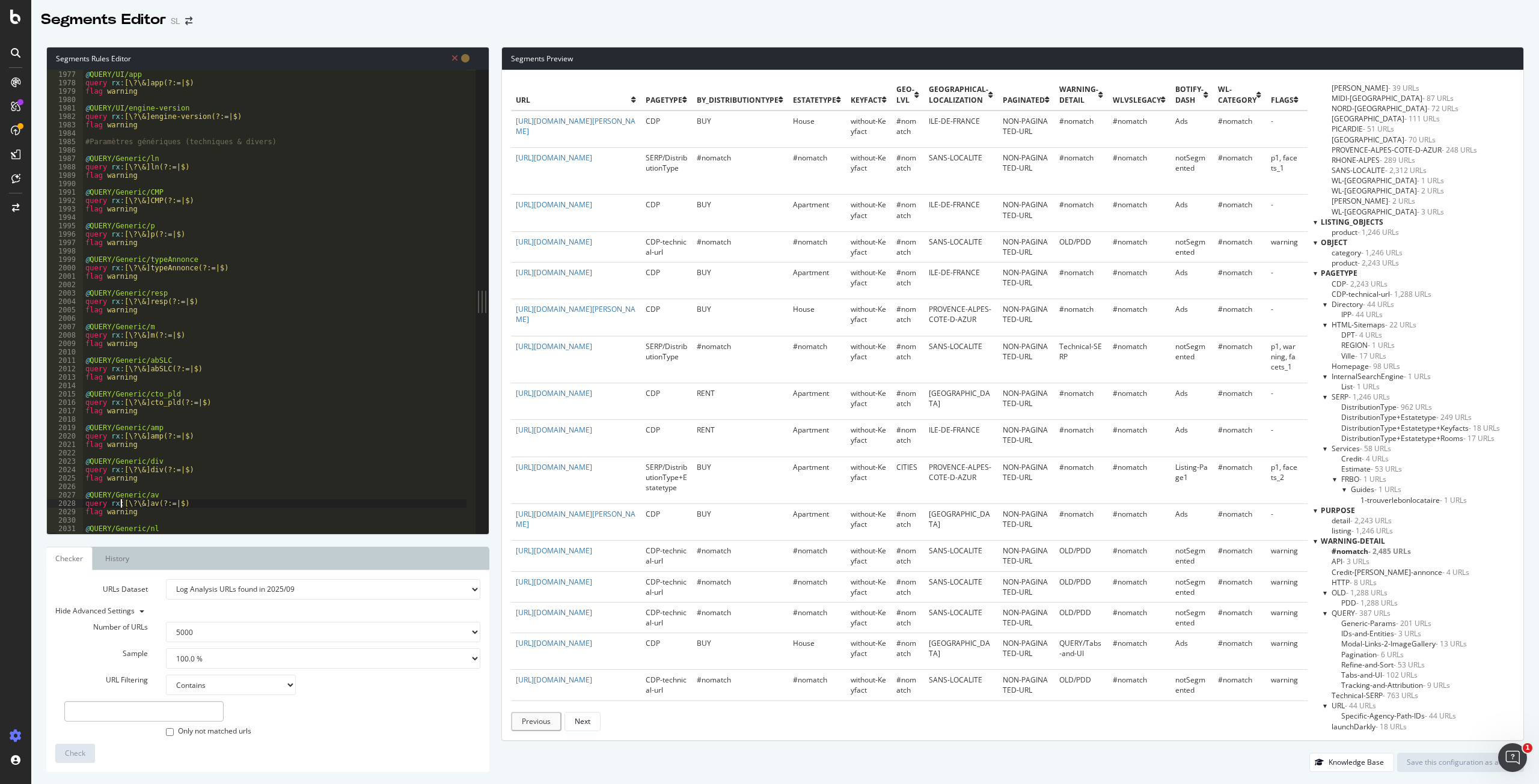
type textarea "flag warning"
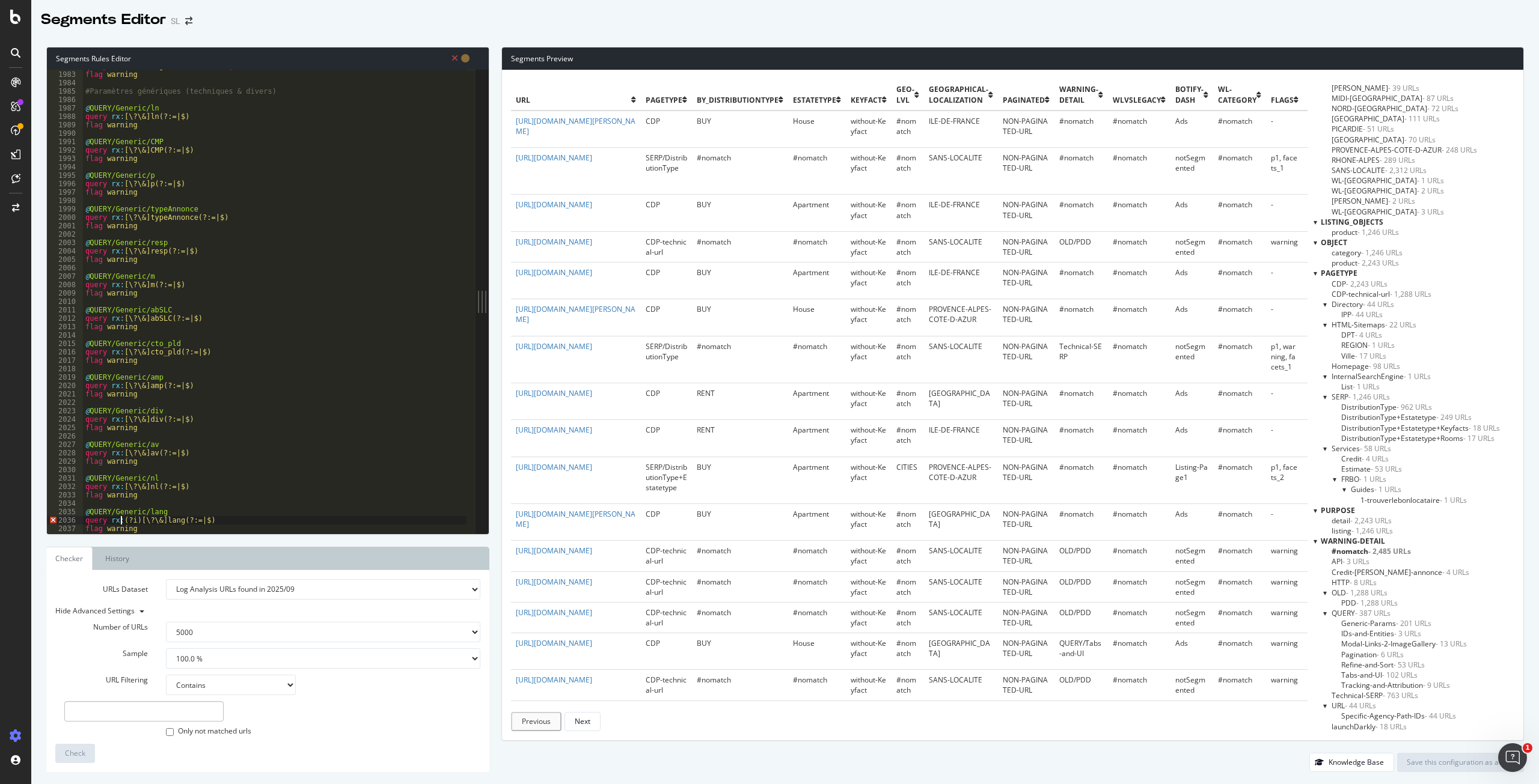
scroll to position [1987, 0]
type textarea "flag warning"
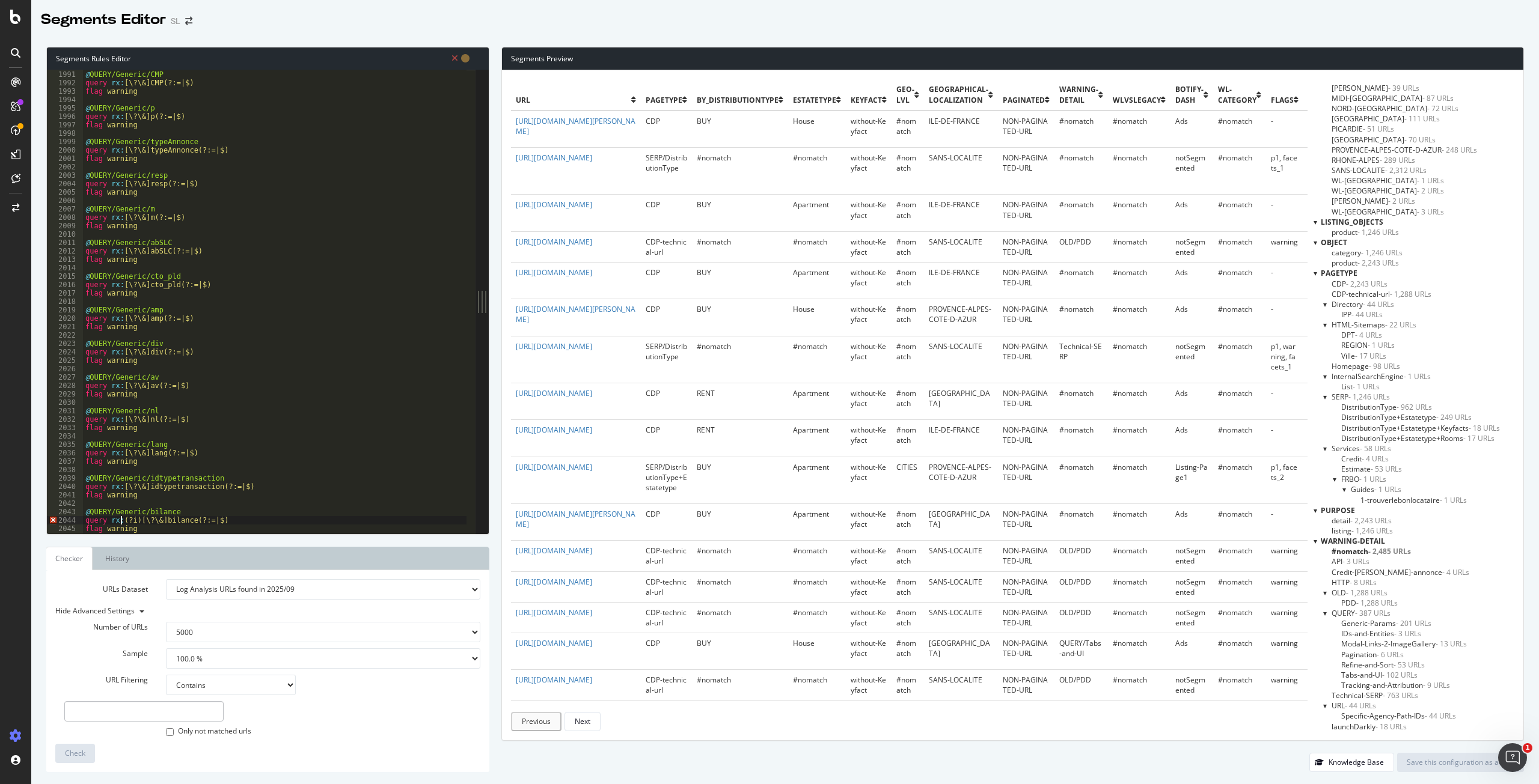
type textarea "flag warning"
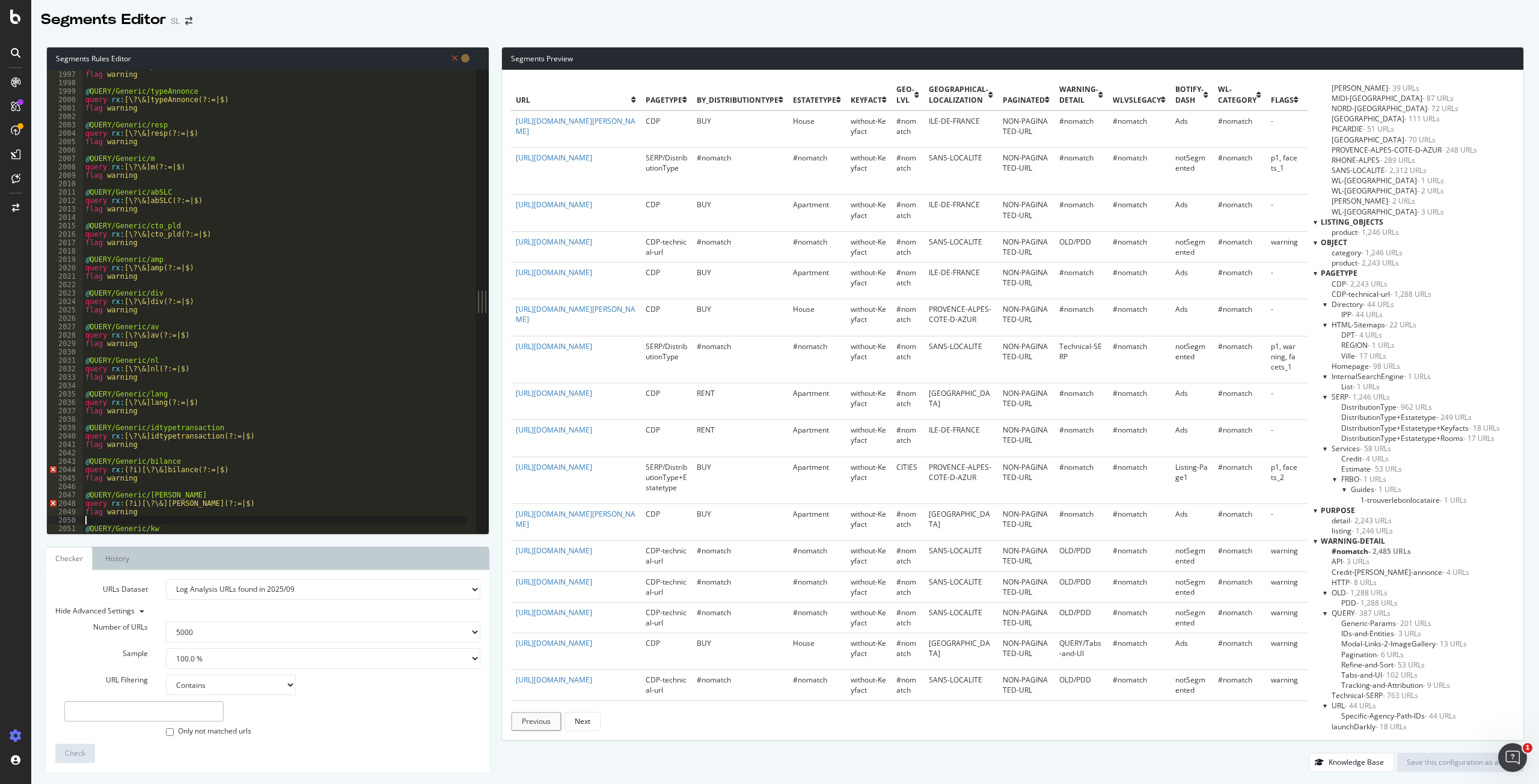
scroll to position [2002, 0]
type textarea "@QUERY/Generic/[PERSON_NAME]"
type textarea "flag warning"
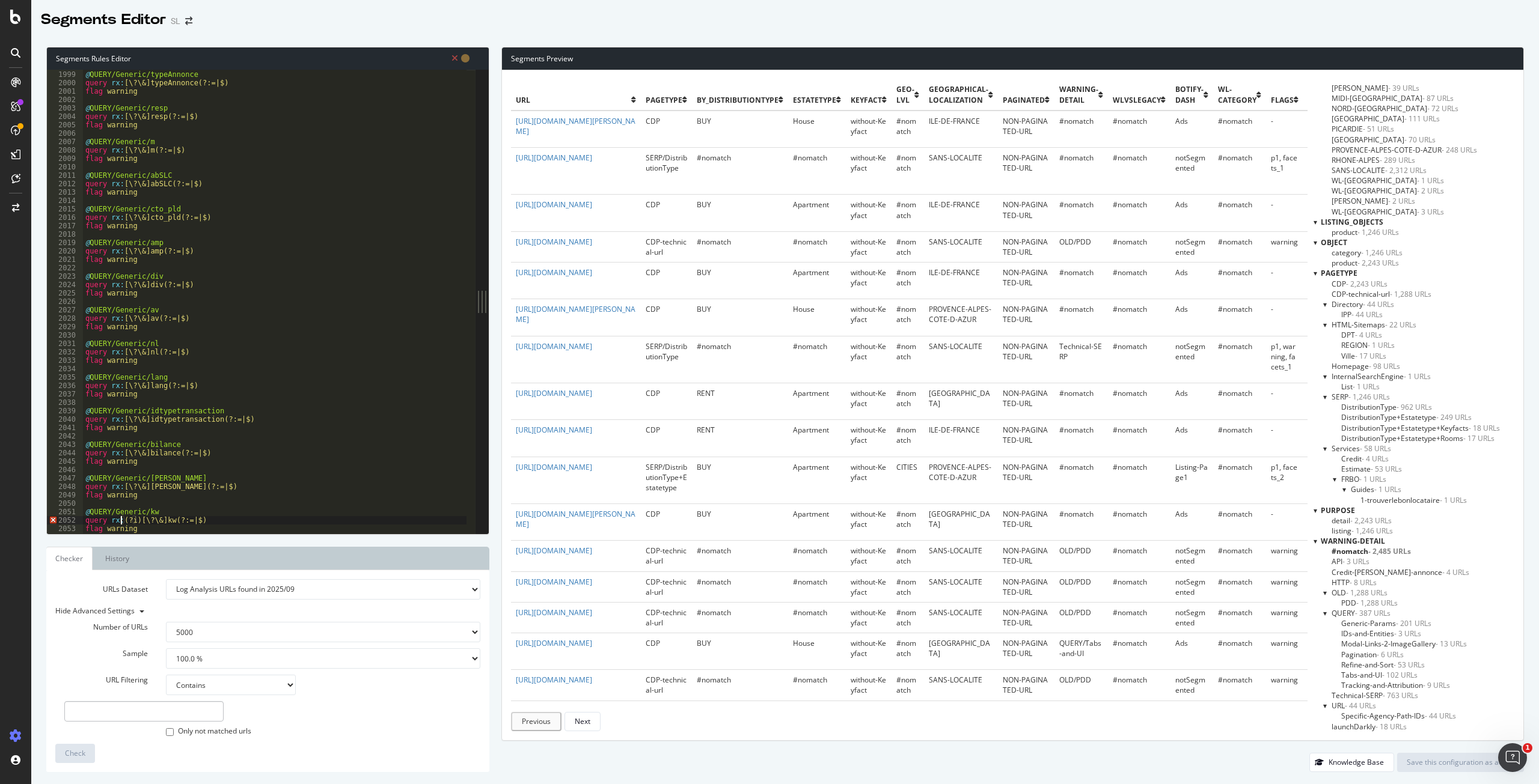
type textarea "flag warning"
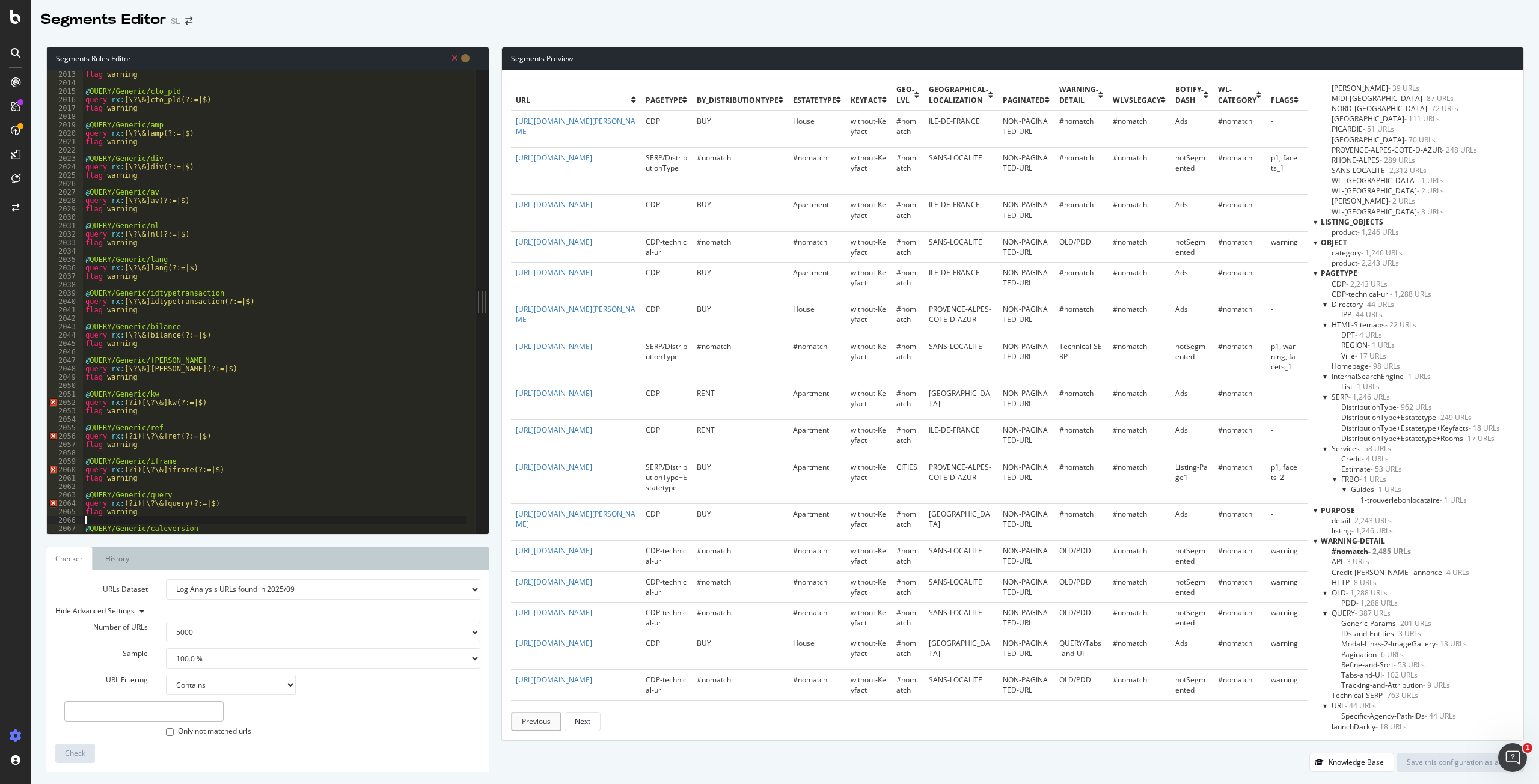
scroll to position [2018, 0]
click at [135, 402] on div "query rx : [\?\&]abSLC(?:=|$) flag warning @ QUERY/Generic/cto_pld query rx : […" at bounding box center [514, 298] width 861 height 472
type textarea "flag warning"
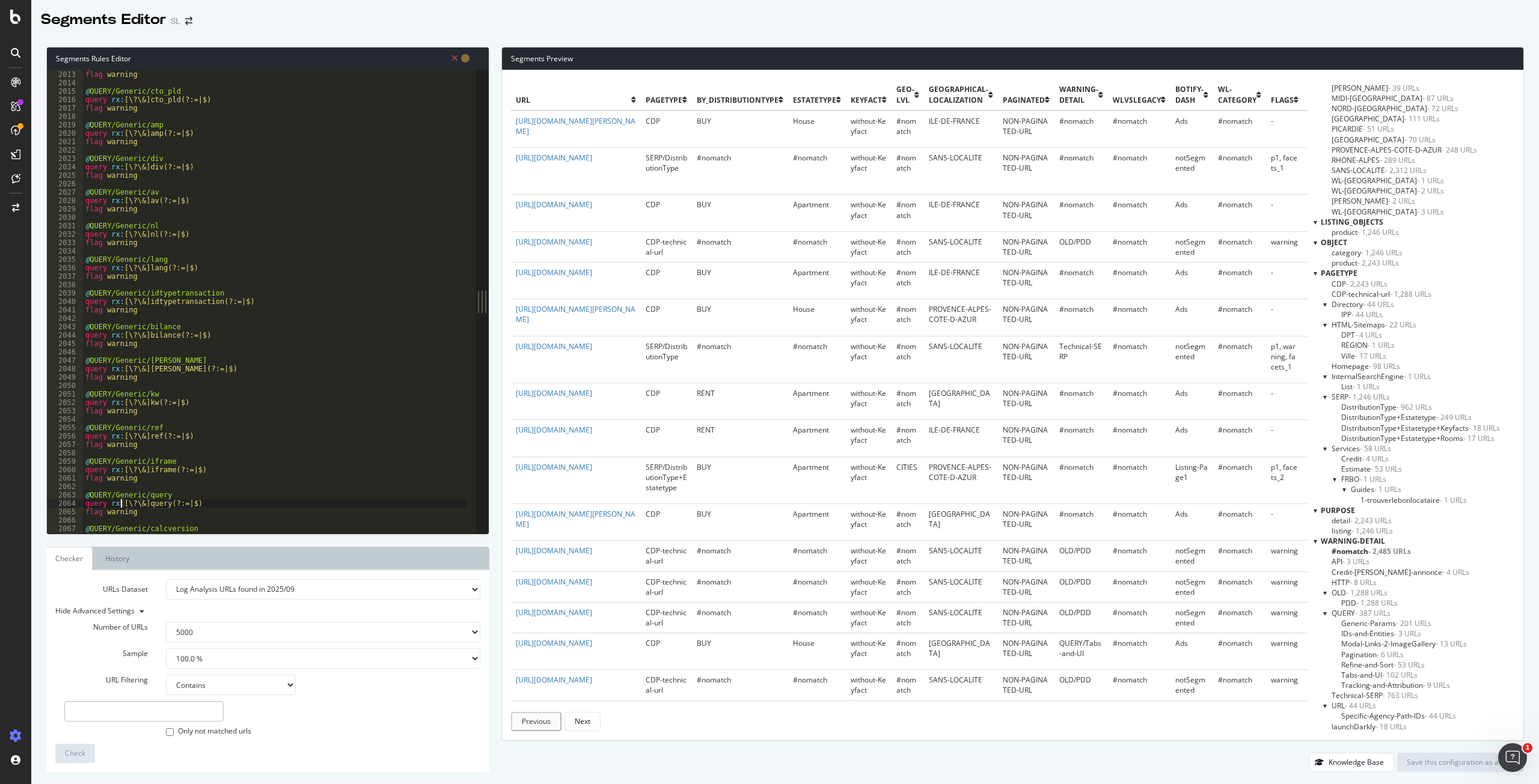
type textarea "flag warning"
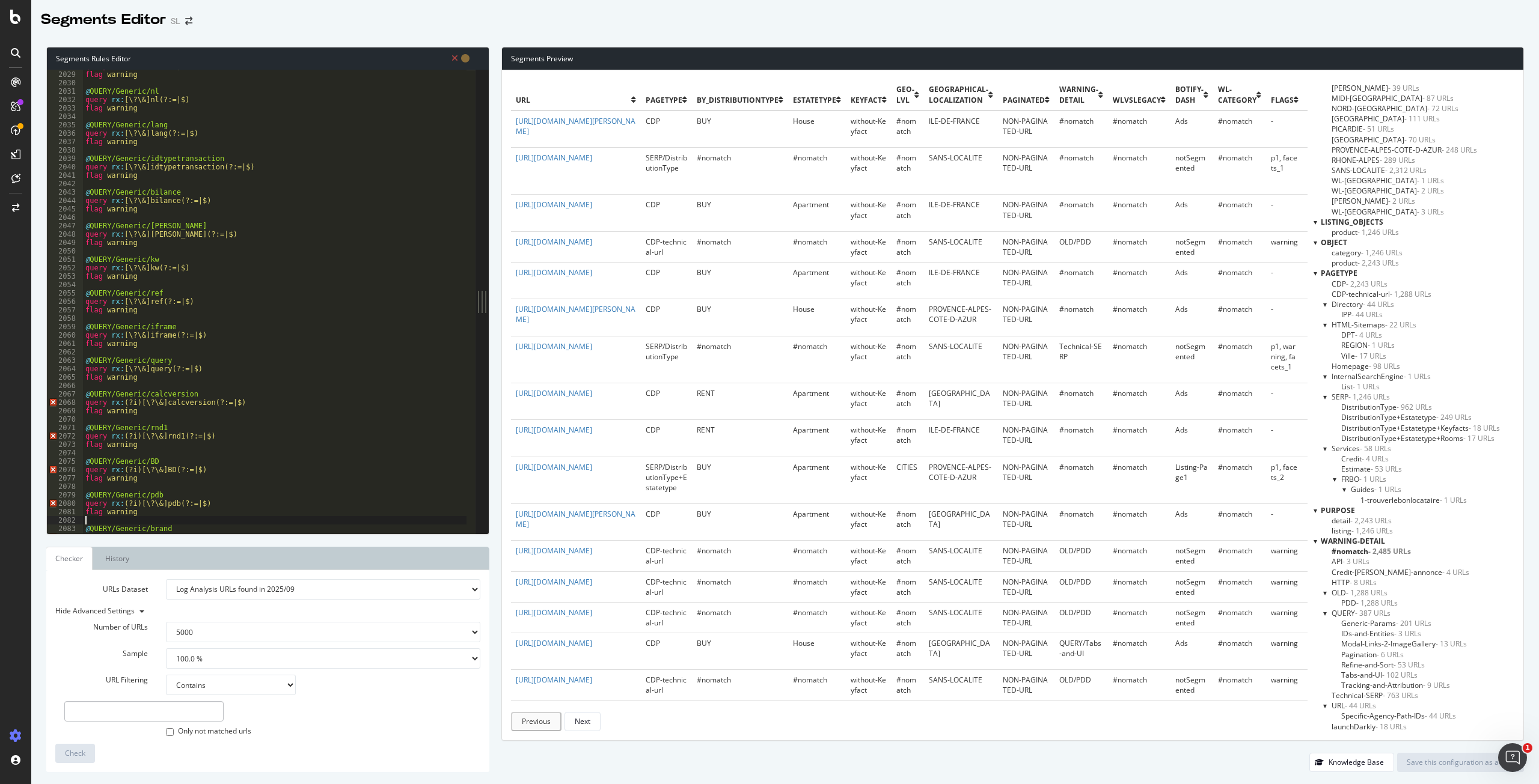
type textarea "flag warning"
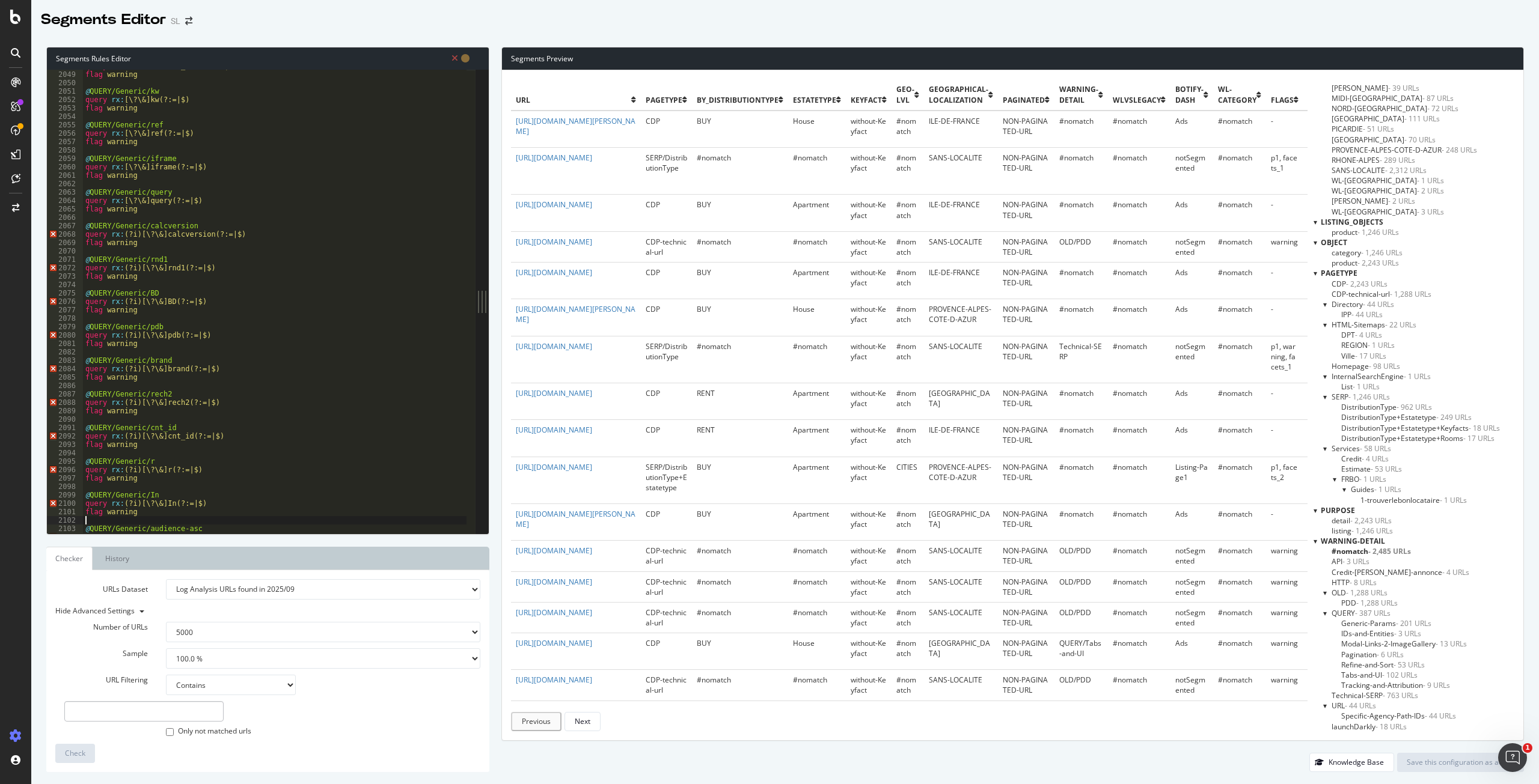
scroll to position [2054, 0]
click at [134, 234] on div "query rx : [\?\&][PERSON_NAME](?:=|$) flag warning @ QUERY/Generic/kw query rx …" at bounding box center [514, 298] width 861 height 472
click at [133, 270] on div "query rx : [\?\&][PERSON_NAME](?:=|$) flag warning @ QUERY/Generic/kw query rx …" at bounding box center [514, 298] width 861 height 472
type textarea "flag warning"
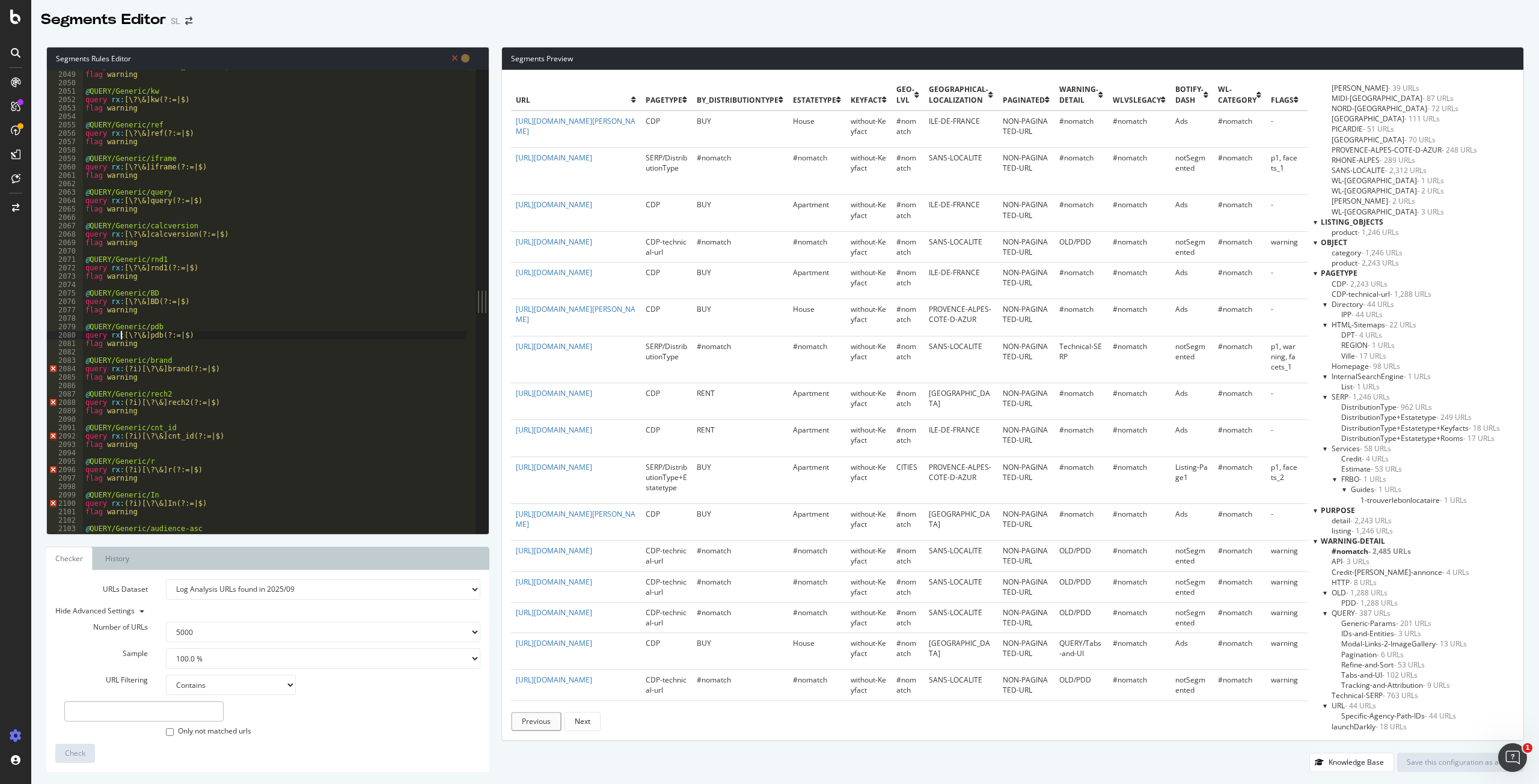
type textarea "flag warning"
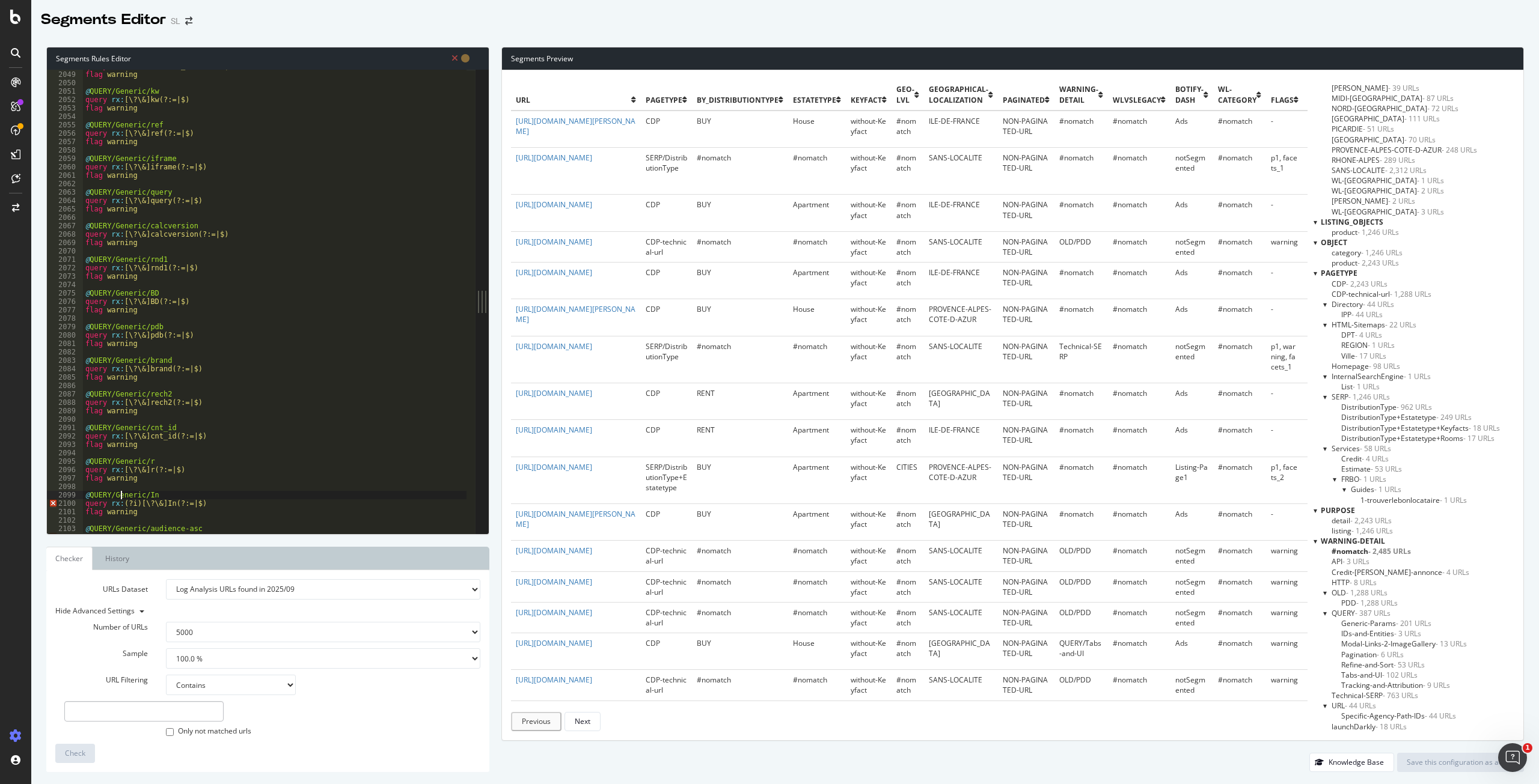
type textarea "flag warning"
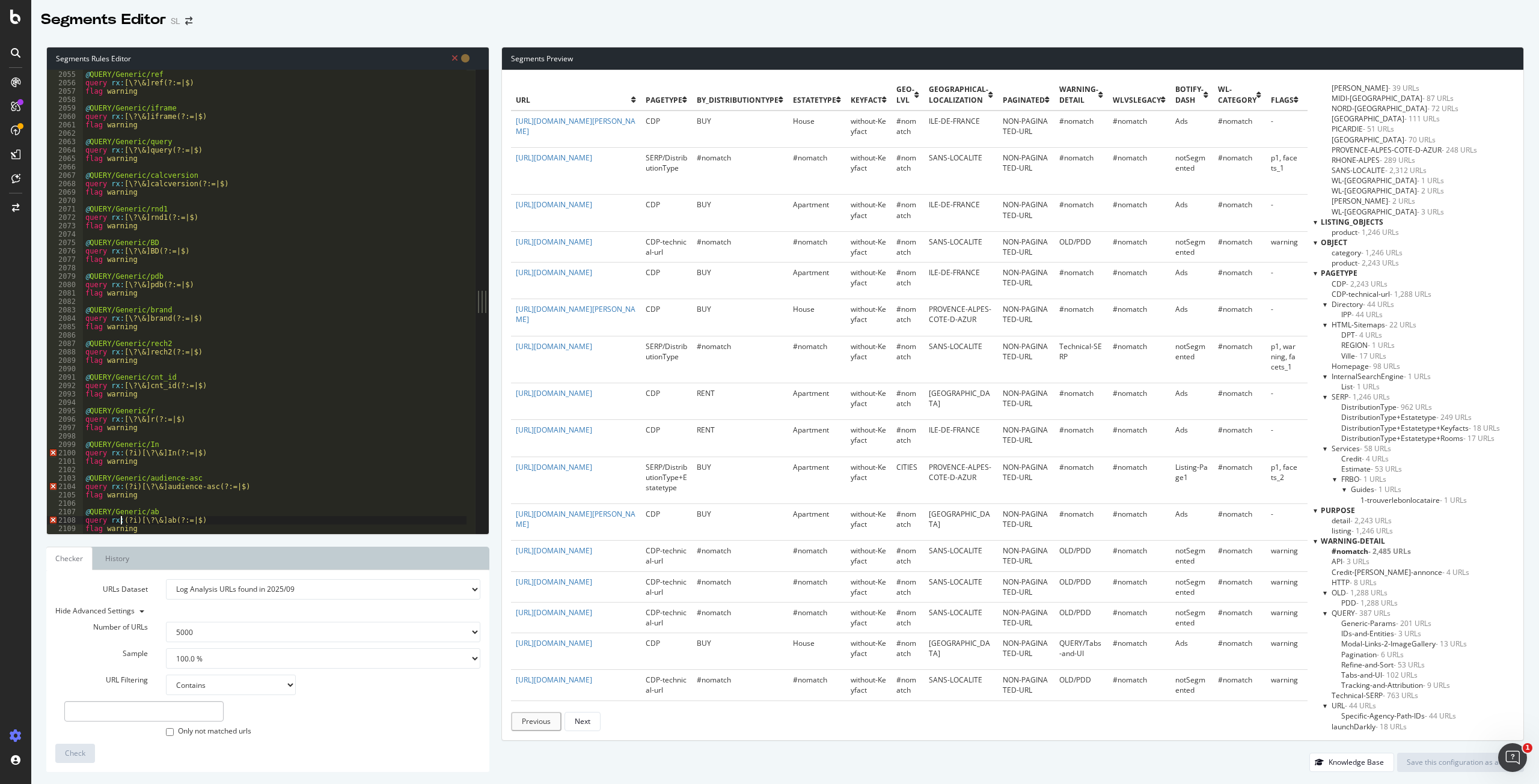
type textarea "flag warning"
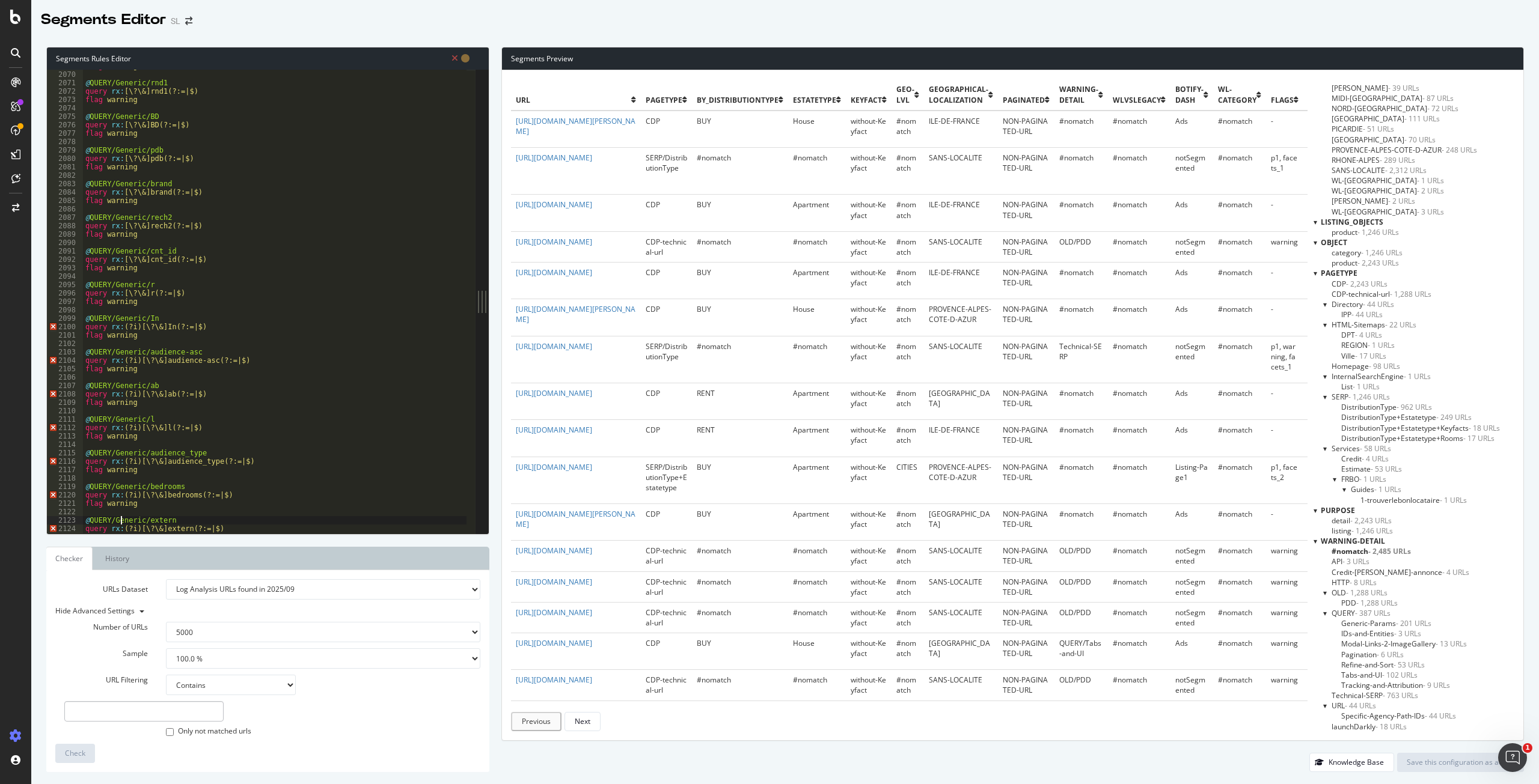
type textarea "flag warning"
drag, startPoint x: 137, startPoint y: 182, endPoint x: 121, endPoint y: 183, distance: 16.0
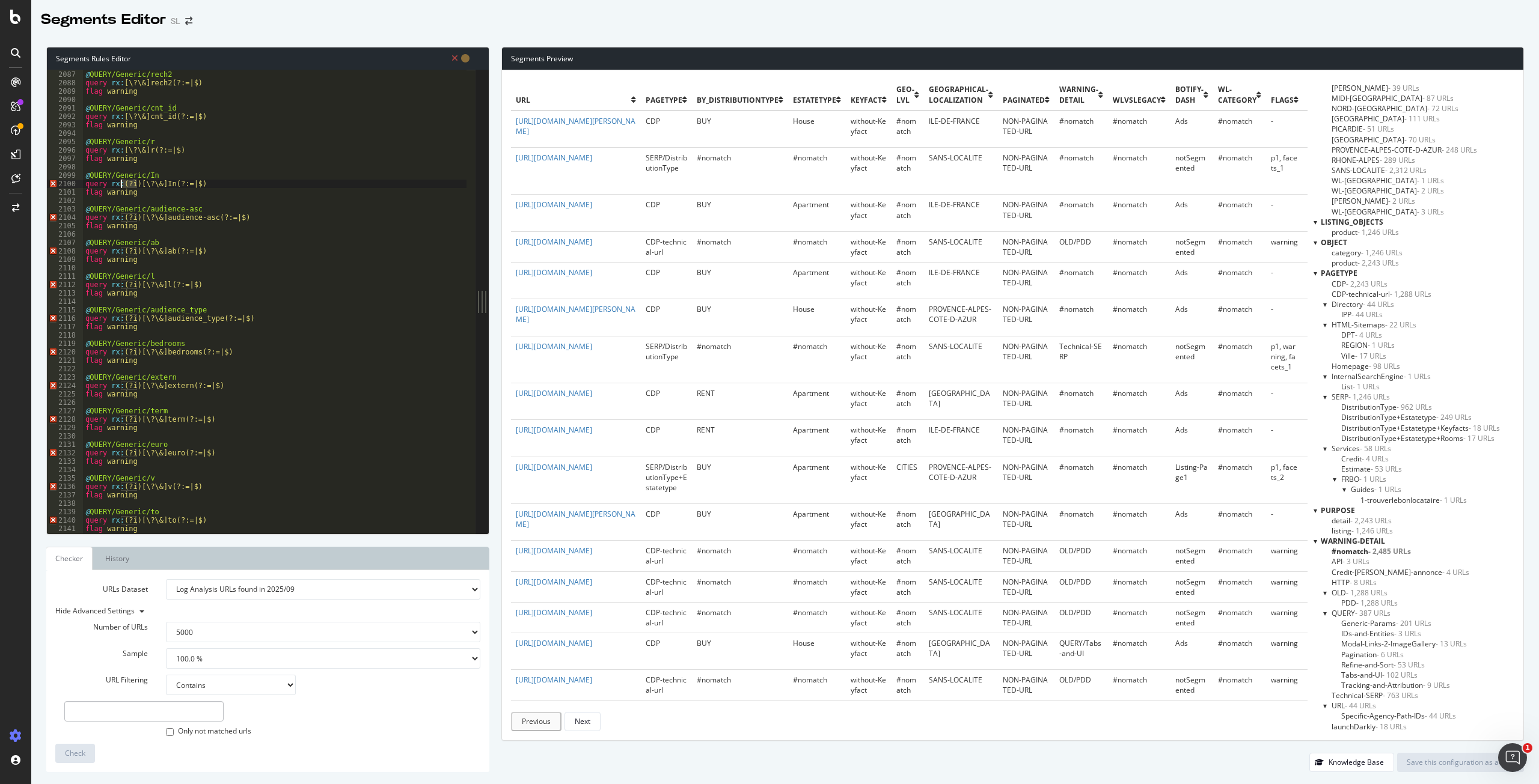
click at [121, 183] on div "@ QUERY/Generic/rech2 query rx : [\?\&]rech2(?:=|$) flag warning @ QUERY/Generi…" at bounding box center [514, 298] width 861 height 472
click at [135, 218] on div "@ QUERY/Generic/rech2 query rx : [\?\&]rech2(?:=|$) flag warning @ QUERY/Generi…" at bounding box center [514, 298] width 861 height 472
type textarea "flag warning"
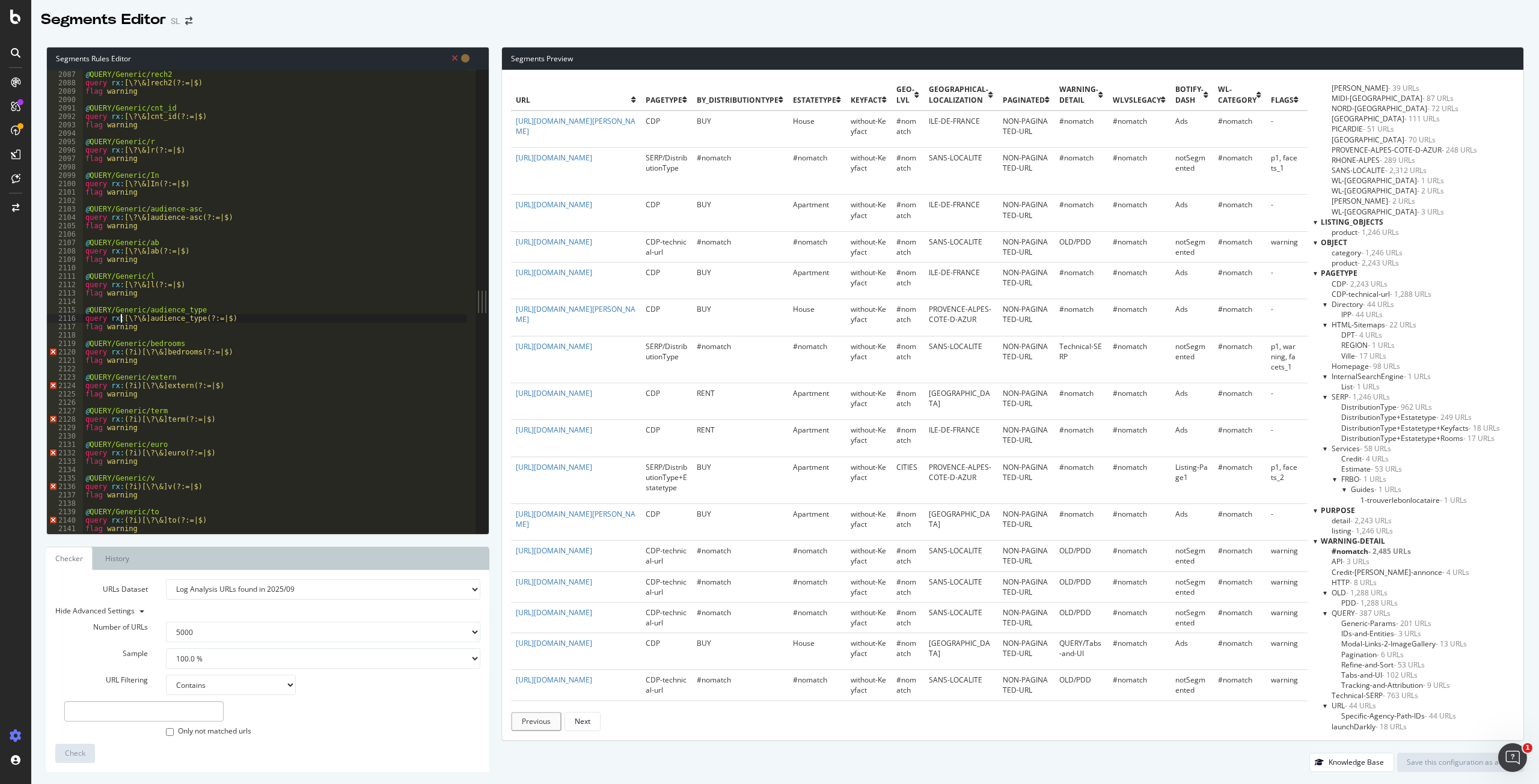
type textarea "flag warning"
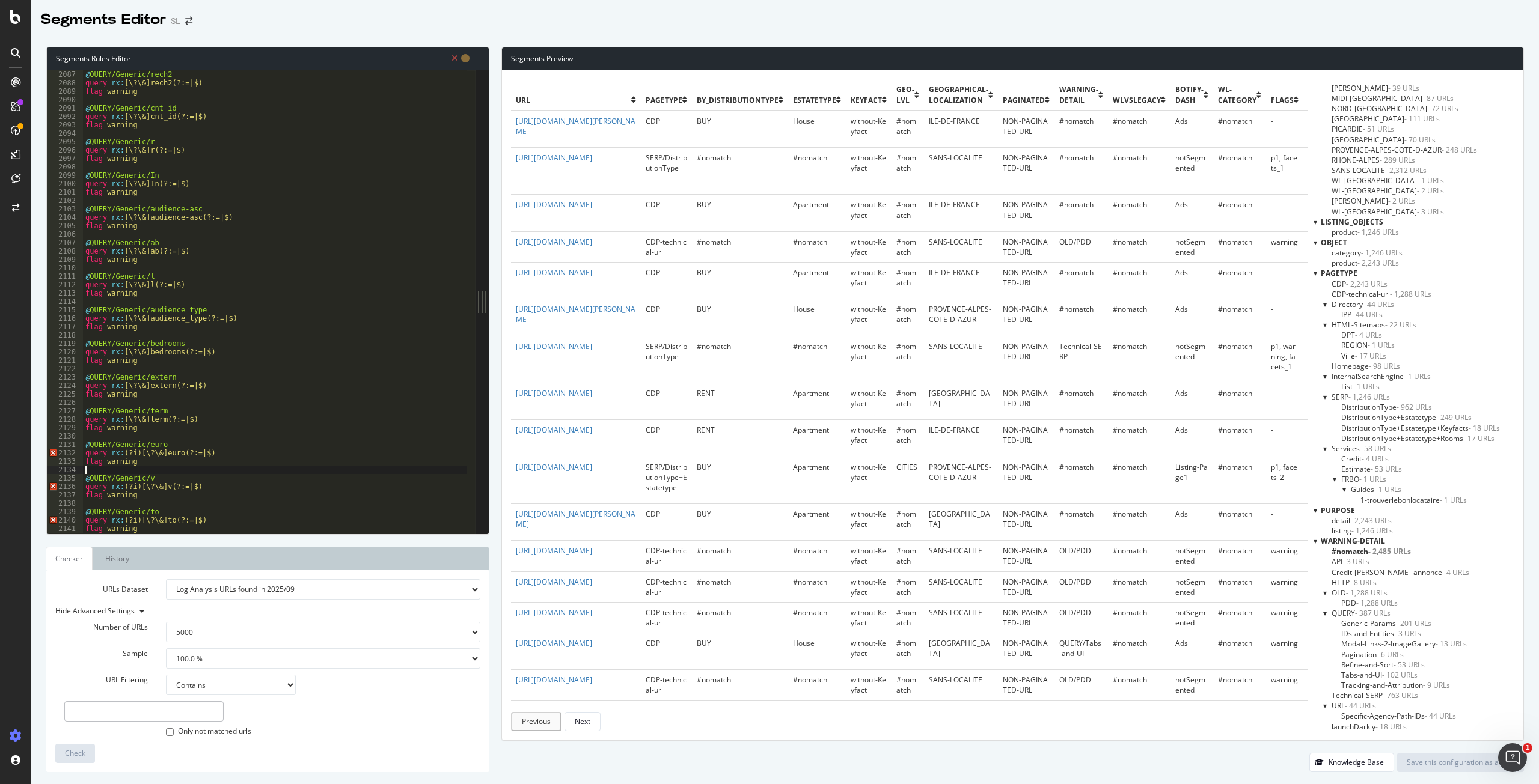
type textarea "flag warning"
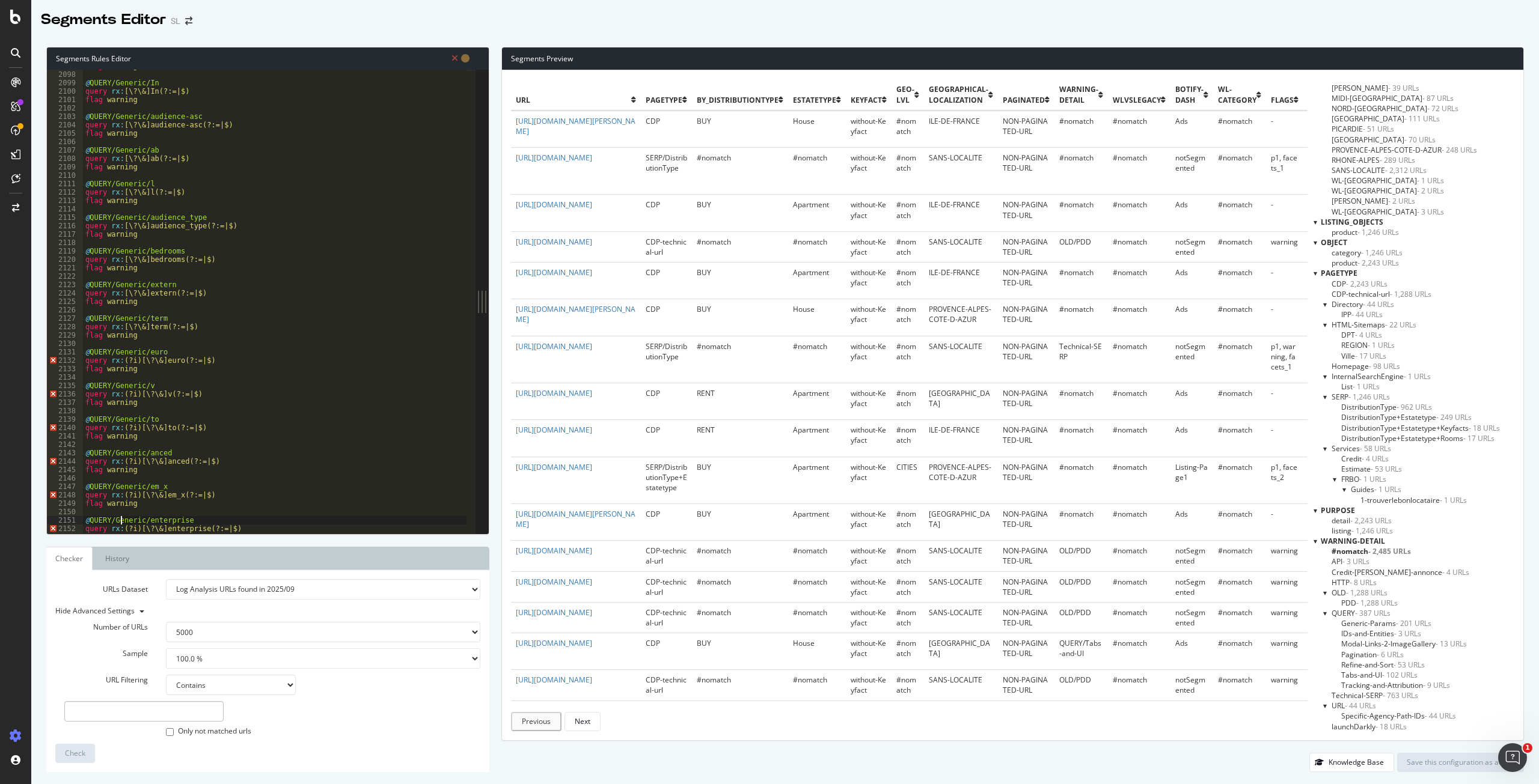
type textarea "flag warning"
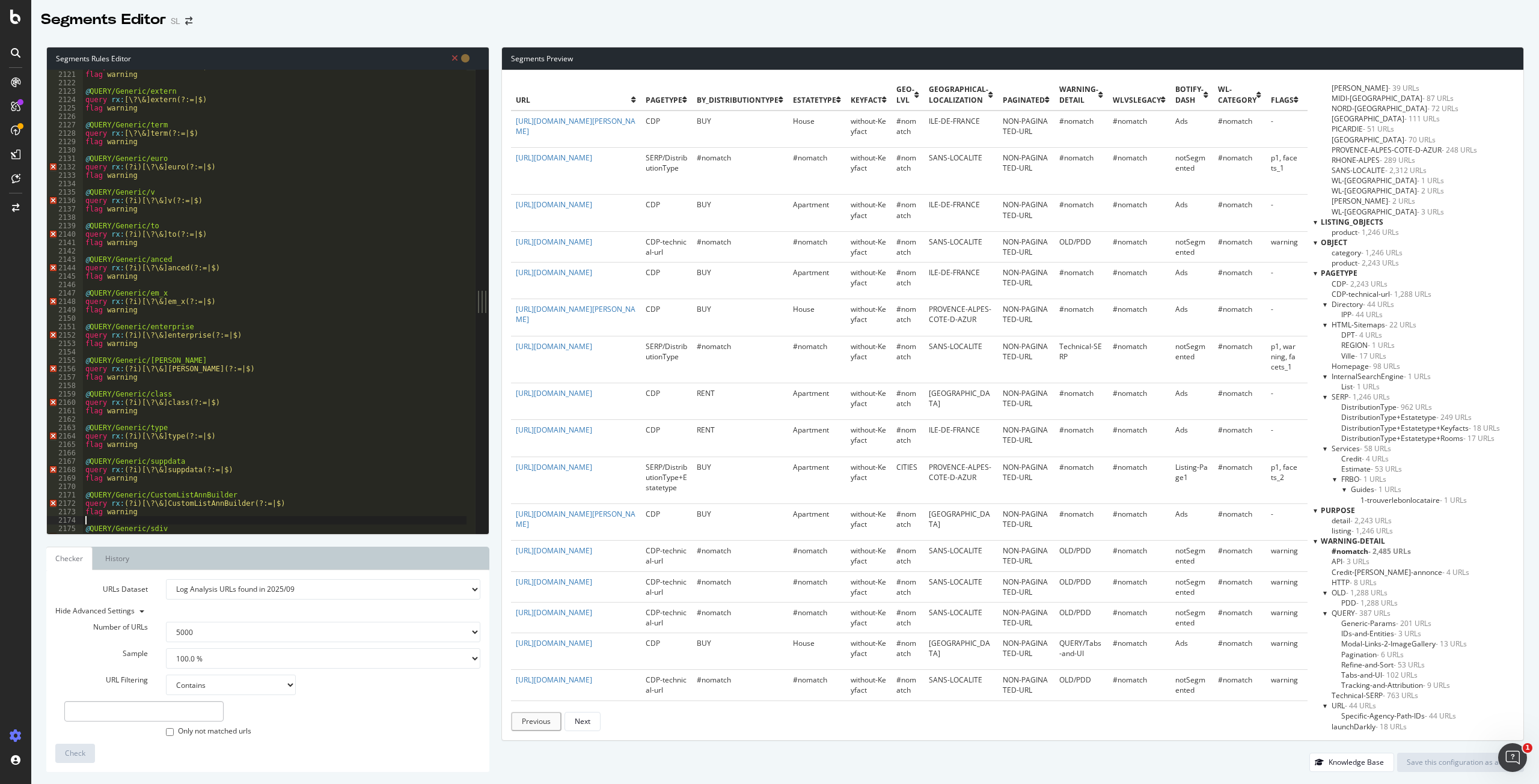
scroll to position [2126, 0]
click at [138, 166] on div "query rx : [\?\&]bedrooms(?:=|$) flag warning @ QUERY/Generic/extern query rx :…" at bounding box center [514, 298] width 861 height 472
type textarea "flag warning"
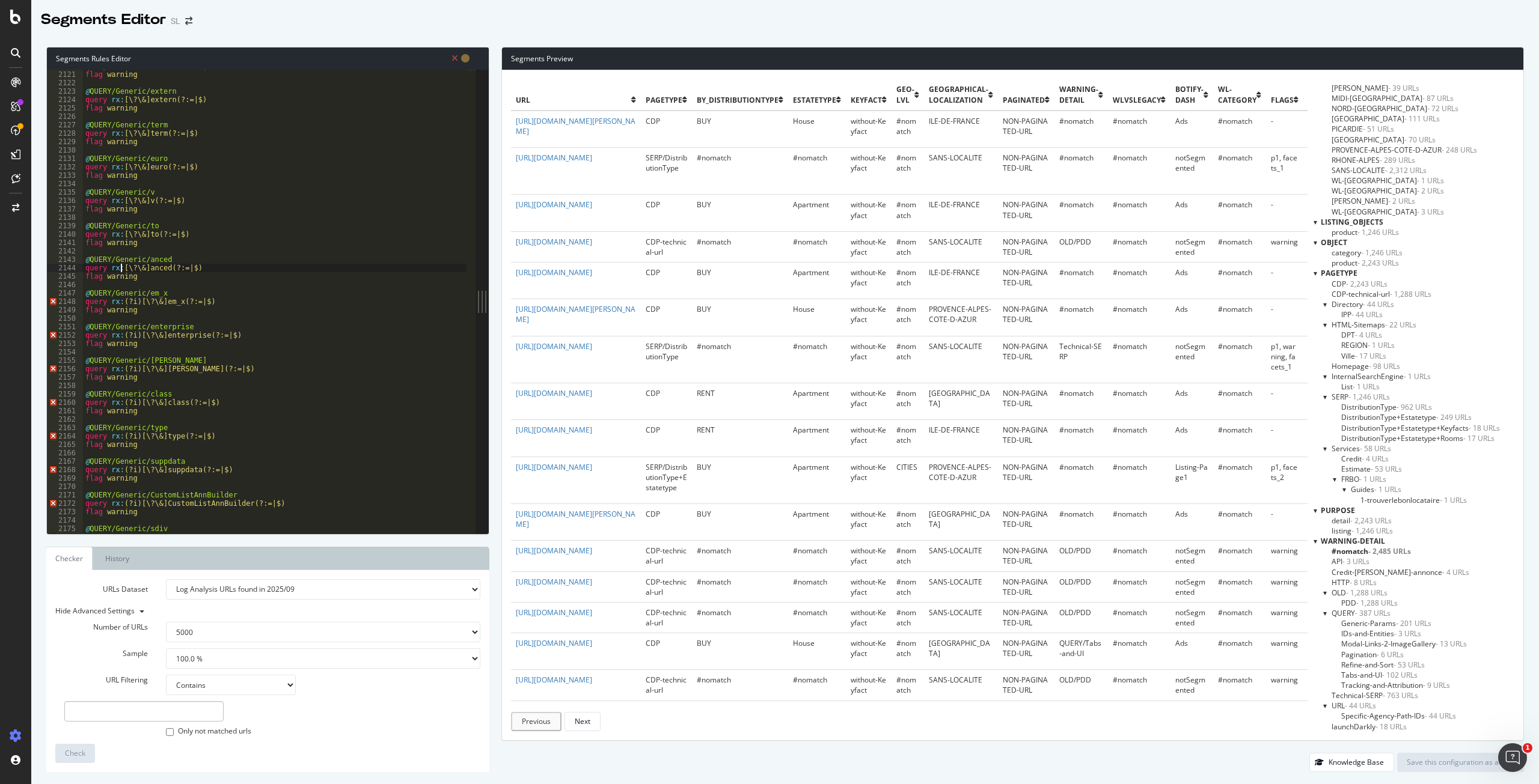
type textarea "flag warning"
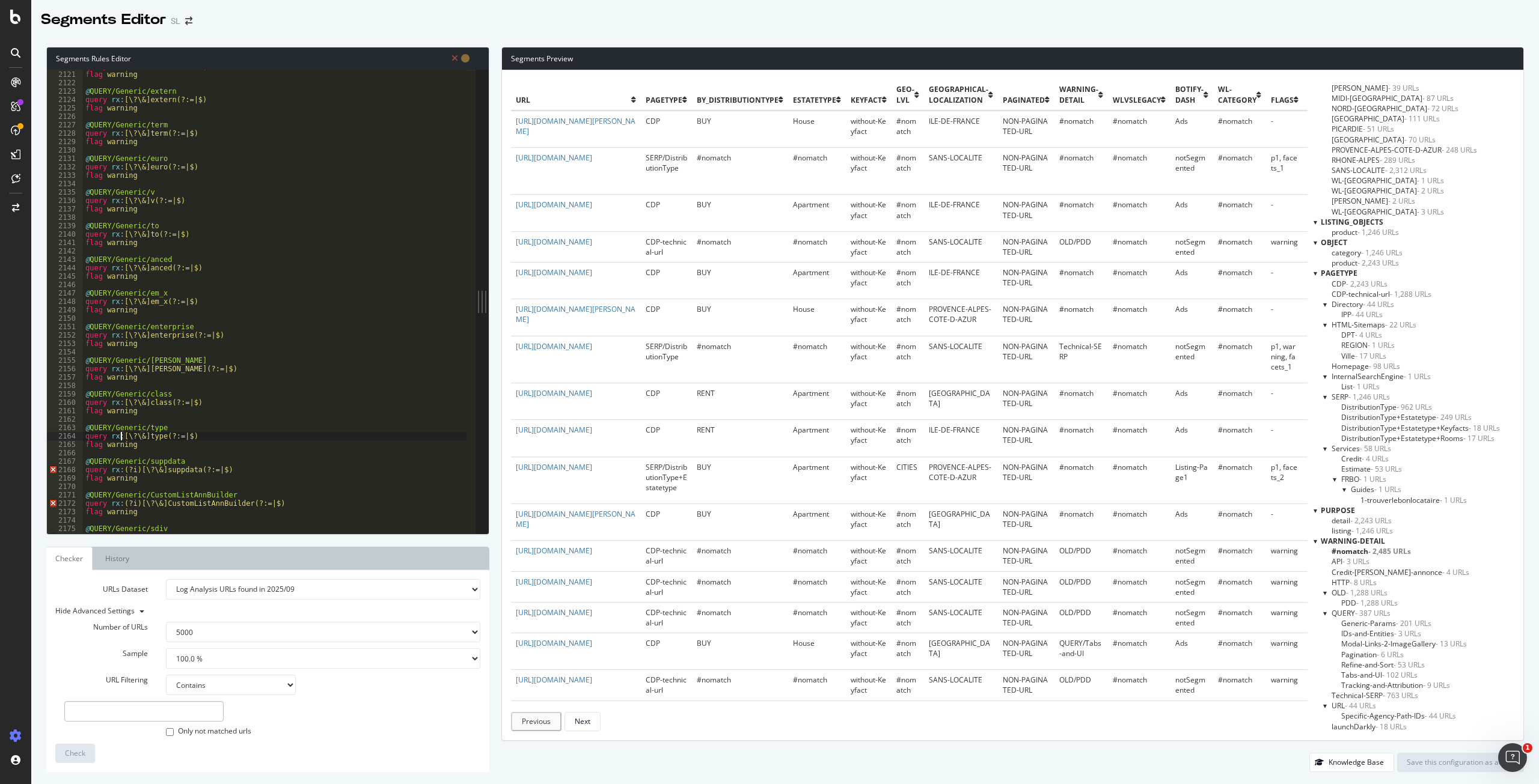
type textarea "flag warning"
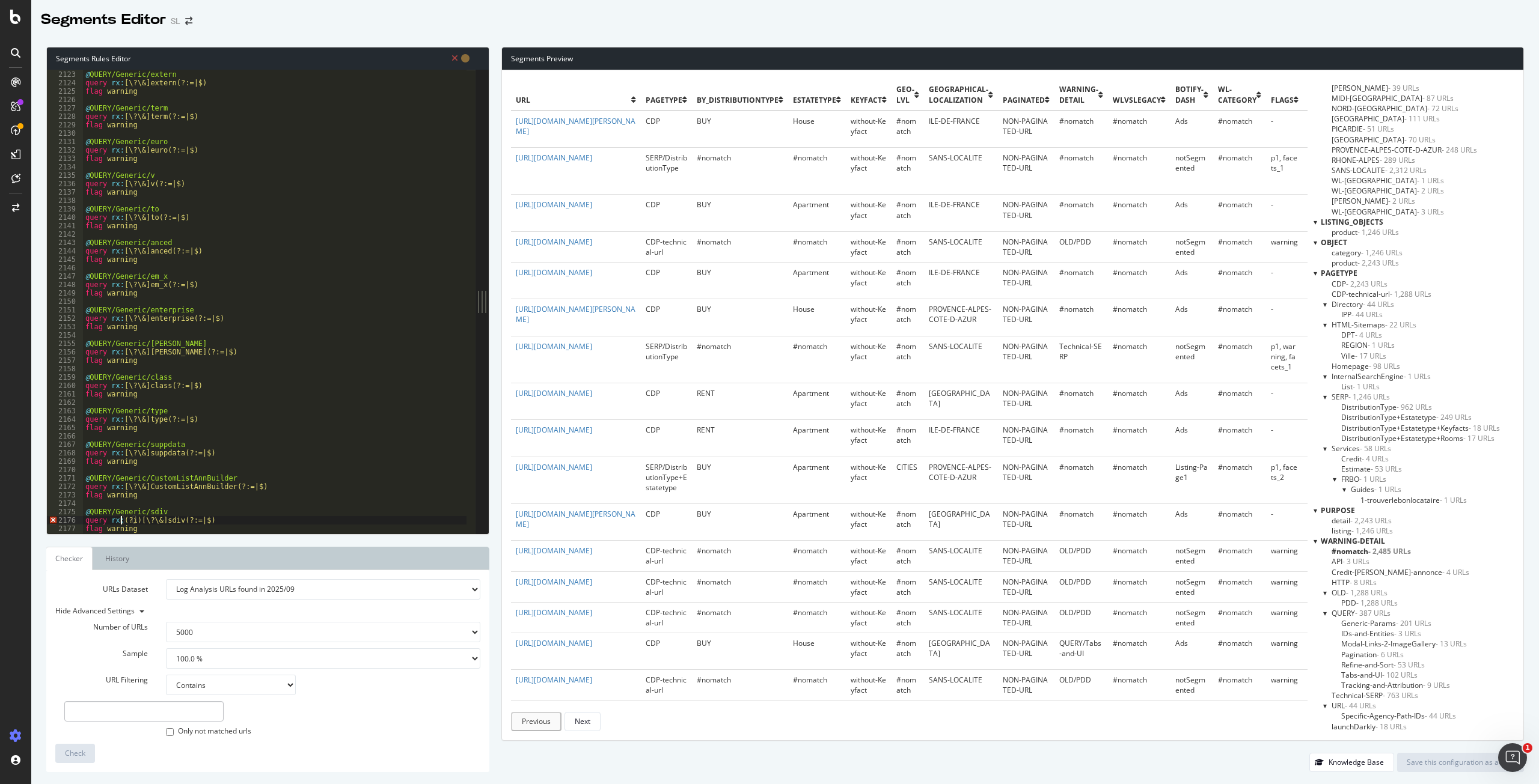
type textarea "flag warning"
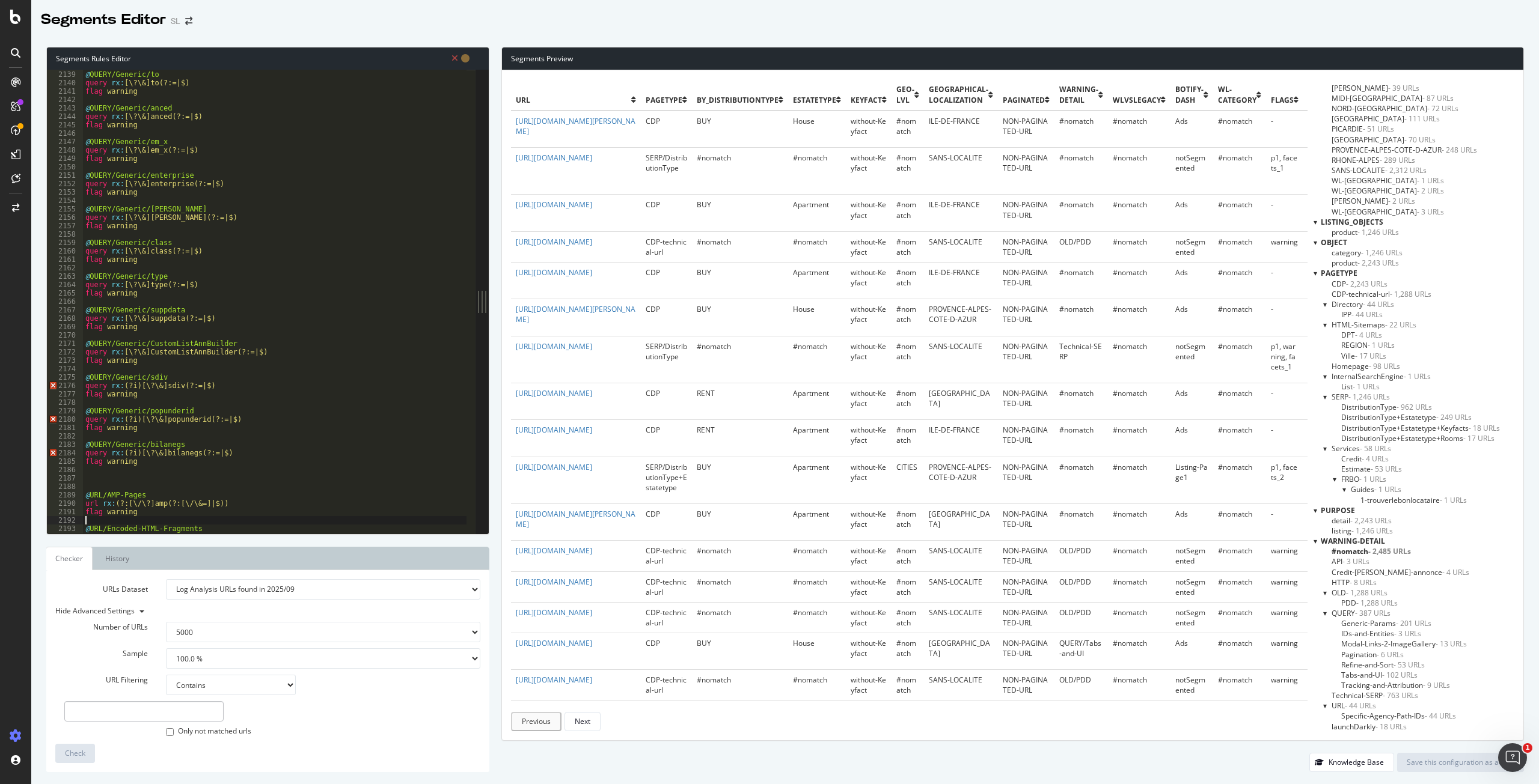
type textarea "flag warning"
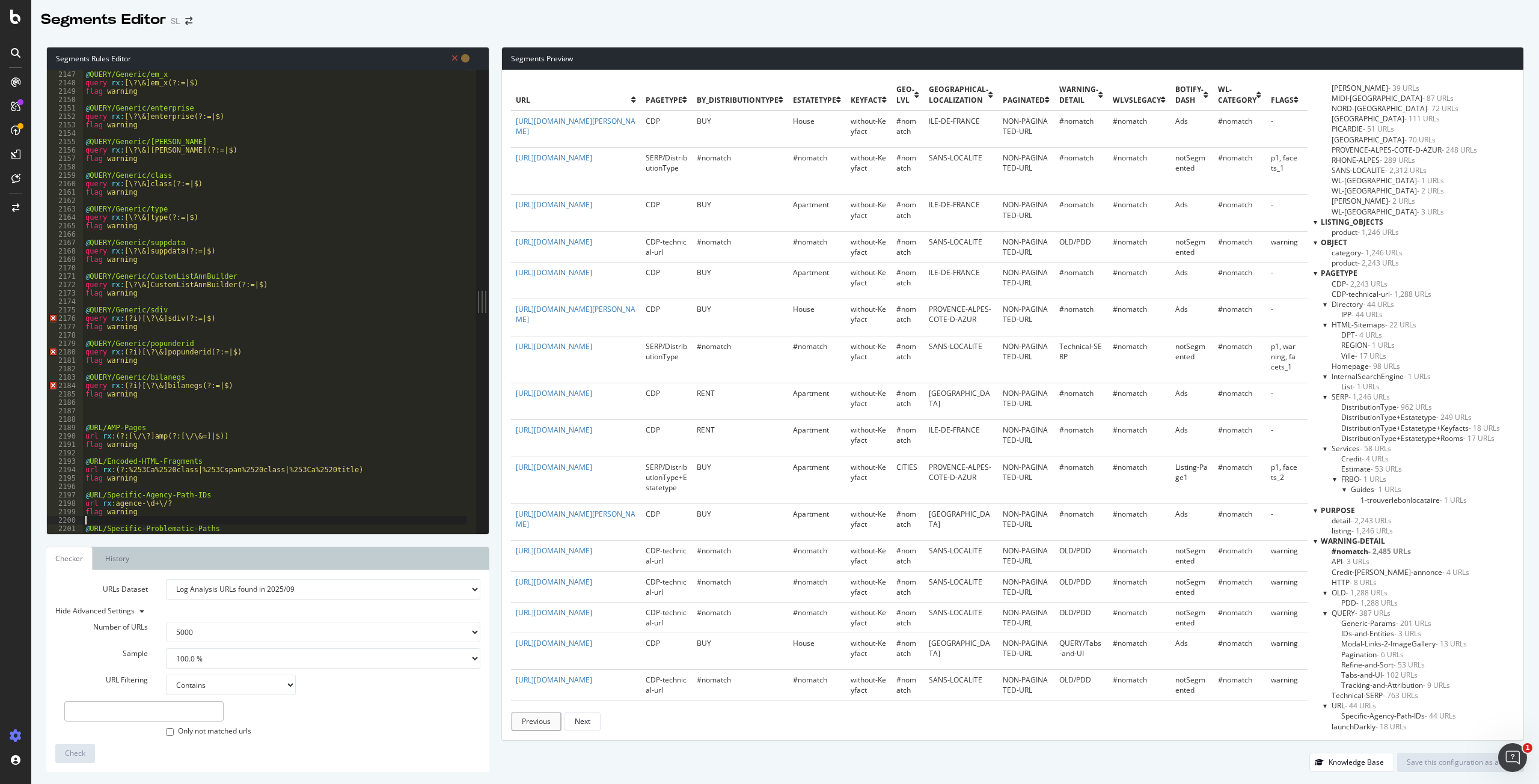
type textarea "flag warning"
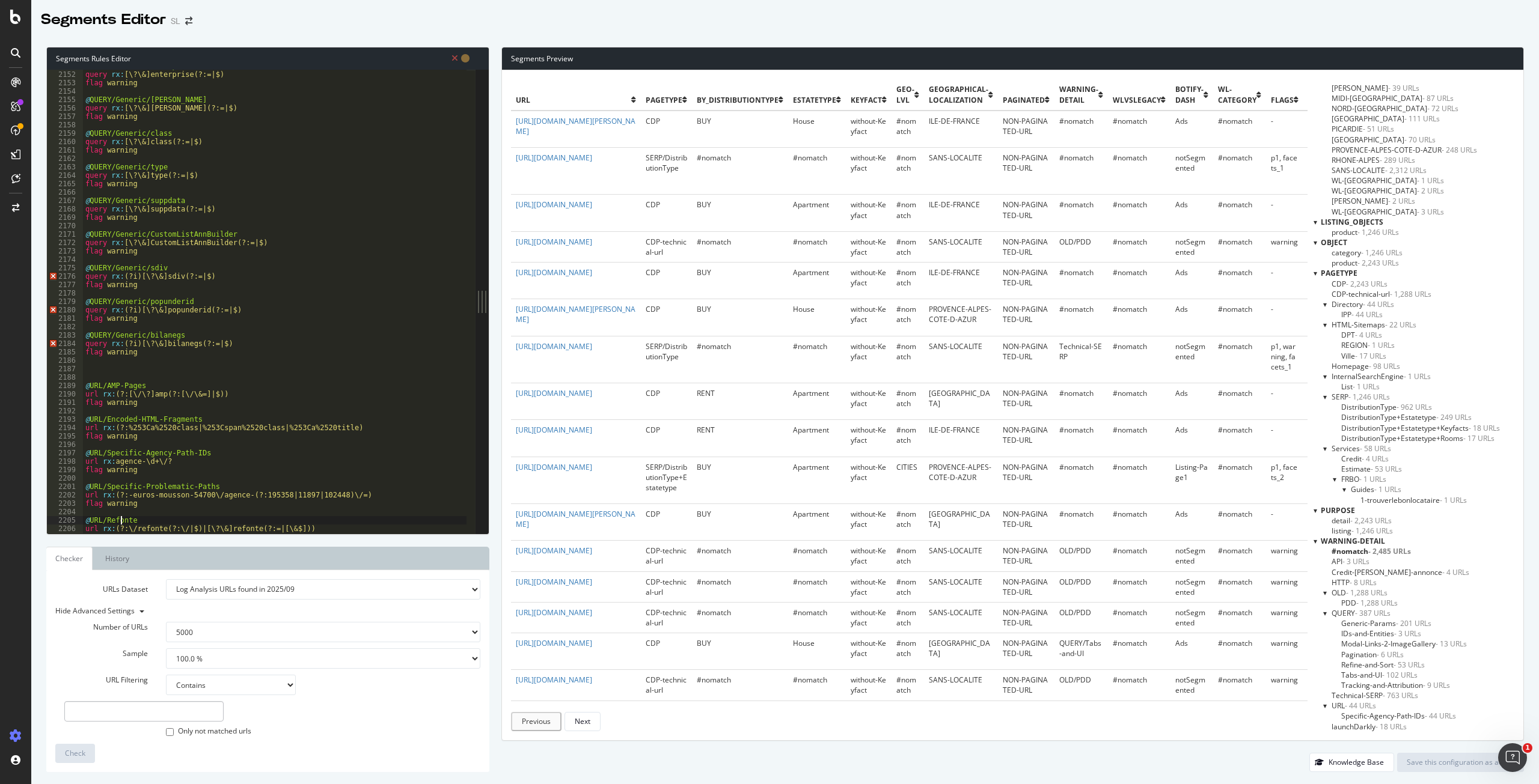
click at [134, 276] on div "@ QUERY/Generic/enterprise query rx : [\?\&]enterprise(?:=|$) flag warning @ QU…" at bounding box center [514, 298] width 861 height 472
type textarea "flag warning"
type textarea "query rx:[\?\&]bilanegs(?:=|$)"
click at [102, 368] on div "@ QUERY/Generic/enterprise query rx : [\?\&]enterprise(?:=|$) flag warning @ QU…" at bounding box center [514, 298] width 861 height 472
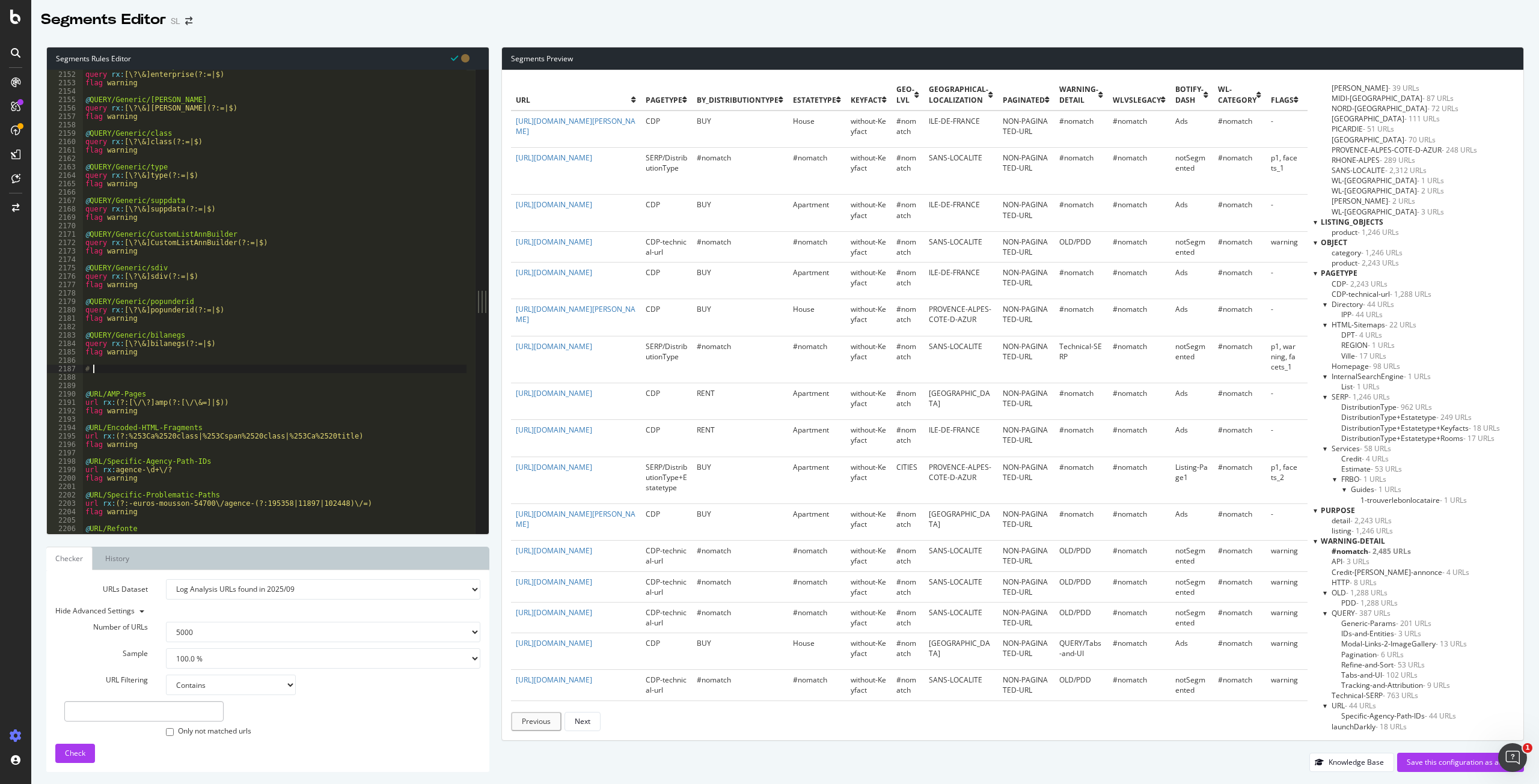
paste textarea "Référents & retours"
type textarea "# Référents & retours"
click at [158, 370] on div "@ QUERY/Generic/enterprise query rx : [\?\&]enterprise(?:=|$) flag warning @ QU…" at bounding box center [514, 298] width 861 height 472
click at [113, 368] on div "@ QUERY/Generic/enterprise query rx : [\?\&]enterprise(?:=|$) flag warning @ QU…" at bounding box center [514, 298] width 861 height 472
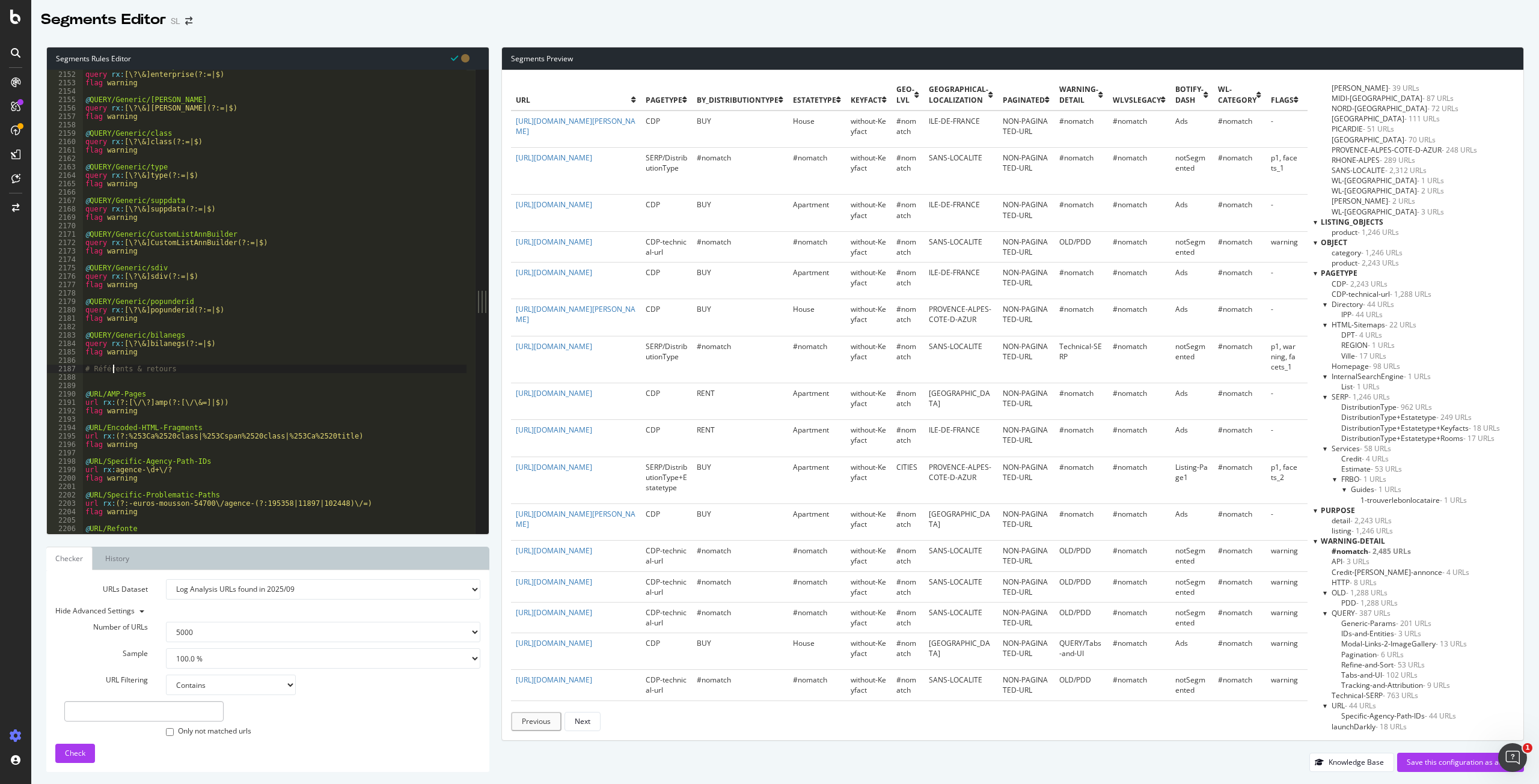
click at [113, 368] on div "@ QUERY/Generic/enterprise query rx : [\?\&]enterprise(?:=|$) flag warning @ QU…" at bounding box center [514, 298] width 861 height 472
click at [123, 381] on div "@ QUERY/Generic/enterprise query rx : [\?\&]enterprise(?:=|$) flag warning @ QU…" at bounding box center [514, 298] width 861 height 472
click at [100, 384] on div "@ QUERY/Generic/enterprise query rx : [\?\&]enterprise(?:=|$) flag warning @ QU…" at bounding box center [514, 298] width 861 height 472
paste textarea "query rx:(?i)[\?\&]referrer(?:=|$)"
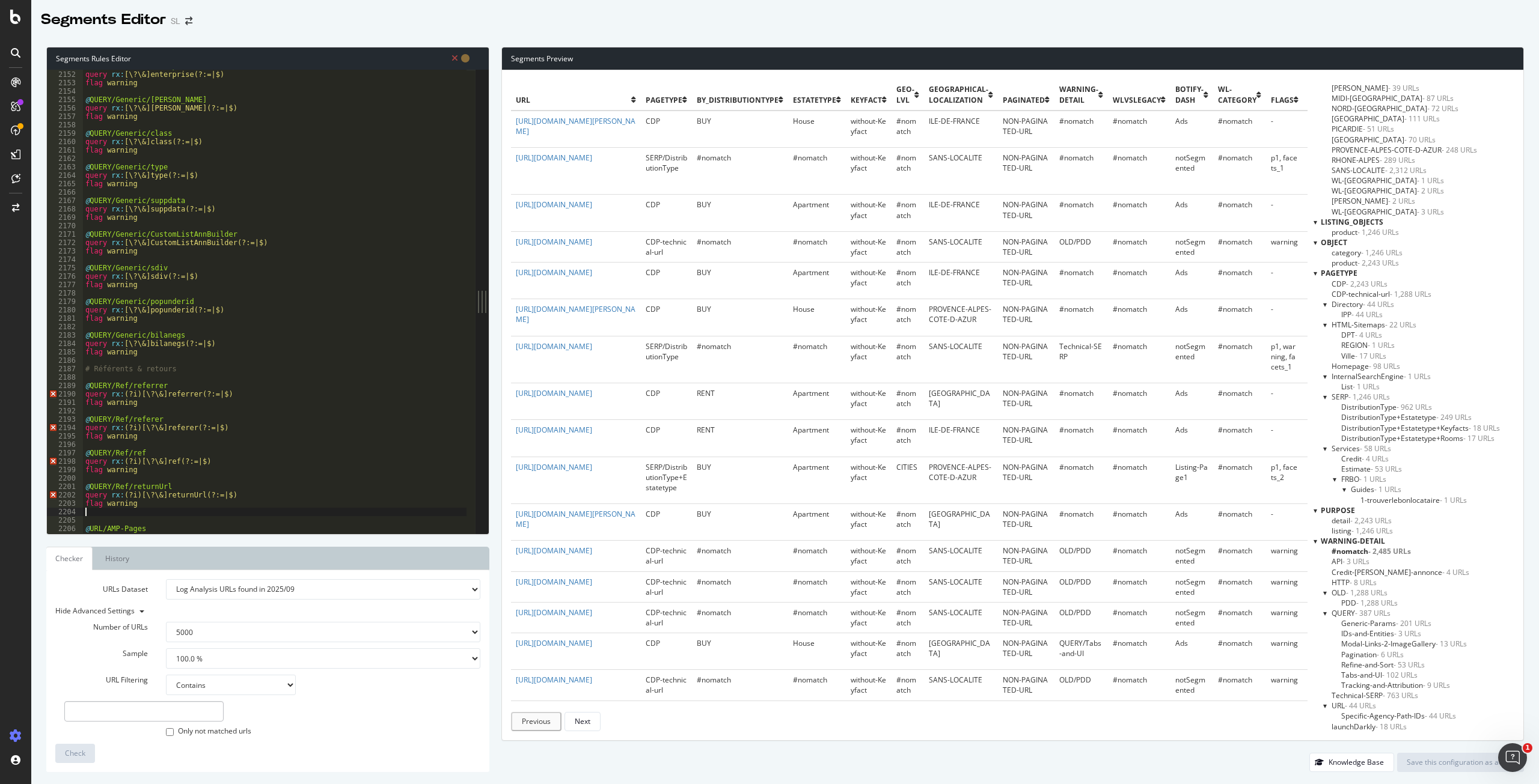
click at [135, 395] on div "@ QUERY/Generic/enterprise query rx : [\?\&]enterprise(?:=|$) flag warning @ QU…" at bounding box center [514, 298] width 861 height 472
type textarea "flag warning"
type textarea "query rx:[\?\&]returnUrl(?:=|$)"
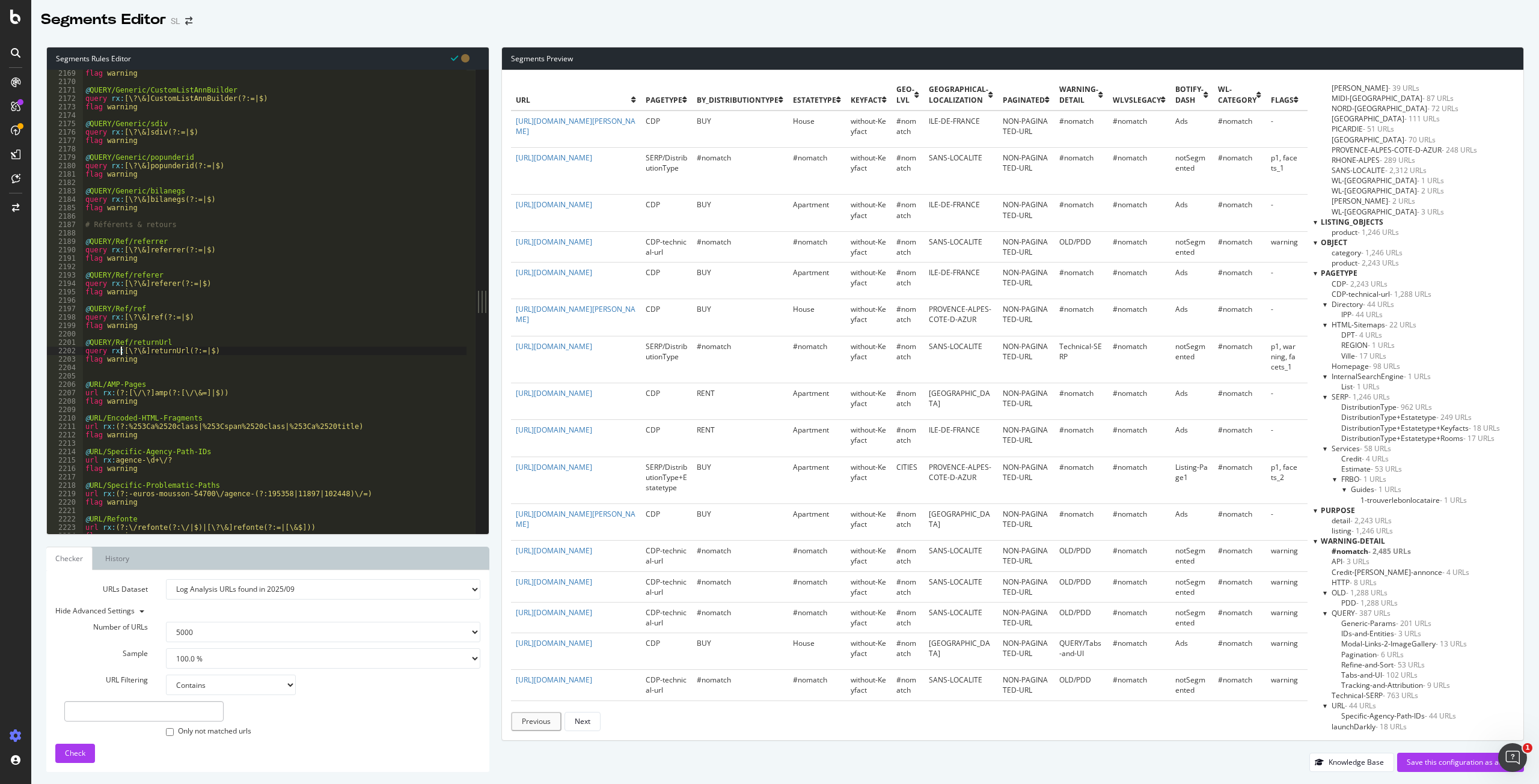
scroll to position [2176, 0]
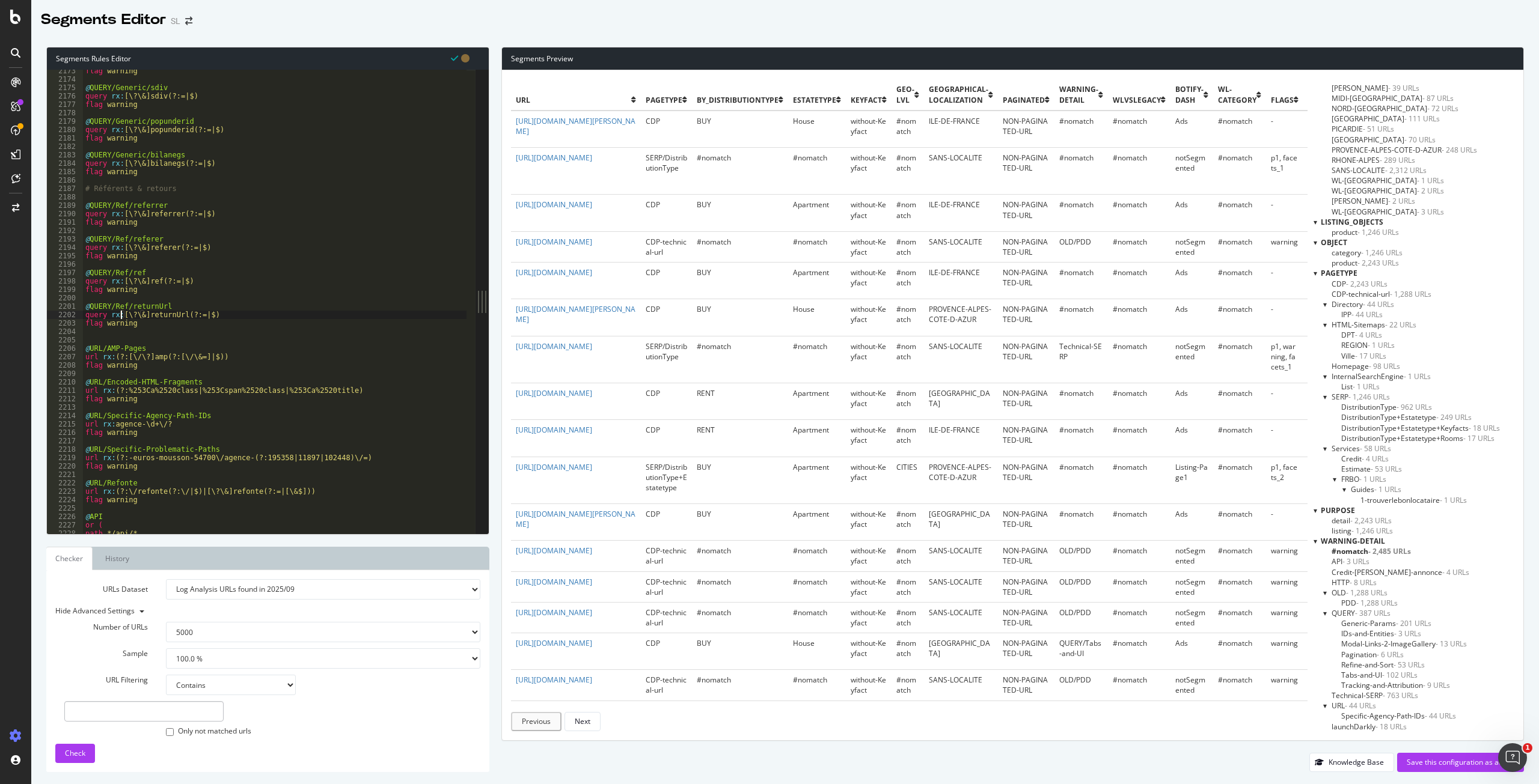
click at [97, 337] on div "flag warning @ QUERY/Generic/sdiv query rx : [\?\&]sdiv(?:=|$) flag warning @ Q…" at bounding box center [514, 302] width 861 height 472
click at [99, 342] on div "flag warning @ QUERY/Generic/sdiv query rx : [\?\&]sdiv(?:=|$) flag warning @ Q…" at bounding box center [514, 302] width 861 height 472
paste textarea "Spécifiques URL (non-query)"
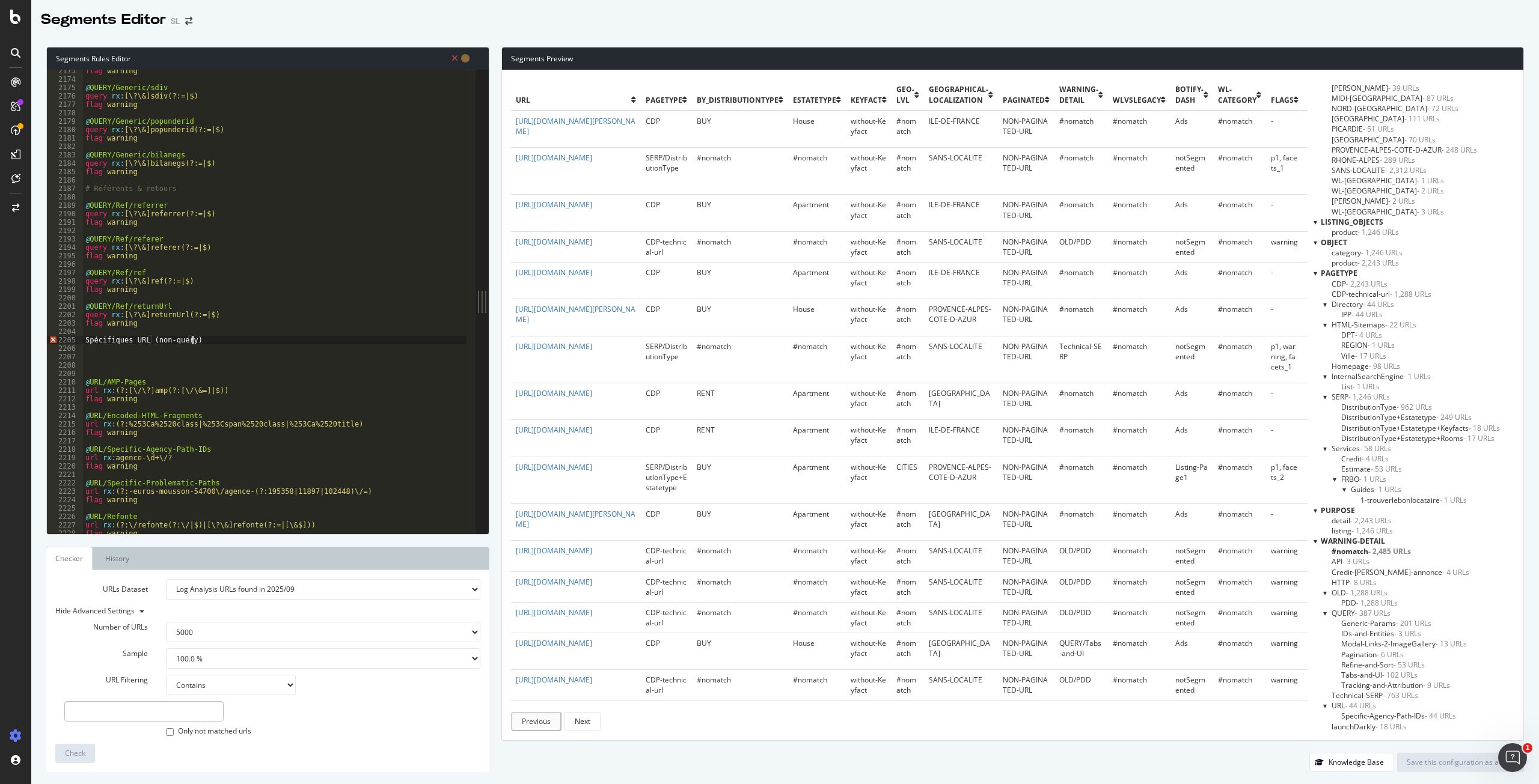
click at [82, 339] on div "2205" at bounding box center [65, 340] width 36 height 9
click at [89, 344] on div "flag warning @ QUERY/Generic/sdiv query rx : [\?\&]sdiv(?:=|$) flag warning @ Q…" at bounding box center [514, 302] width 861 height 472
type textarea "# Spécifiques URL (non-query)"
click at [94, 360] on div "flag warning @ QUERY/Generic/sdiv query rx : [\?\&]sdiv(?:=|$) flag warning @ Q…" at bounding box center [514, 302] width 861 height 472
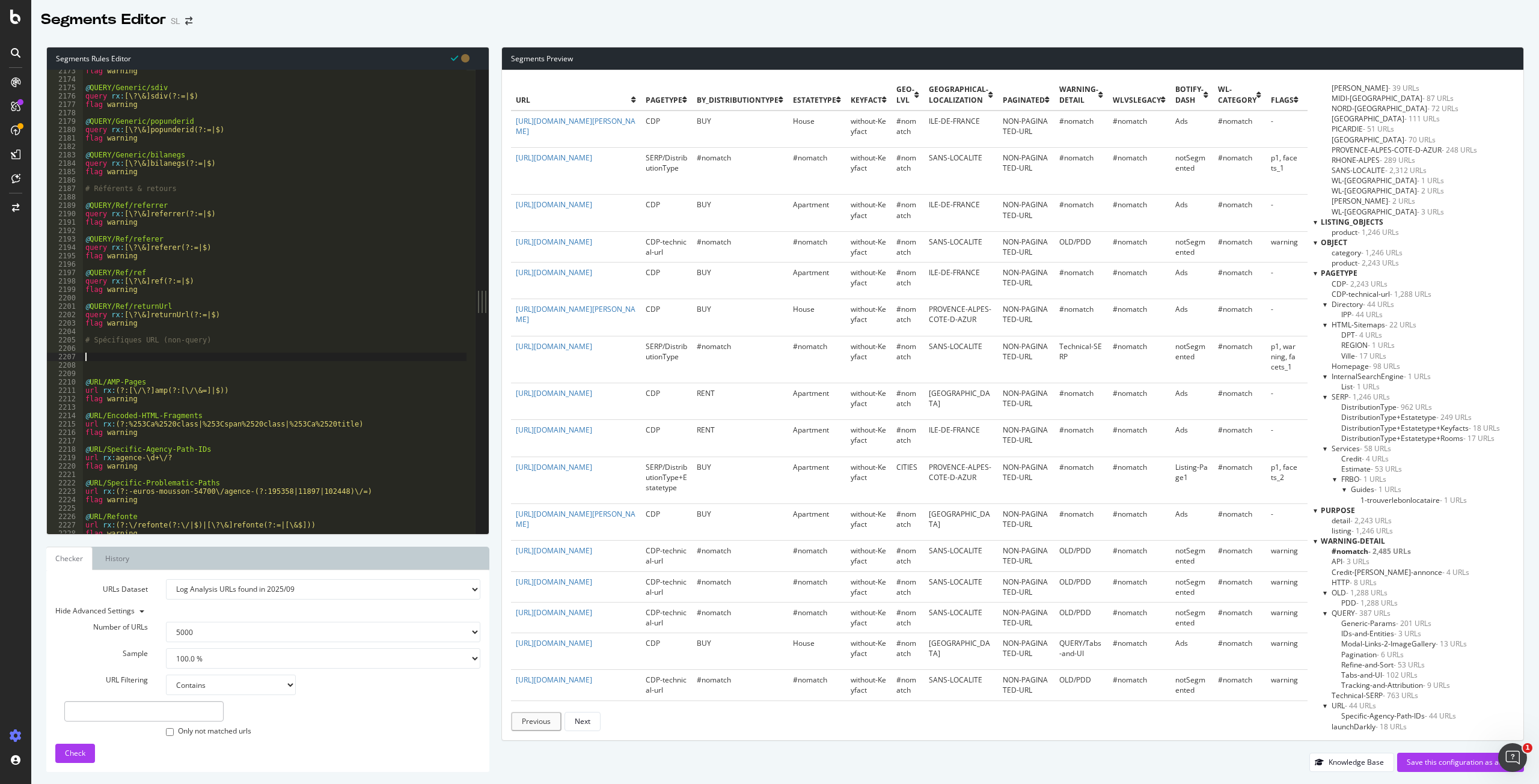
paste textarea "url rx:(?i)(?:[\/\?]amp(?:[\/\&=]|$))"
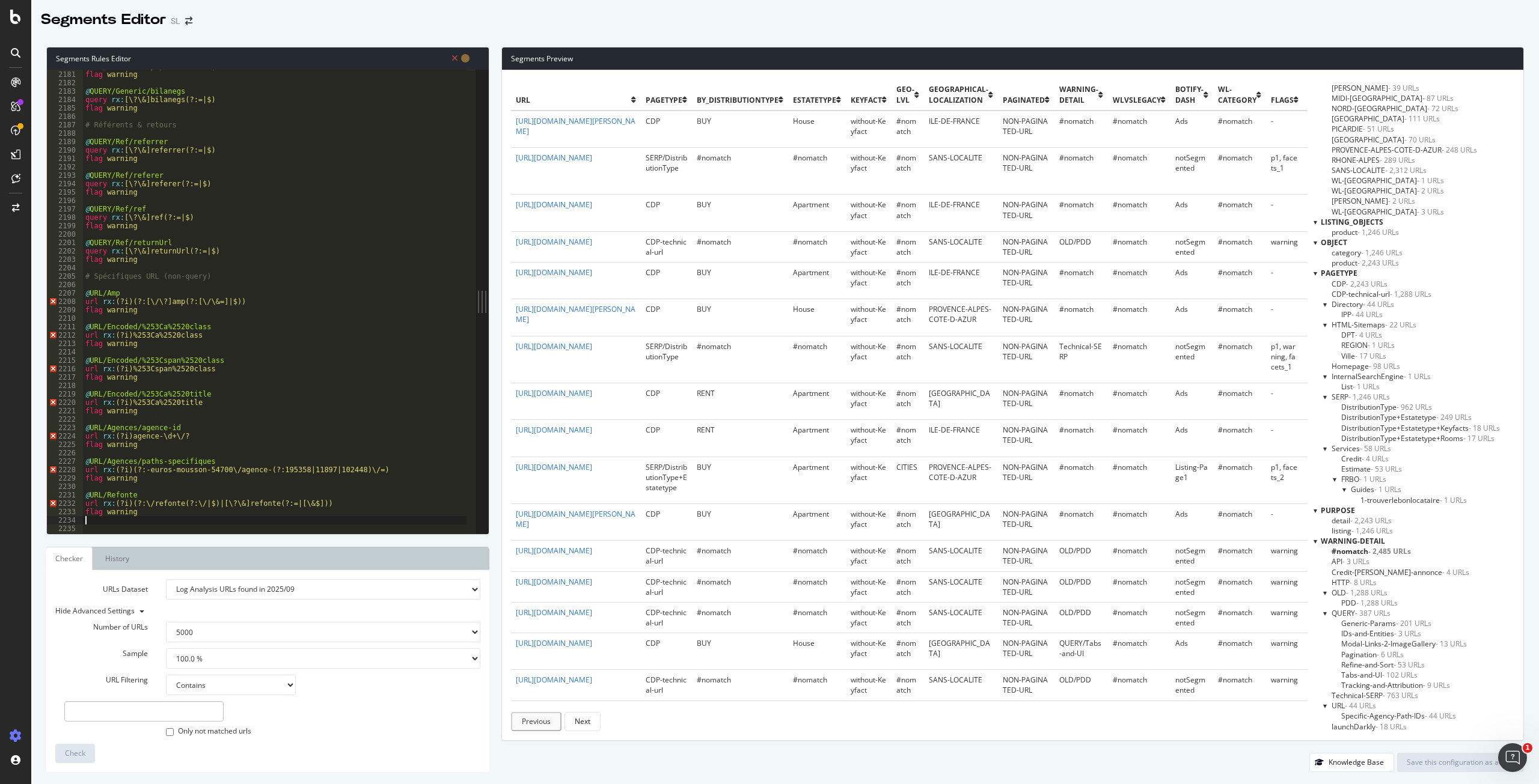
scroll to position [2180, 0]
click at [128, 301] on div "query rx : [\?\&]popunderid(?:=|$) flag warning @ QUERY/Generic/bilanegs query …" at bounding box center [514, 298] width 861 height 472
type textarea "flag warning"
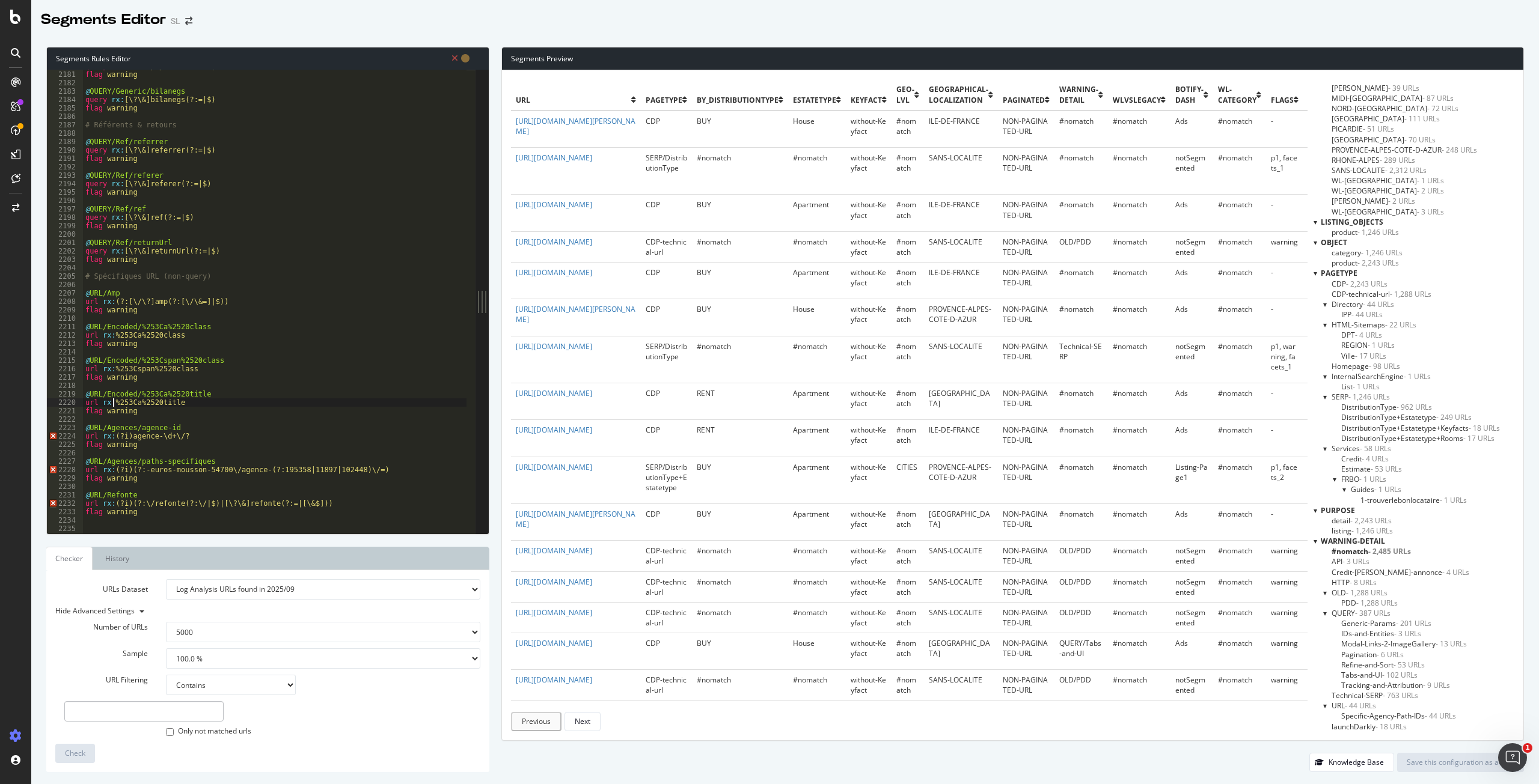
type textarea "flag warning"
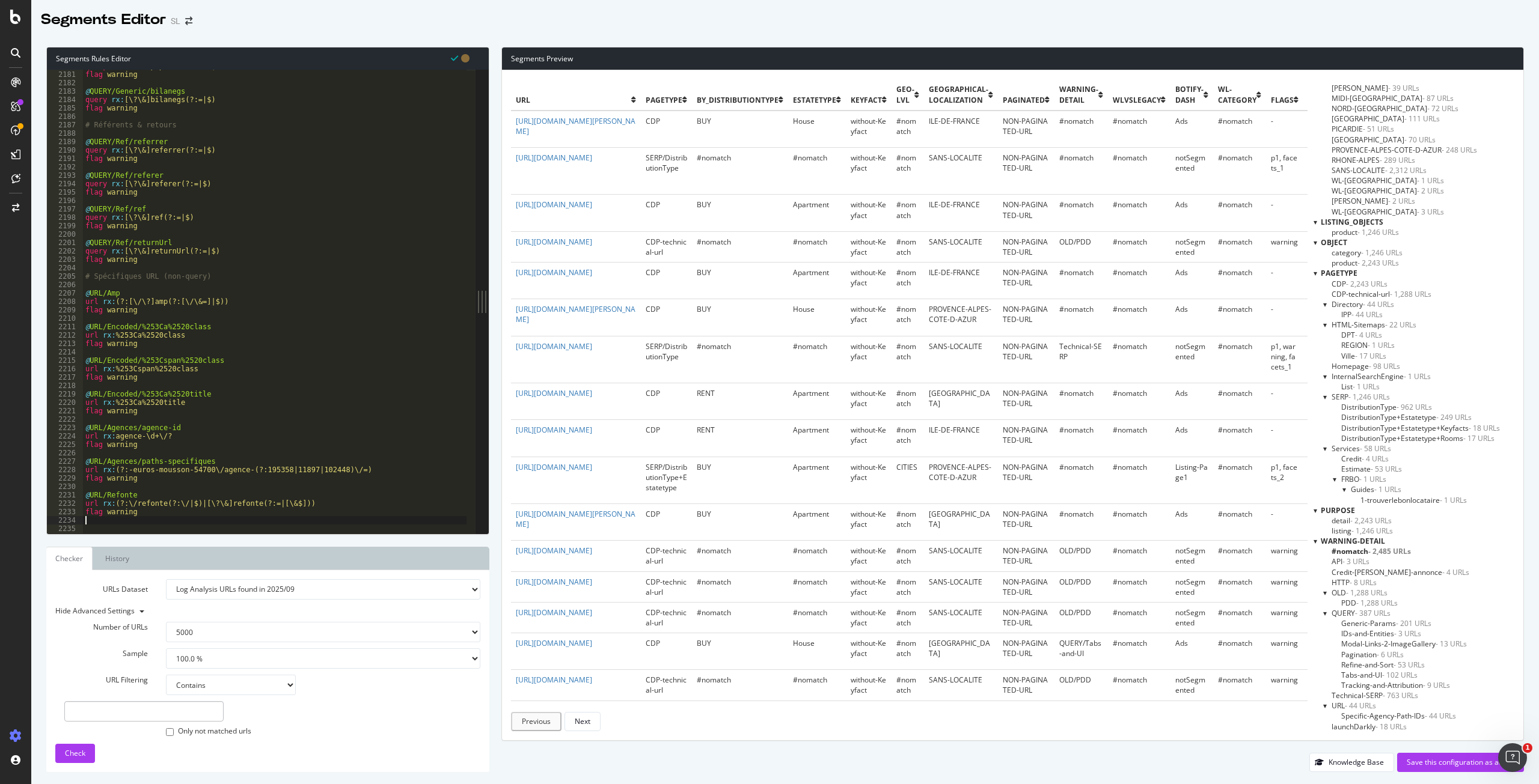
type textarea "@URL/Encoded-HTML-Fragments"
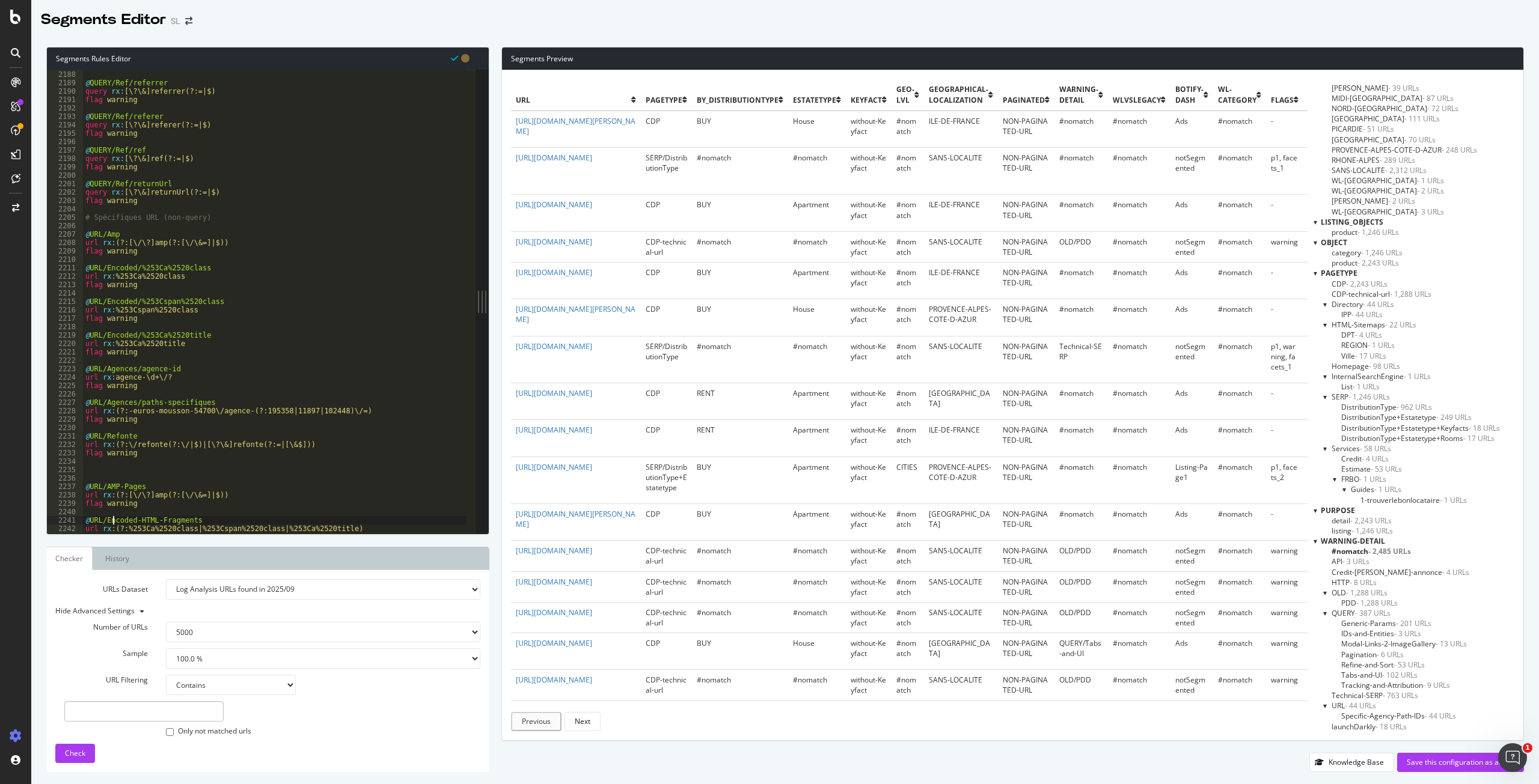
scroll to position [2187, 0]
click at [89, 748] on button "Check" at bounding box center [75, 754] width 40 height 19
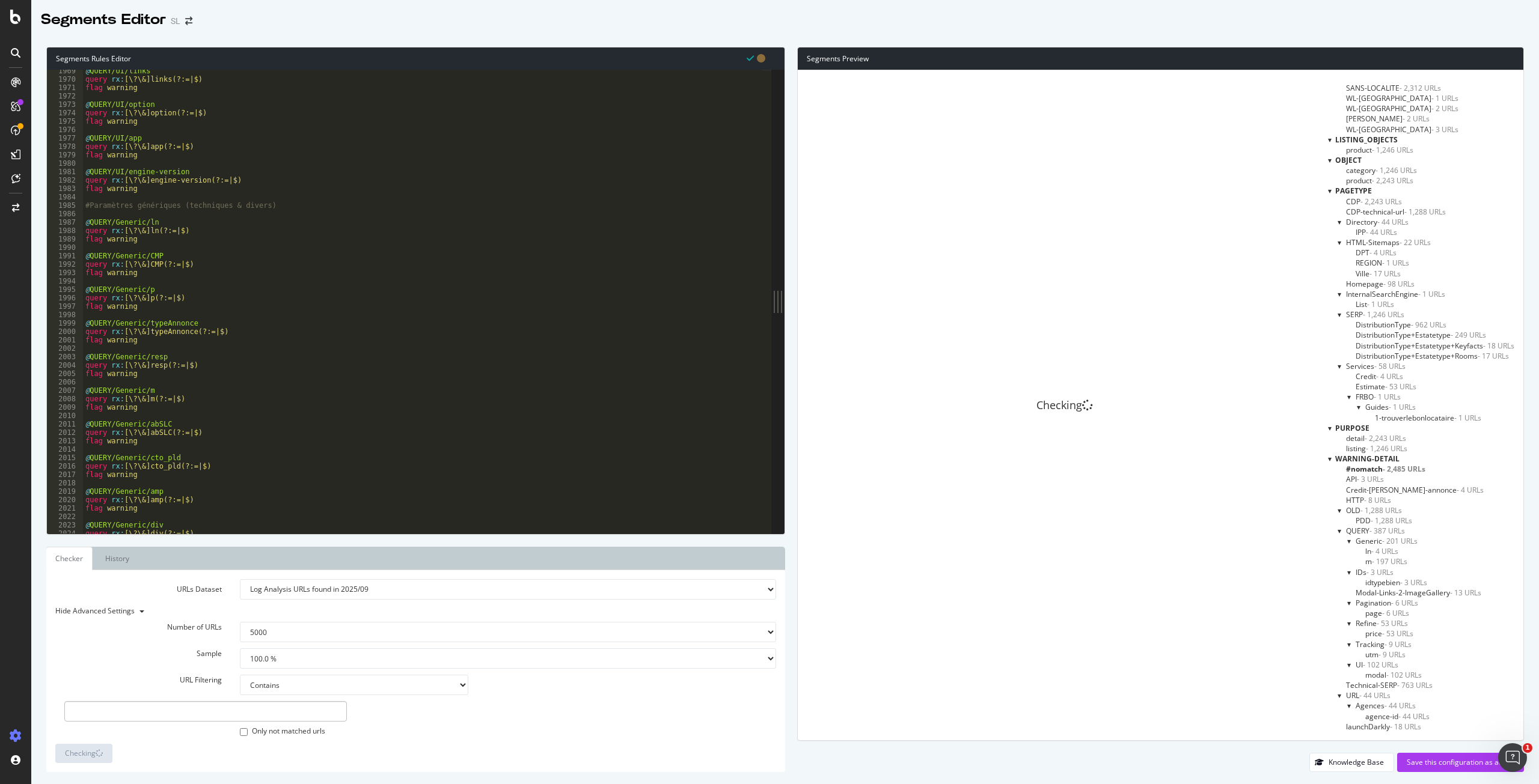
scroll to position [1943, 0]
click at [1468, 761] on div "Save this configuration as active" at bounding box center [1460, 762] width 107 height 10
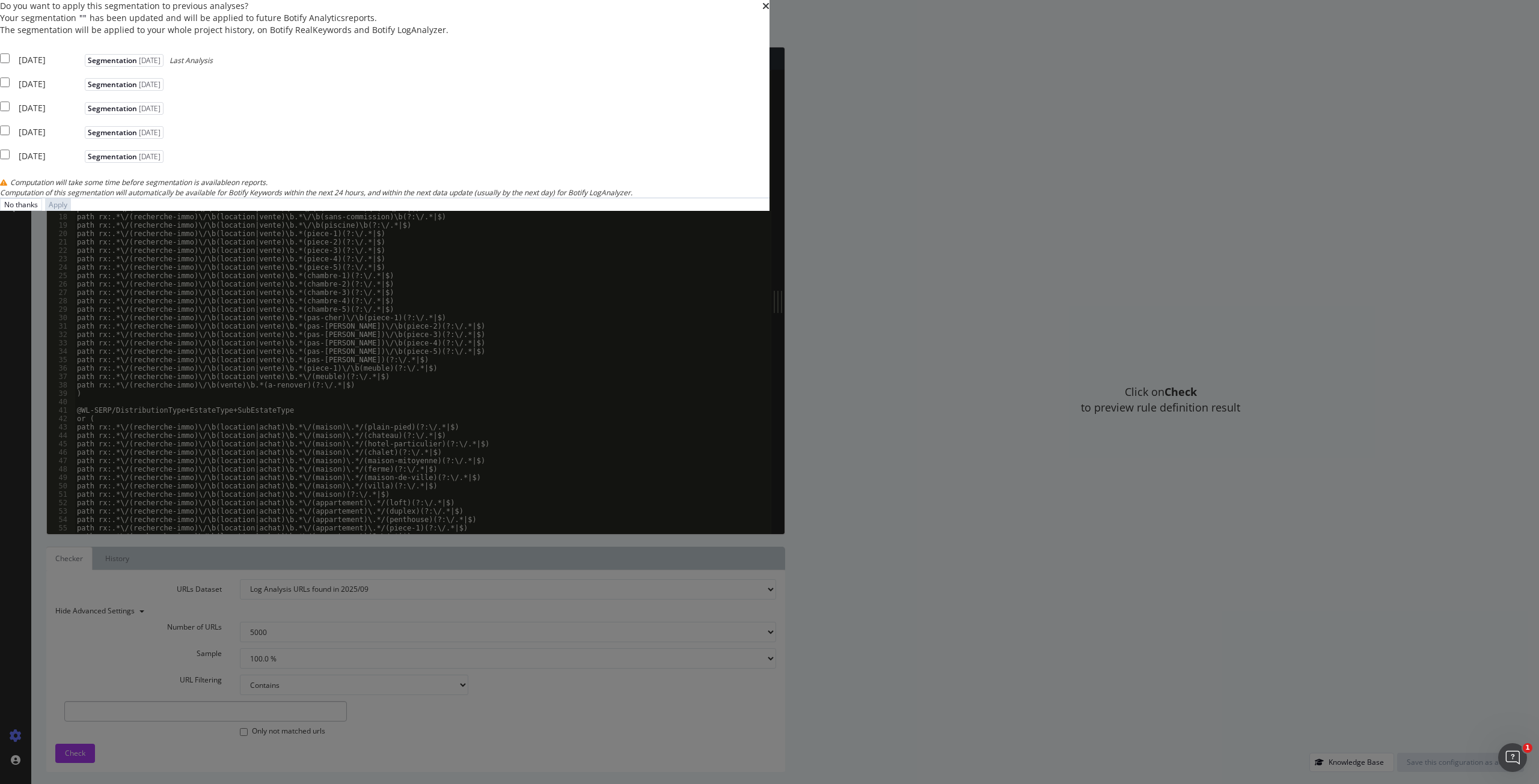
click at [213, 66] on div "[DATE] Segmentation [DATE] Last Analysis" at bounding box center [106, 58] width 213 height 15
checkbox input "true"
click at [10, 87] on input "modal" at bounding box center [5, 82] width 10 height 10
checkbox input "true"
click at [10, 111] on input "modal" at bounding box center [5, 106] width 10 height 10
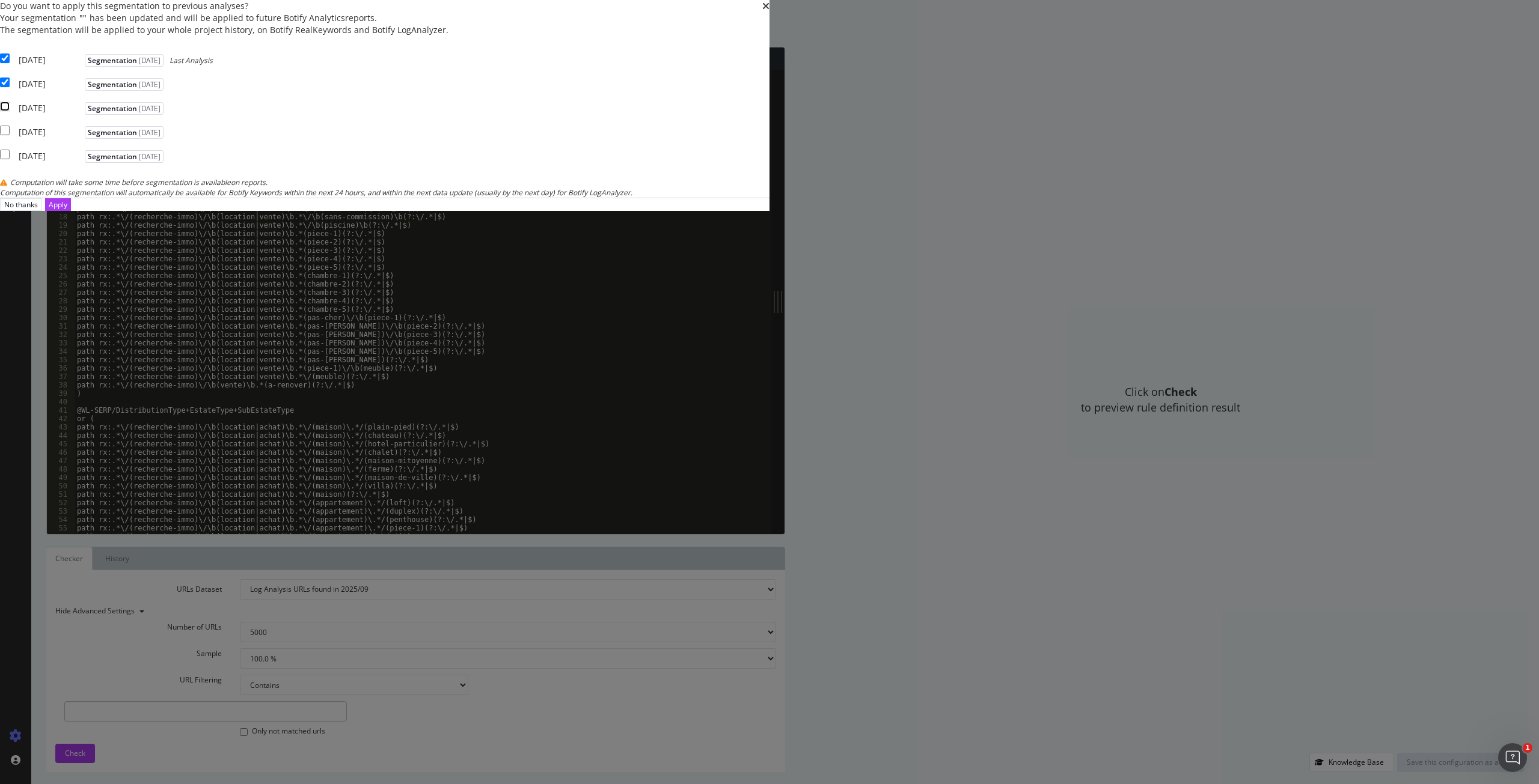
checkbox input "true"
click at [67, 210] on div "Apply" at bounding box center [58, 204] width 18 height 10
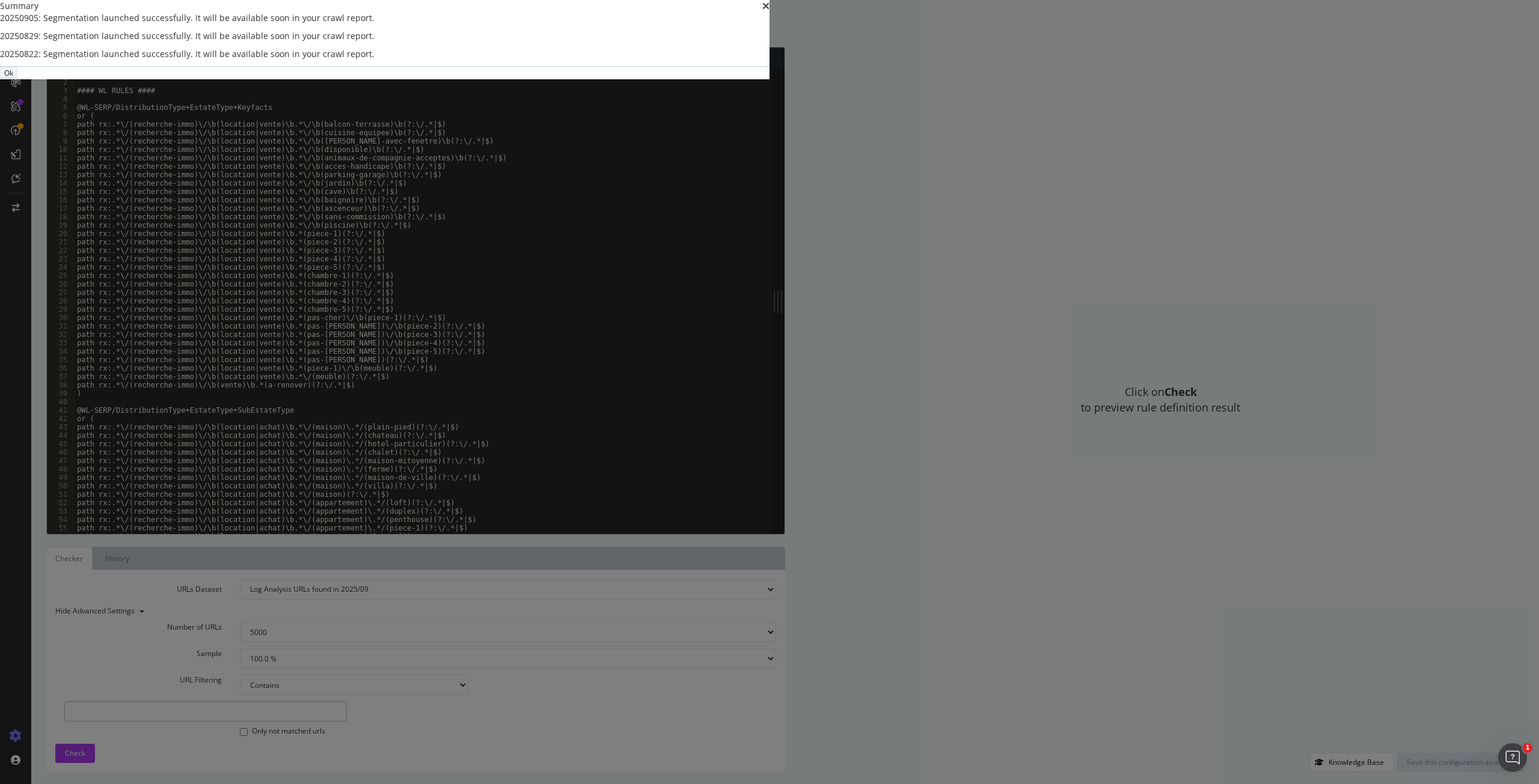
click at [14, 78] on div "Ok" at bounding box center [8, 73] width 9 height 10
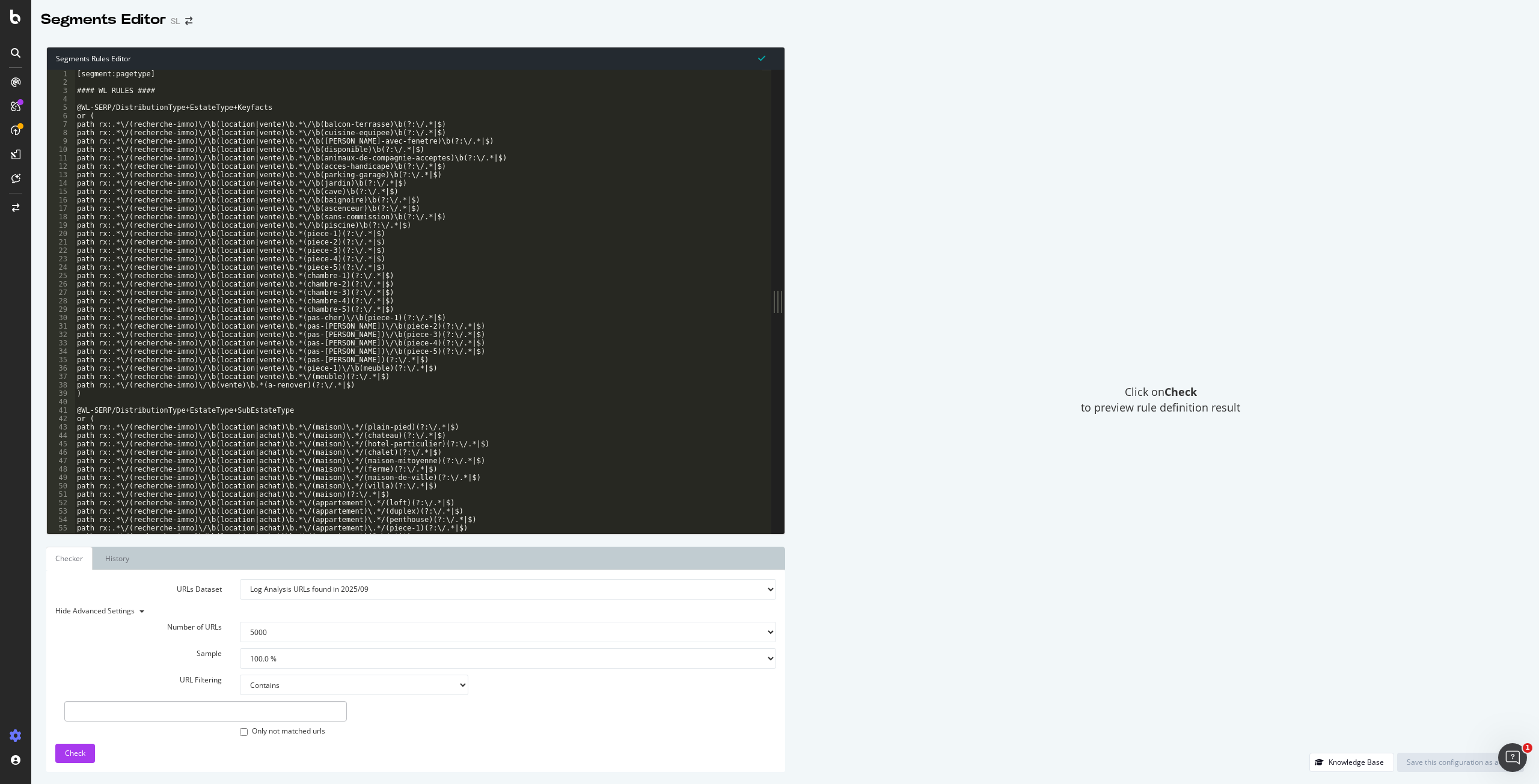
click at [1056, 172] on div "Click on Check to preview rule definition result" at bounding box center [1160, 400] width 727 height 706
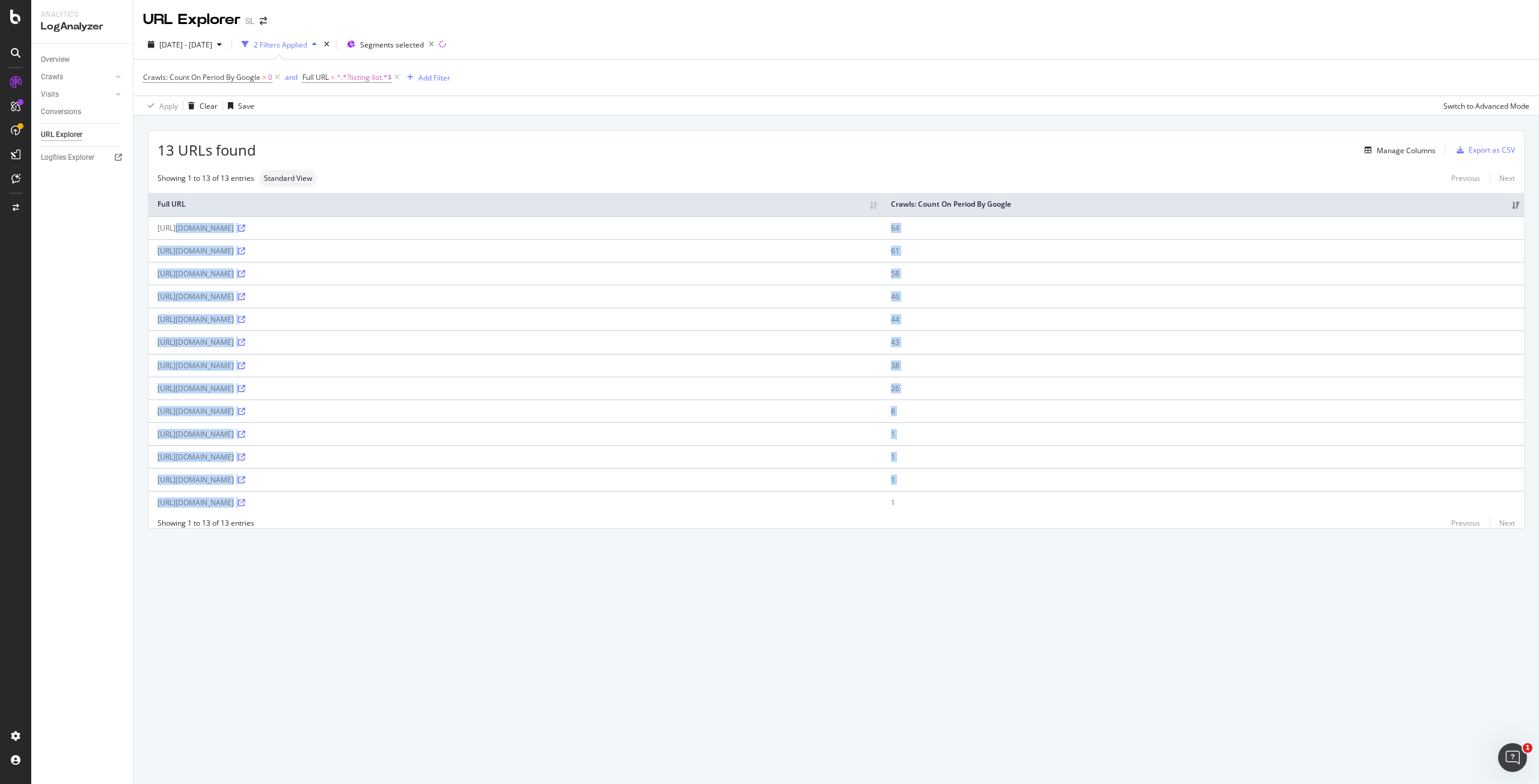
drag, startPoint x: 521, startPoint y: 511, endPoint x: 157, endPoint y: 236, distance: 456.2
click at [157, 236] on tbody "https://www.seloger.com/immobilier/achat/immo-houilles-78/bien-maison/?listing-…" at bounding box center [836, 365] width 1375 height 298
copy tbody "https://www.seloger.com/immobilier/achat/immo-houilles-78/bien-maison/?listing-…"
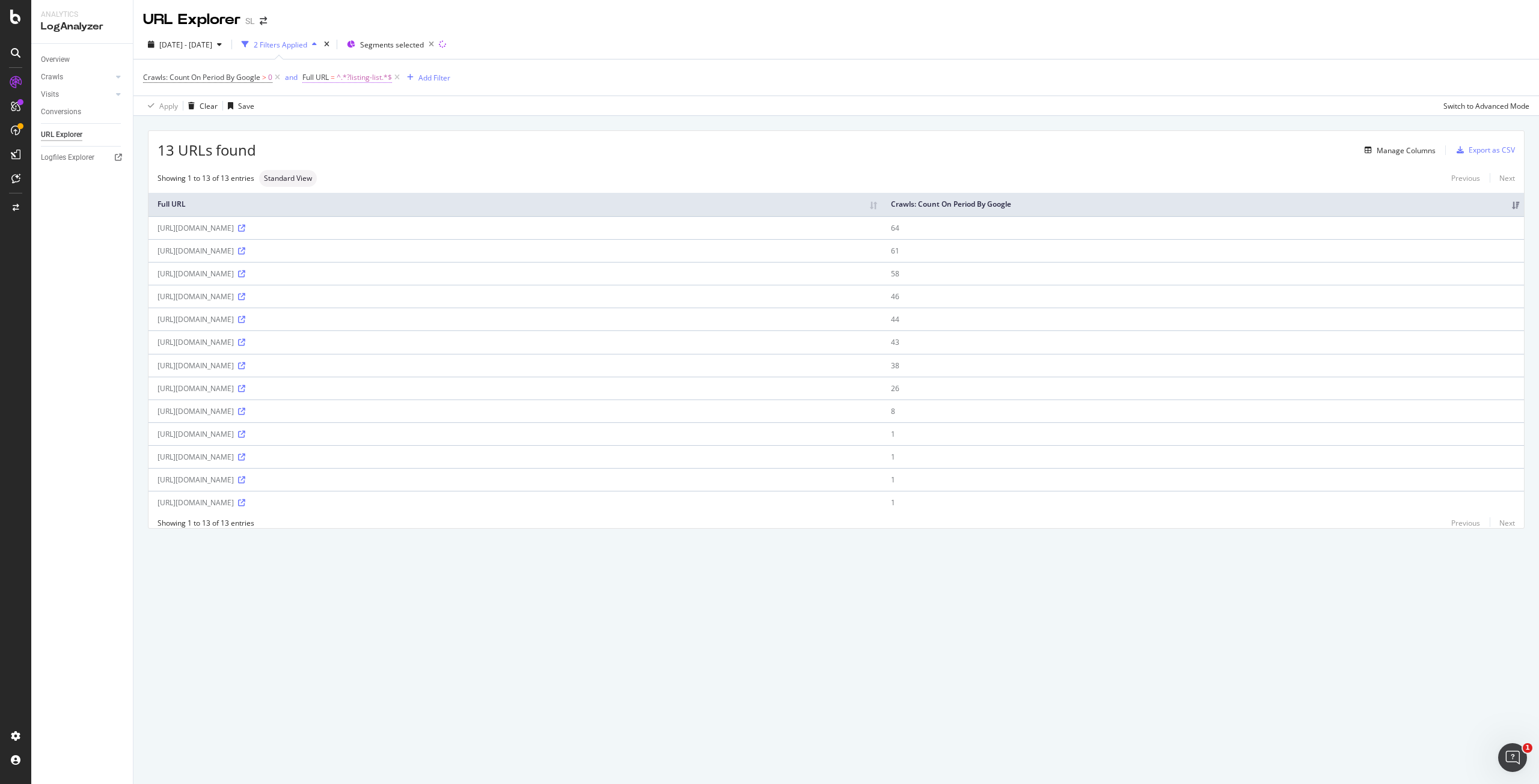
click at [339, 78] on span "^.*?listing-list.*$" at bounding box center [364, 77] width 55 height 17
click at [386, 129] on input "?listing-list" at bounding box center [371, 127] width 114 height 19
click at [645, 66] on div "Crawls: Count On Period By Google > 0 and Full URL = ^.*?listing-list.*$ Add Fi…" at bounding box center [836, 77] width 1386 height 36
click at [360, 78] on span "^.*?listing-list.*$" at bounding box center [364, 77] width 55 height 17
click at [375, 124] on input "?listing-list" at bounding box center [371, 127] width 114 height 19
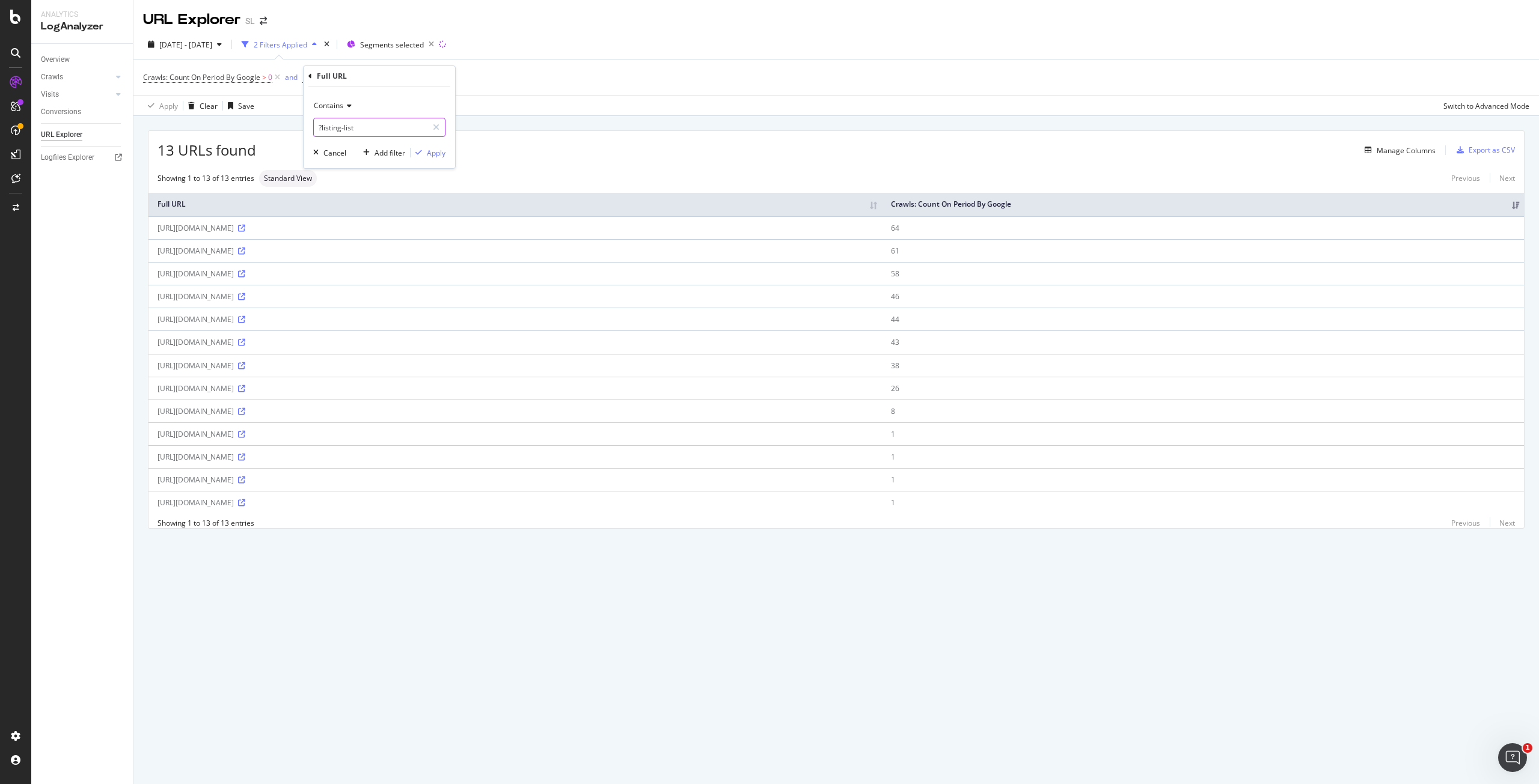
click at [401, 128] on input "?listing-list" at bounding box center [371, 127] width 114 height 19
type input "?listing-listpg="
click at [432, 151] on div "Apply" at bounding box center [435, 153] width 18 height 10
